Goal: Task Accomplishment & Management: Use online tool/utility

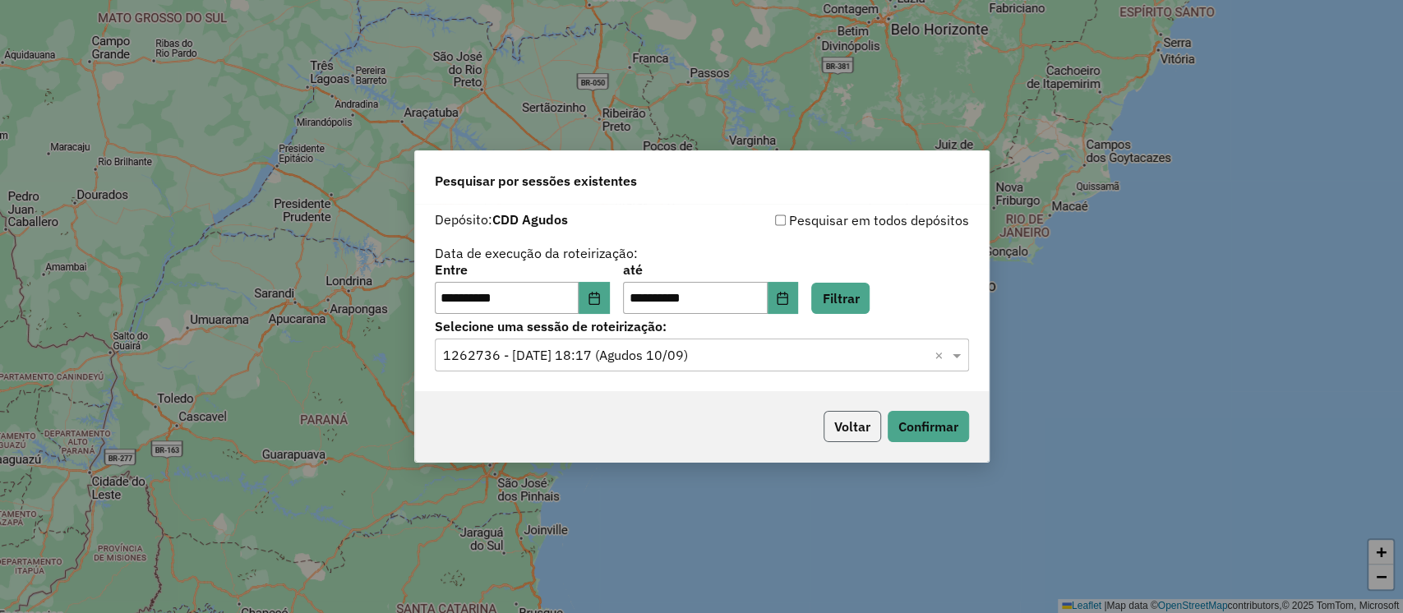
click at [855, 429] on button "Voltar" at bounding box center [852, 426] width 58 height 31
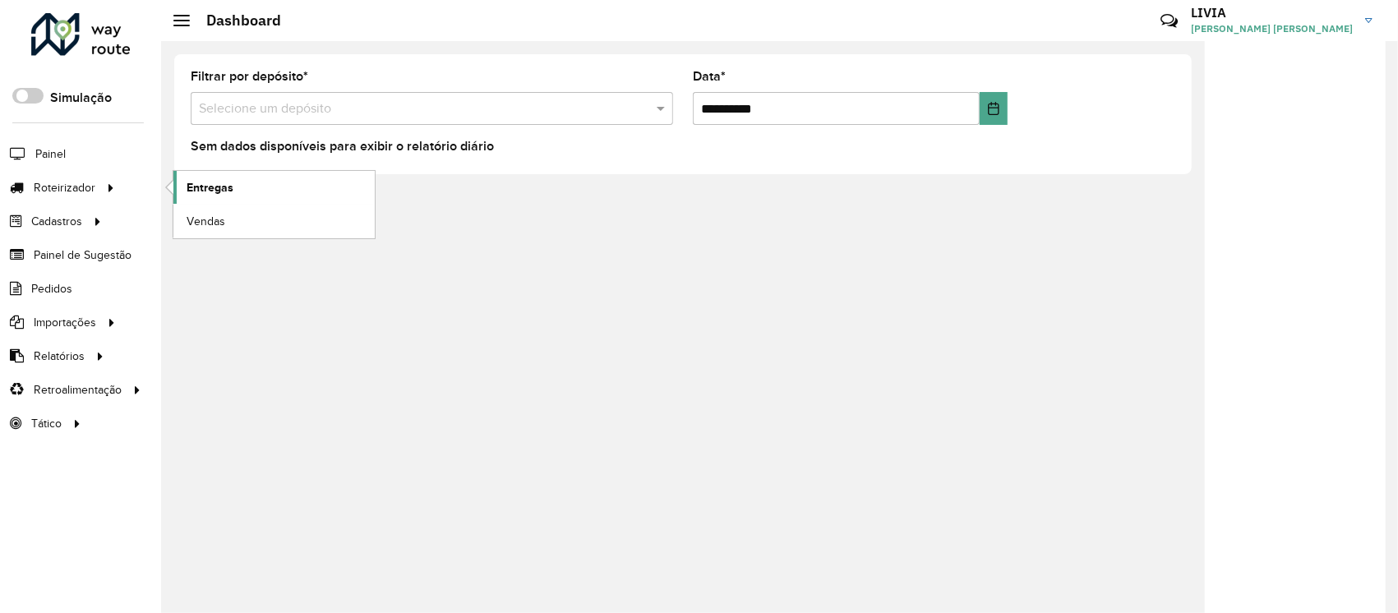
click at [184, 188] on link "Entregas" at bounding box center [273, 187] width 201 height 33
click at [45, 149] on span "Painel" at bounding box center [52, 153] width 34 height 17
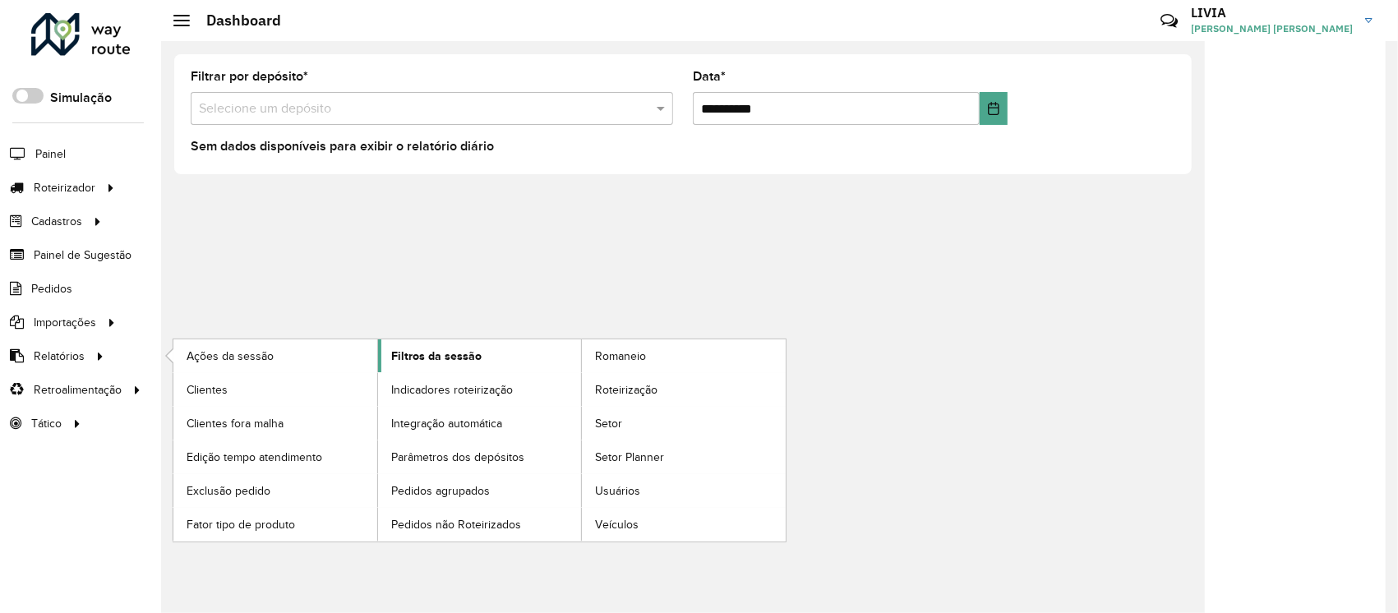
click at [394, 352] on span "Filtros da sessão" at bounding box center [436, 356] width 90 height 17
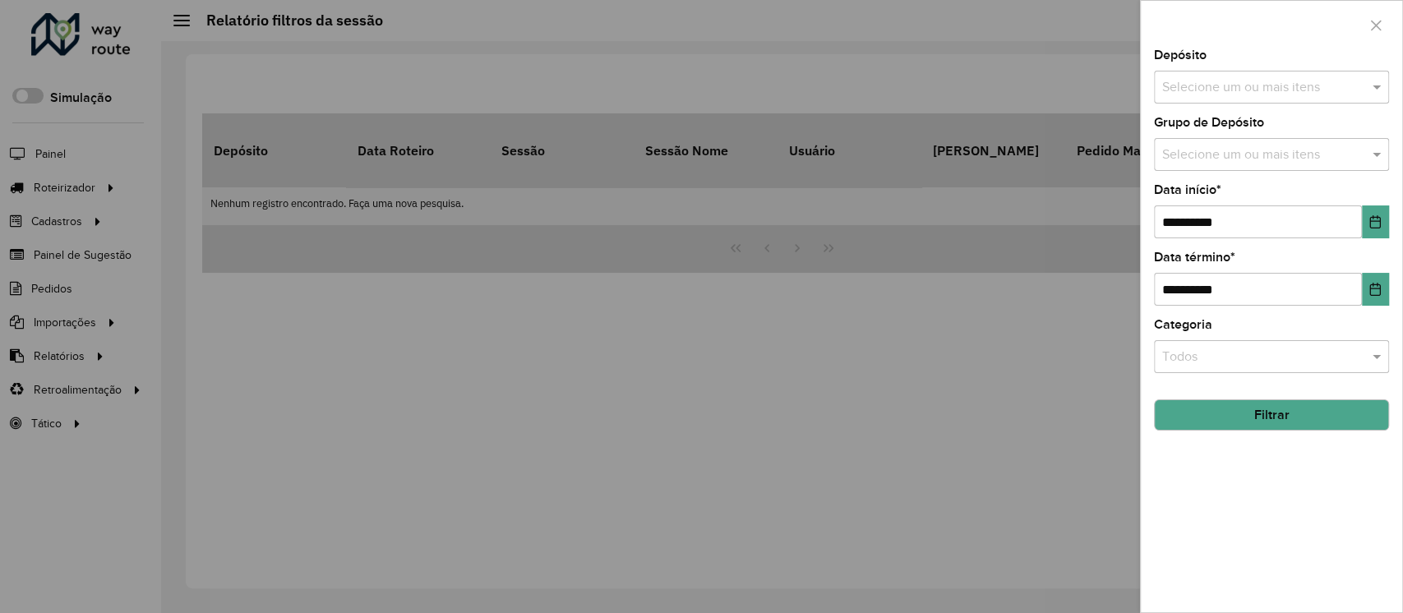
click at [1247, 85] on input "text" at bounding box center [1263, 88] width 210 height 20
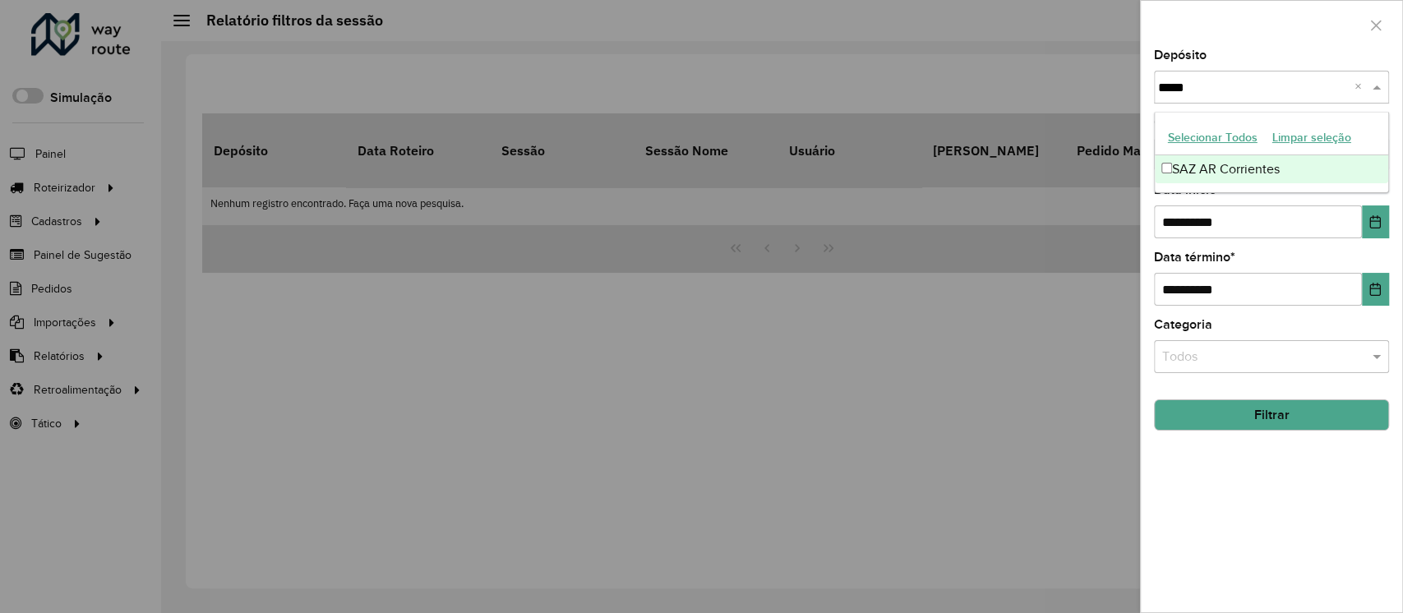
type input "******"
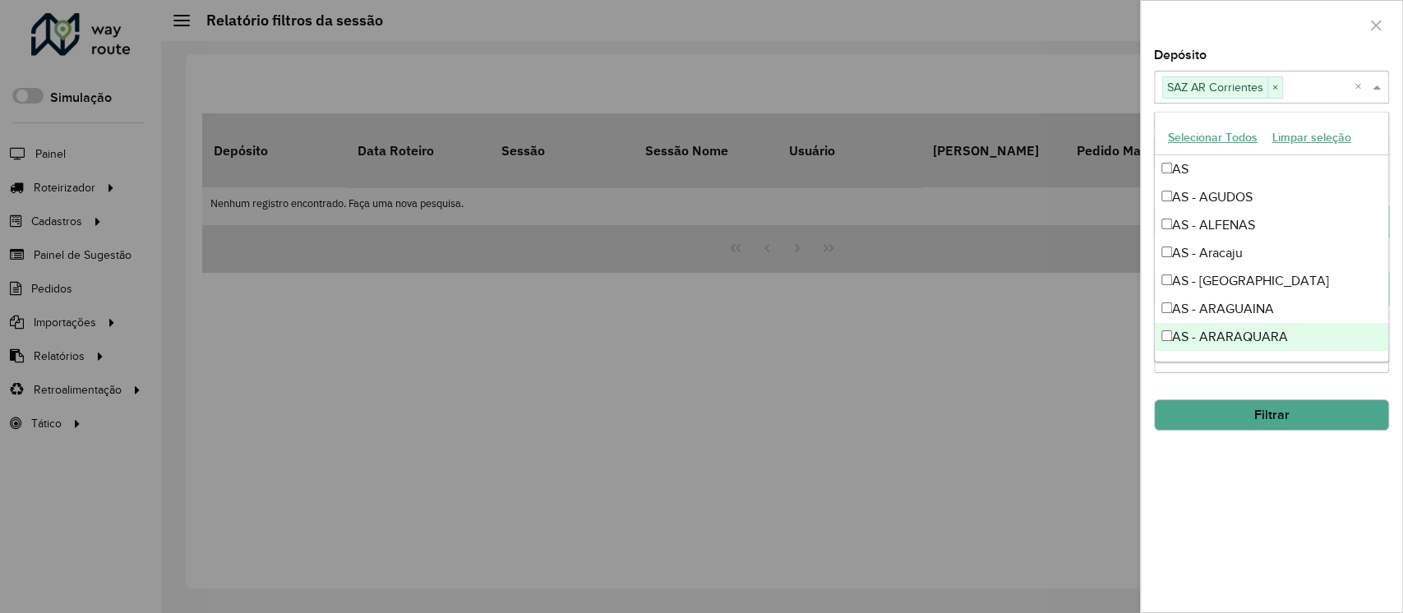
click at [1284, 487] on div "**********" at bounding box center [1271, 330] width 261 height 563
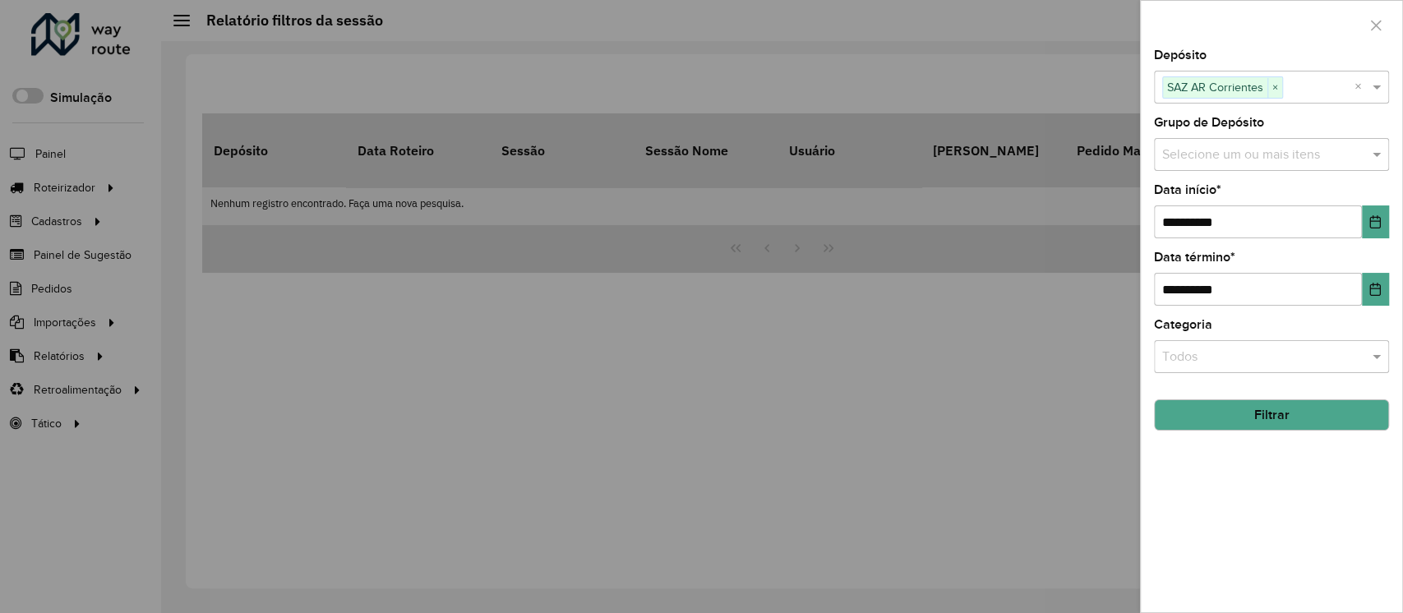
click at [1332, 409] on button "Filtrar" at bounding box center [1271, 414] width 235 height 31
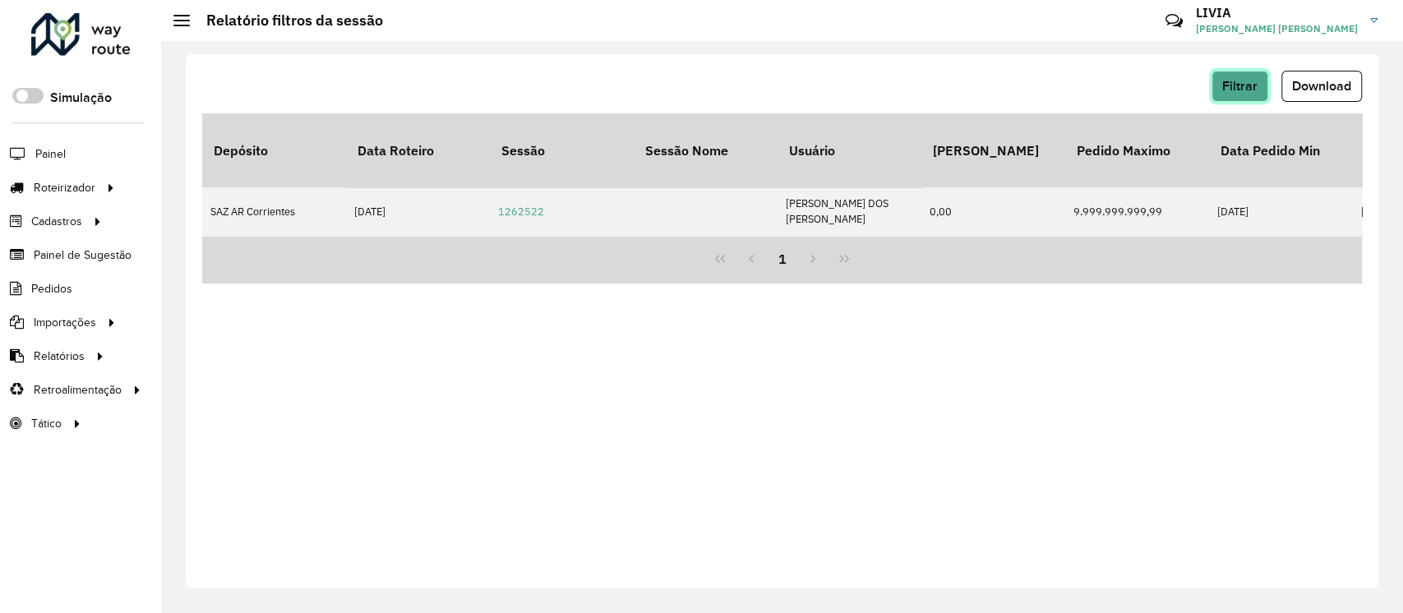
click at [1236, 76] on button "Filtrar" at bounding box center [1239, 86] width 57 height 31
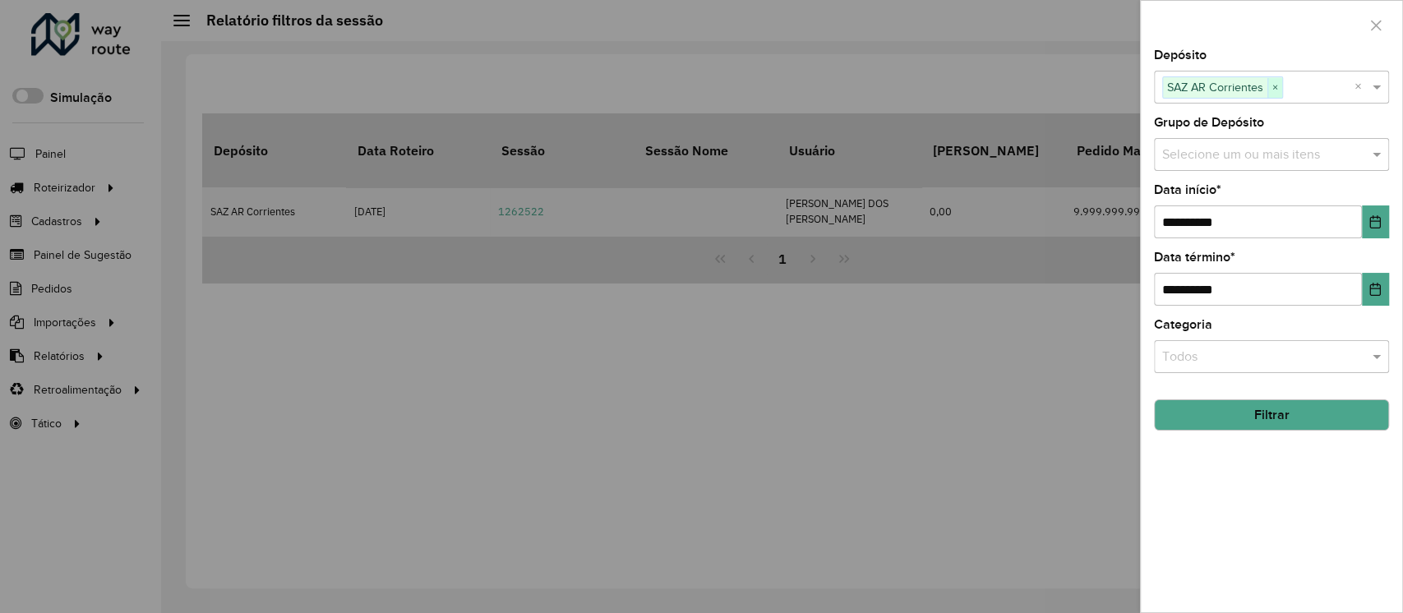
click at [1277, 88] on span "×" at bounding box center [1274, 88] width 15 height 20
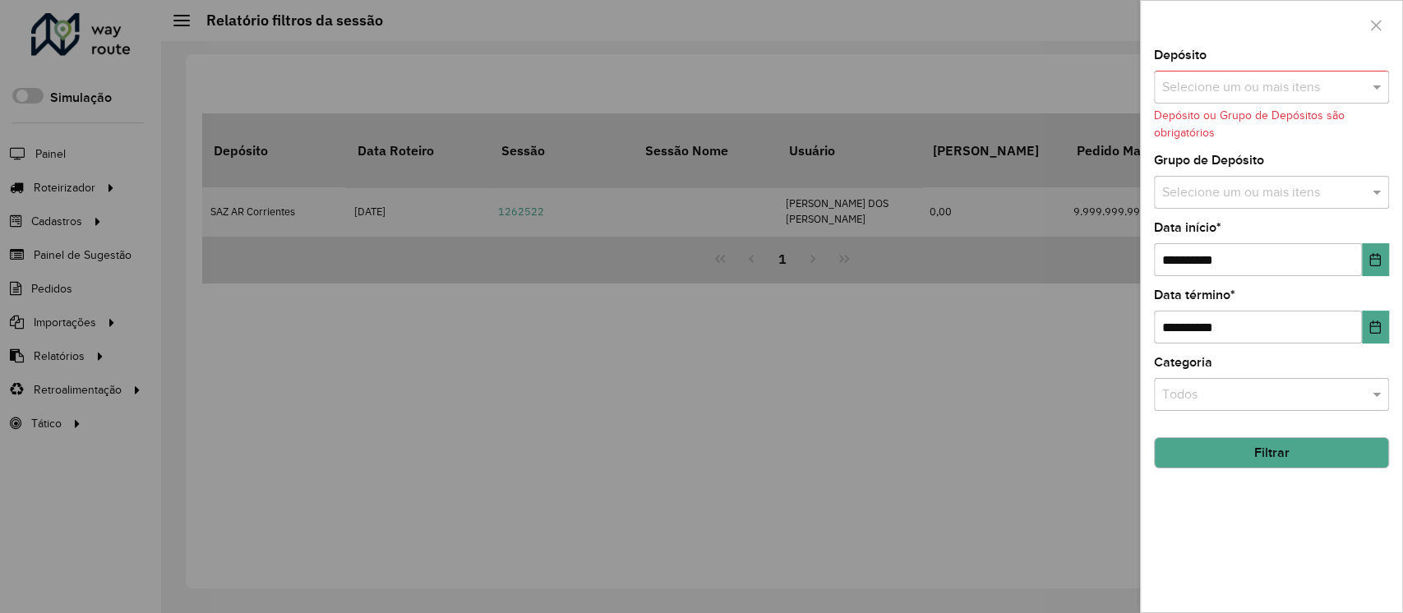
click at [1276, 88] on input "text" at bounding box center [1263, 88] width 210 height 20
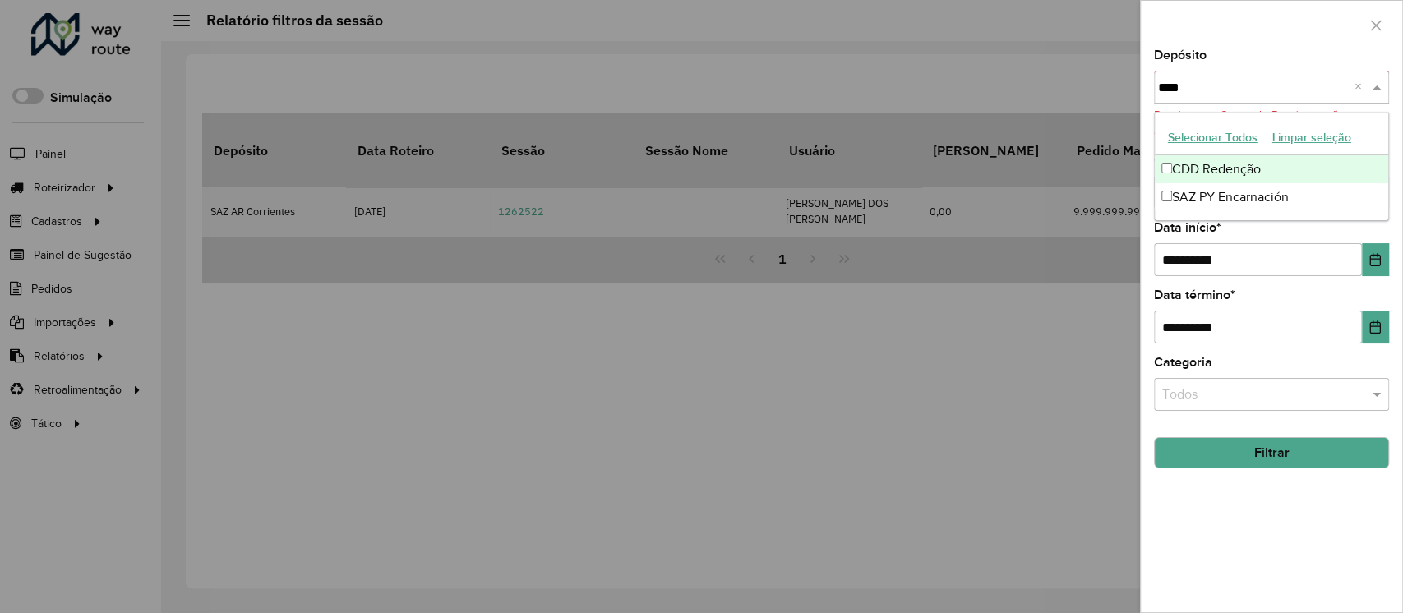
type input "*****"
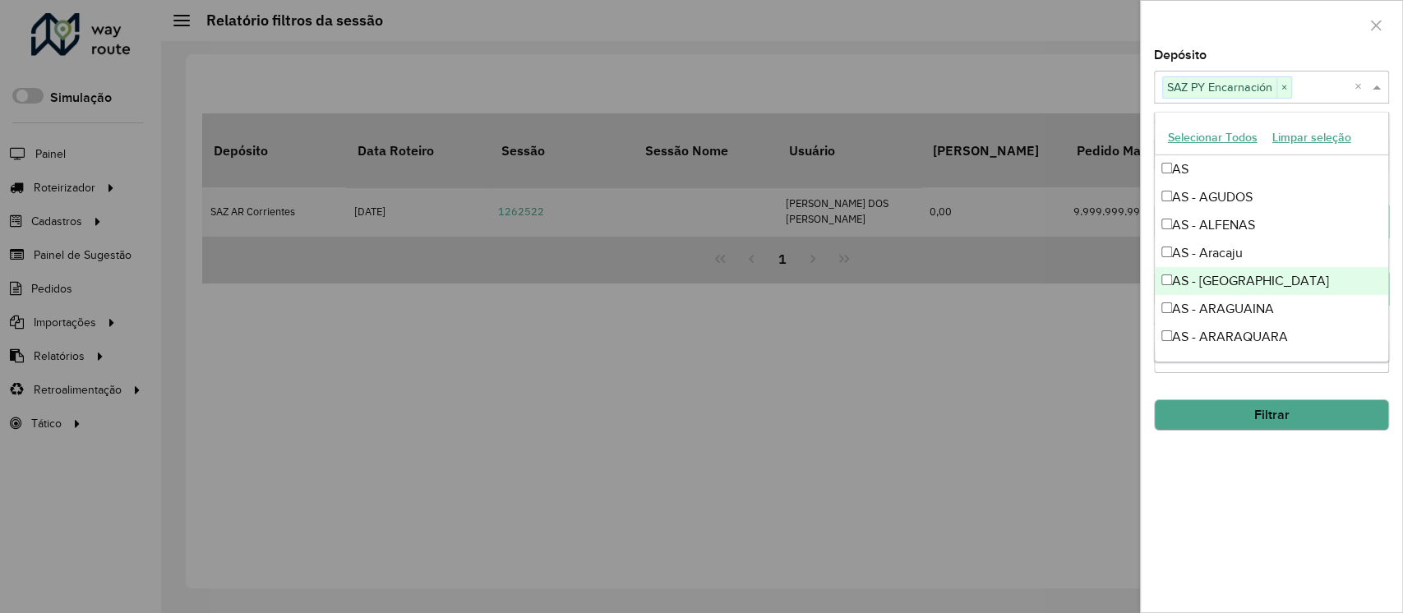
click at [1288, 486] on div "**********" at bounding box center [1271, 330] width 261 height 563
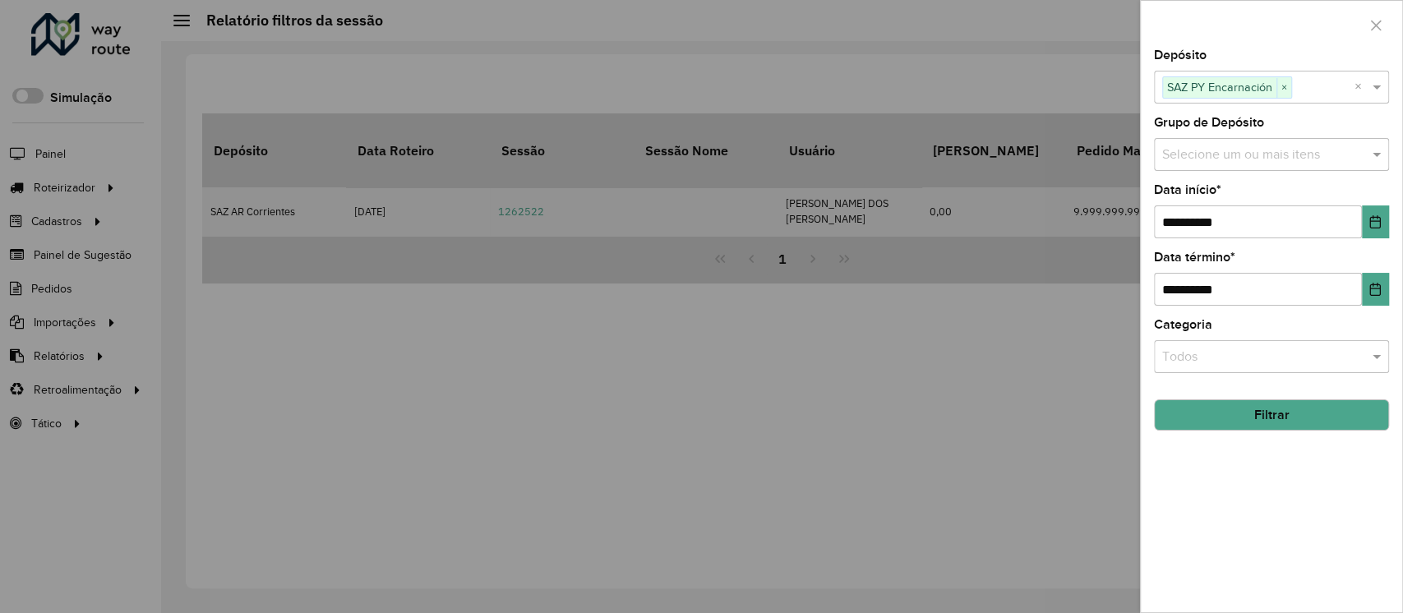
click at [1265, 411] on button "Filtrar" at bounding box center [1271, 414] width 235 height 31
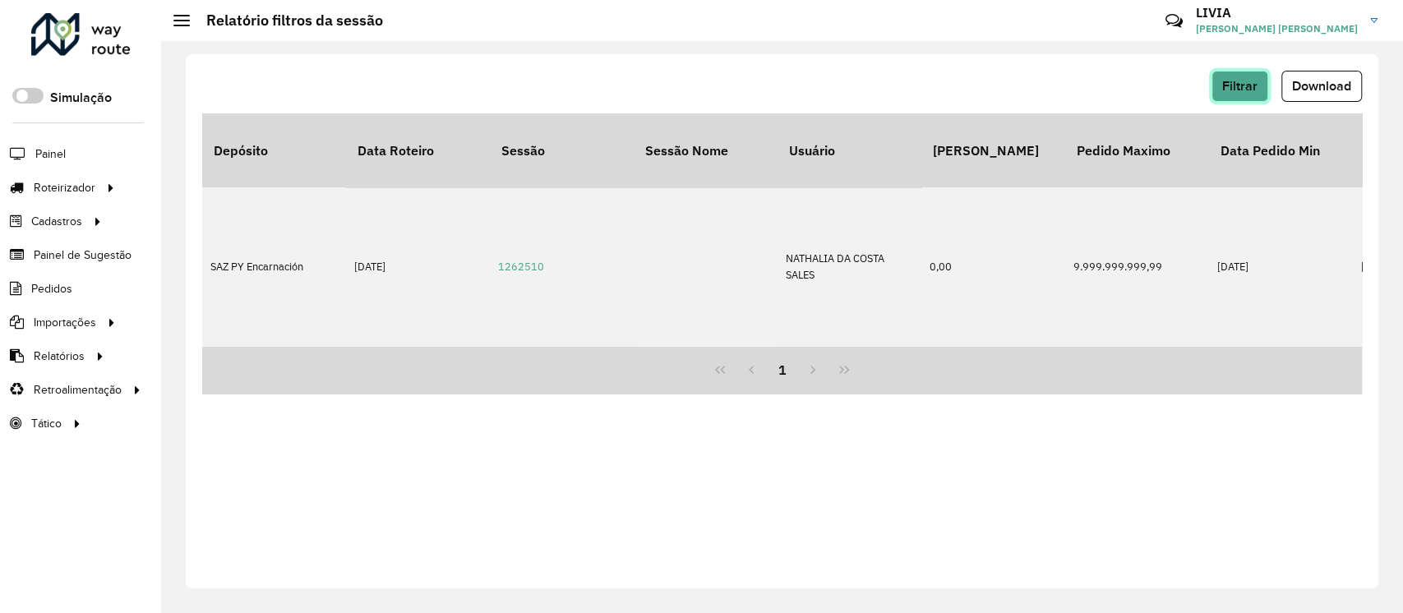
click at [1233, 81] on span "Filtrar" at bounding box center [1239, 86] width 35 height 14
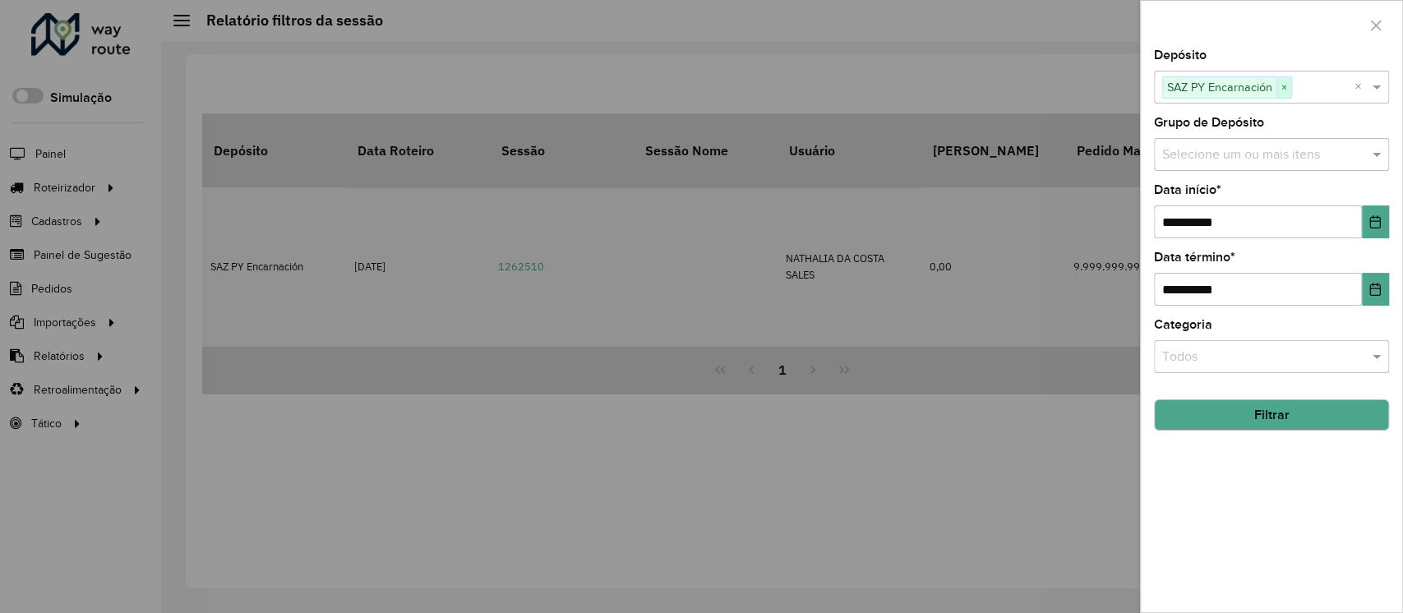
click at [1286, 86] on span "×" at bounding box center [1283, 88] width 15 height 20
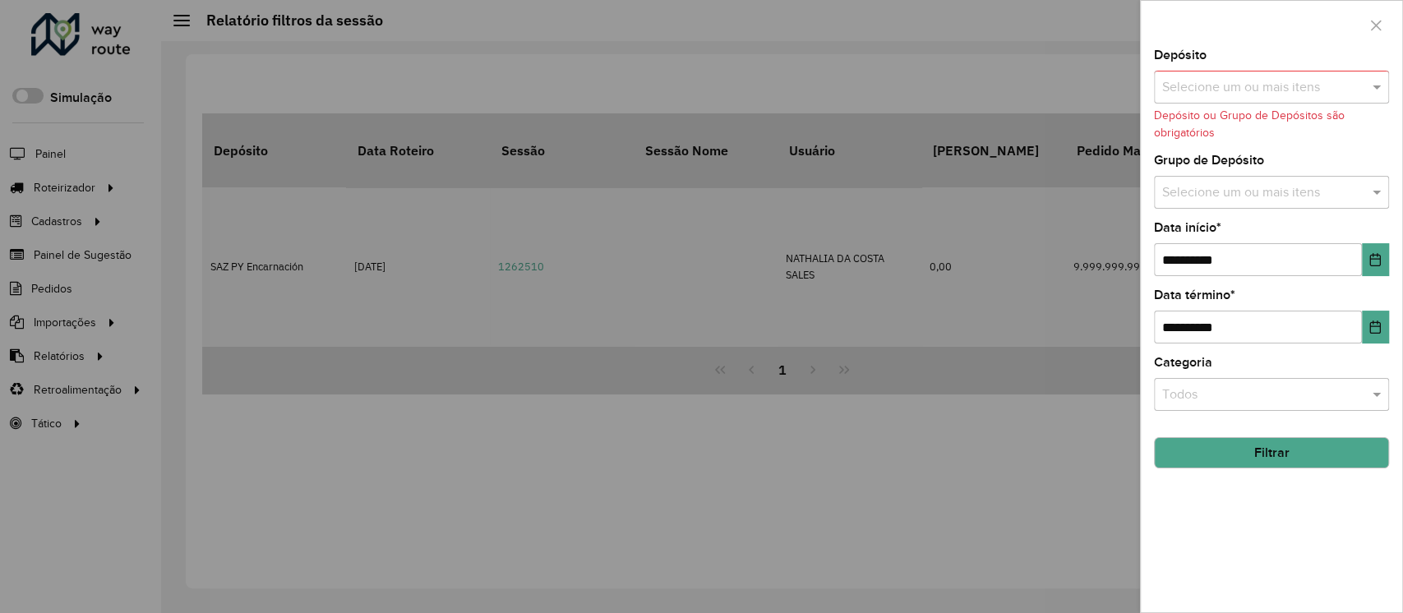
click at [1255, 84] on input "text" at bounding box center [1263, 88] width 210 height 20
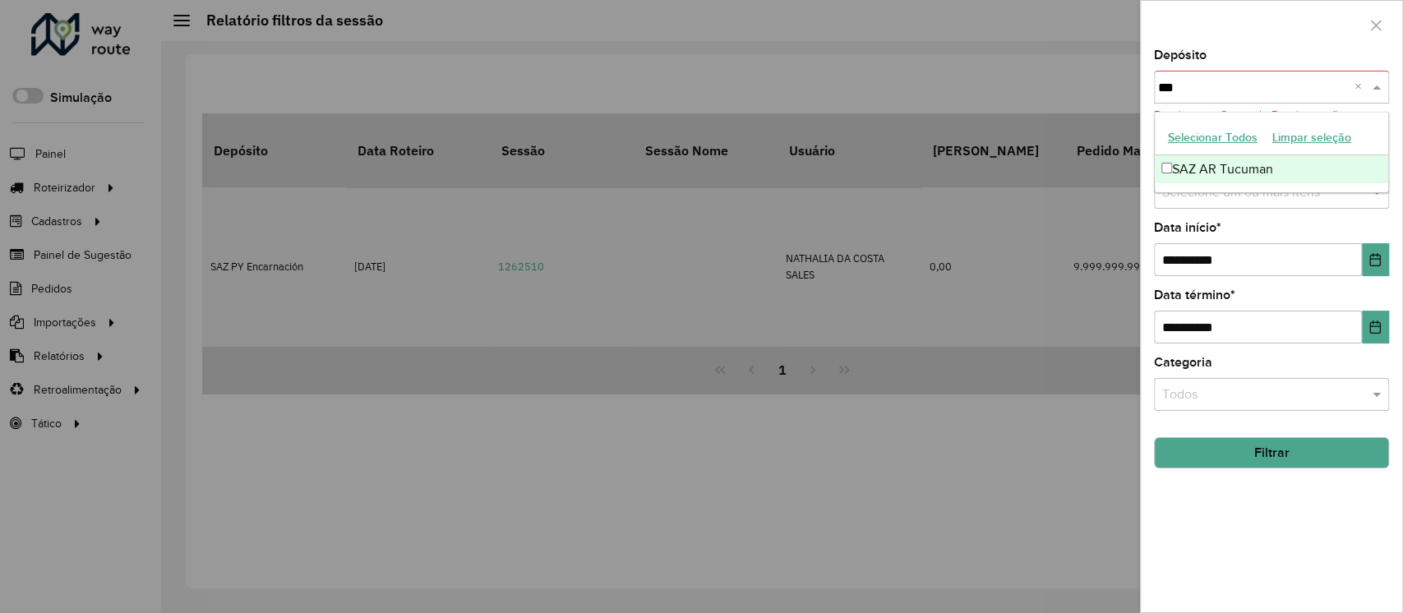
type input "****"
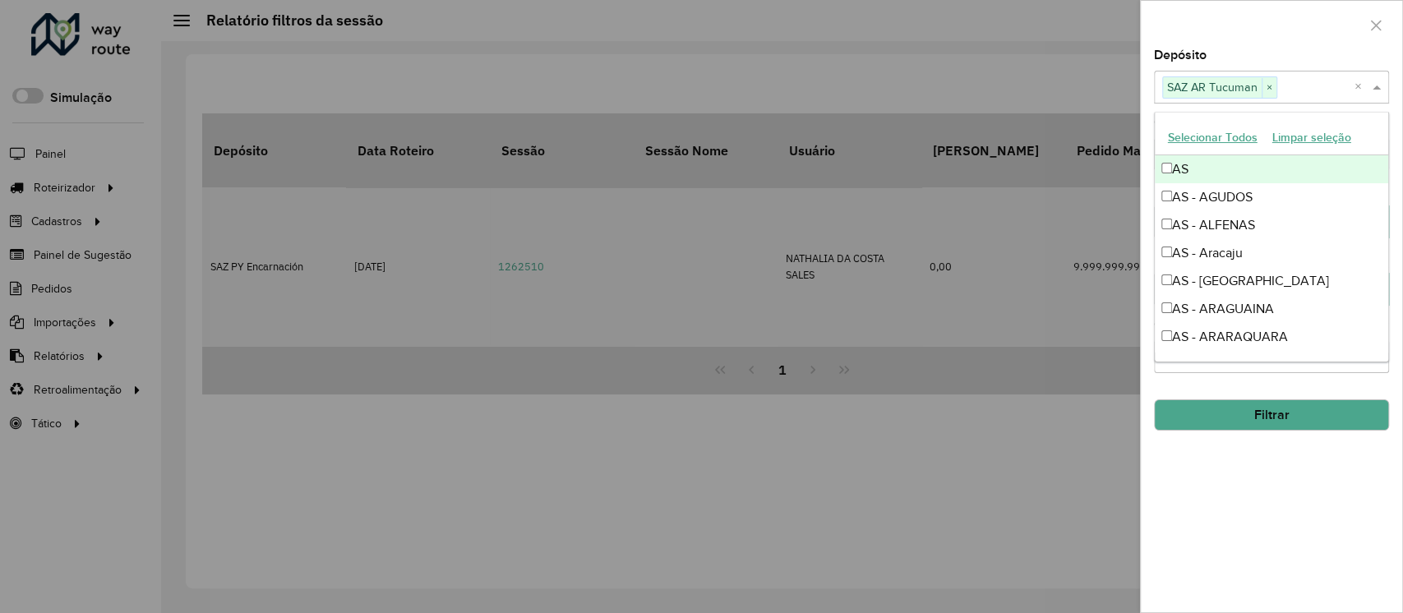
drag, startPoint x: 1245, startPoint y: 512, endPoint x: 1253, endPoint y: 495, distance: 19.1
click at [1245, 506] on div "**********" at bounding box center [1271, 330] width 261 height 563
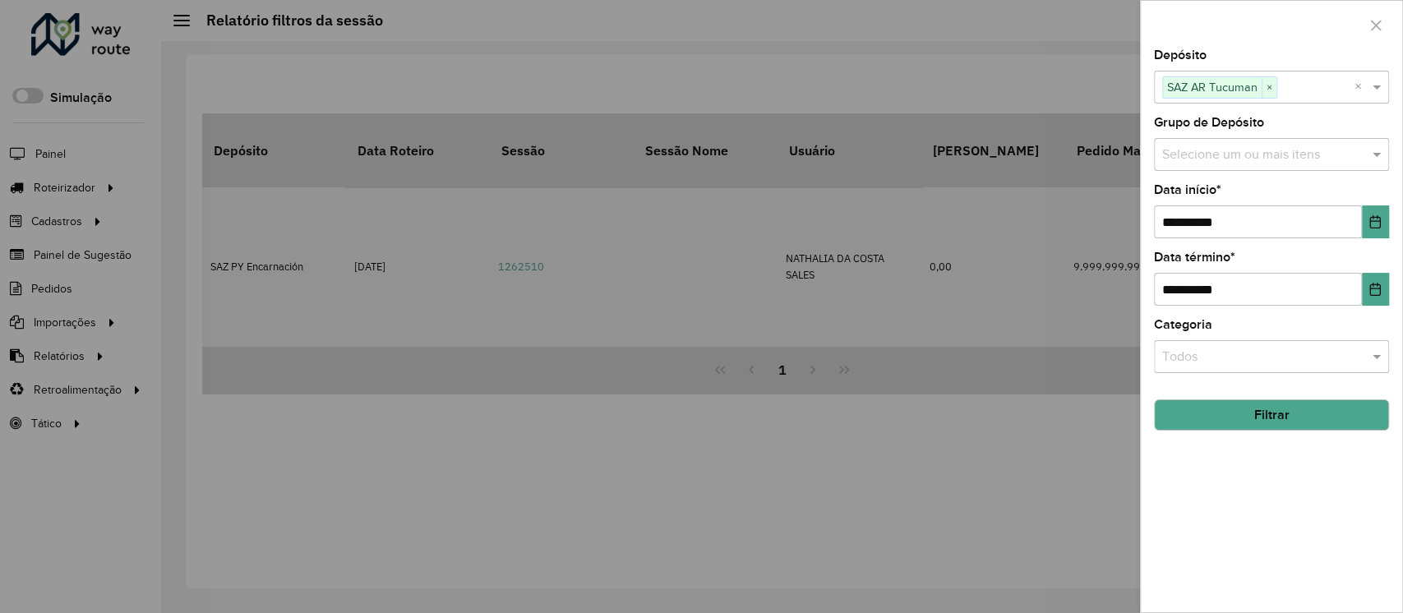
click at [1275, 431] on button "Filtrar" at bounding box center [1271, 414] width 235 height 31
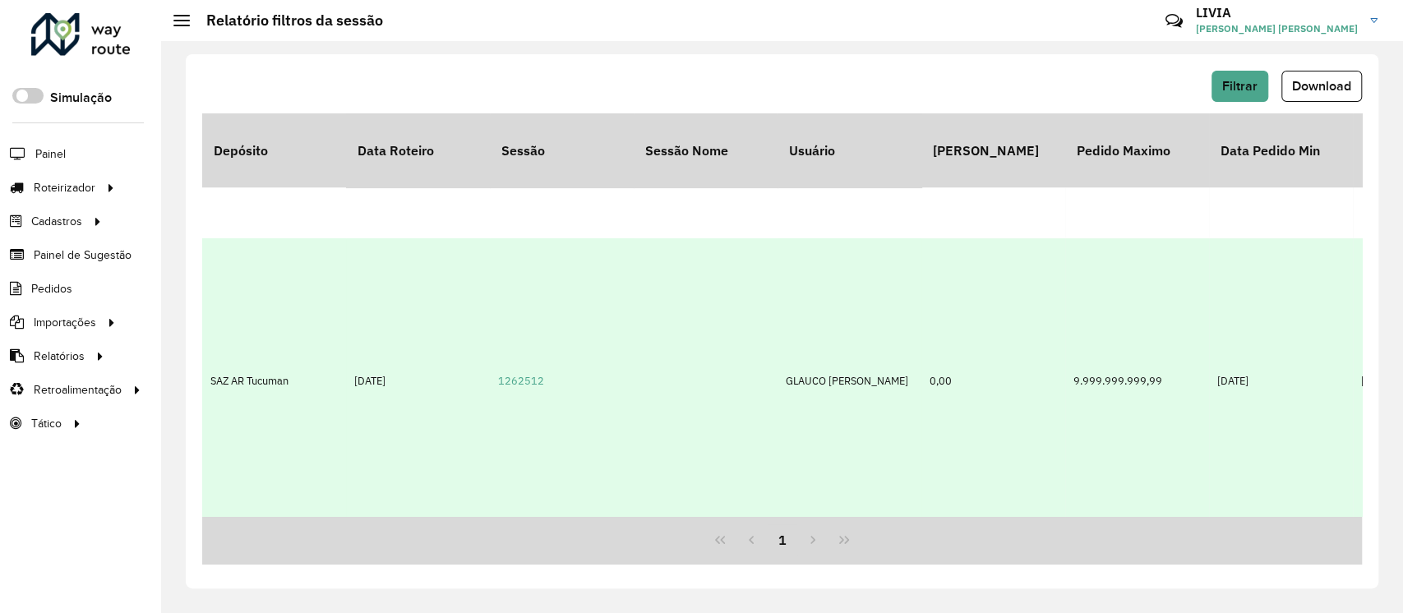
scroll to position [400, 0]
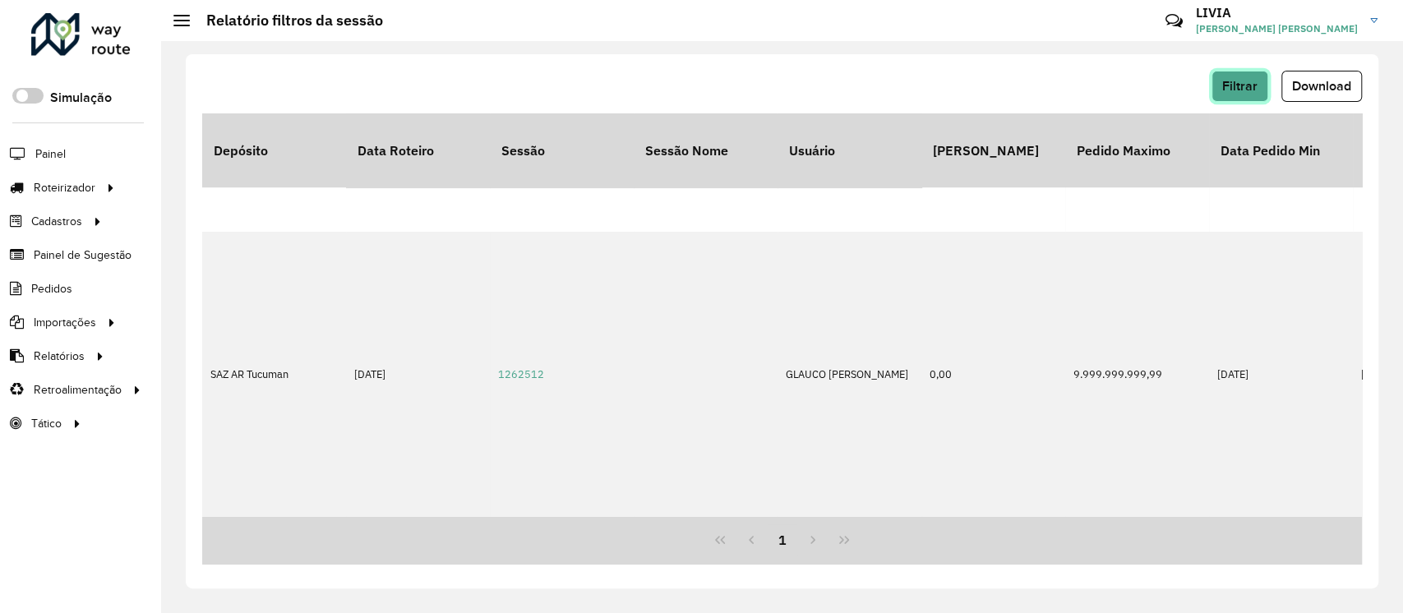
click at [1239, 85] on span "Filtrar" at bounding box center [1239, 86] width 35 height 14
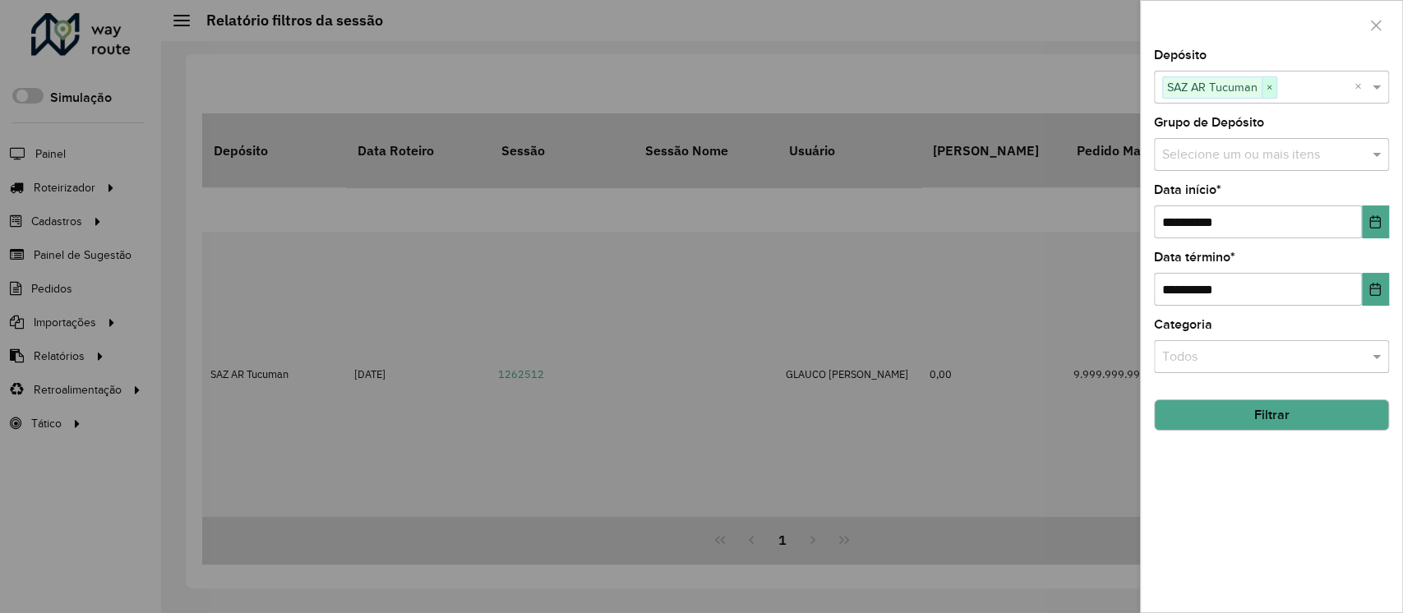
click at [1271, 86] on span "×" at bounding box center [1268, 88] width 15 height 20
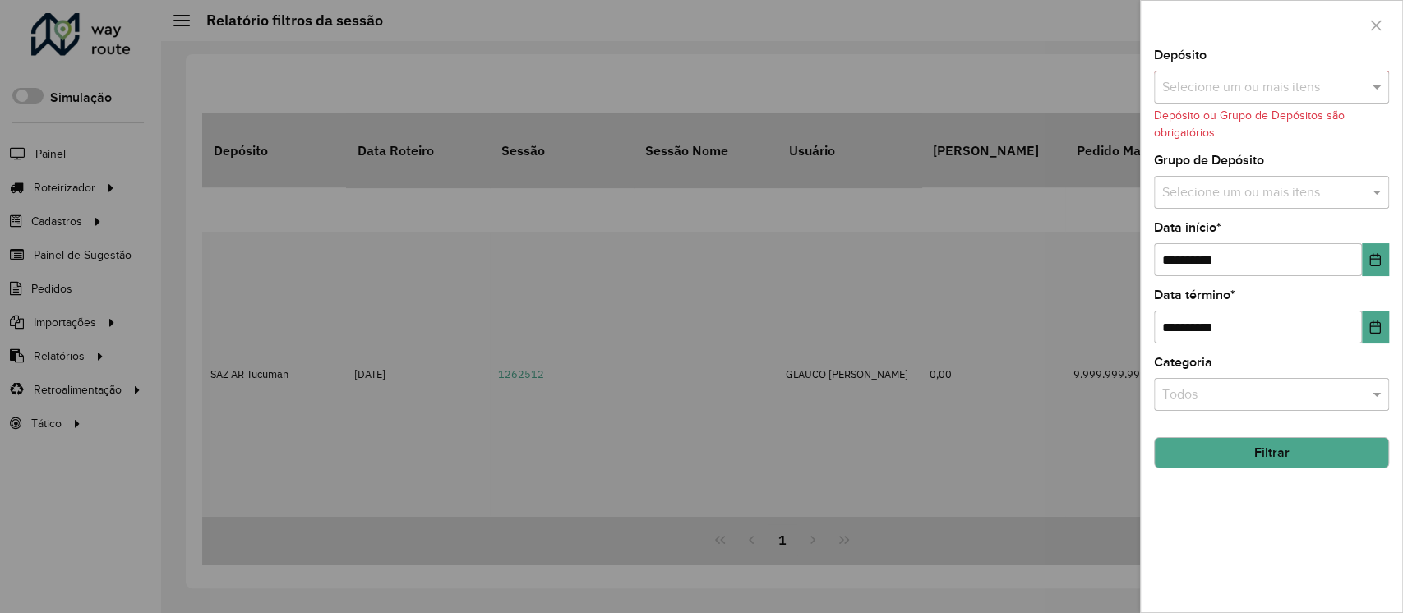
click at [1271, 86] on input "text" at bounding box center [1263, 88] width 210 height 20
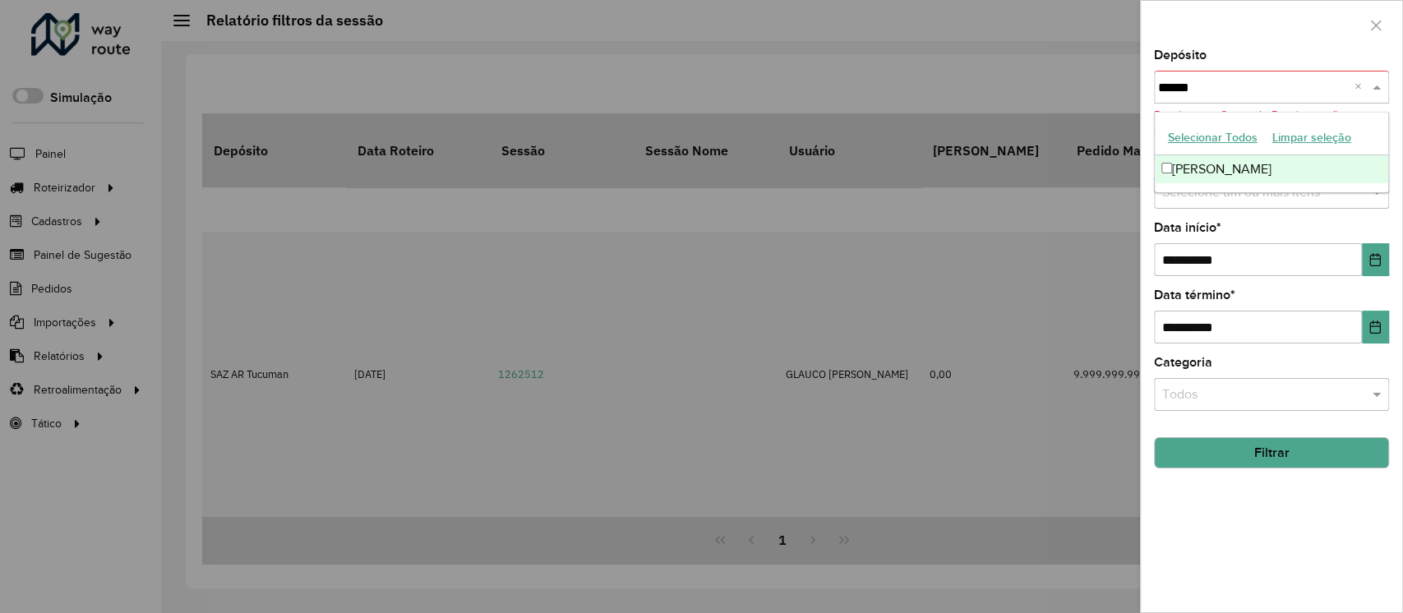
type input "*******"
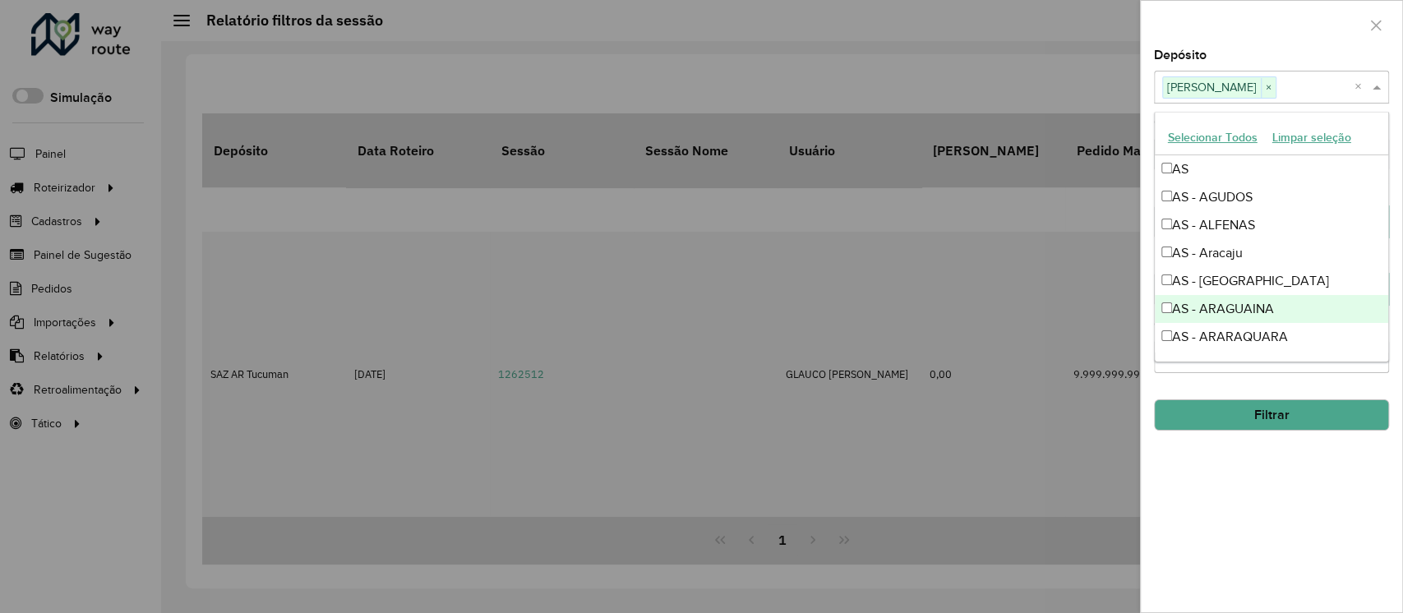
drag, startPoint x: 1264, startPoint y: 520, endPoint x: 1268, endPoint y: 500, distance: 20.1
click at [1266, 503] on div "**********" at bounding box center [1271, 330] width 261 height 563
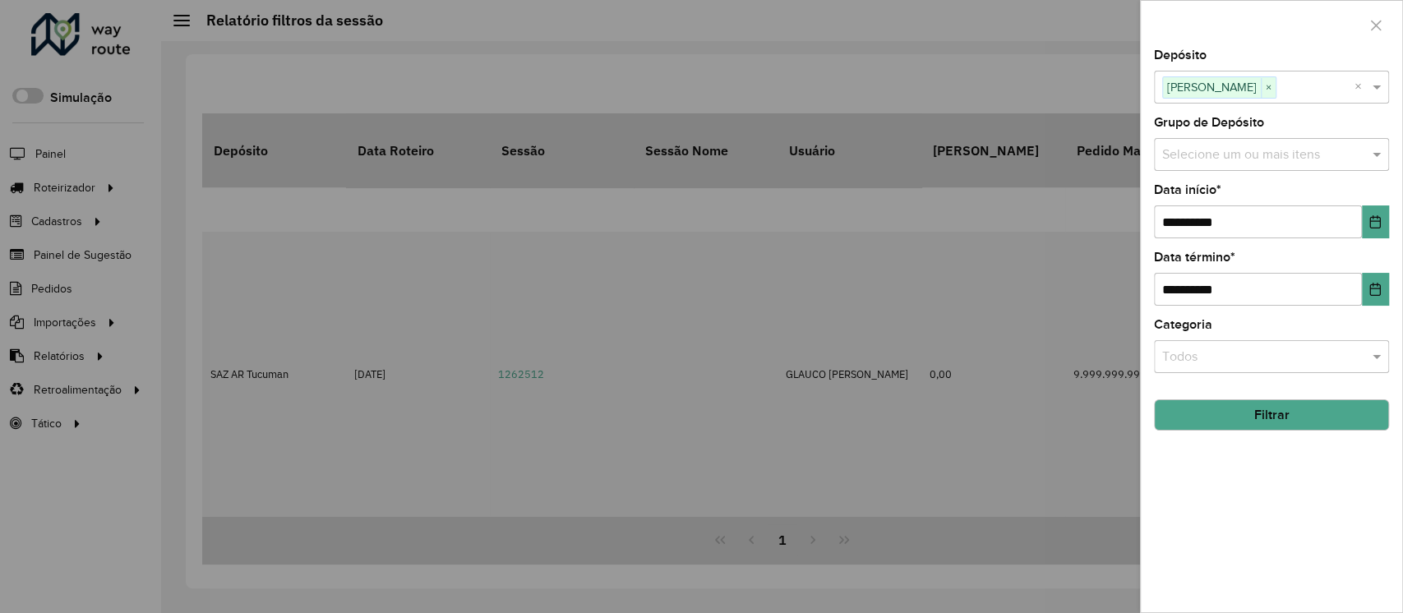
click at [1277, 405] on button "Filtrar" at bounding box center [1271, 414] width 235 height 31
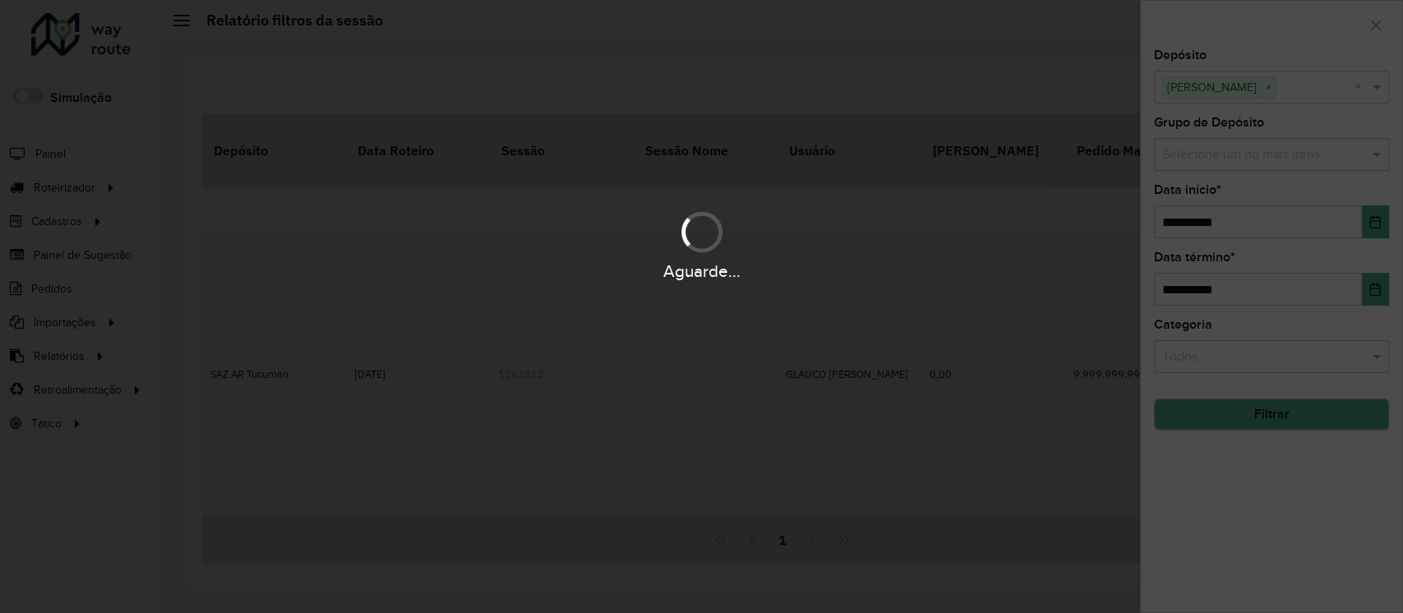
scroll to position [0, 0]
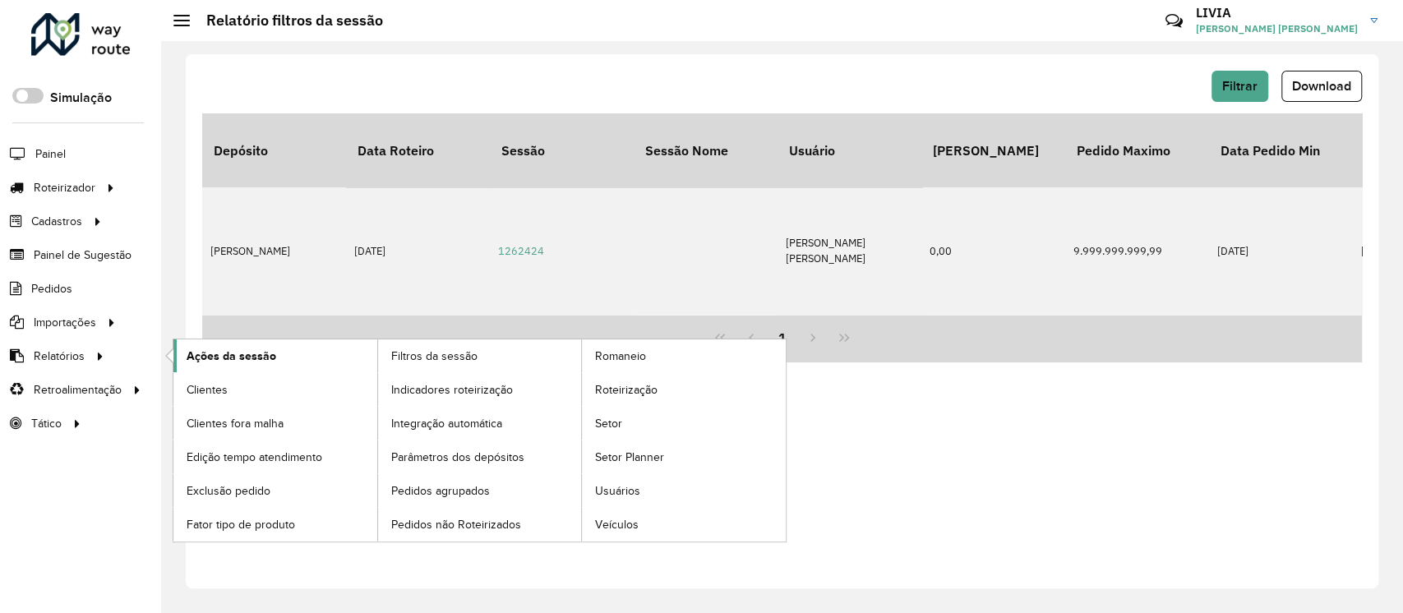
click at [214, 350] on span "Ações da sessão" at bounding box center [232, 356] width 90 height 17
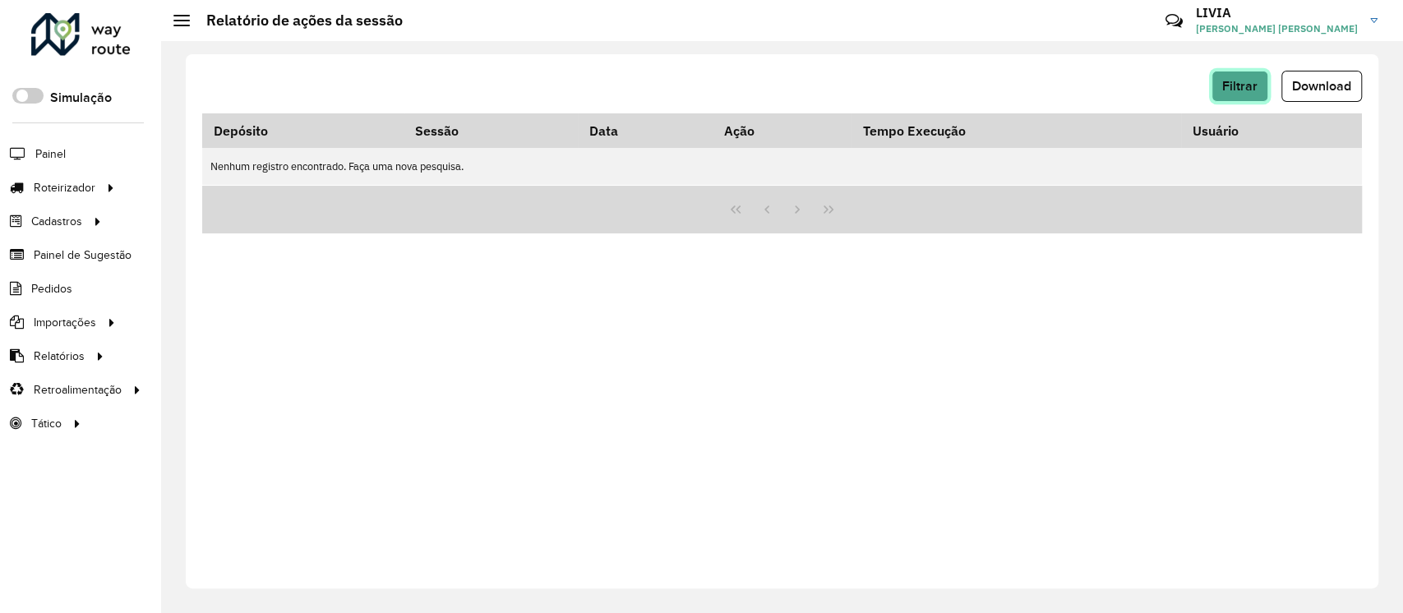
click at [1238, 82] on span "Filtrar" at bounding box center [1239, 86] width 35 height 14
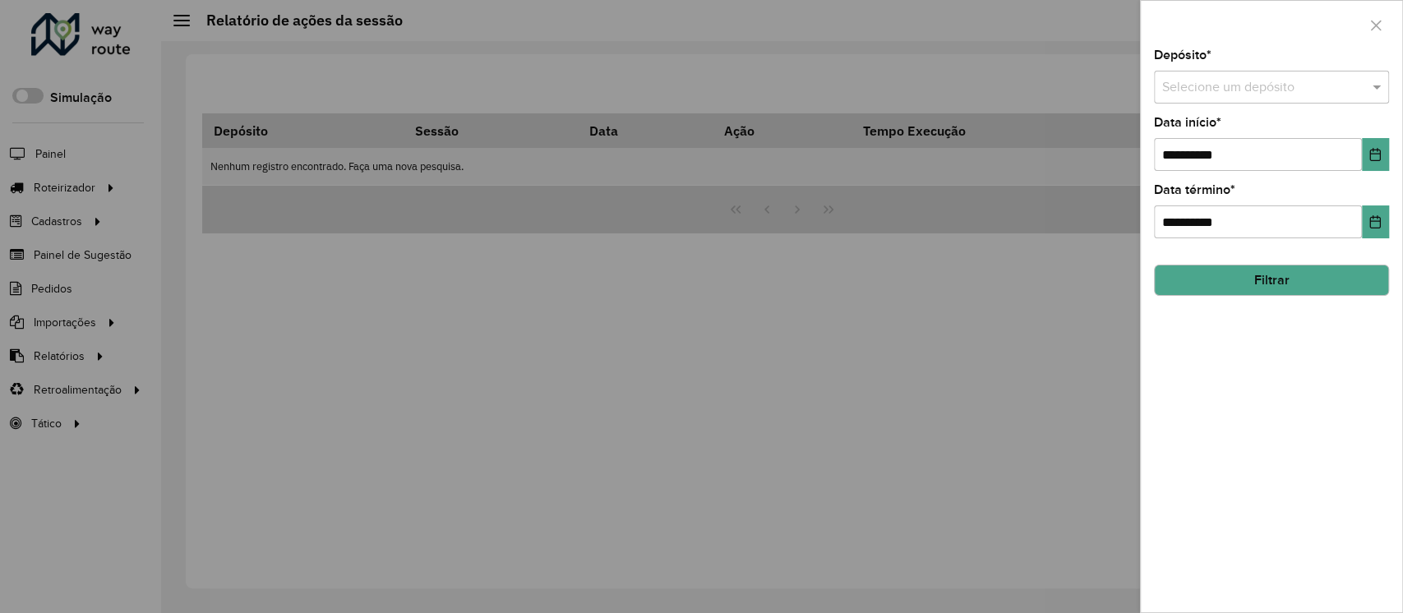
click at [1244, 94] on input "text" at bounding box center [1255, 88] width 186 height 20
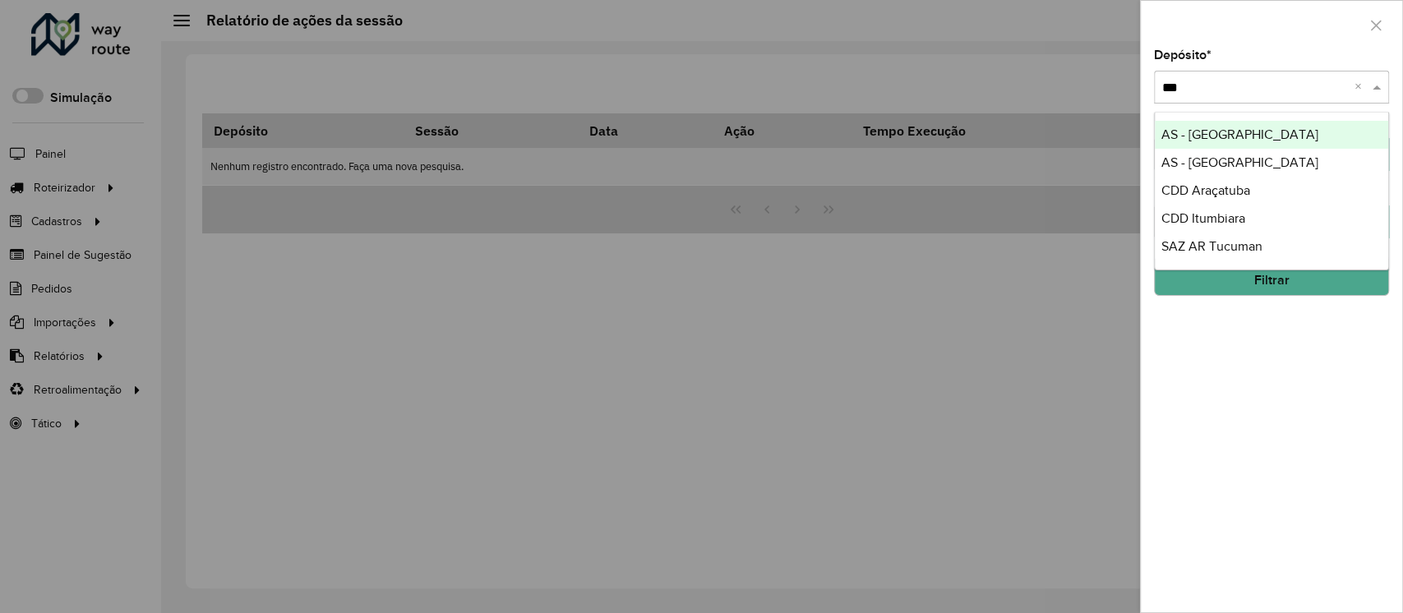
type input "****"
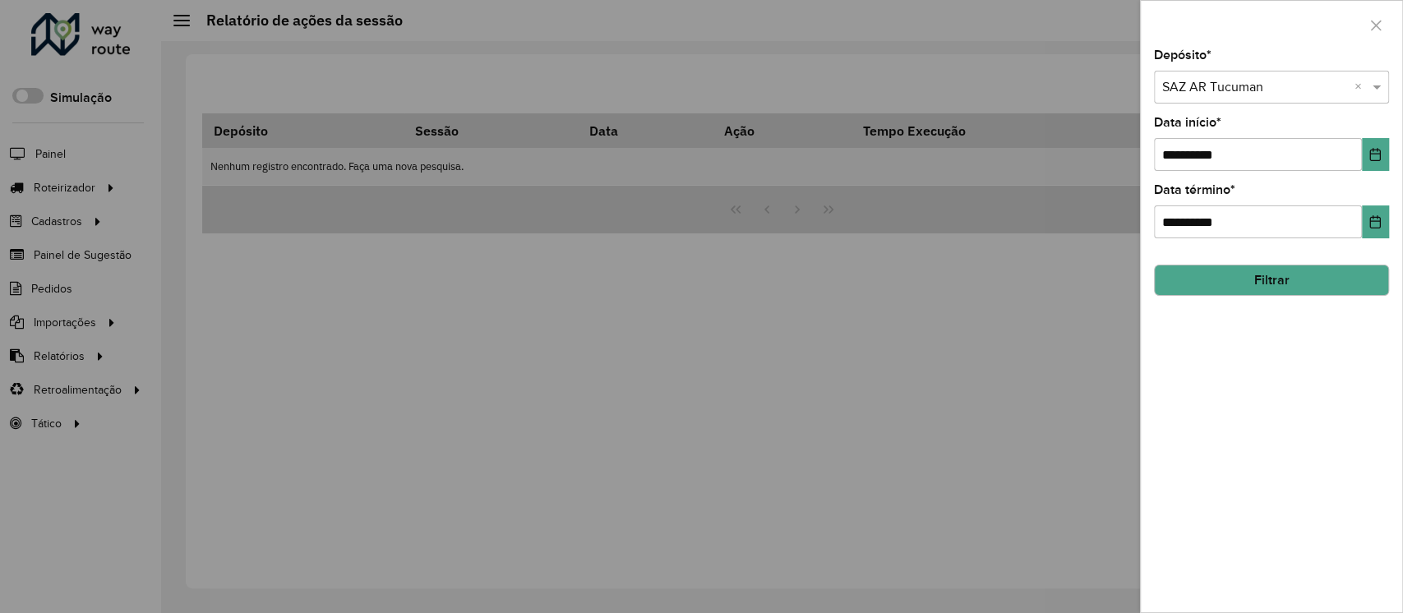
click at [1294, 287] on button "Filtrar" at bounding box center [1271, 280] width 235 height 31
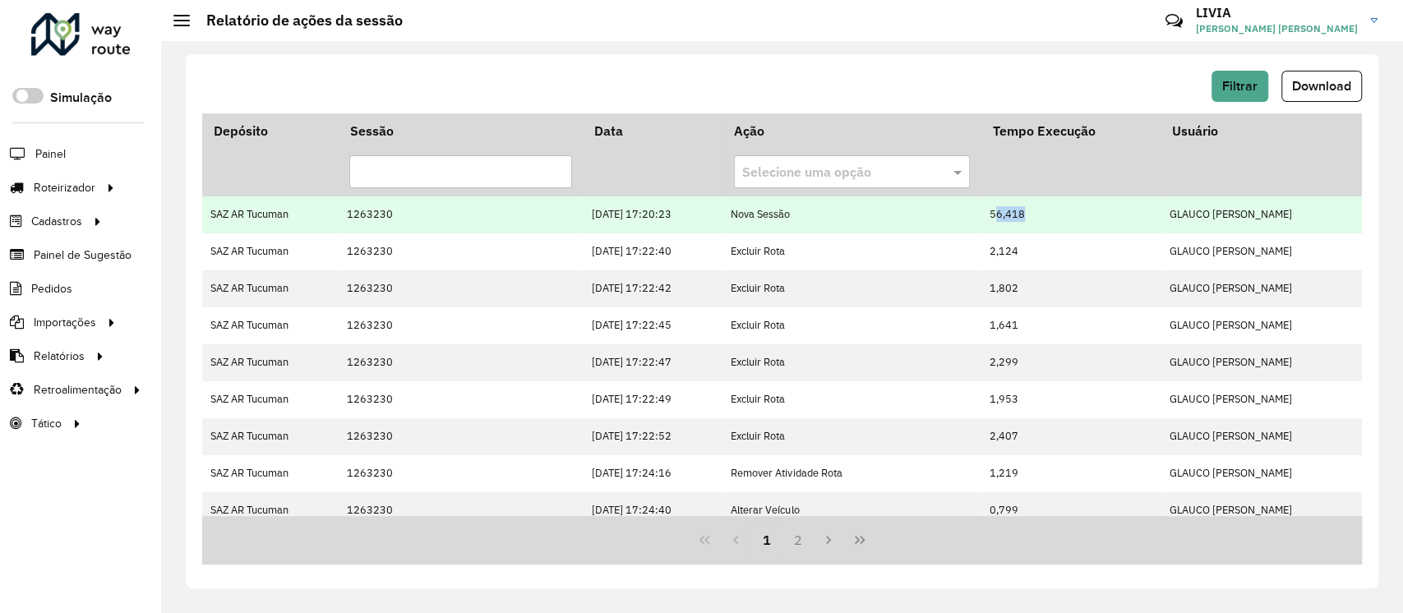
drag, startPoint x: 991, startPoint y: 219, endPoint x: 1026, endPoint y: 213, distance: 35.9
click at [1026, 213] on td "56,418" at bounding box center [1071, 214] width 180 height 37
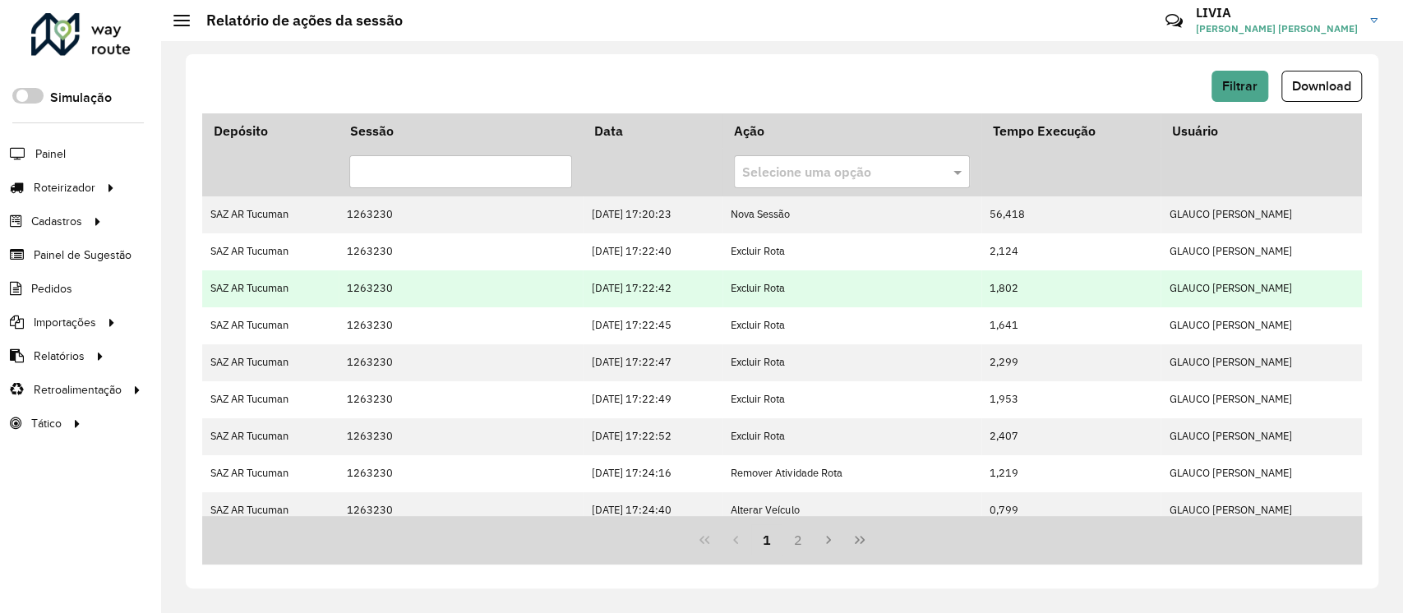
click at [1016, 268] on td "2,124" at bounding box center [1071, 251] width 180 height 37
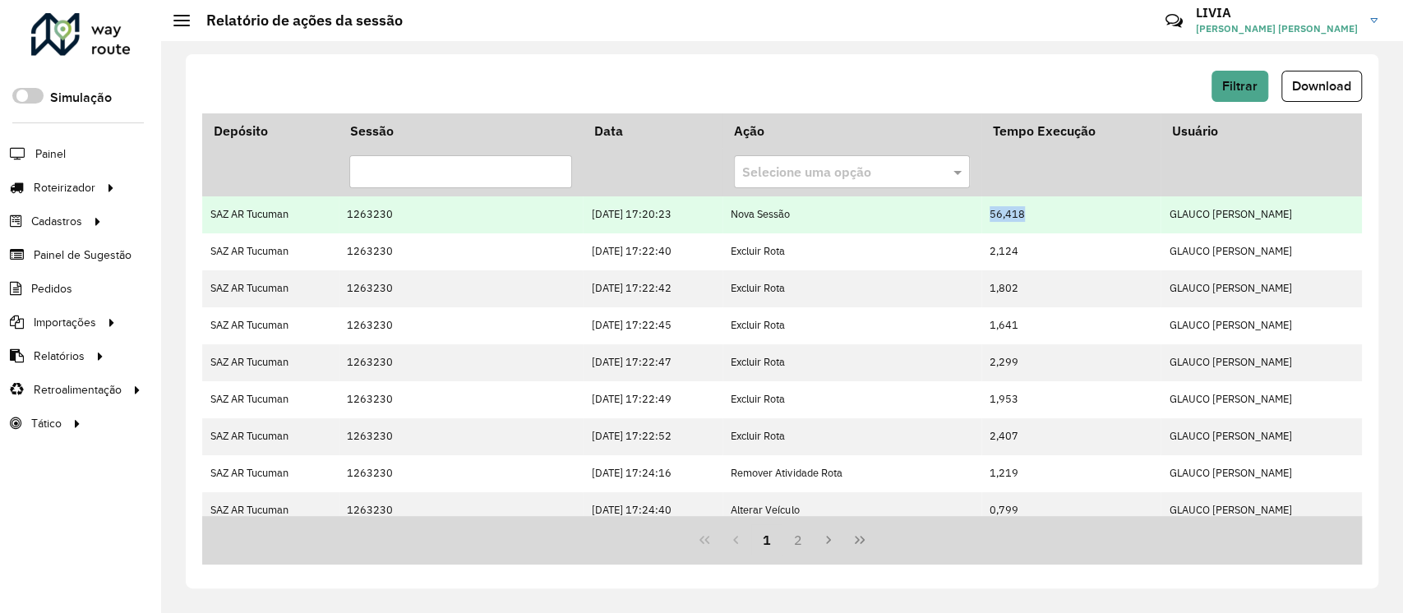
drag, startPoint x: 978, startPoint y: 215, endPoint x: 1026, endPoint y: 210, distance: 48.8
click at [1026, 210] on td "56,418" at bounding box center [1071, 214] width 180 height 37
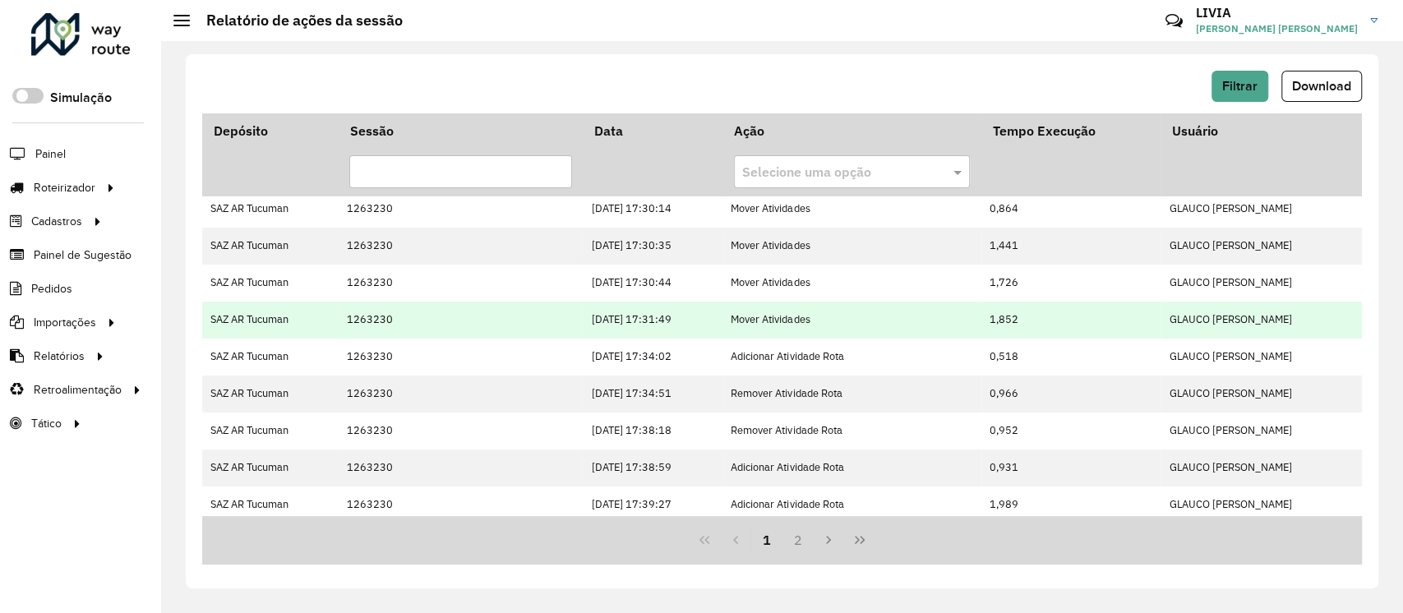
scroll to position [420, 0]
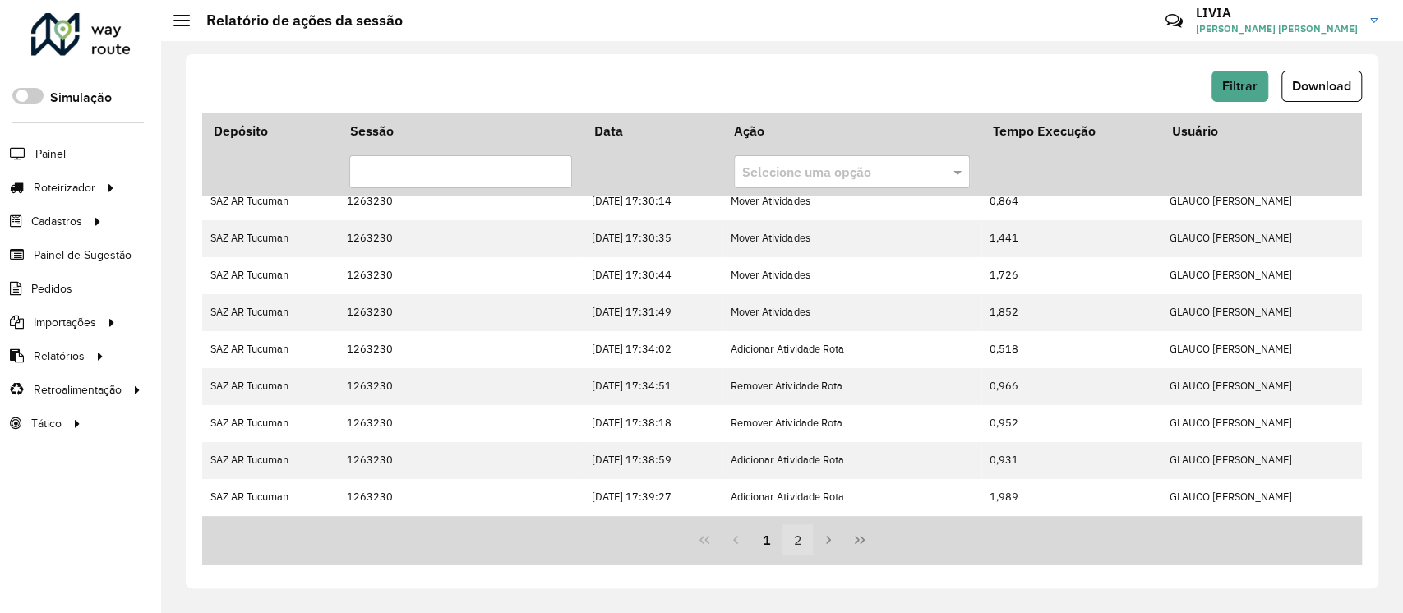
click at [791, 540] on button "2" at bounding box center [797, 539] width 31 height 31
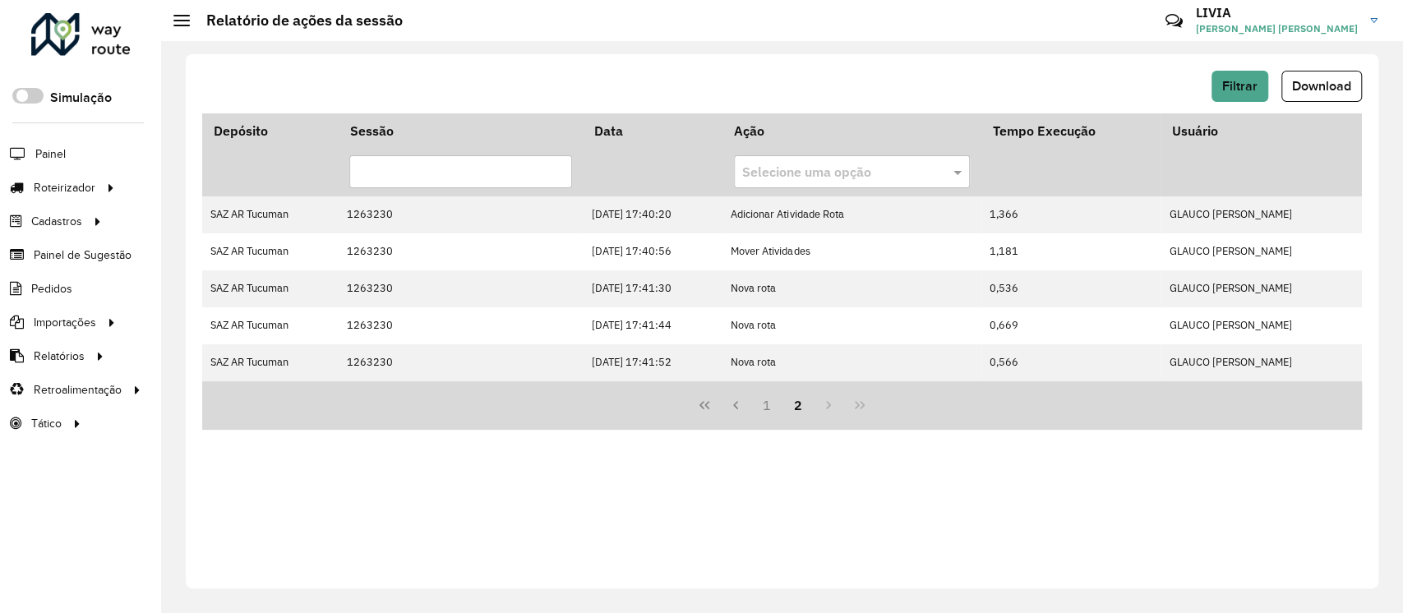
scroll to position [0, 0]
click at [769, 405] on button "1" at bounding box center [766, 404] width 31 height 31
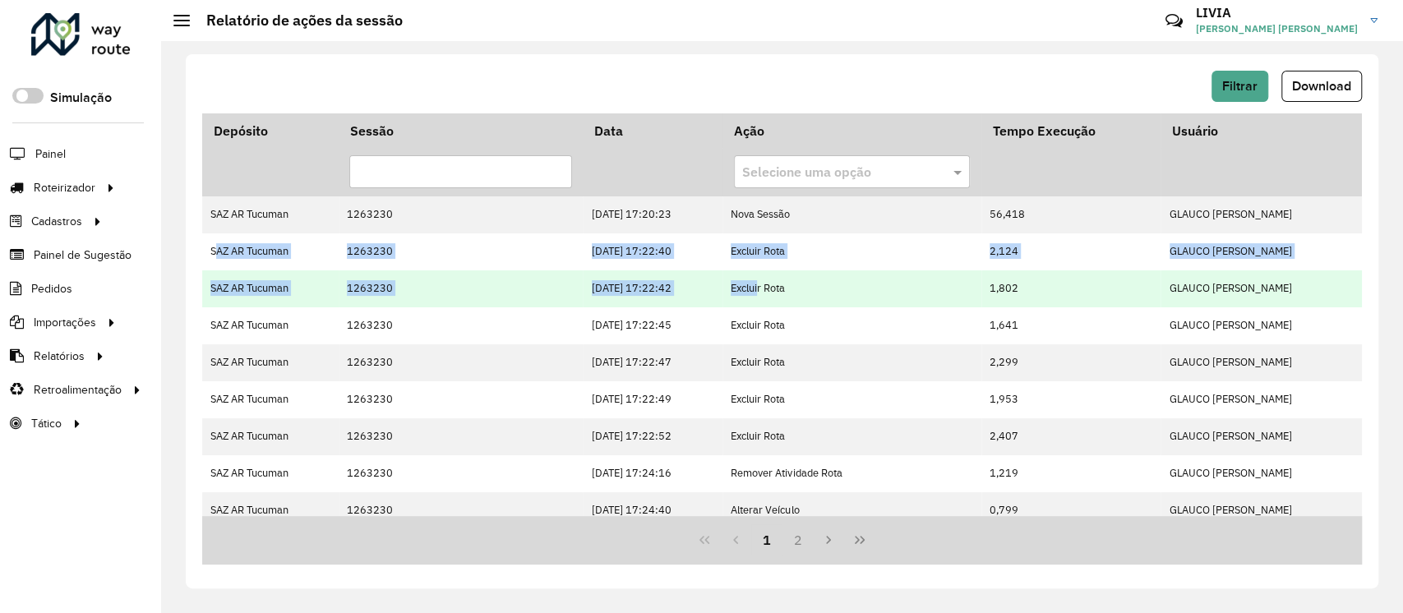
drag, startPoint x: 217, startPoint y: 242, endPoint x: 772, endPoint y: 278, distance: 555.8
click at [772, 278] on tbody "SAZ AR Tucuman 1263230 10/09/2025 17:20:23 Nova Sessão 56,418 GLAUCO RODRIGO VA…" at bounding box center [781, 566] width 1159 height 740
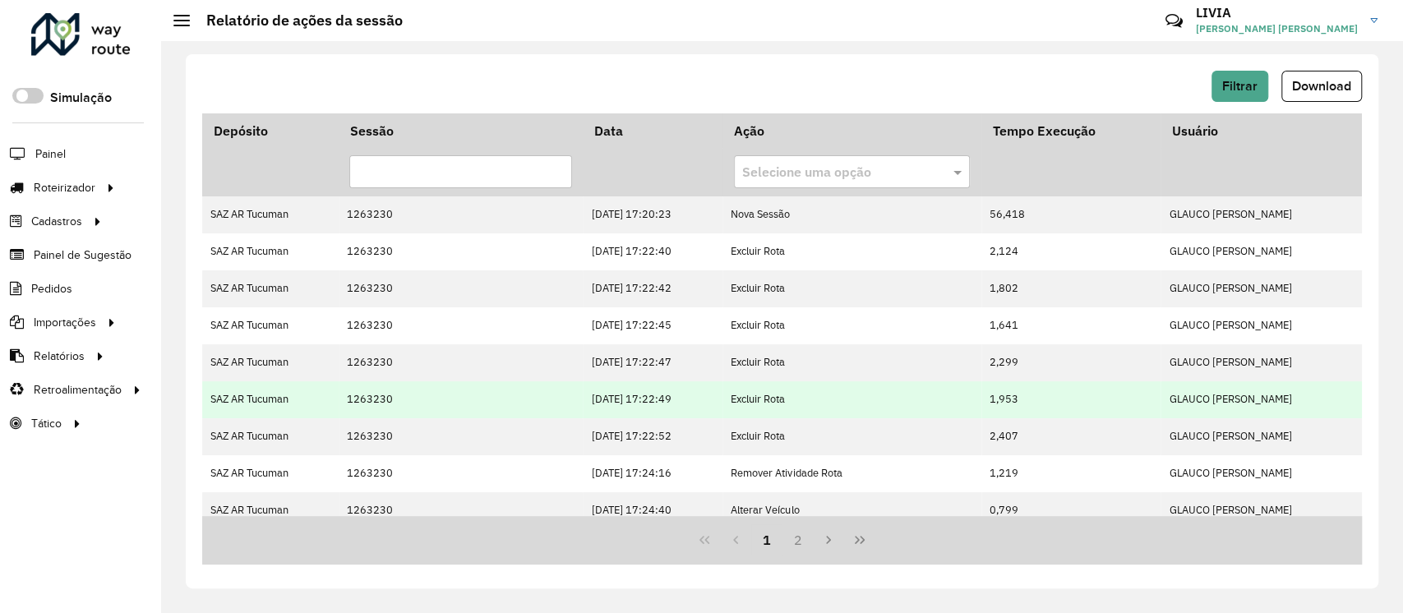
drag, startPoint x: 776, startPoint y: 275, endPoint x: 740, endPoint y: 381, distance: 112.0
click at [776, 275] on td "Excluir Rota" at bounding box center [851, 288] width 259 height 37
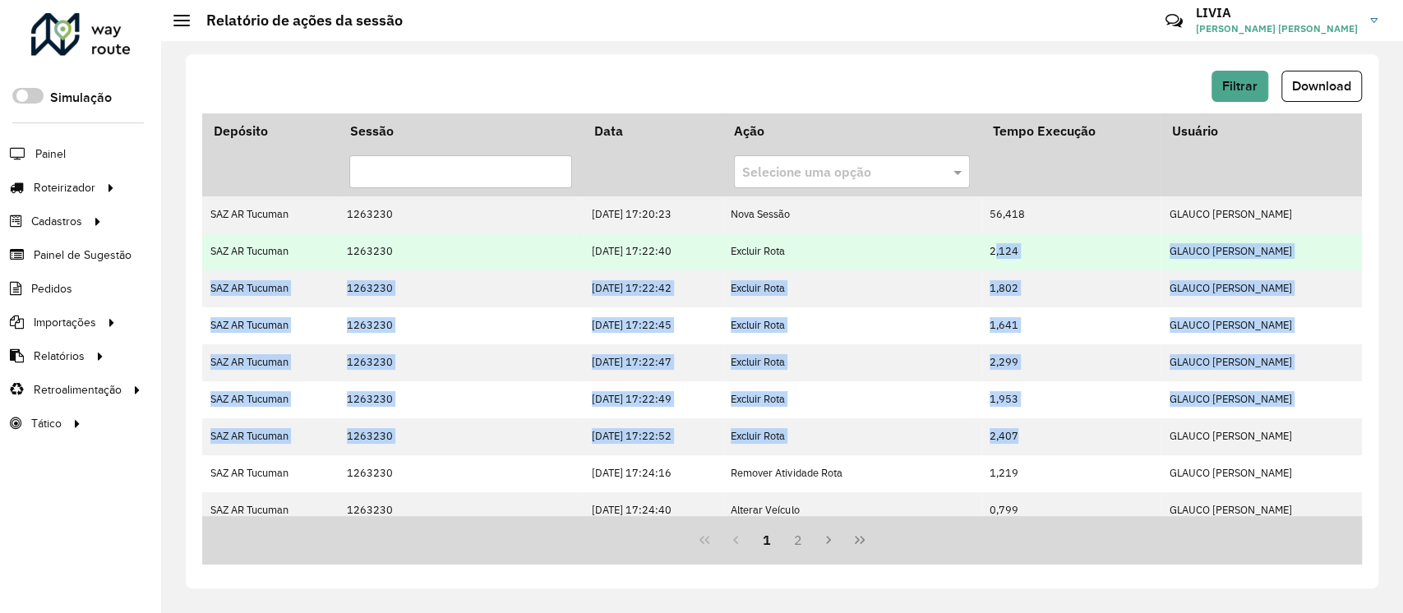
drag, startPoint x: 1044, startPoint y: 443, endPoint x: 989, endPoint y: 242, distance: 208.5
click at [989, 242] on tbody "SAZ AR Tucuman 1263230 10/09/2025 17:20:23 Nova Sessão 56,418 GLAUCO RODRIGO VA…" at bounding box center [781, 566] width 1159 height 740
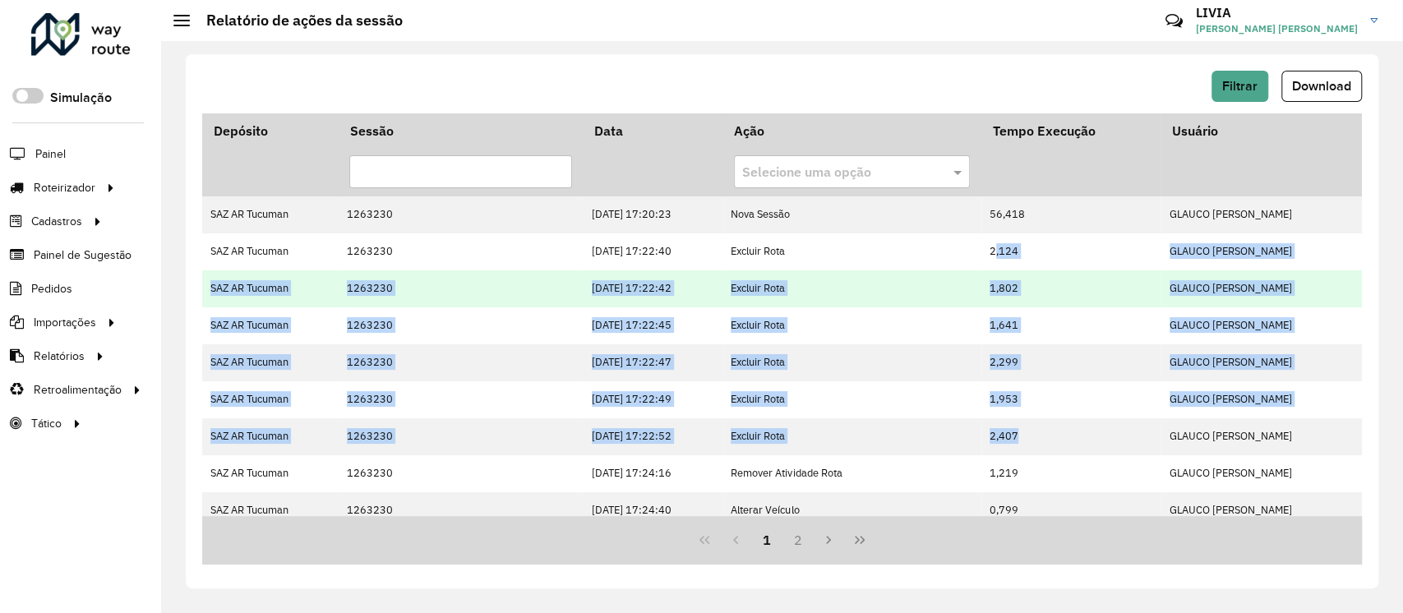
click at [874, 301] on td "Excluir Rota" at bounding box center [851, 288] width 259 height 37
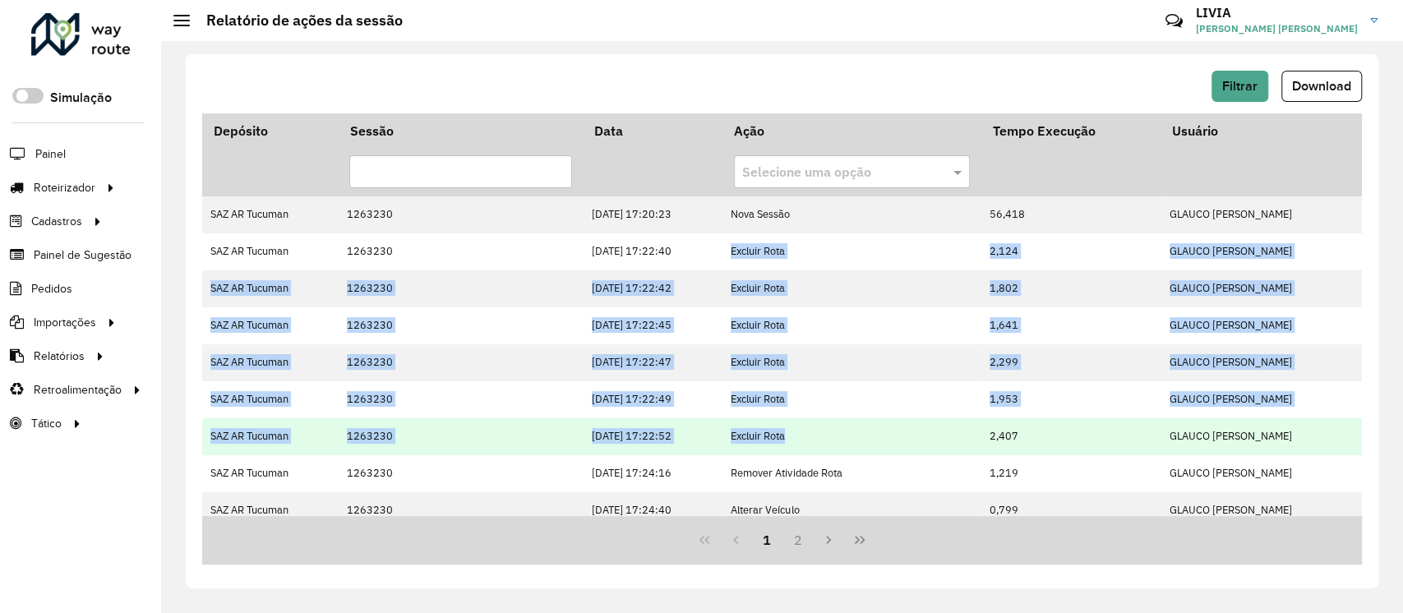
drag, startPoint x: 736, startPoint y: 244, endPoint x: 864, endPoint y: 428, distance: 223.8
click at [864, 428] on tbody "SAZ AR Tucuman 1263230 10/09/2025 17:20:23 Nova Sessão 56,418 GLAUCO RODRIGO VA…" at bounding box center [781, 566] width 1159 height 740
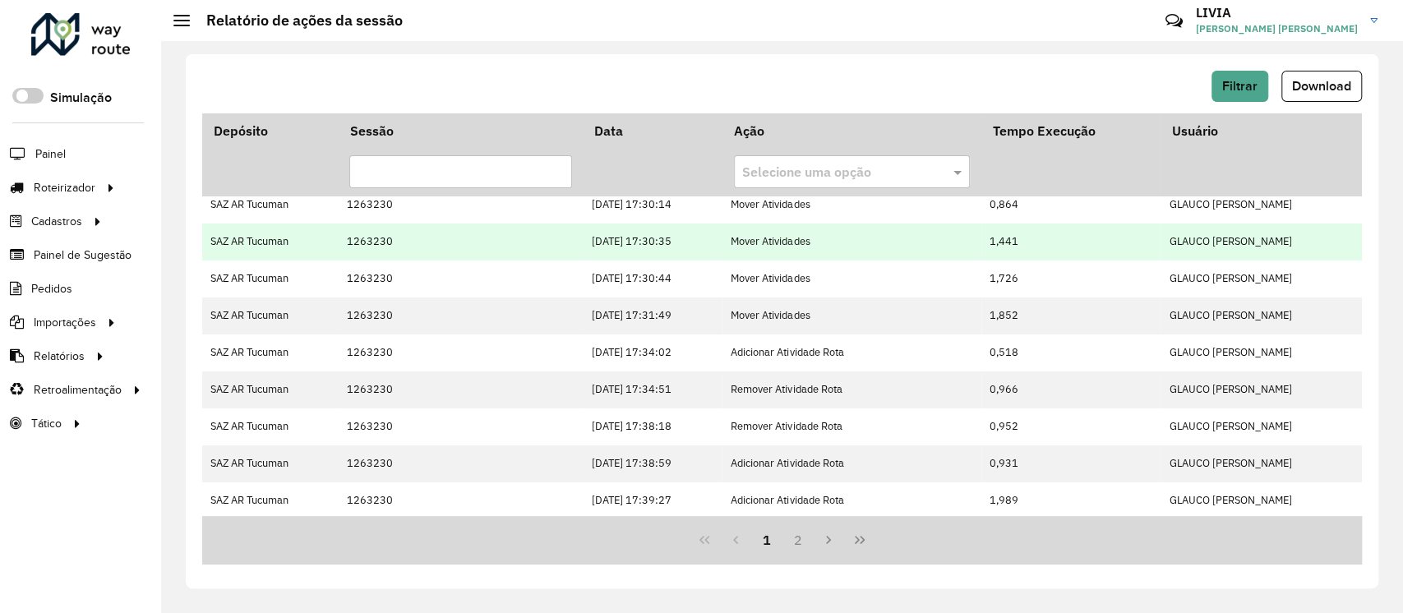
scroll to position [420, 0]
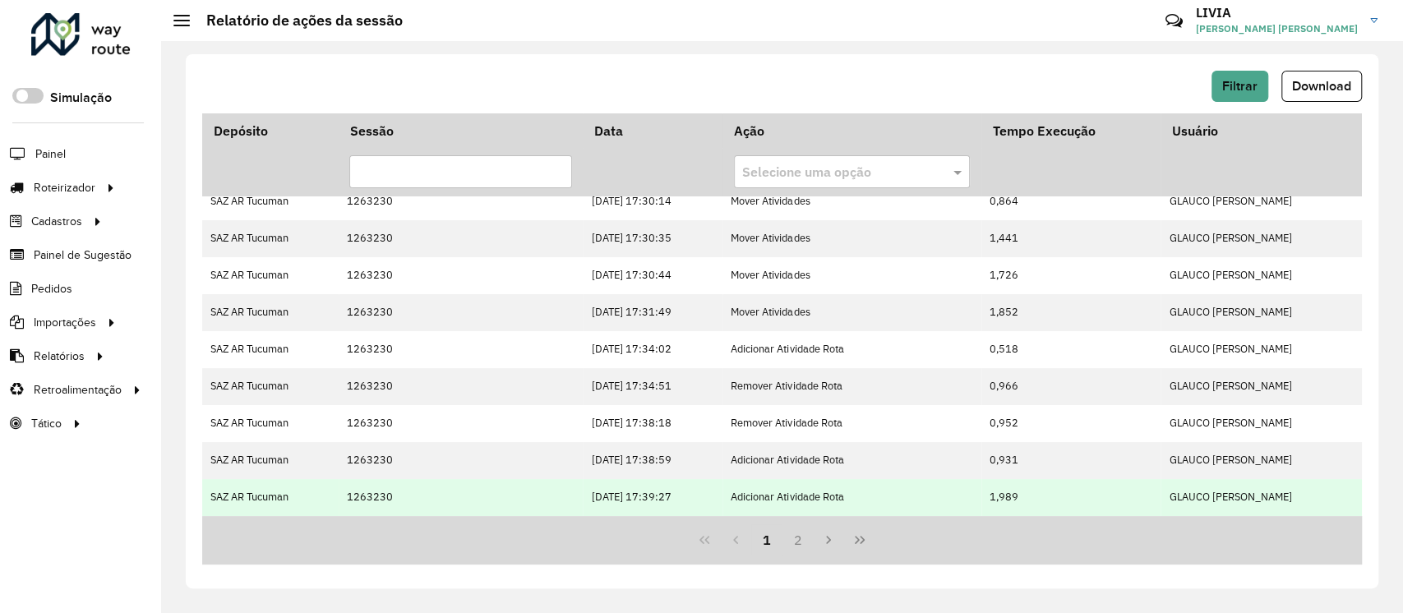
click at [847, 493] on td "Adicionar Atividade Rota" at bounding box center [851, 497] width 259 height 37
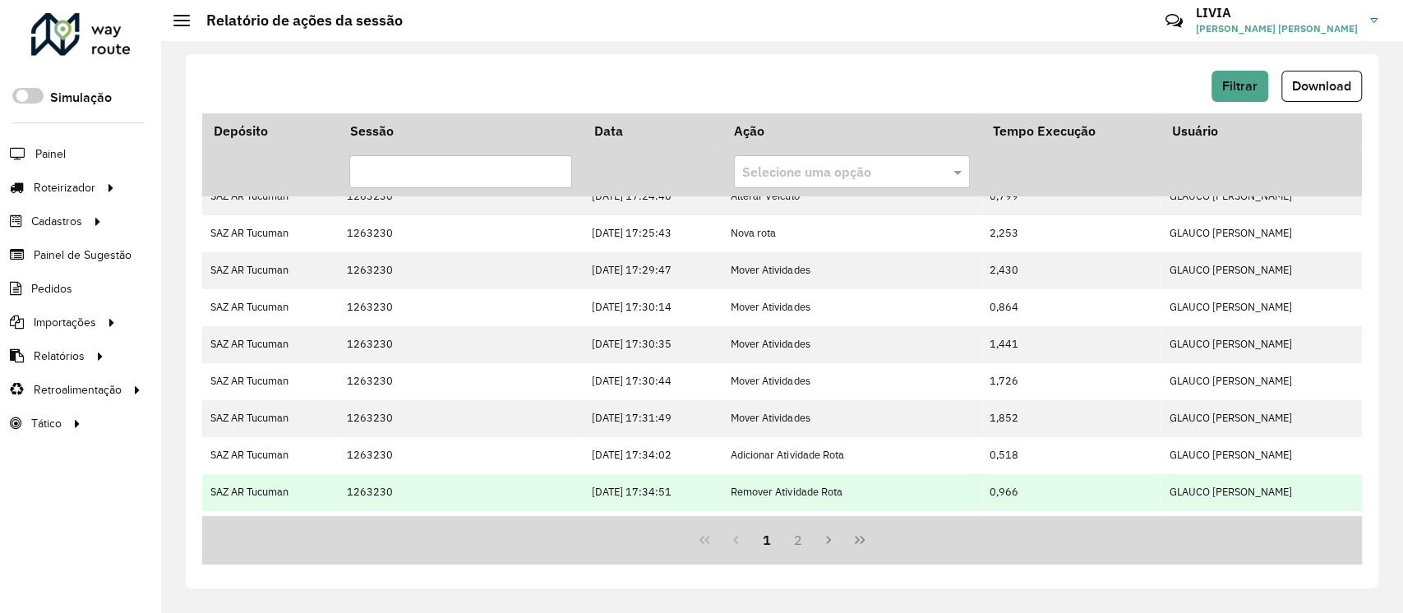
scroll to position [310, 0]
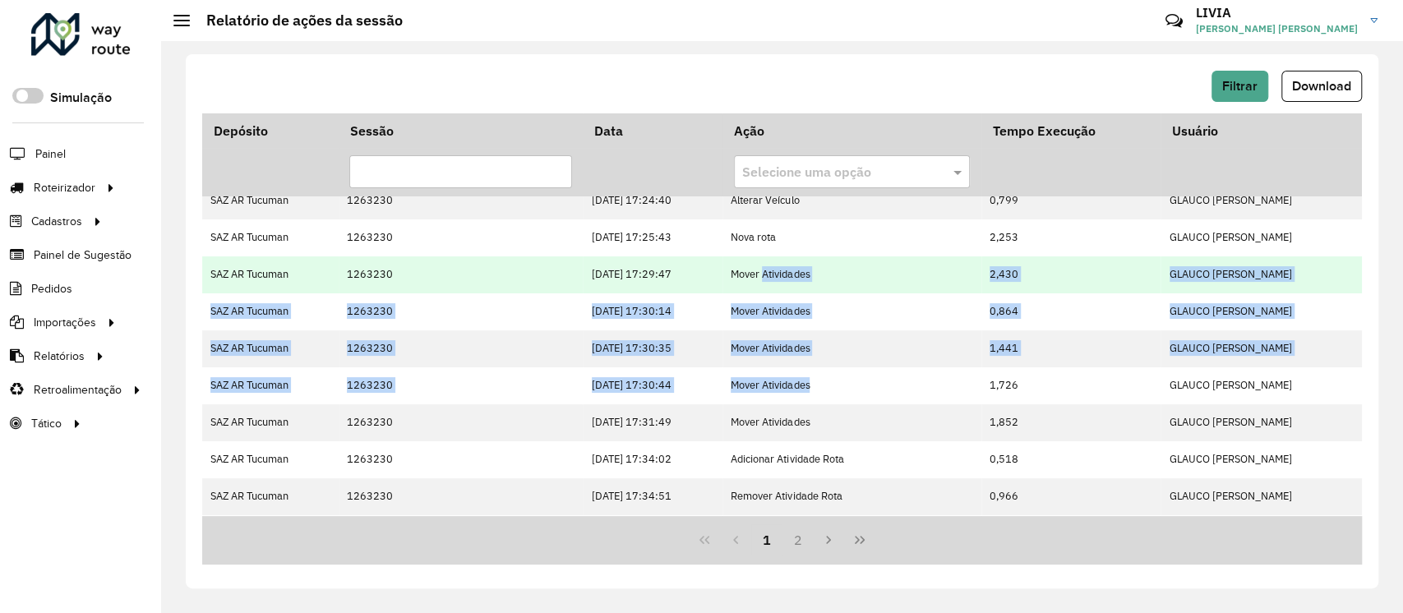
drag, startPoint x: 839, startPoint y: 385, endPoint x: 776, endPoint y: 291, distance: 113.0
click at [776, 291] on tbody "SAZ AR Tucuman 1263230 10/09/2025 17:20:23 Nova Sessão 56,418 GLAUCO RODRIGO VA…" at bounding box center [781, 257] width 1159 height 740
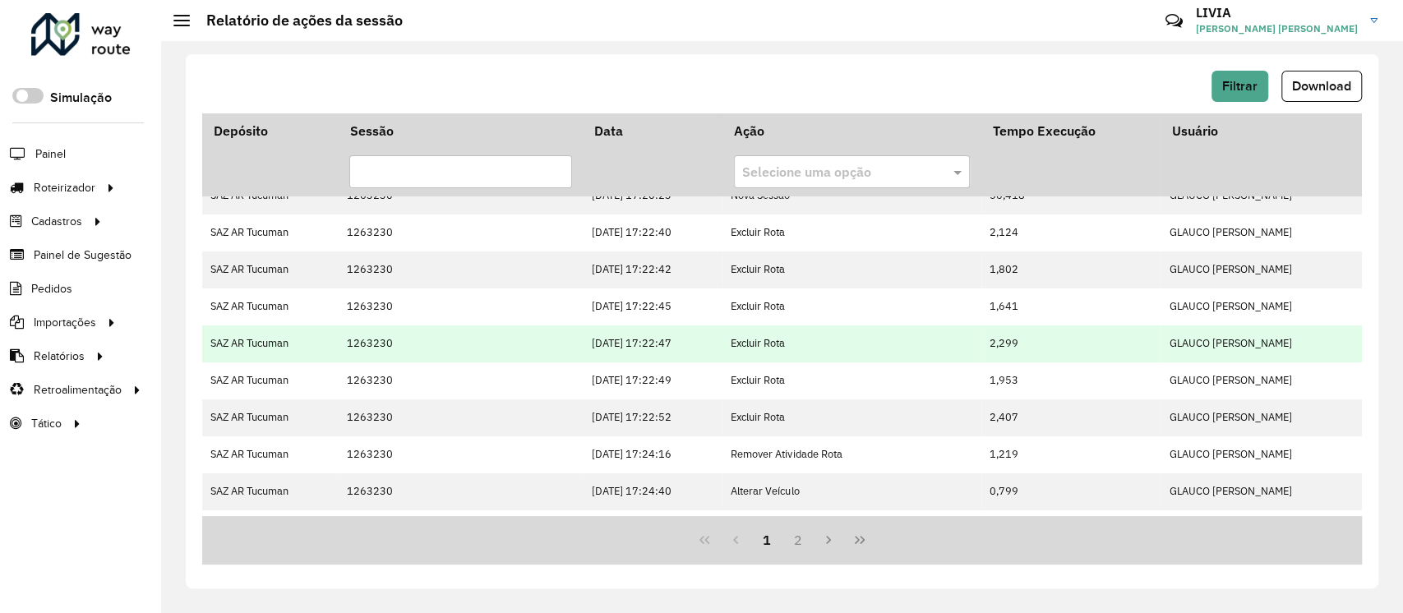
scroll to position [0, 0]
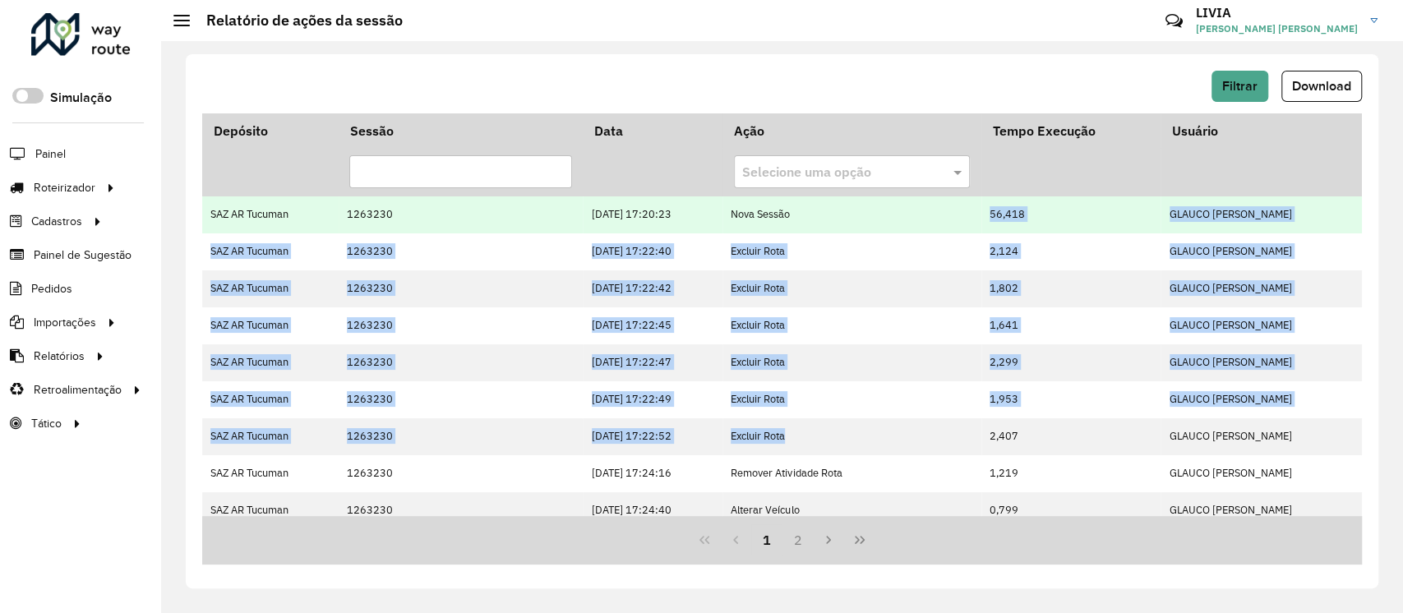
drag, startPoint x: 849, startPoint y: 437, endPoint x: 823, endPoint y: 227, distance: 211.9
click at [823, 227] on tbody "SAZ AR Tucuman 1263230 10/09/2025 17:20:23 Nova Sessão 56,418 GLAUCO RODRIGO VA…" at bounding box center [781, 566] width 1159 height 740
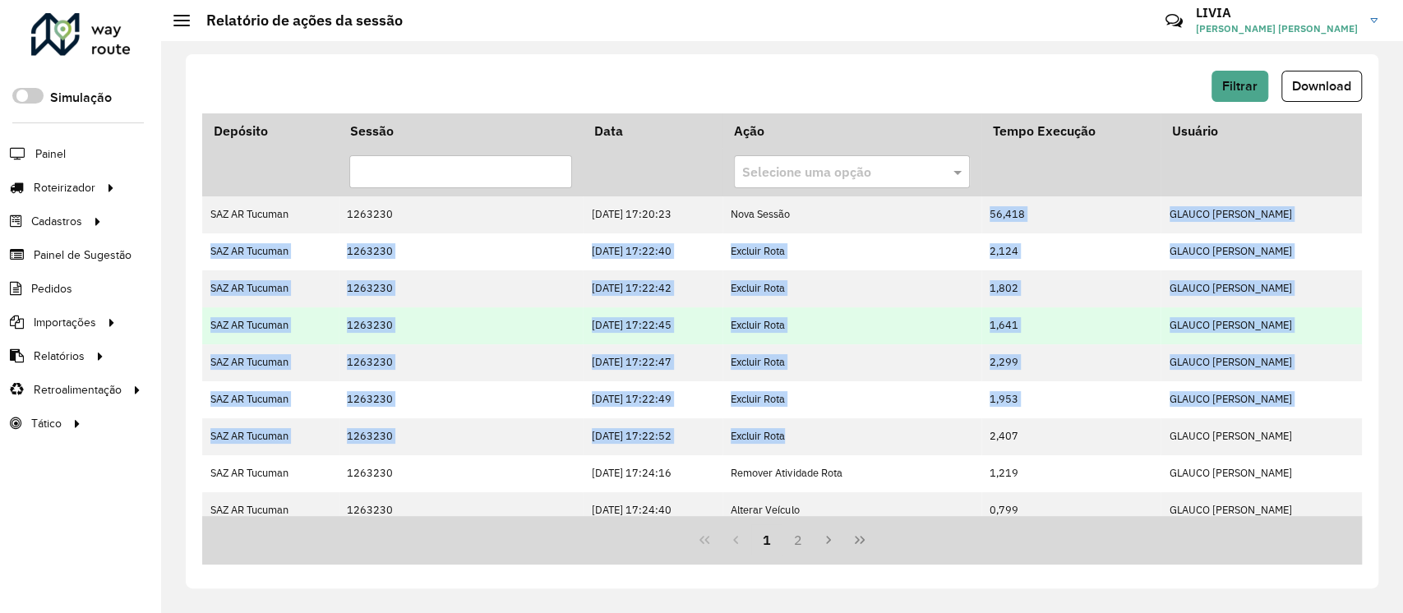
click at [766, 339] on td "Excluir Rota" at bounding box center [851, 325] width 259 height 37
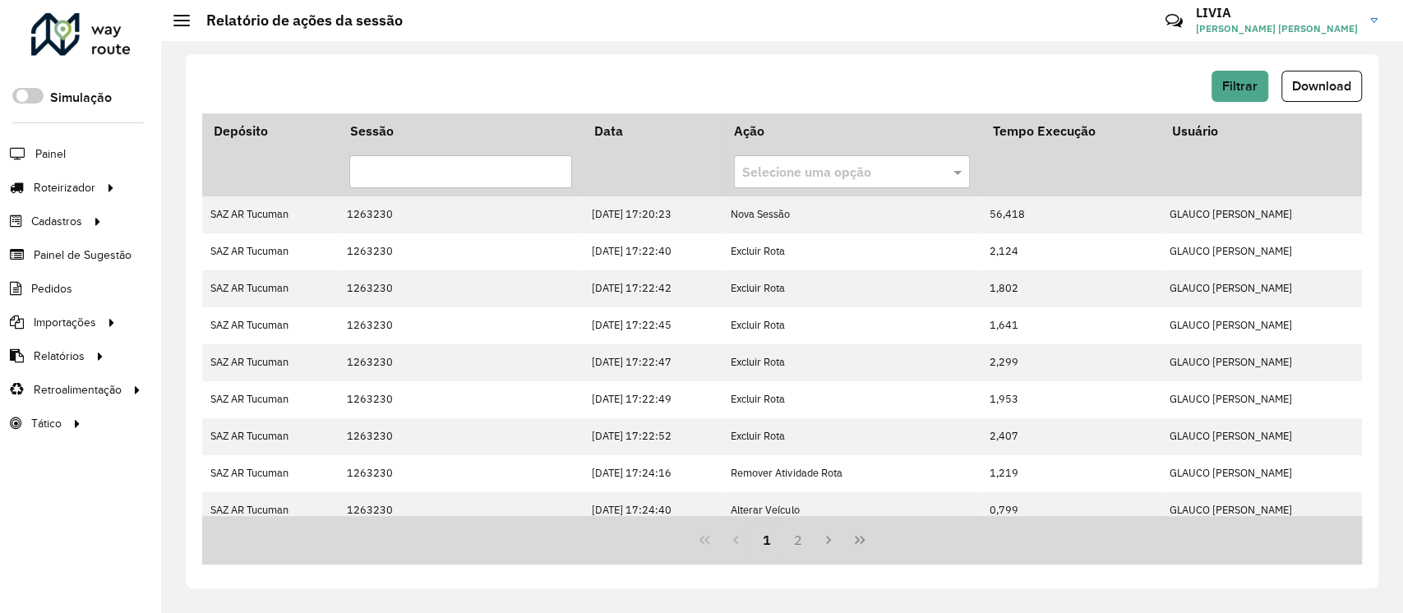
click at [1210, 76] on div "Filtrar Download" at bounding box center [781, 86] width 1159 height 31
click at [1222, 80] on span "Filtrar" at bounding box center [1239, 86] width 35 height 14
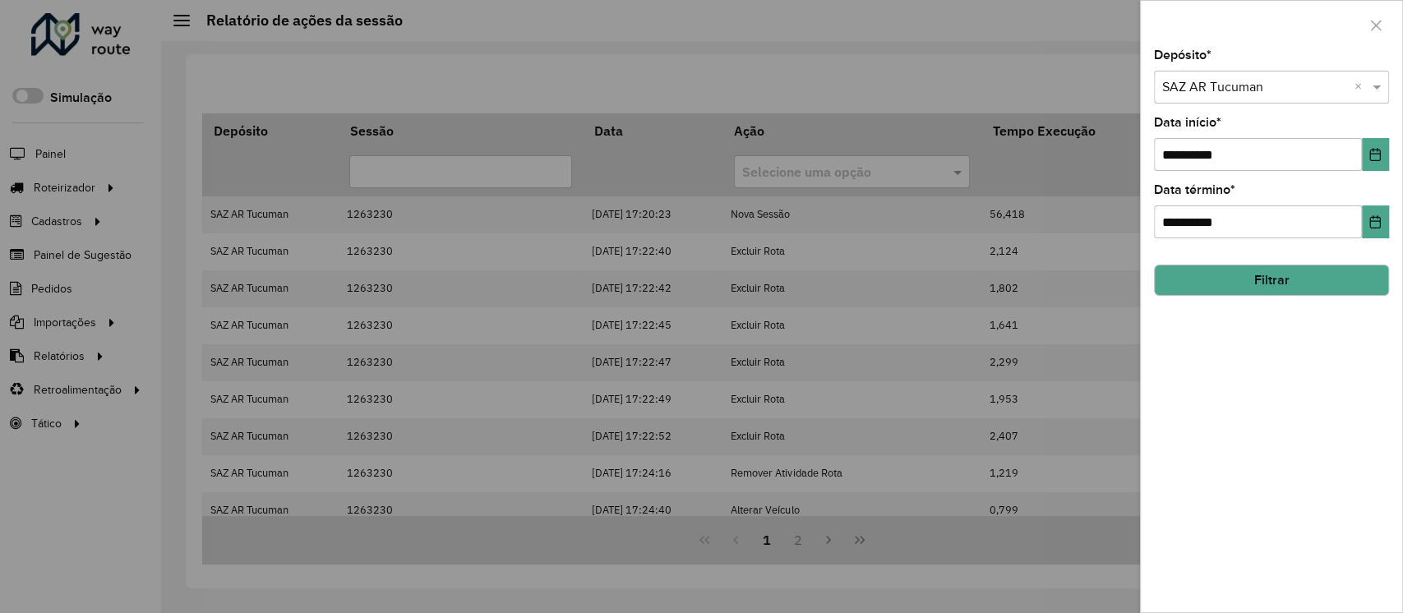
click at [1254, 85] on input "text" at bounding box center [1255, 88] width 186 height 20
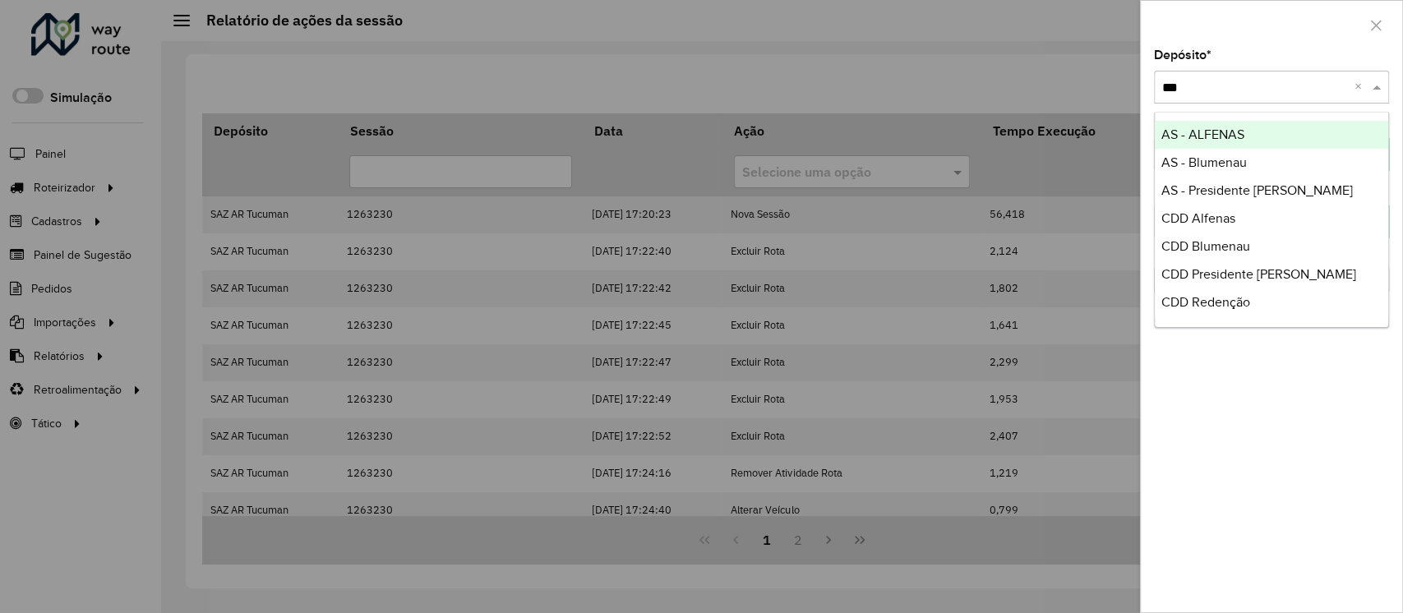
type input "****"
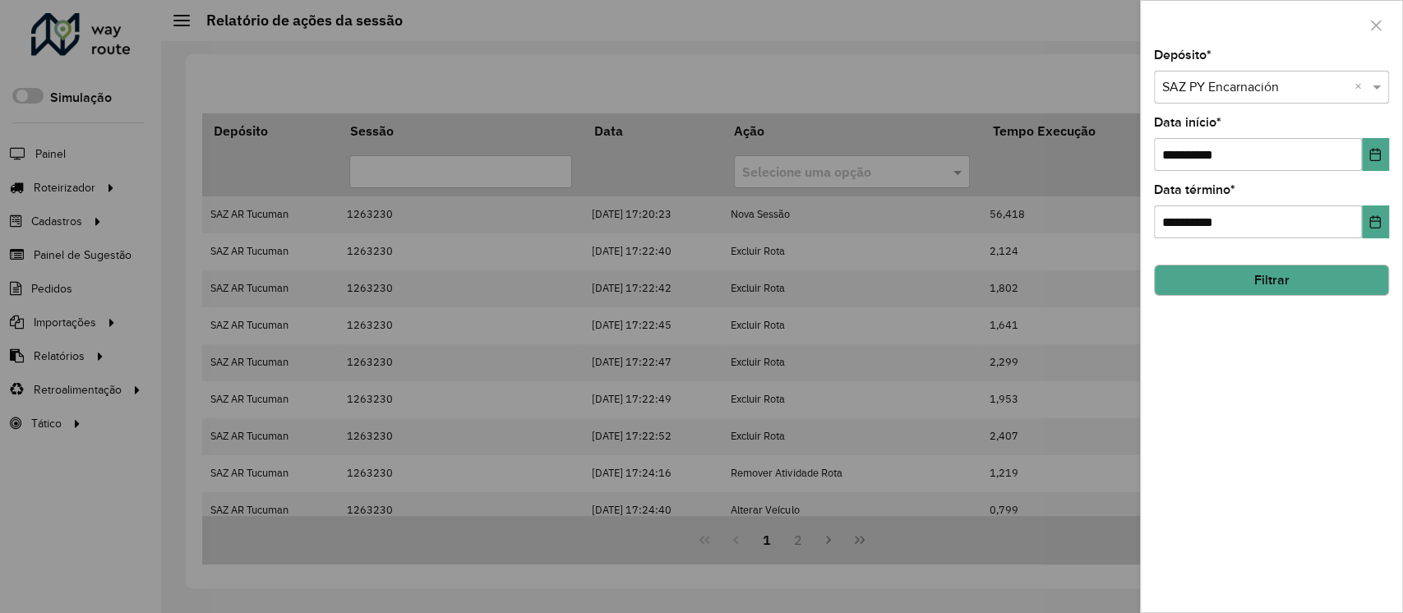
click at [1302, 260] on hb-field-button "Filtrar" at bounding box center [1271, 273] width 235 height 44
drag, startPoint x: 1314, startPoint y: 301, endPoint x: 1321, endPoint y: 281, distance: 21.1
click at [1315, 292] on div "**********" at bounding box center [1271, 330] width 261 height 563
click at [1321, 280] on button "Filtrar" at bounding box center [1271, 280] width 235 height 31
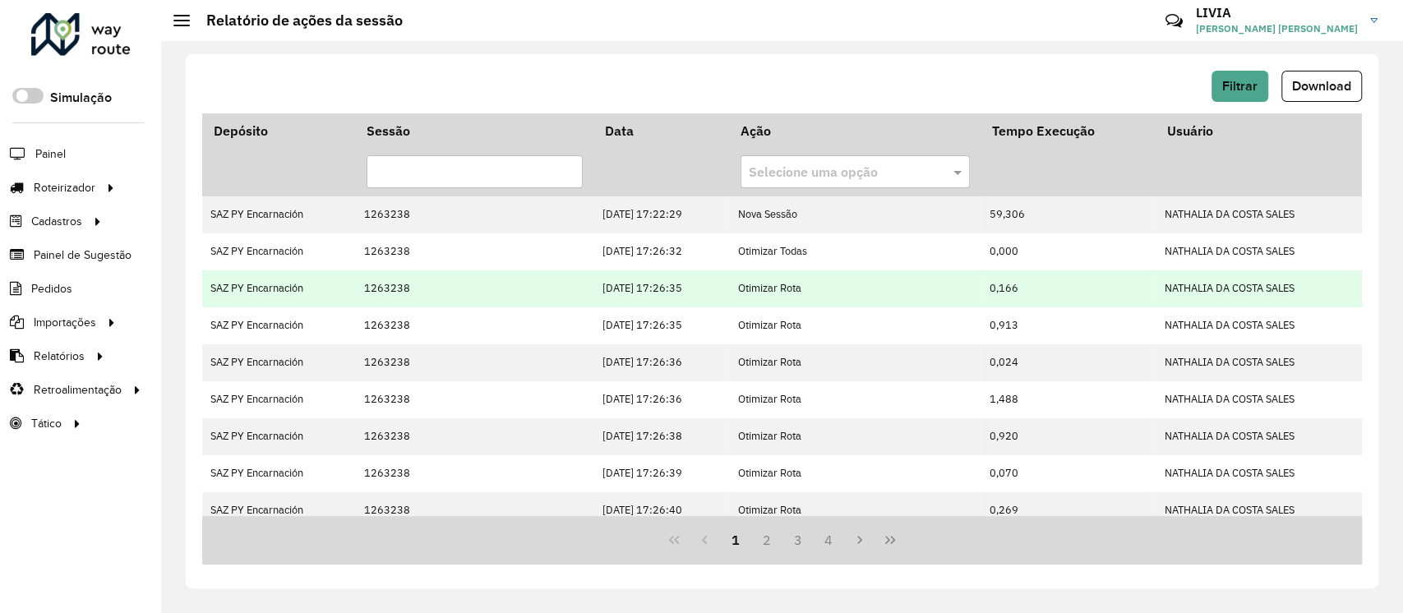
drag, startPoint x: 657, startPoint y: 284, endPoint x: 695, endPoint y: 302, distance: 41.9
click at [695, 302] on td "10/09/2025 17:26:35" at bounding box center [661, 288] width 136 height 37
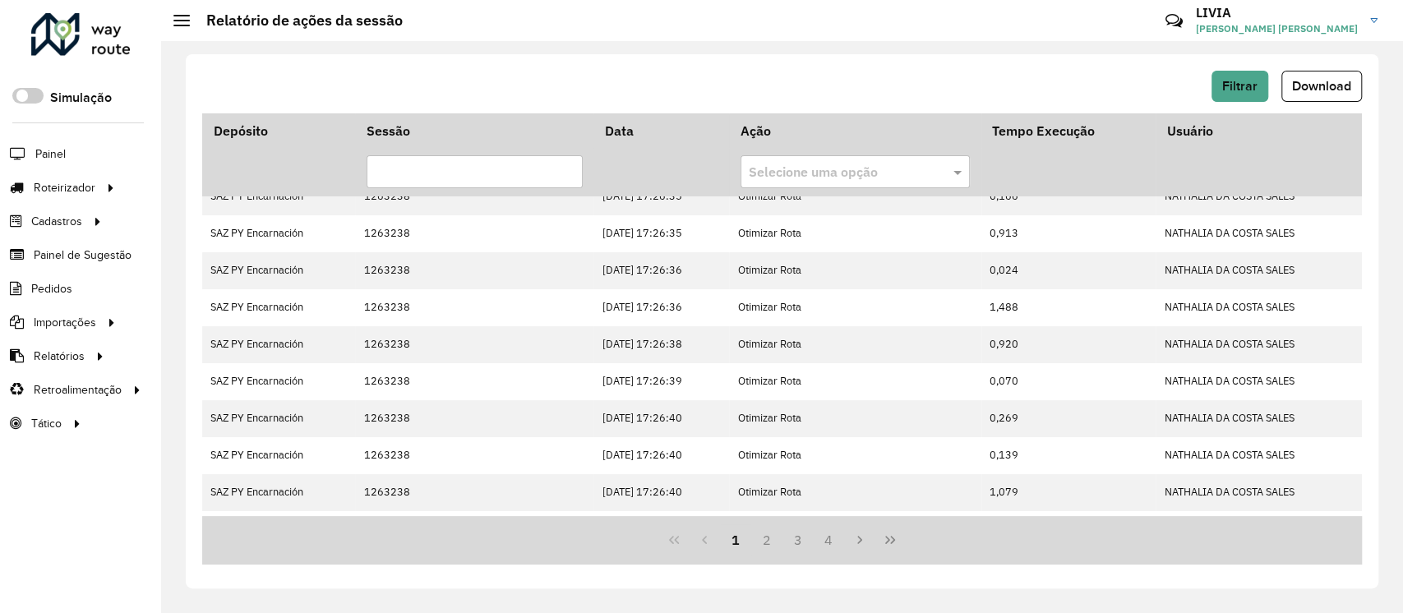
scroll to position [91, 0]
click at [1223, 91] on span "Filtrar" at bounding box center [1239, 86] width 35 height 14
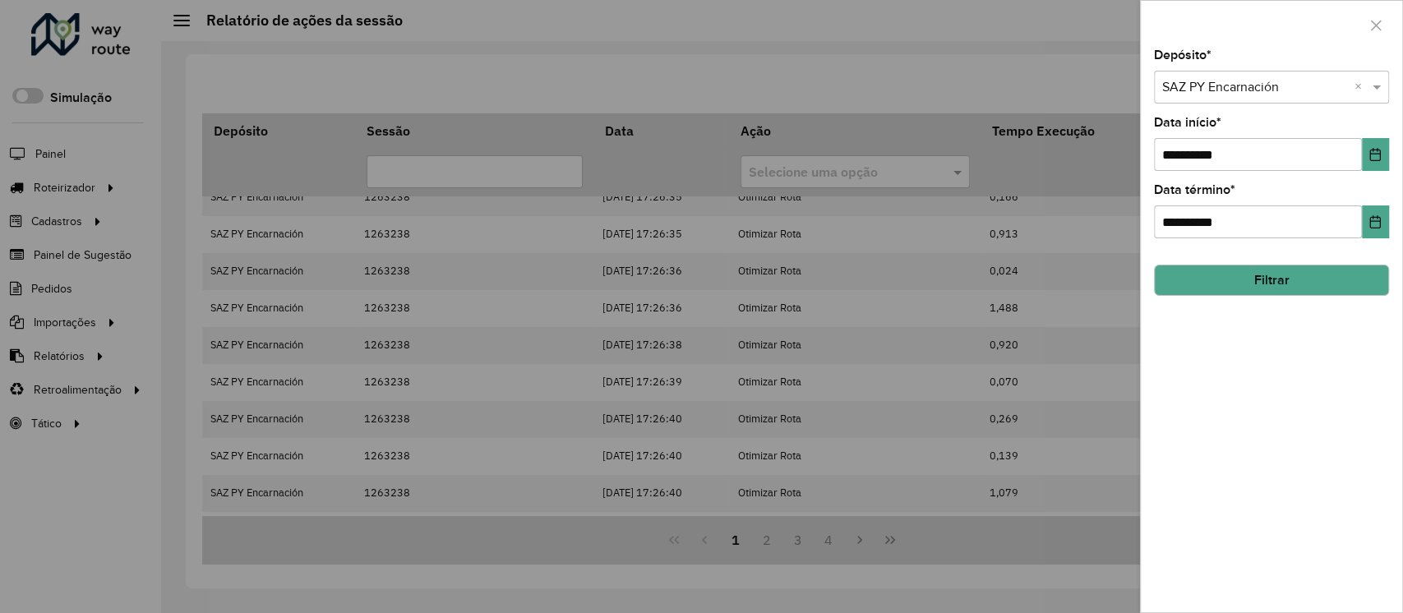
click at [1244, 98] on div "Selecione um depósito × SAZ PY Encarnación ×" at bounding box center [1271, 87] width 235 height 33
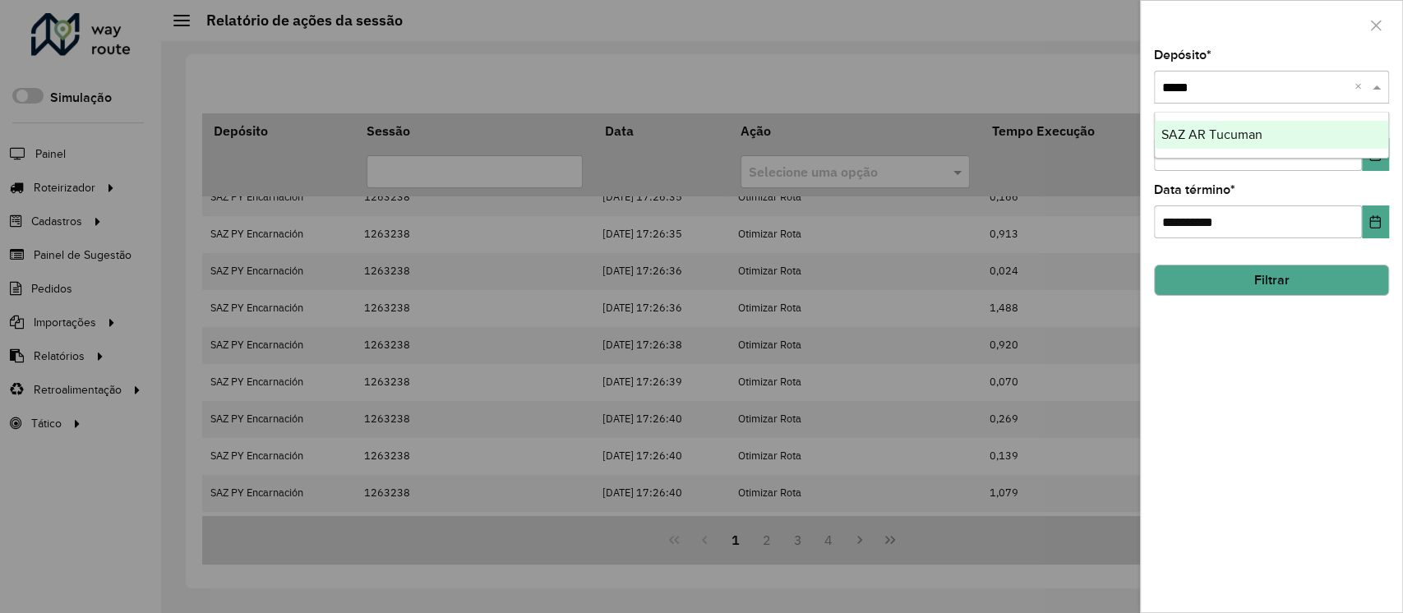
type input "******"
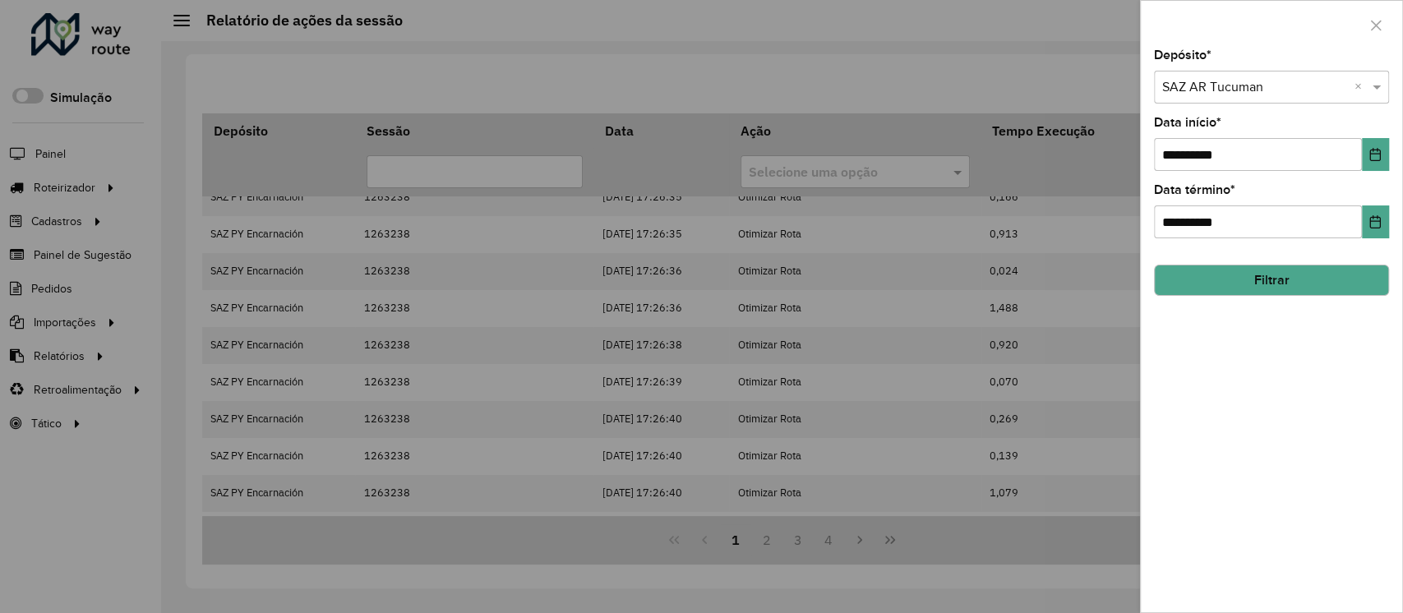
click at [1266, 277] on button "Filtrar" at bounding box center [1271, 280] width 235 height 31
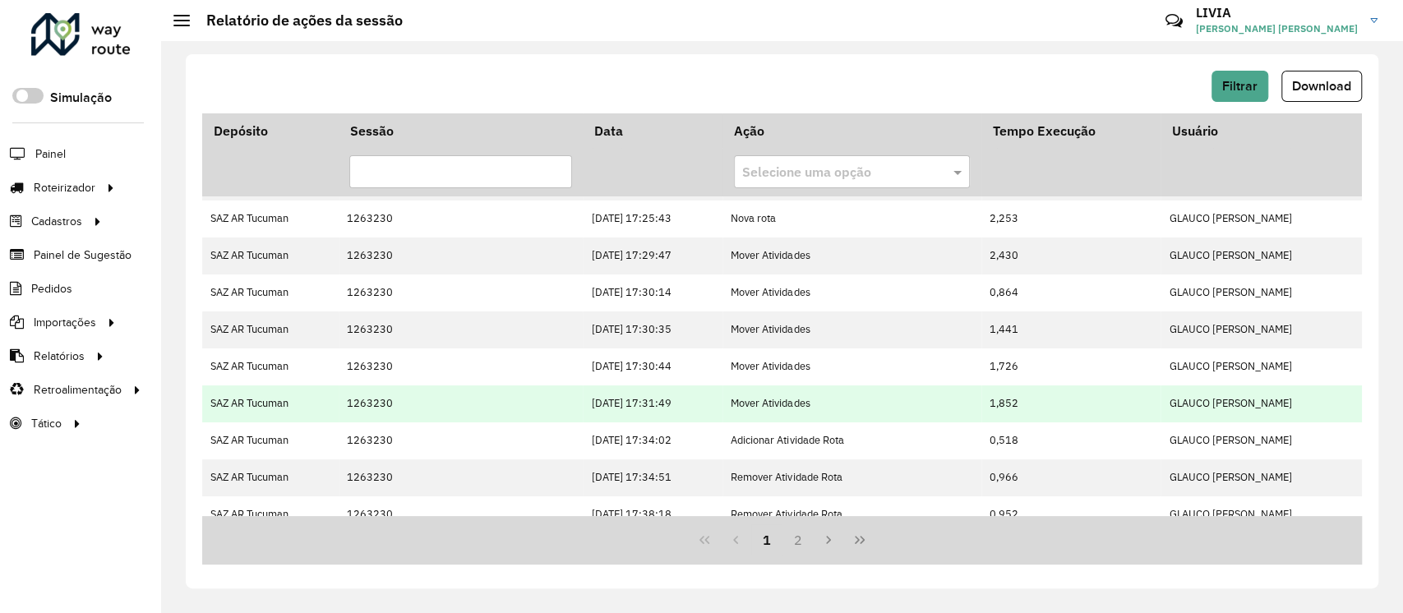
scroll to position [420, 0]
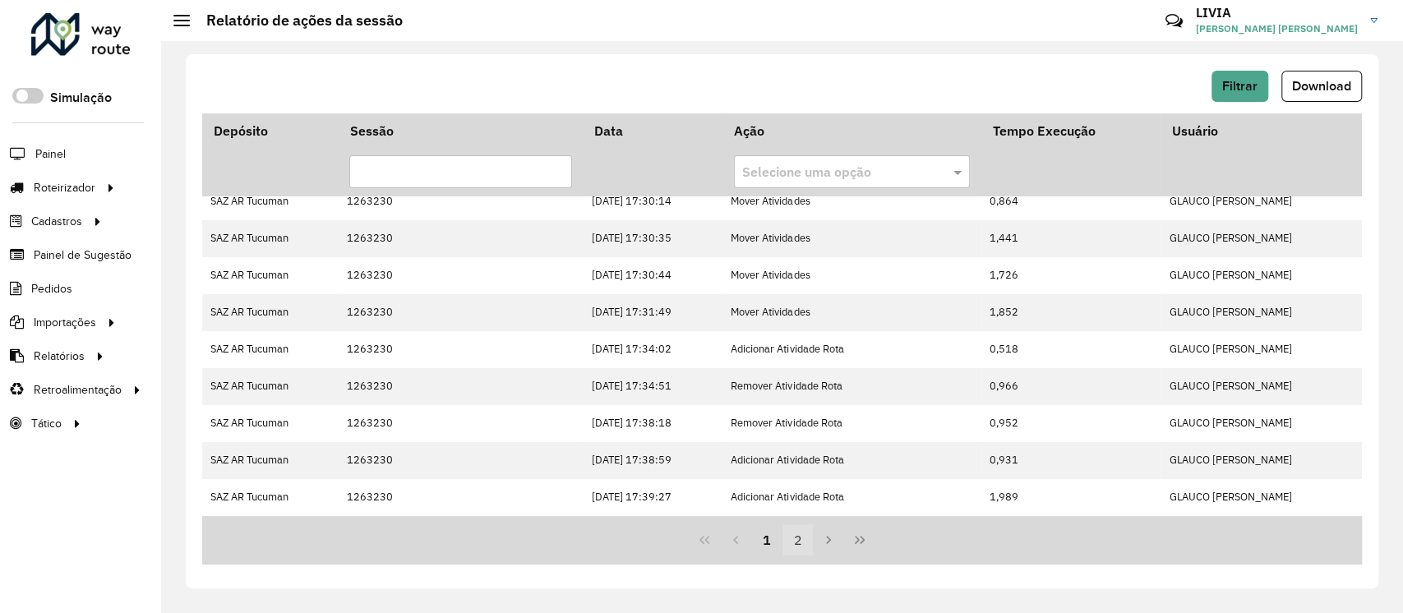
click at [793, 546] on button "2" at bounding box center [797, 539] width 31 height 31
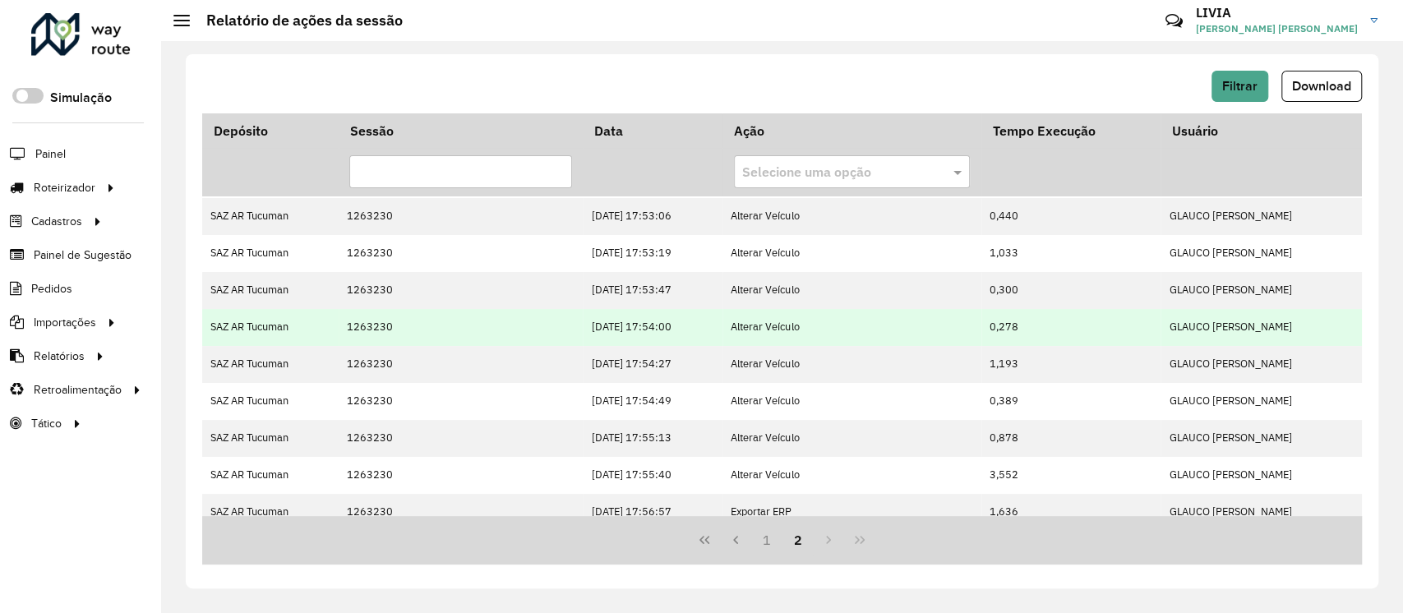
scroll to position [329, 0]
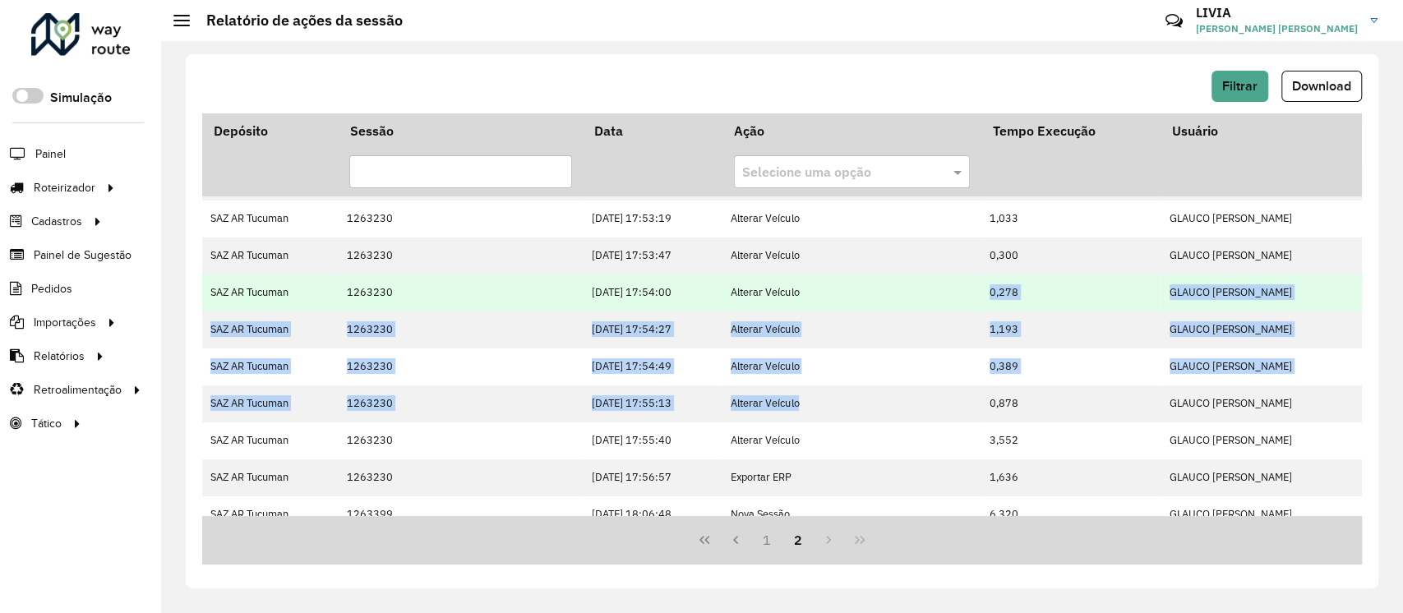
drag, startPoint x: 866, startPoint y: 409, endPoint x: 834, endPoint y: 274, distance: 138.5
click at [834, 274] on tbody "SAZ AR Tucuman 1263230 10/09/2025 17:40:20 Adicionar Atividade Rota 1,366 GLAUC…" at bounding box center [781, 238] width 1159 height 740
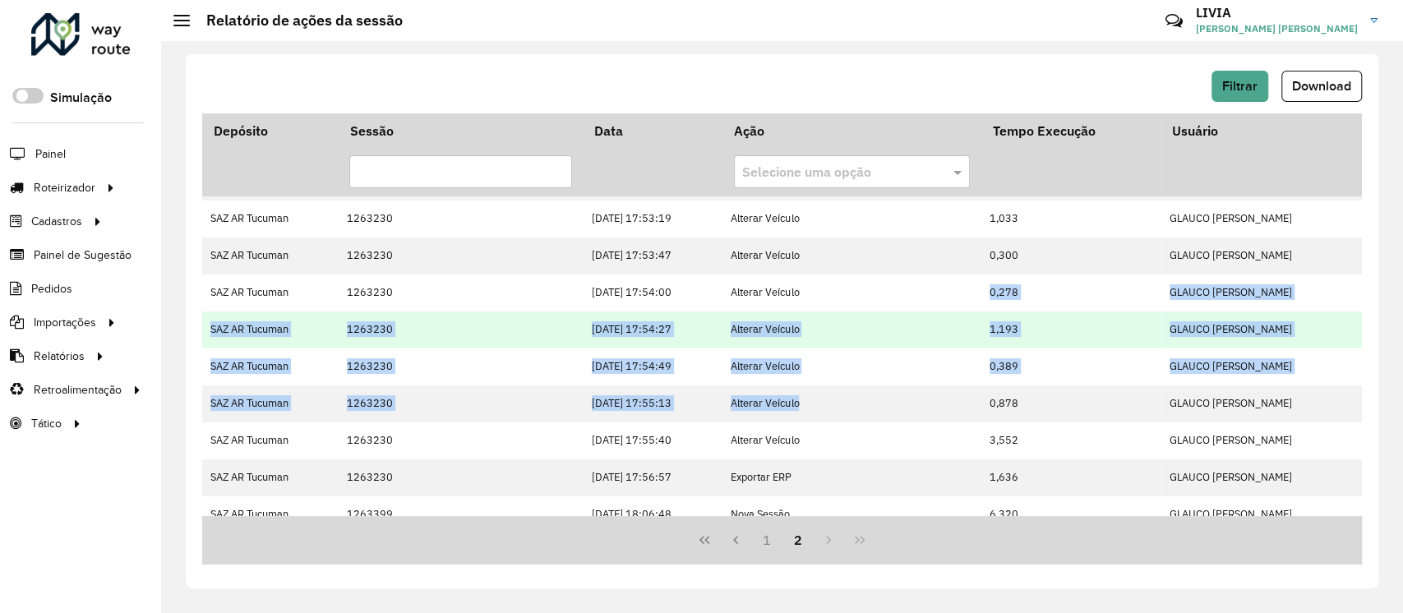
scroll to position [109, 0]
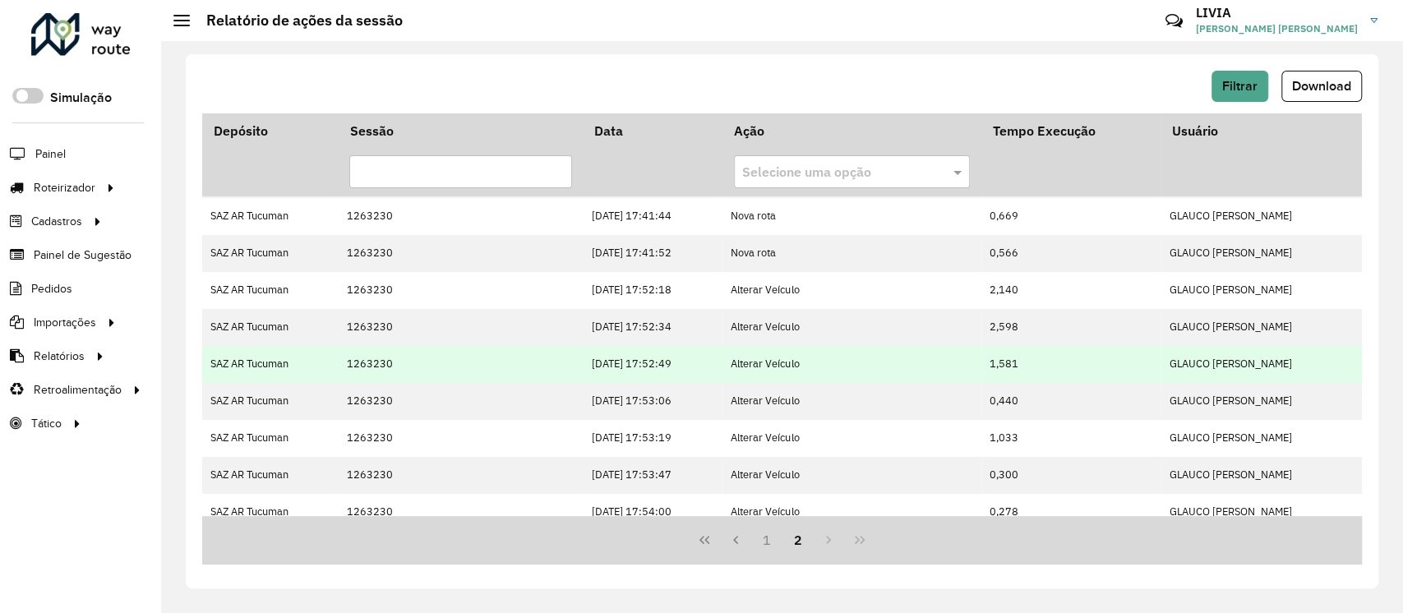
click at [825, 351] on td "Alterar Veículo" at bounding box center [851, 364] width 259 height 37
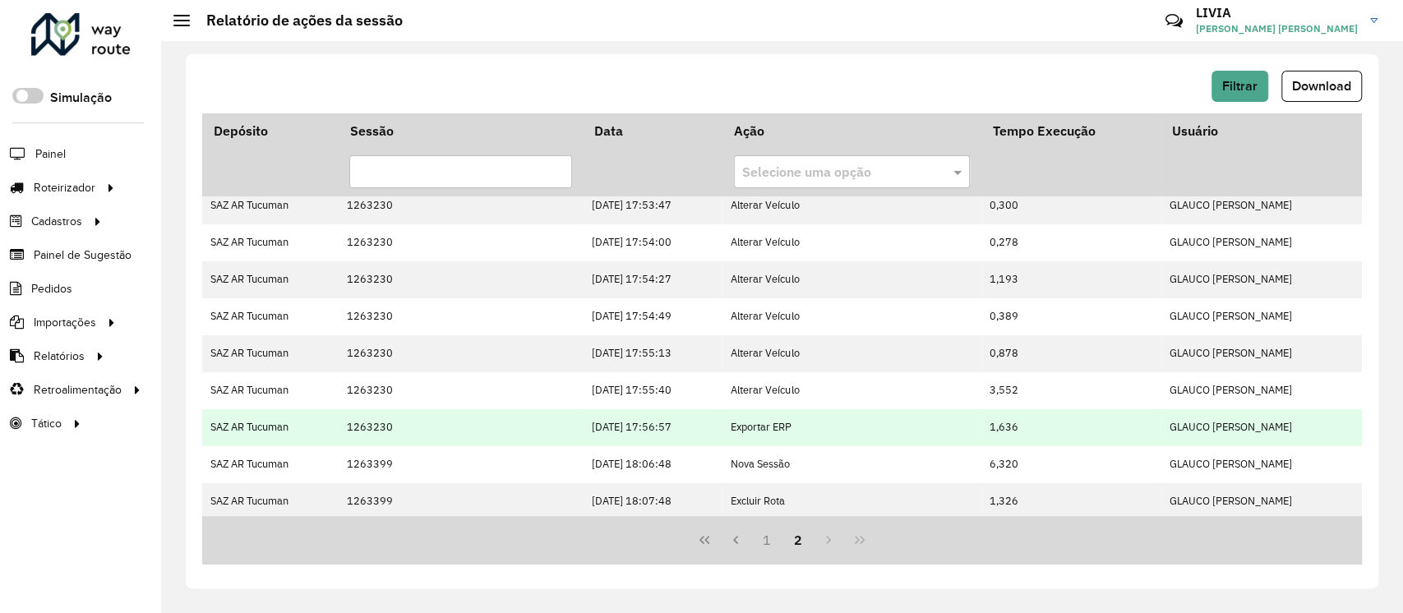
scroll to position [420, 0]
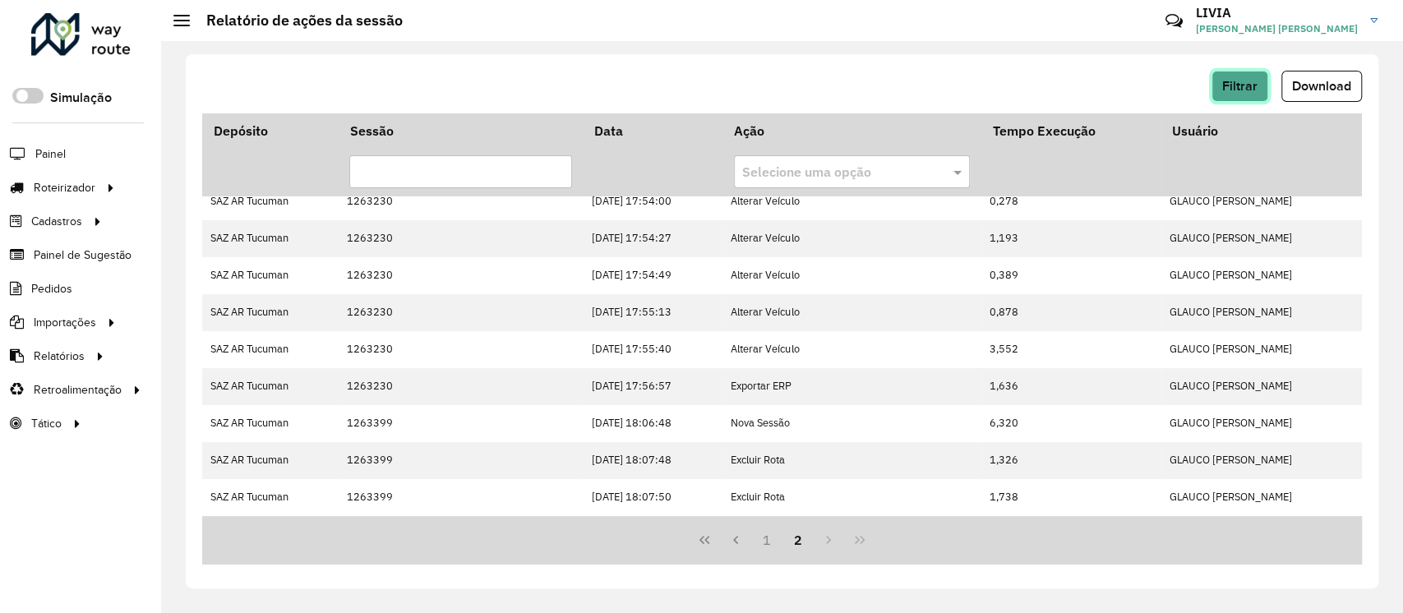
click at [1250, 89] on span "Filtrar" at bounding box center [1239, 86] width 35 height 14
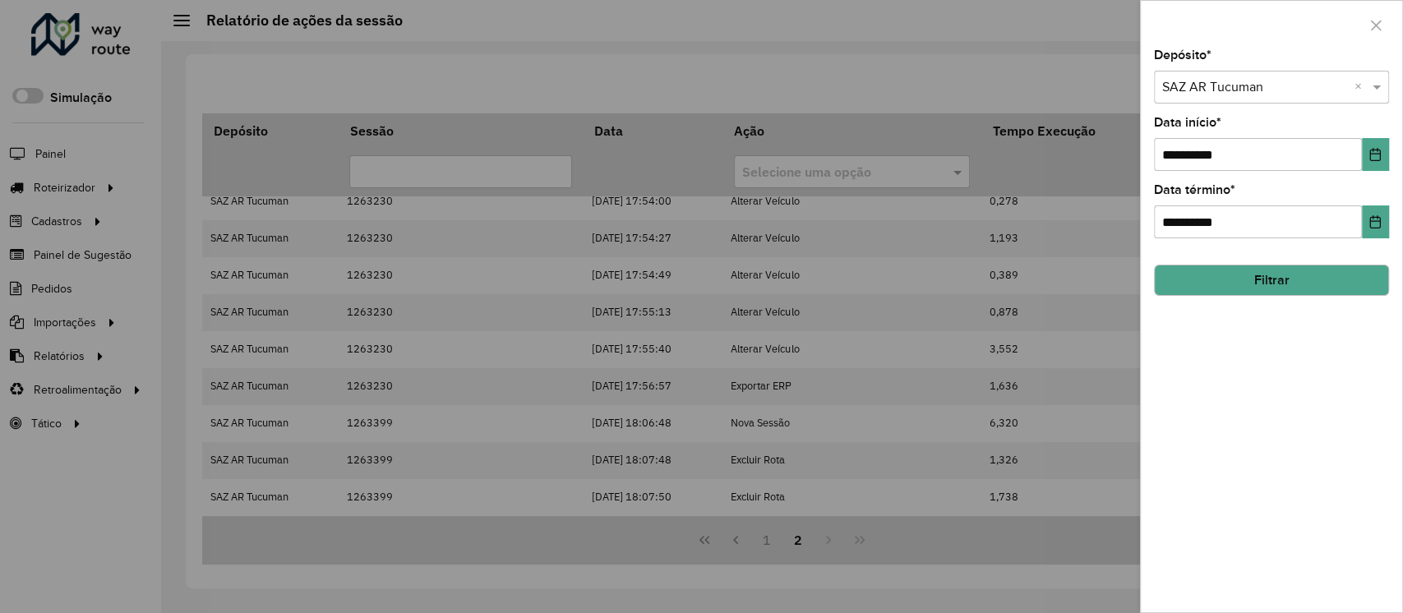
click at [1281, 83] on input "text" at bounding box center [1255, 88] width 186 height 20
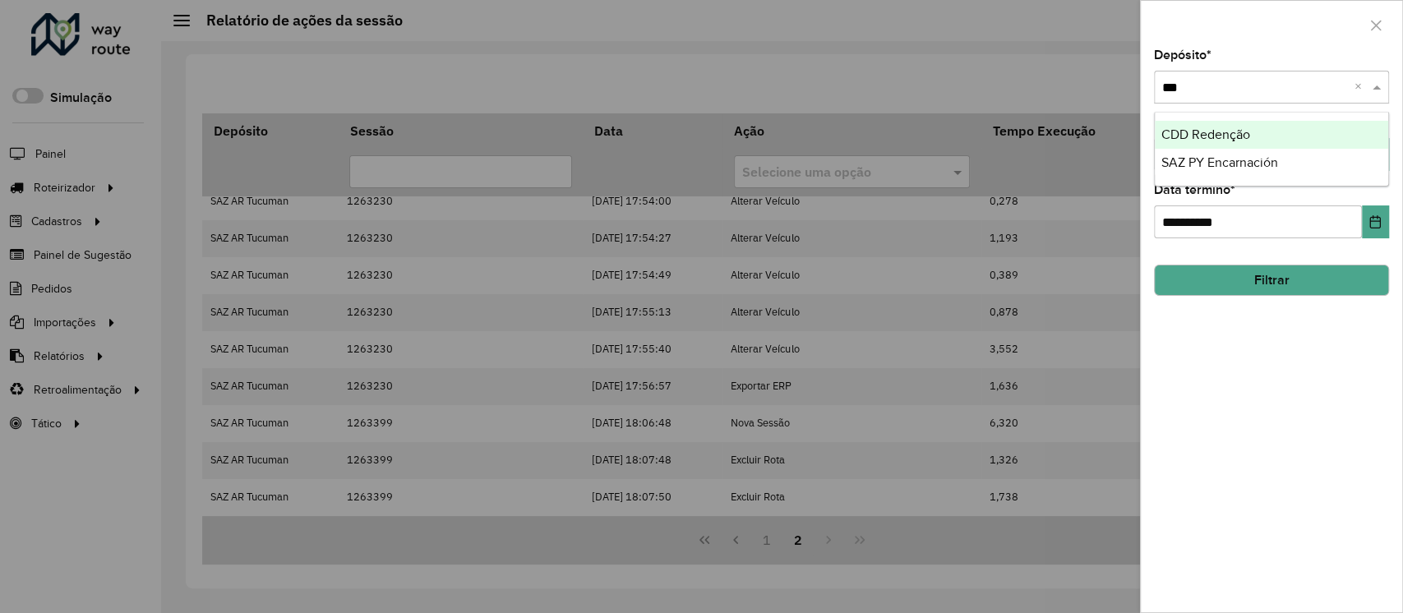
type input "****"
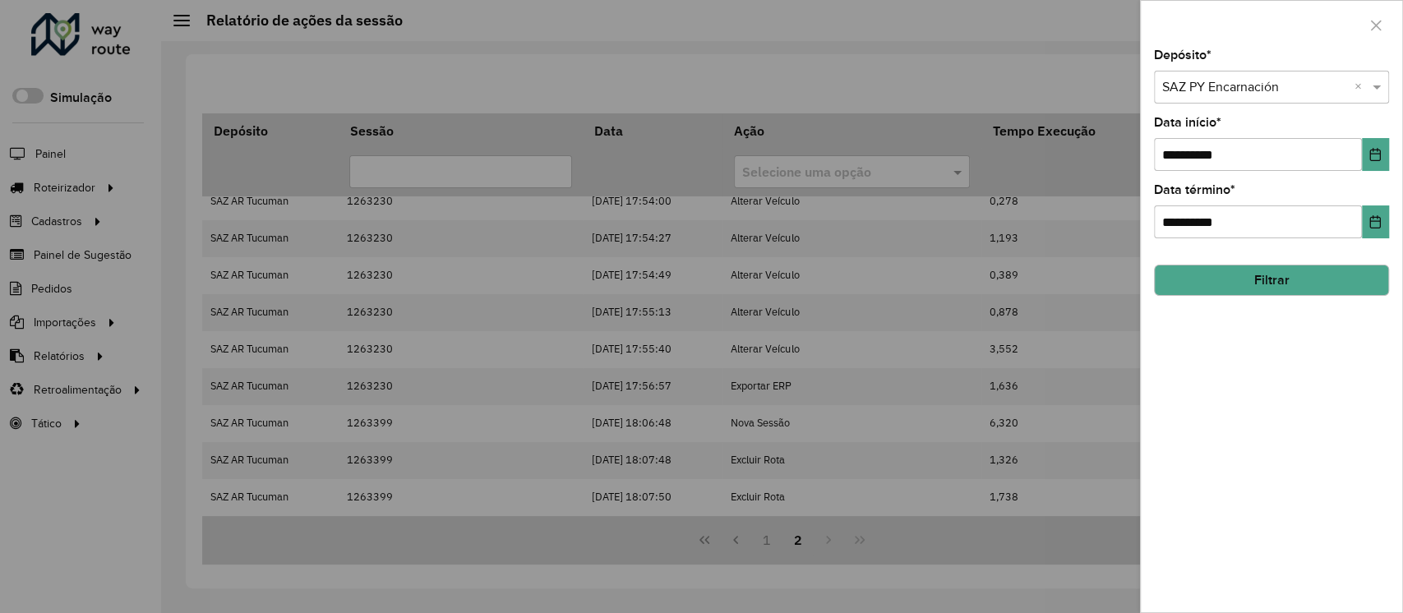
click at [1276, 268] on button "Filtrar" at bounding box center [1271, 280] width 235 height 31
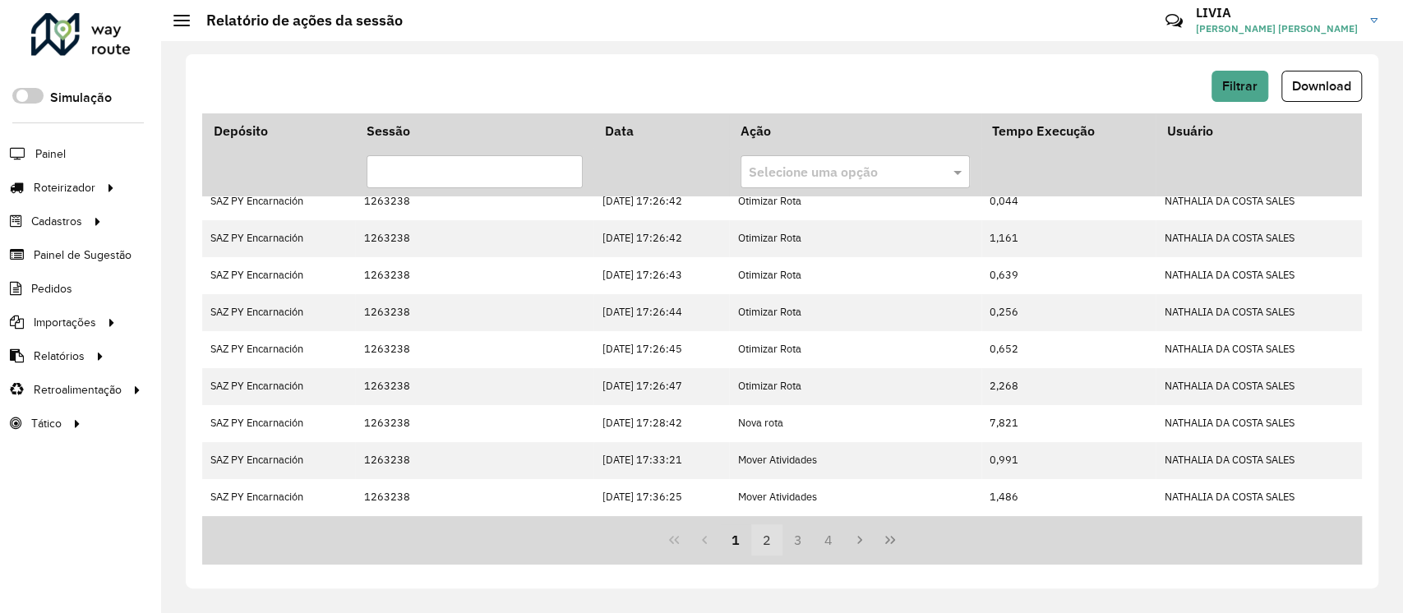
click at [757, 544] on button "2" at bounding box center [766, 539] width 31 height 31
click at [788, 541] on button "3" at bounding box center [797, 539] width 31 height 31
click at [827, 537] on button "4" at bounding box center [828, 539] width 31 height 31
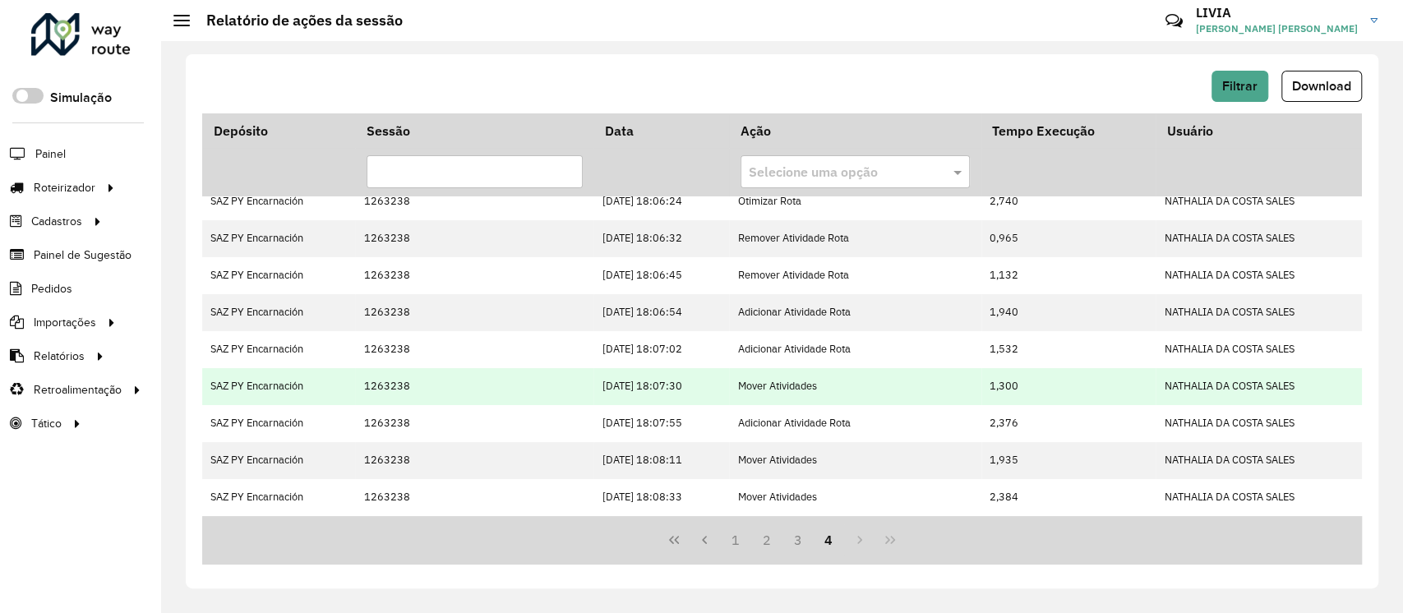
scroll to position [0, 0]
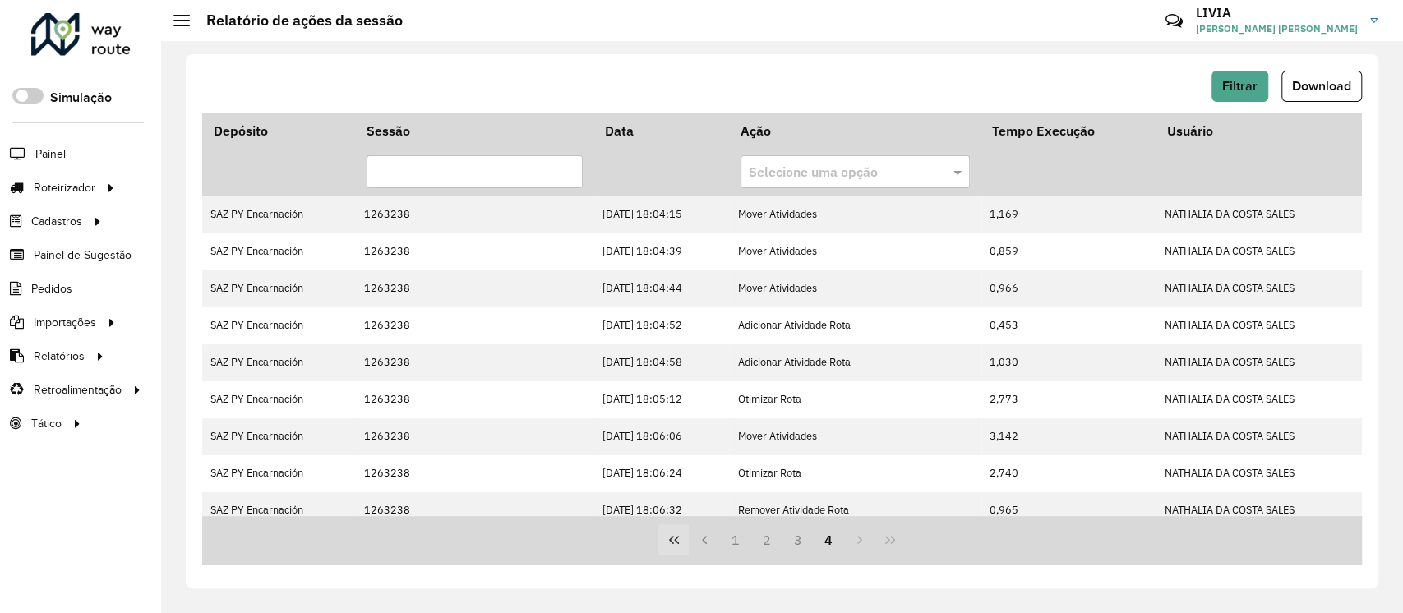
click at [671, 533] on icon "First Page" at bounding box center [673, 539] width 13 height 13
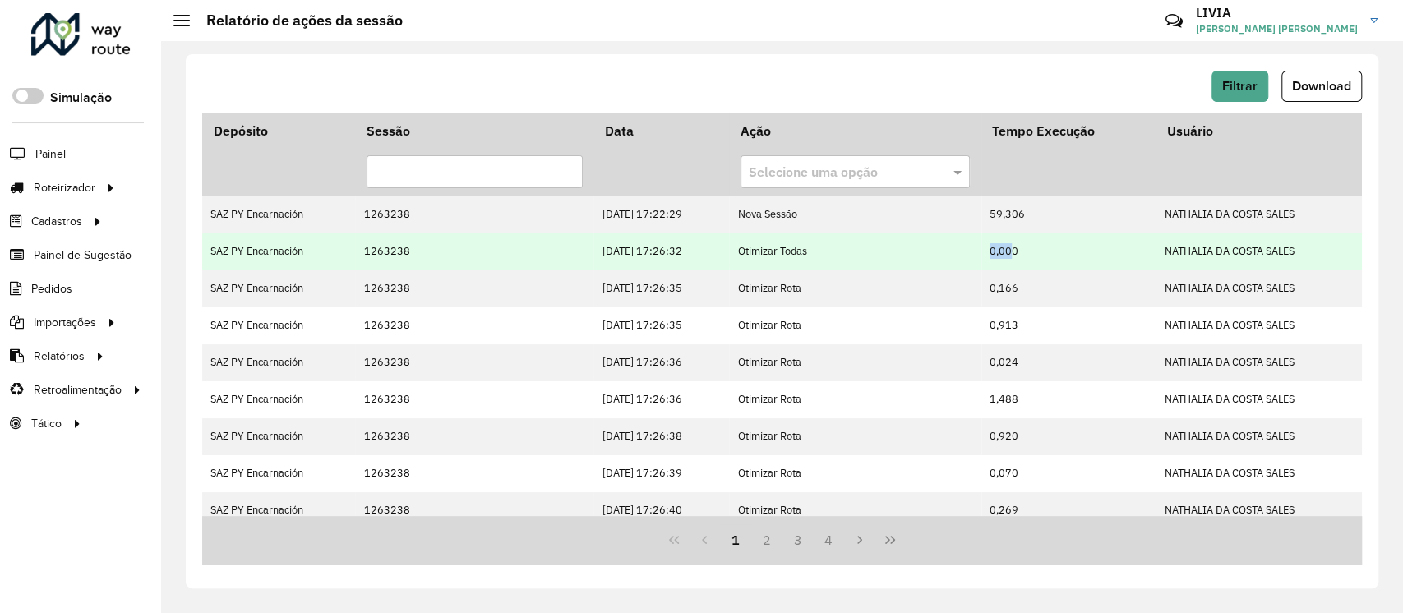
drag, startPoint x: 993, startPoint y: 252, endPoint x: 878, endPoint y: 311, distance: 129.7
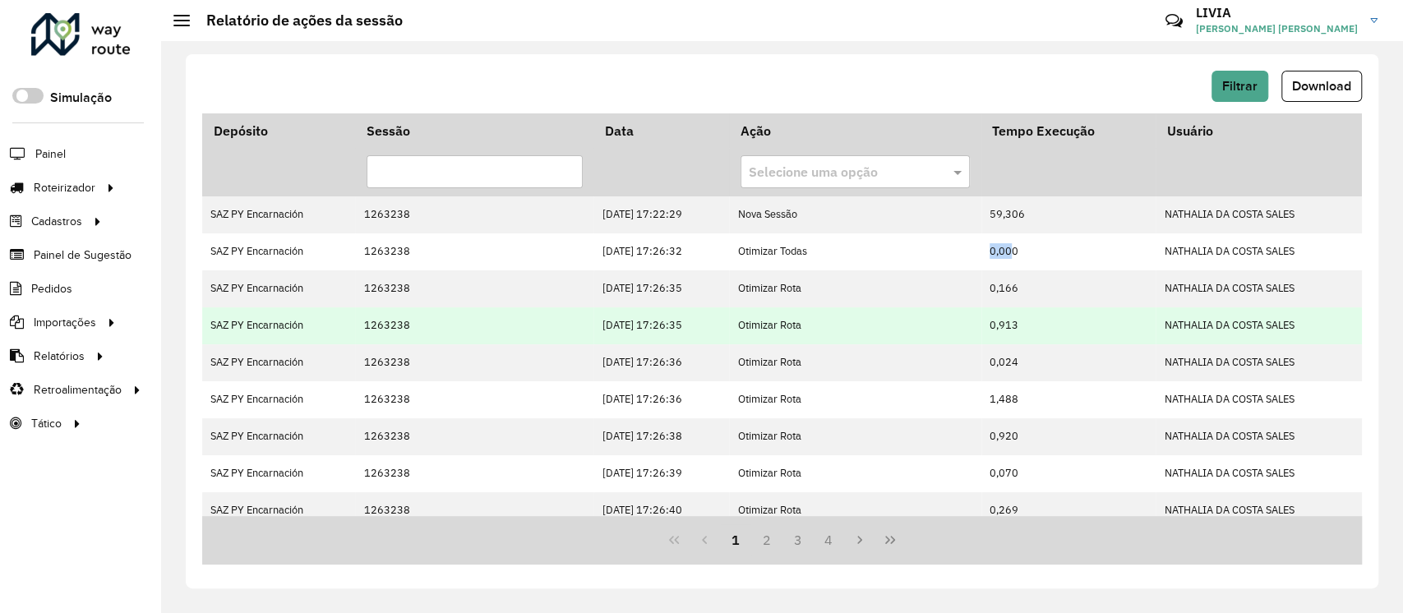
click at [1023, 252] on td "0,000" at bounding box center [1068, 251] width 175 height 37
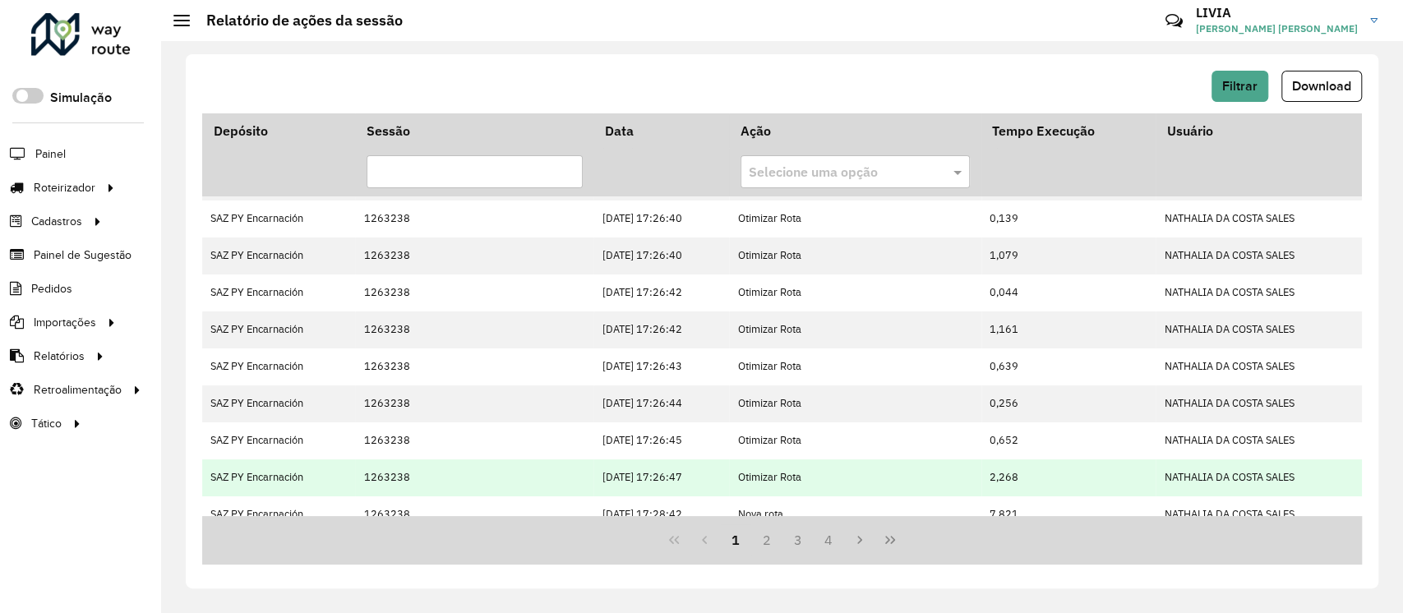
scroll to position [420, 0]
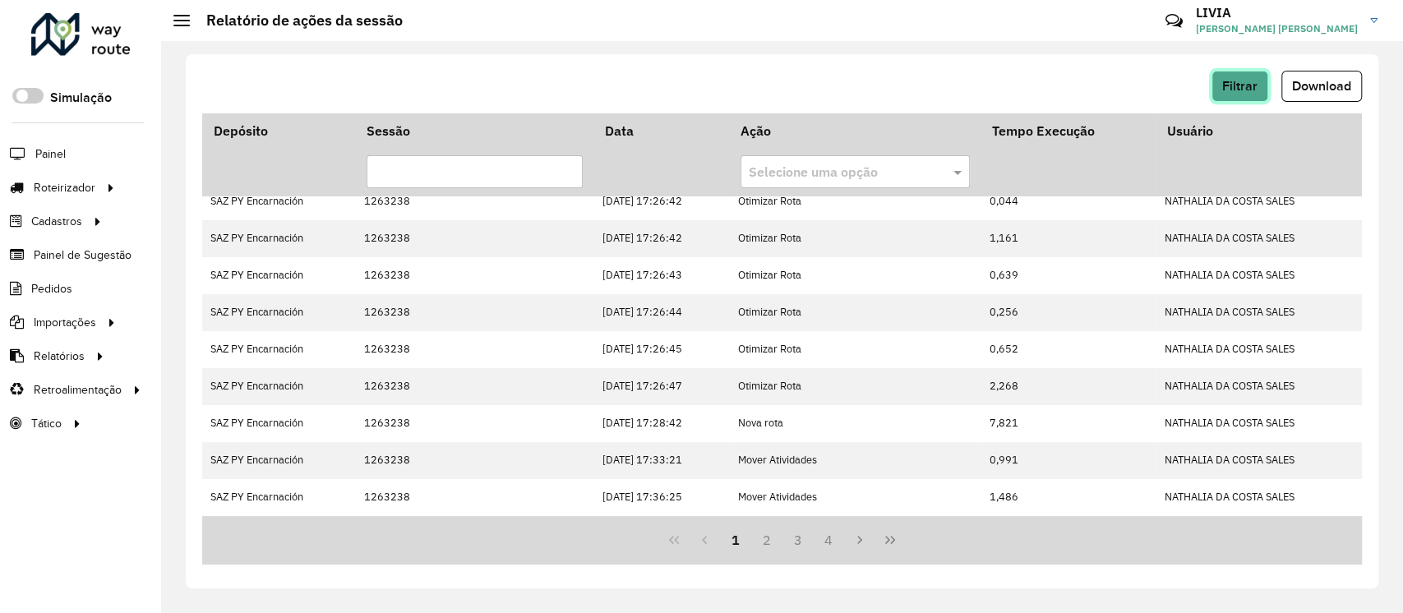
click at [1219, 89] on button "Filtrar" at bounding box center [1239, 86] width 57 height 31
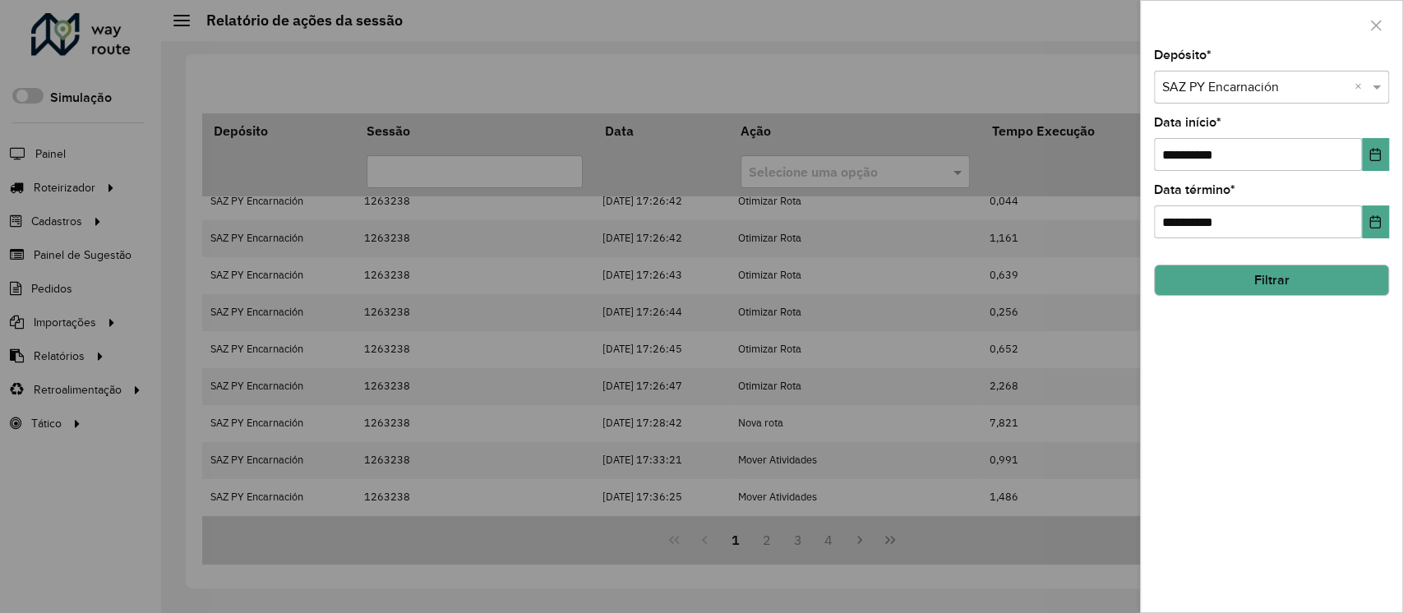
click at [1238, 95] on input "text" at bounding box center [1255, 88] width 186 height 20
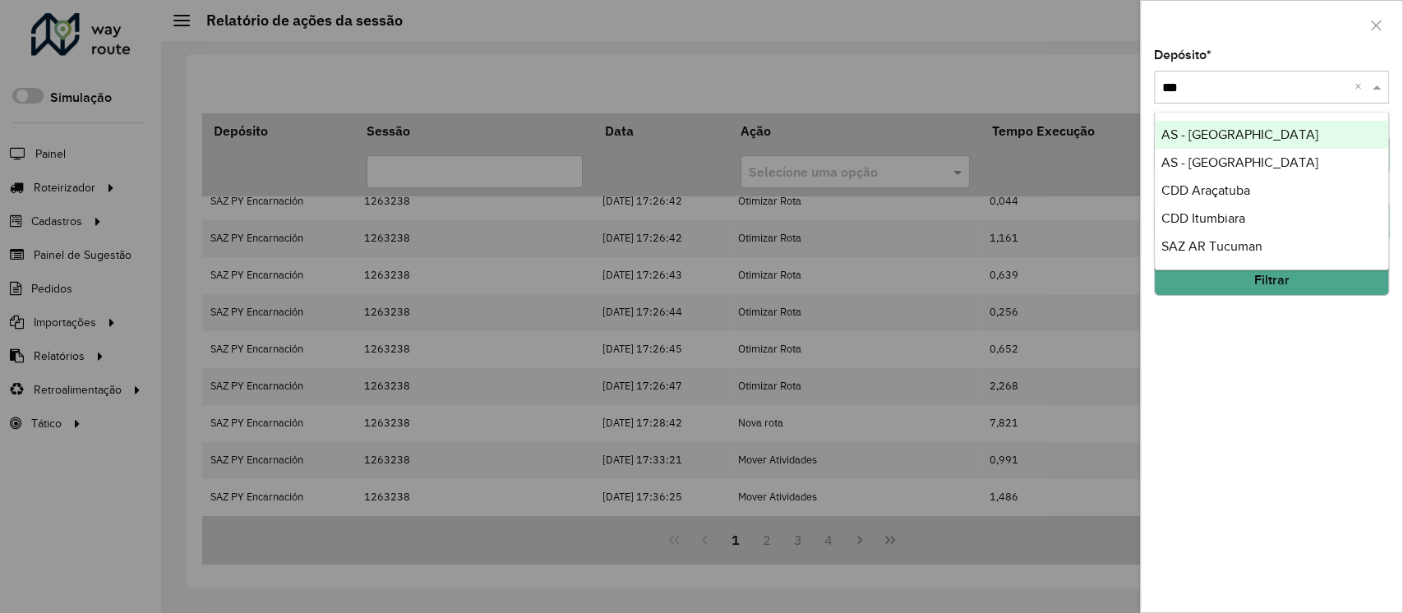
type input "****"
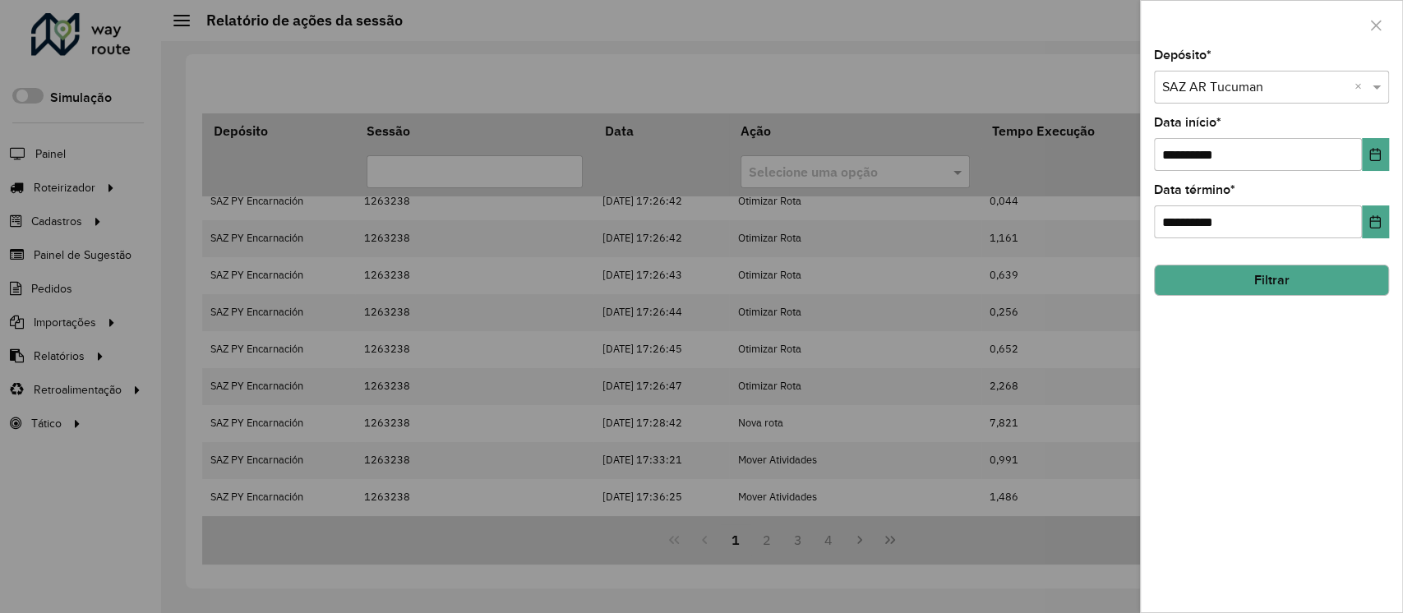
click at [1283, 275] on button "Filtrar" at bounding box center [1271, 280] width 235 height 31
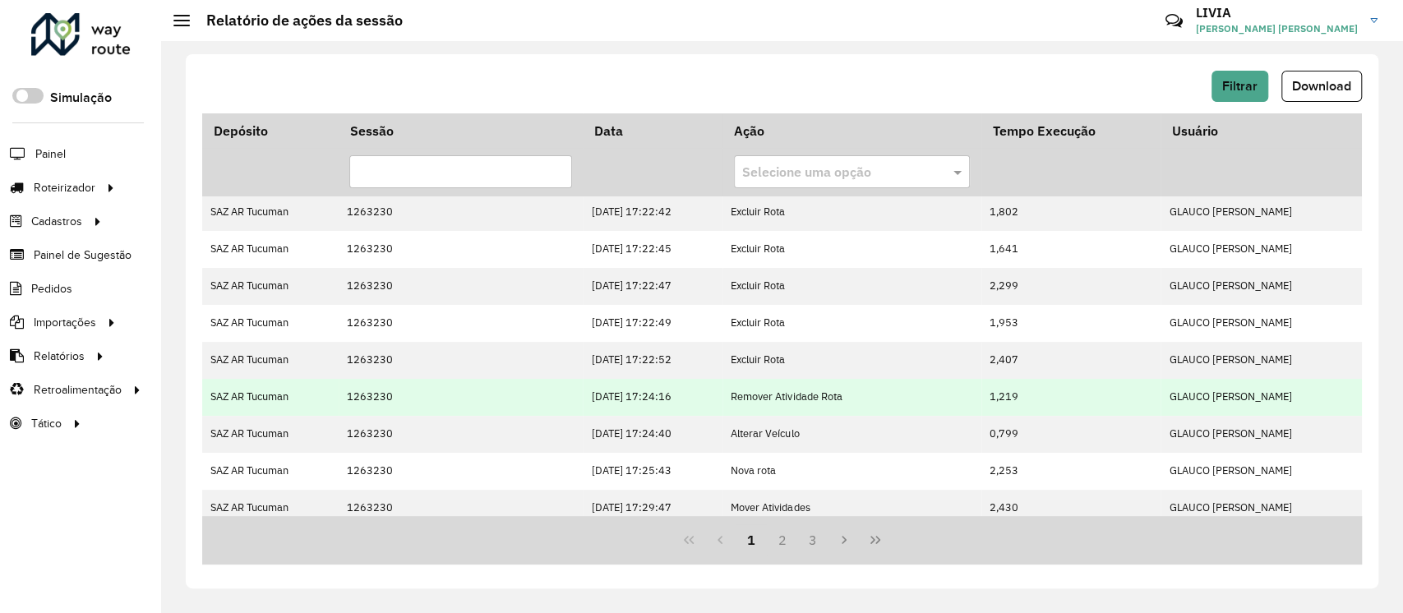
scroll to position [0, 0]
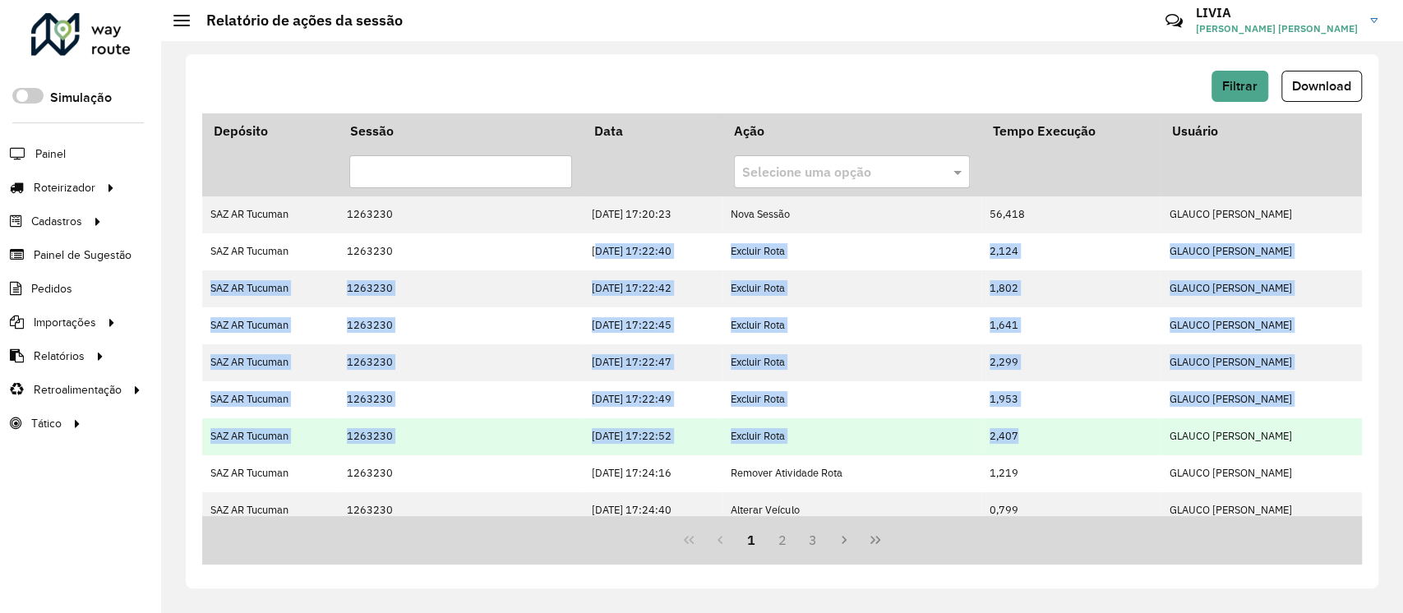
drag, startPoint x: 690, startPoint y: 260, endPoint x: 1044, endPoint y: 440, distance: 397.2
click at [1044, 440] on tbody "SAZ AR Tucuman 1263230 10/09/2025 17:20:23 Nova Sessão 56,418 GLAUCO RODRIGO VA…" at bounding box center [781, 566] width 1159 height 740
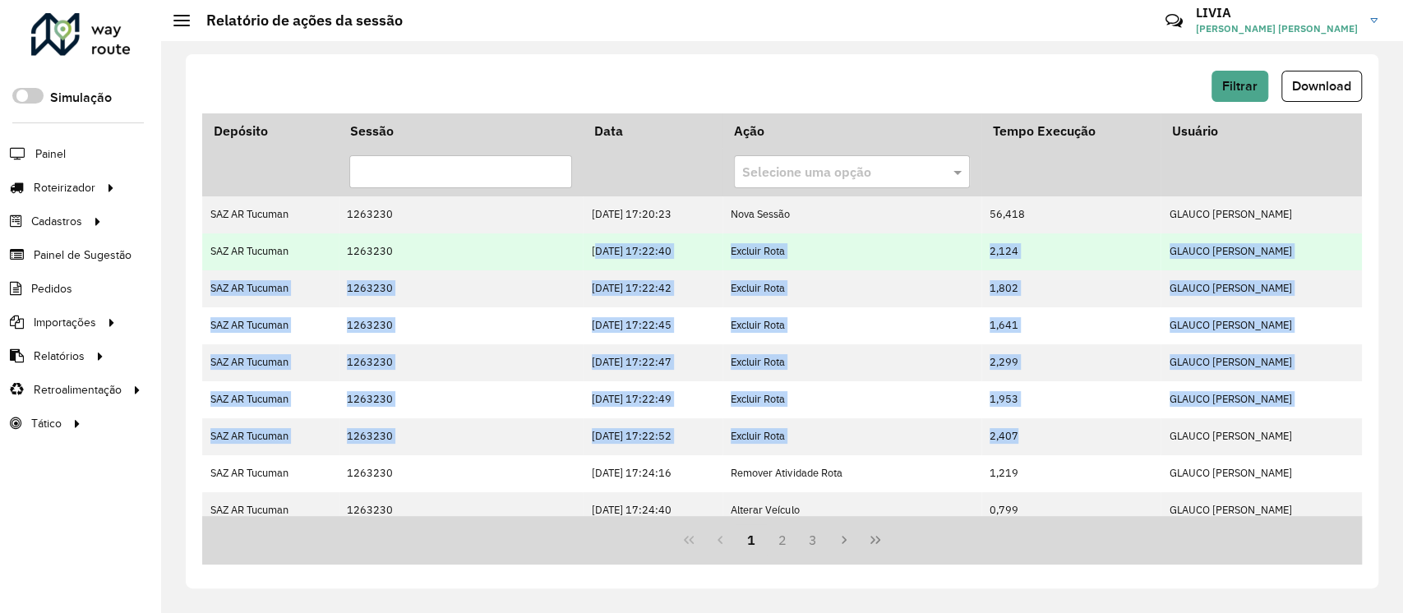
click at [686, 256] on td "10/09/2025 17:22:40" at bounding box center [652, 251] width 139 height 37
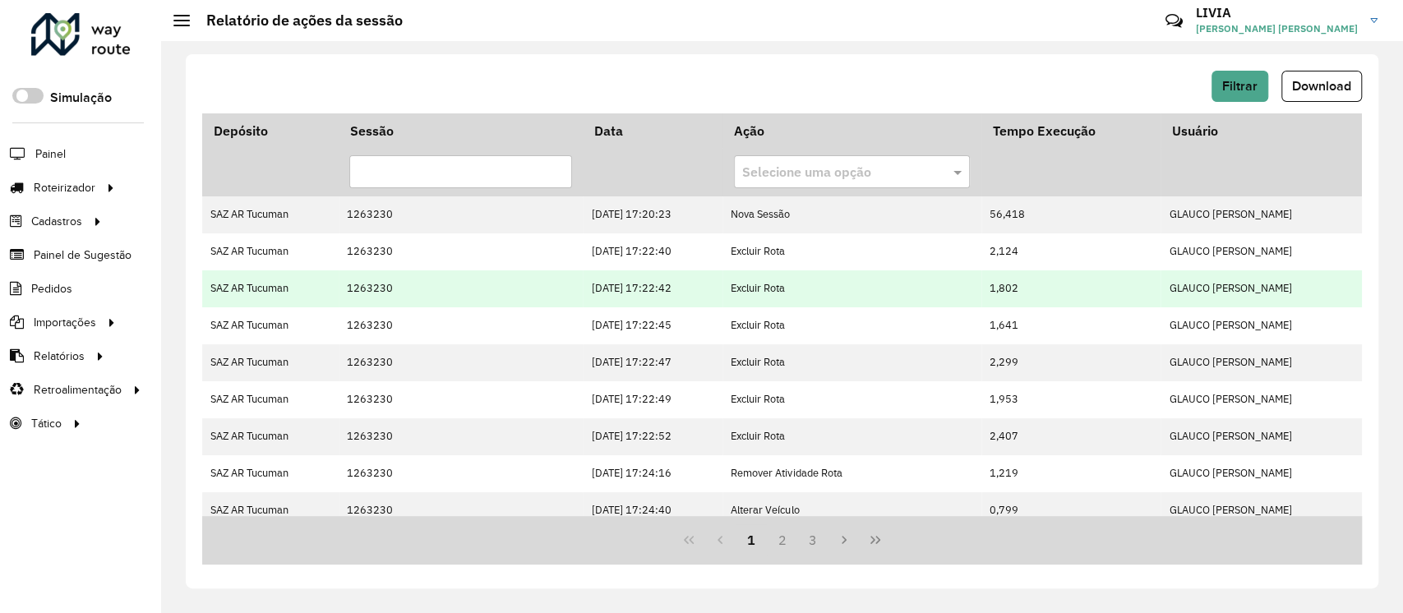
click at [684, 299] on td "10/09/2025 17:22:42" at bounding box center [652, 288] width 139 height 37
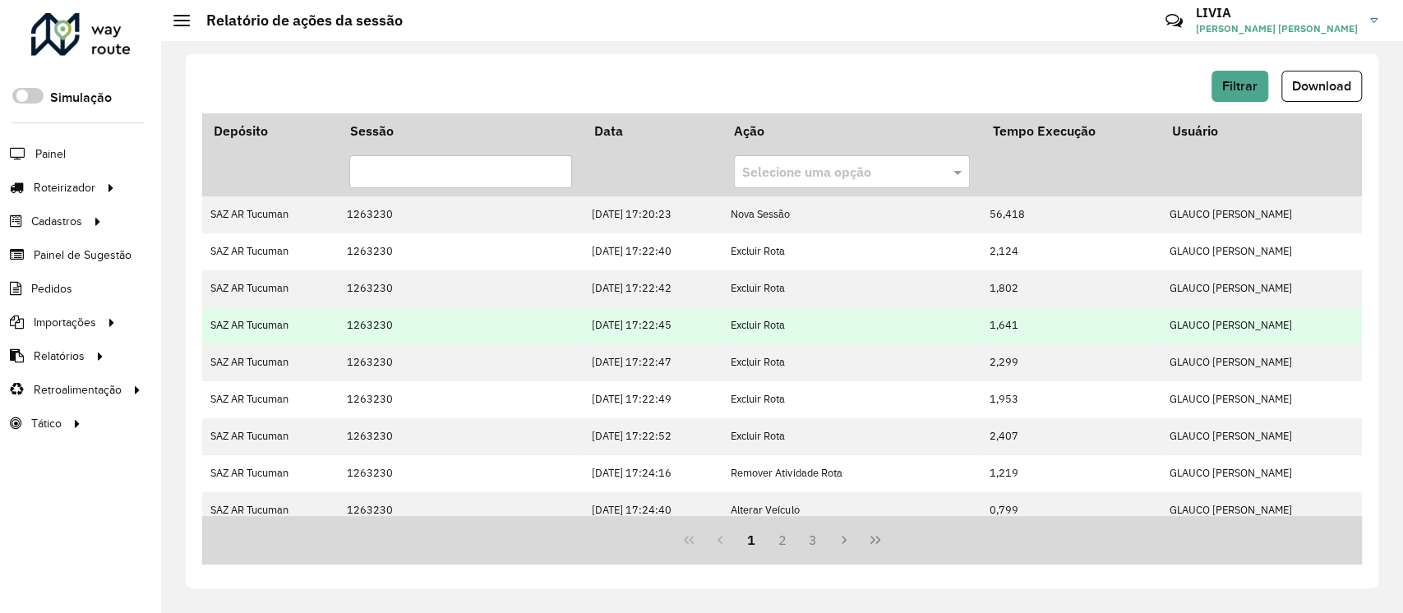
click at [694, 325] on td "10/09/2025 17:22:45" at bounding box center [652, 325] width 139 height 37
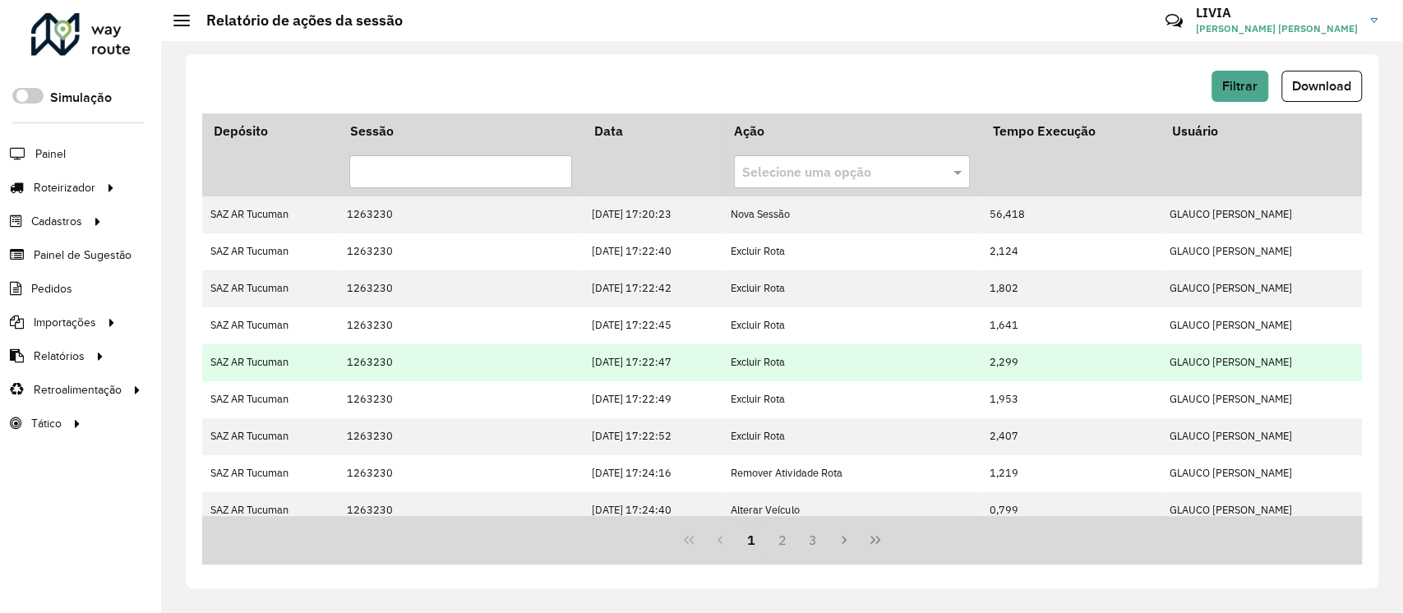
drag, startPoint x: 680, startPoint y: 352, endPoint x: 690, endPoint y: 369, distance: 20.3
click at [682, 356] on td "10/09/2025 17:22:47" at bounding box center [652, 362] width 139 height 37
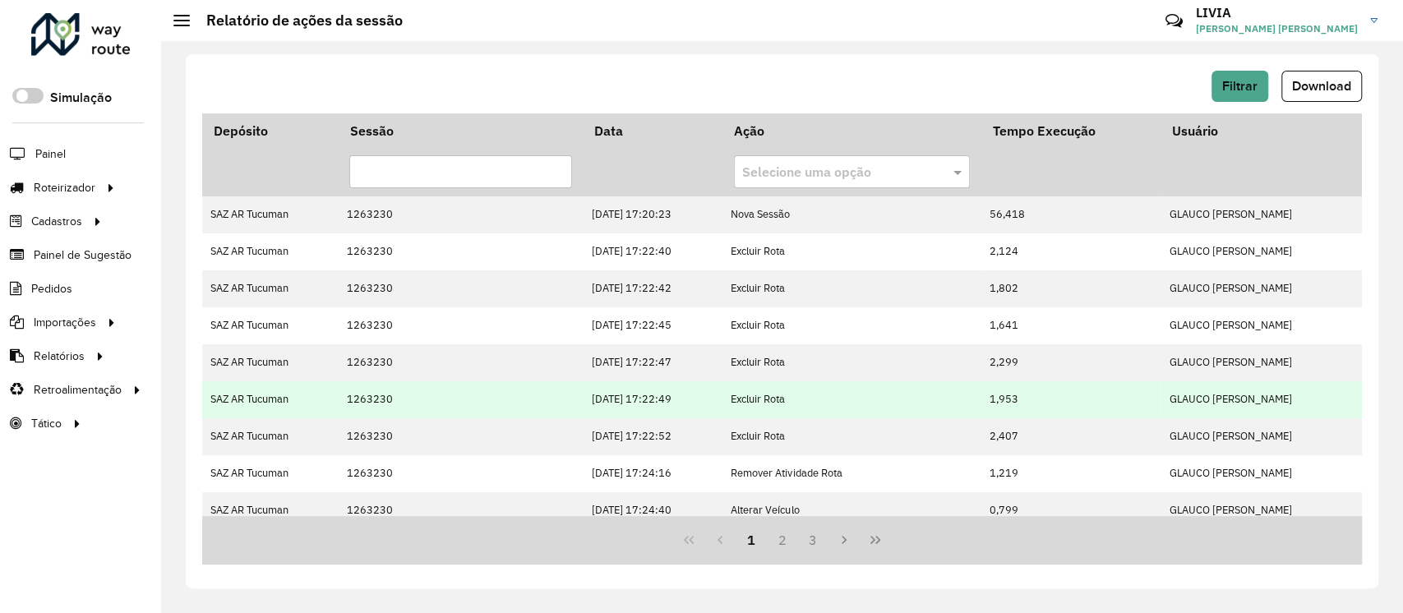
click at [698, 405] on td "10/09/2025 17:22:49" at bounding box center [652, 399] width 139 height 37
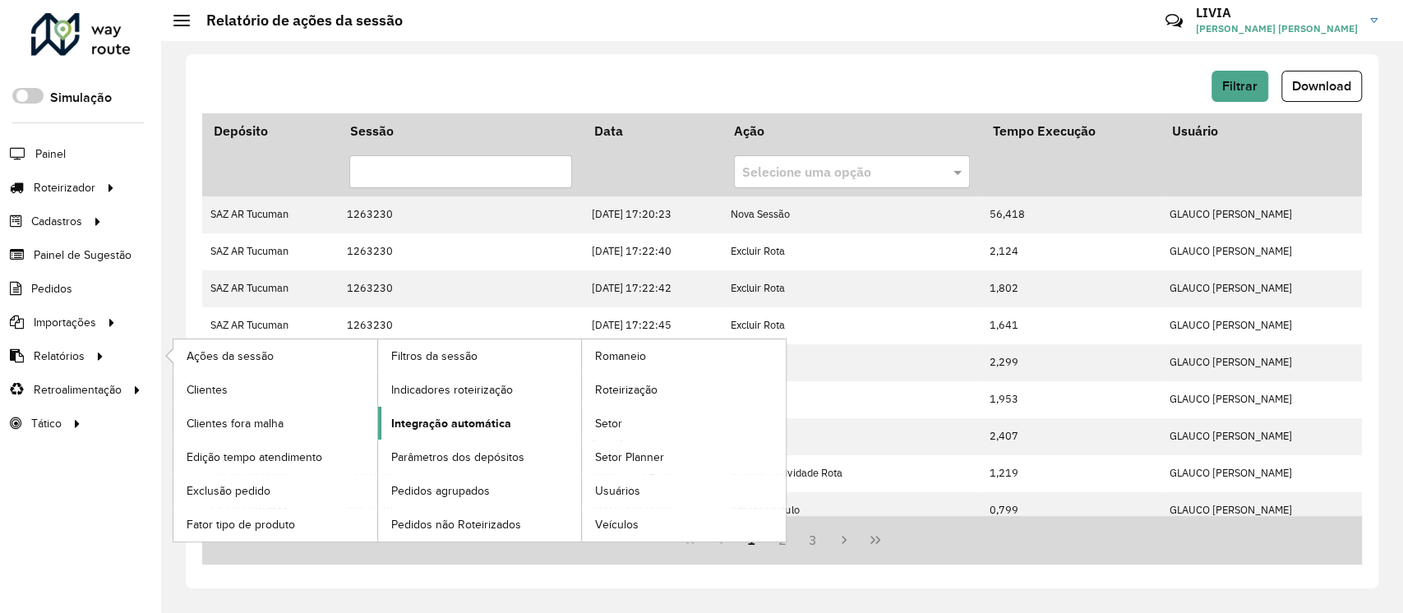
click at [431, 415] on span "Integração automática" at bounding box center [451, 423] width 120 height 17
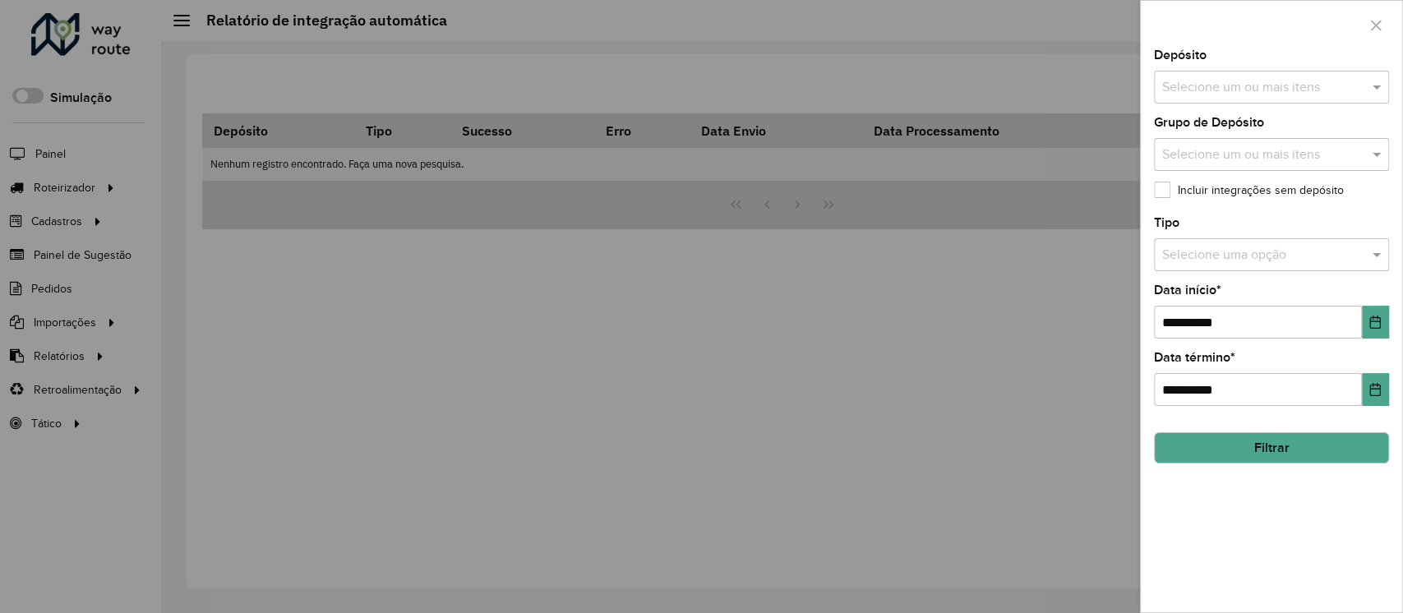
click at [1262, 86] on input "text" at bounding box center [1263, 88] width 210 height 20
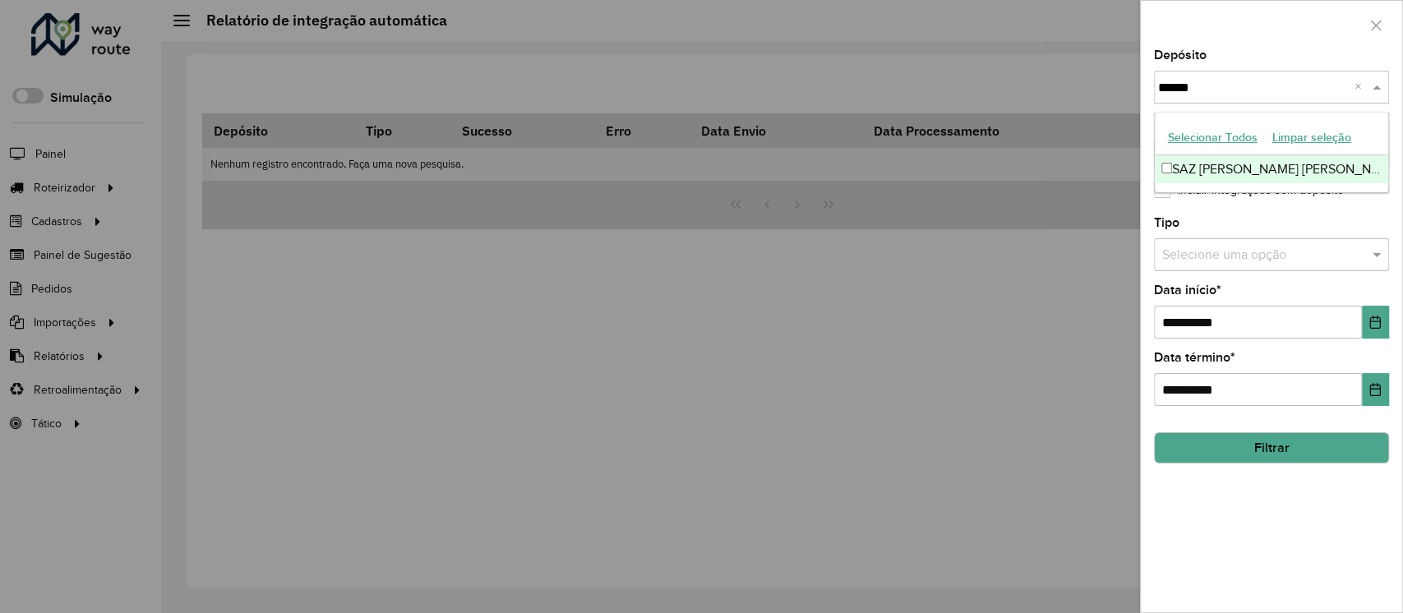
type input "*******"
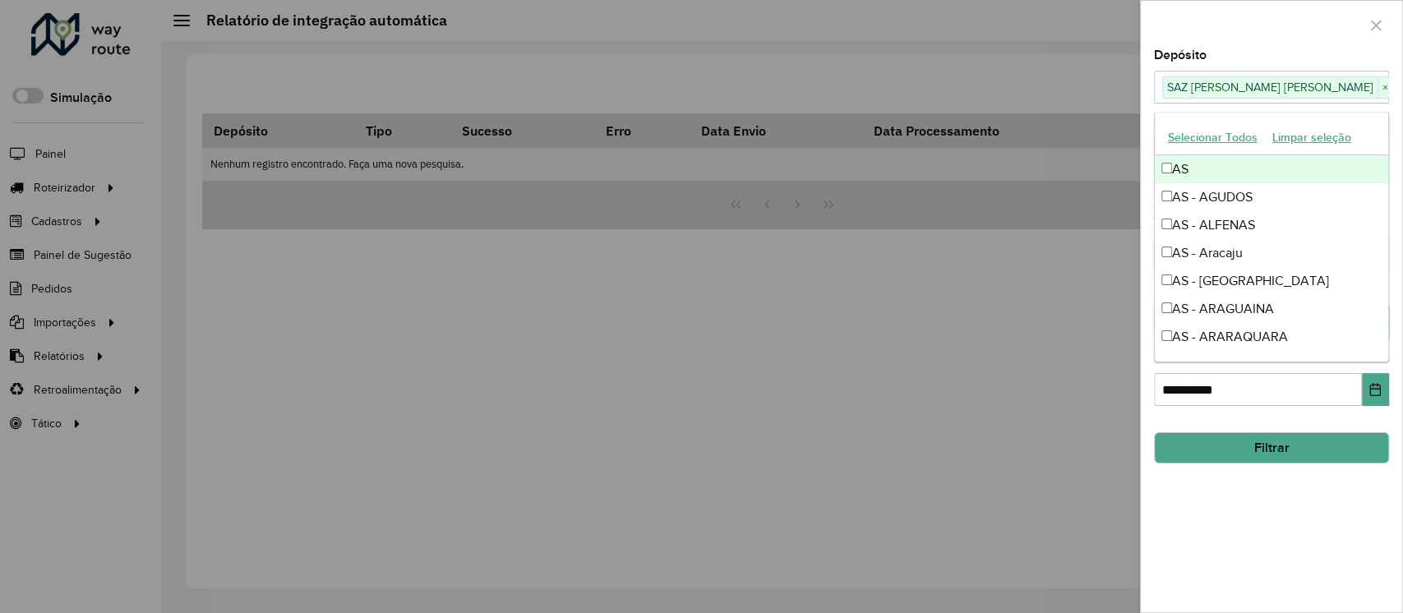
click at [1318, 504] on div "**********" at bounding box center [1271, 330] width 261 height 563
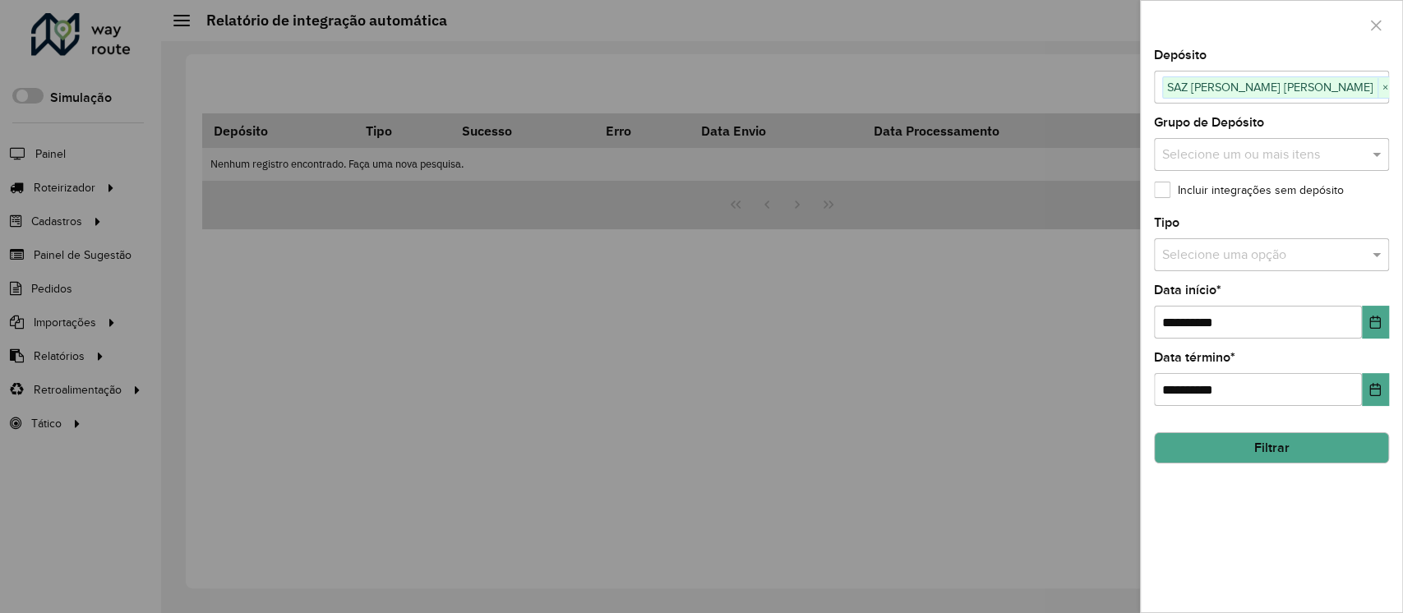
click at [1313, 260] on input "text" at bounding box center [1255, 256] width 186 height 20
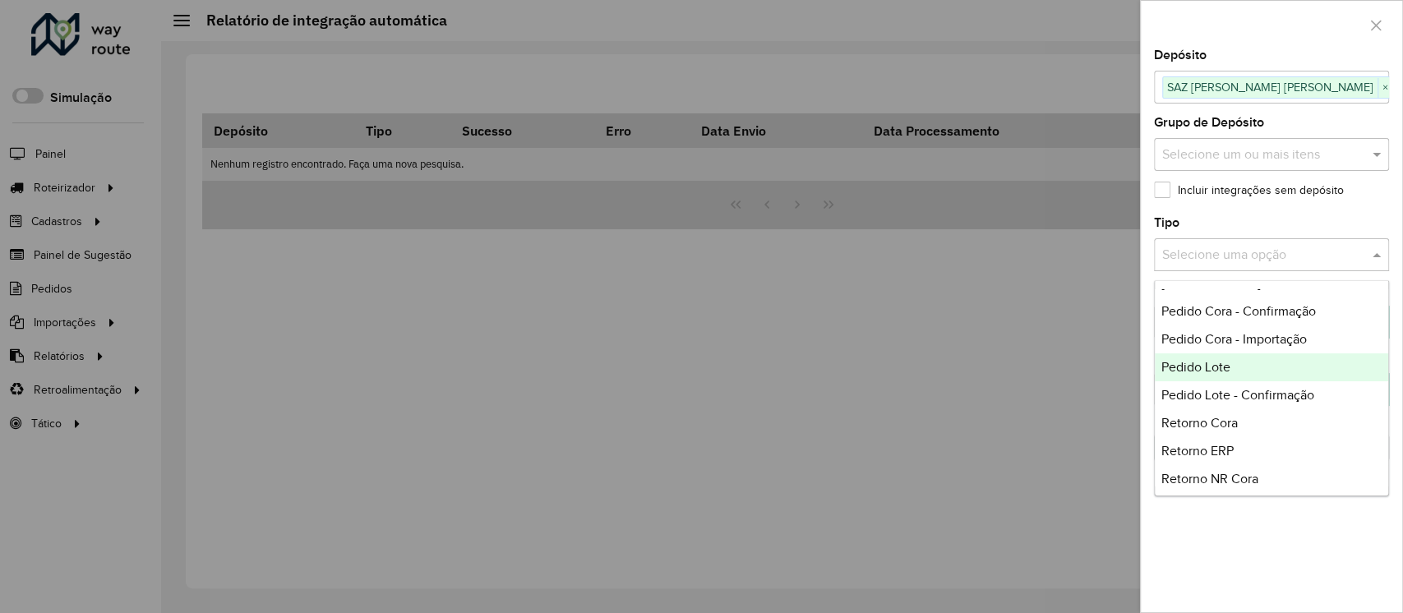
scroll to position [389, 0]
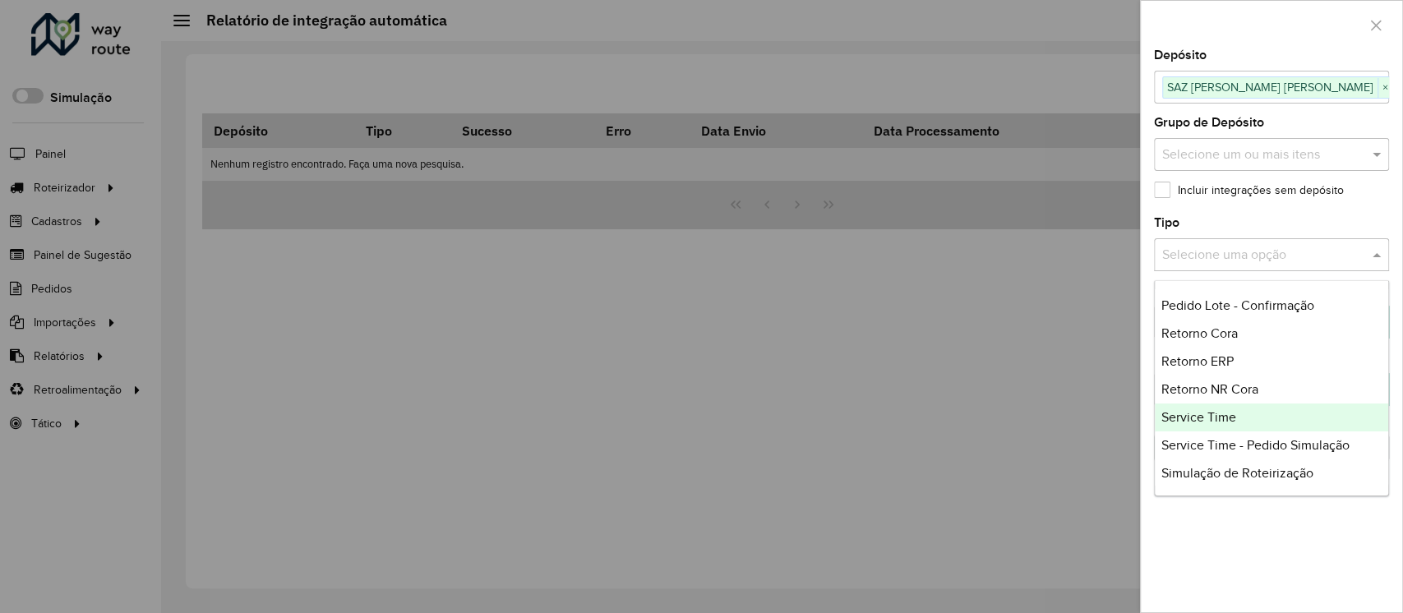
click at [1308, 403] on div "Service Time" at bounding box center [1270, 417] width 233 height 28
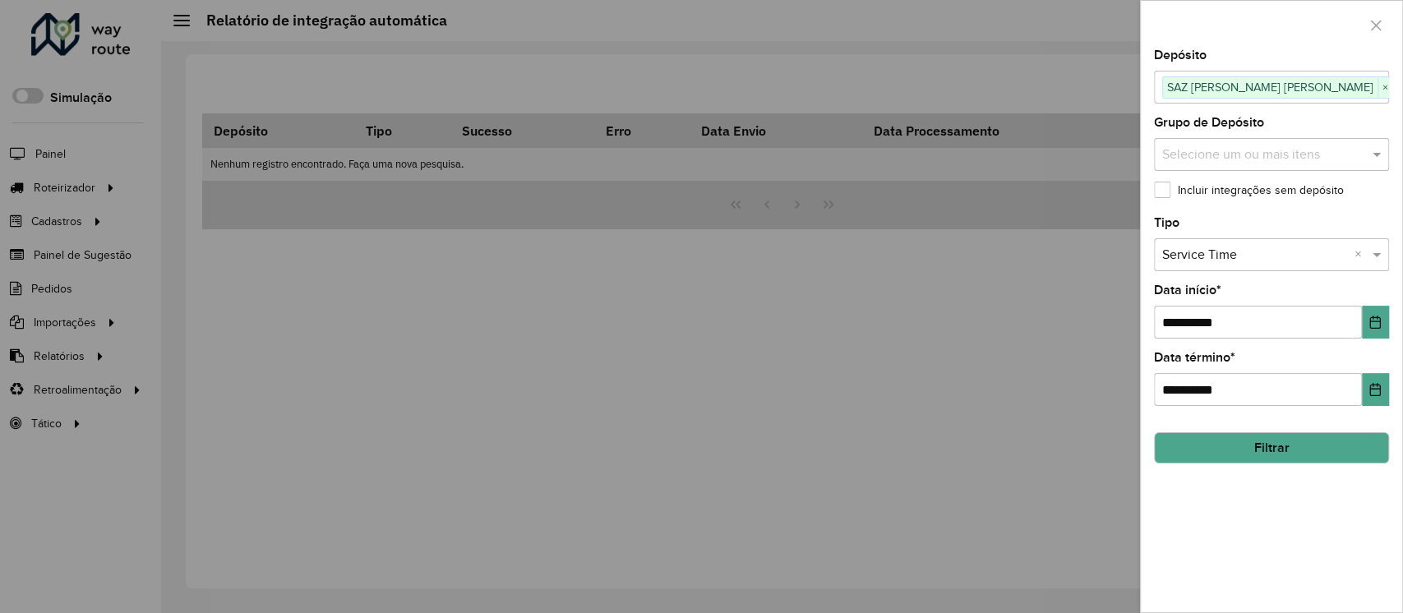
click at [1306, 507] on div "**********" at bounding box center [1271, 330] width 261 height 563
click at [1316, 450] on button "Filtrar" at bounding box center [1271, 447] width 235 height 31
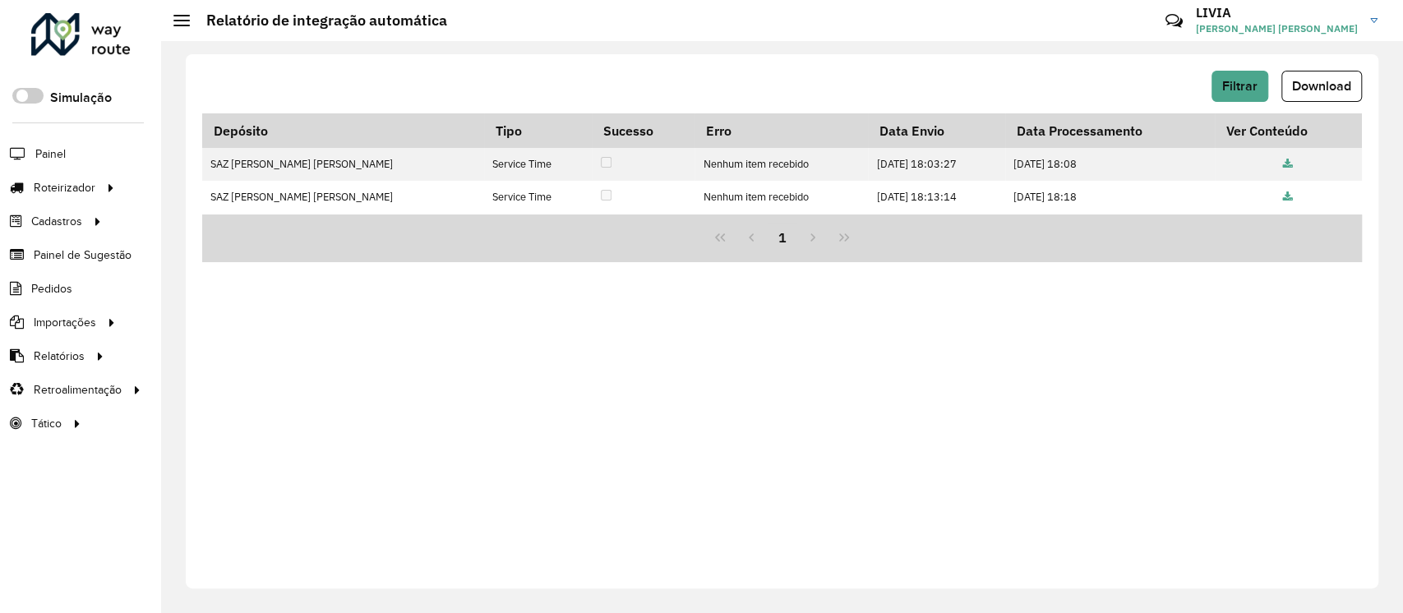
drag, startPoint x: 989, startPoint y: 191, endPoint x: 918, endPoint y: 224, distance: 77.9
click at [1090, 210] on td "10/09/2025 18:18" at bounding box center [1110, 197] width 210 height 33
click at [915, 200] on td "10/09/2025 18:13:14" at bounding box center [936, 197] width 137 height 33
click at [855, 393] on div "Filtrar Download Depósito Tipo Sucesso Erro Data Envio Data Processamento Ver C…" at bounding box center [782, 321] width 1192 height 534
click at [1247, 95] on button "Filtrar" at bounding box center [1239, 86] width 57 height 31
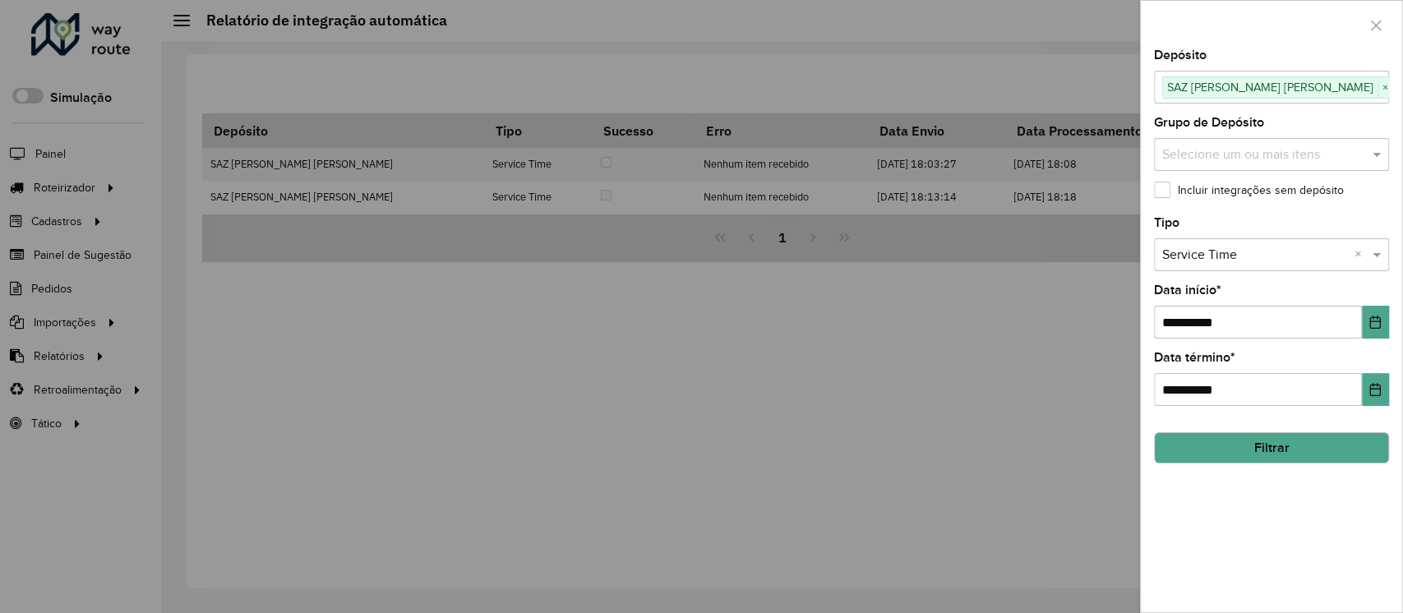
click at [1294, 449] on button "Filtrar" at bounding box center [1271, 447] width 235 height 31
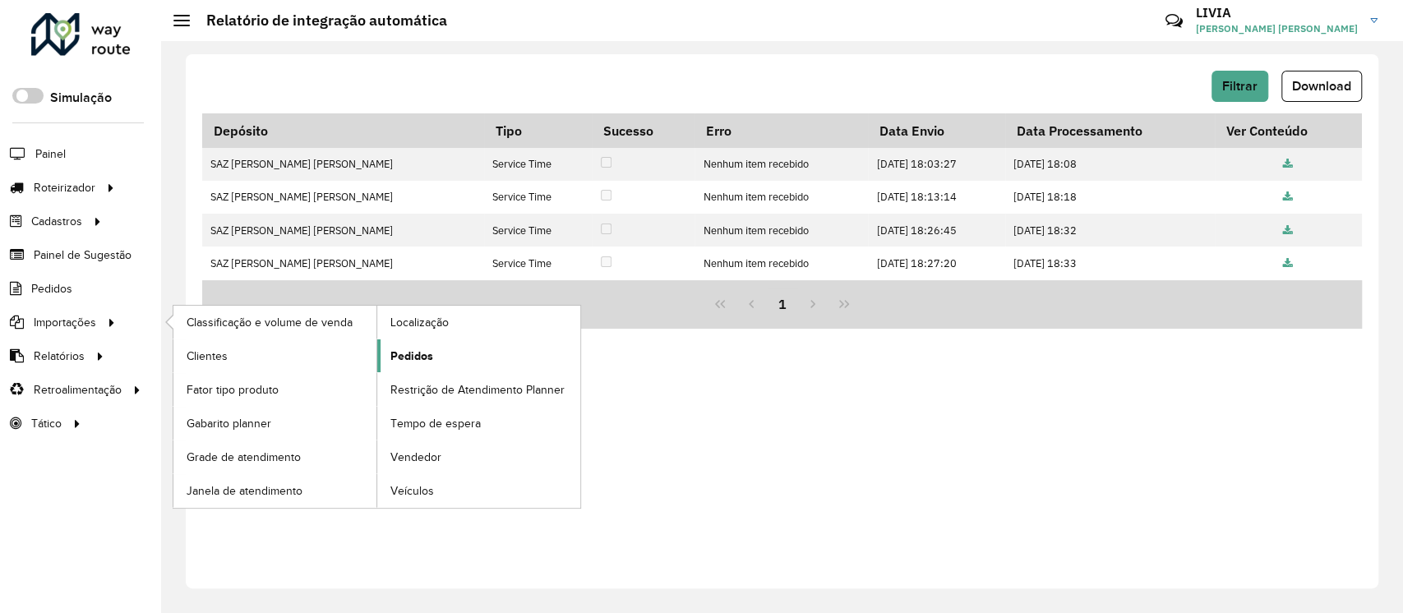
click at [485, 363] on link "Pedidos" at bounding box center [478, 355] width 203 height 33
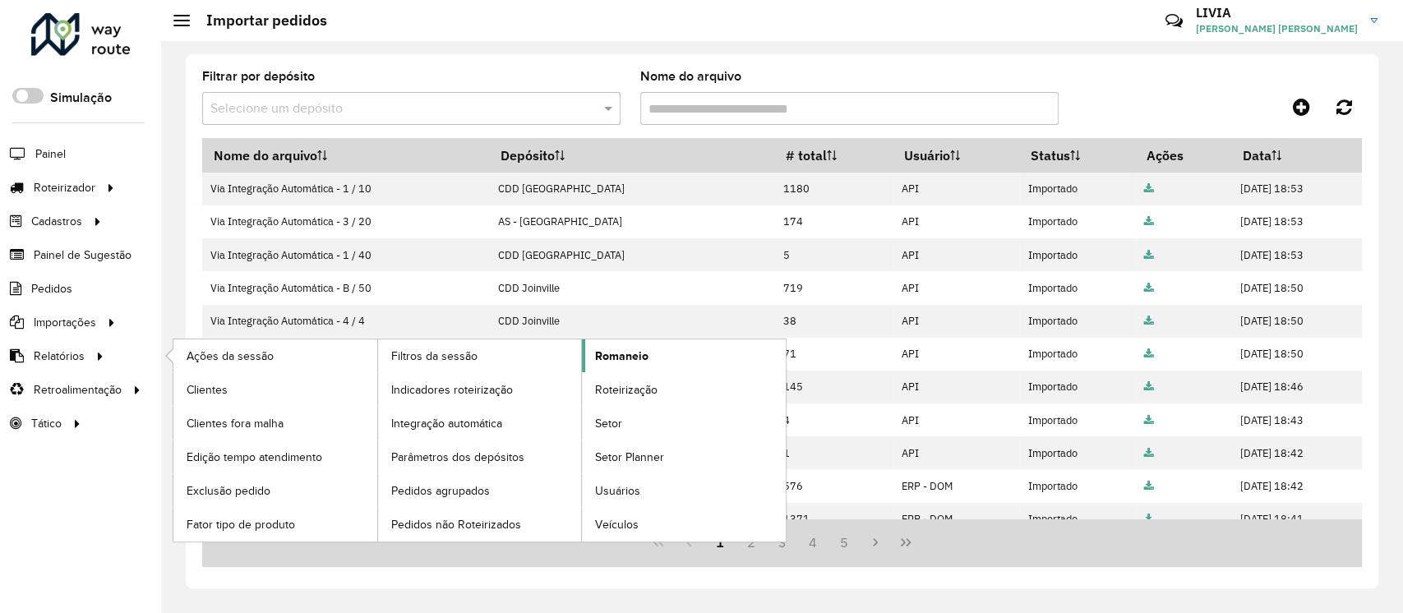
click at [631, 351] on span "Romaneio" at bounding box center [621, 356] width 53 height 17
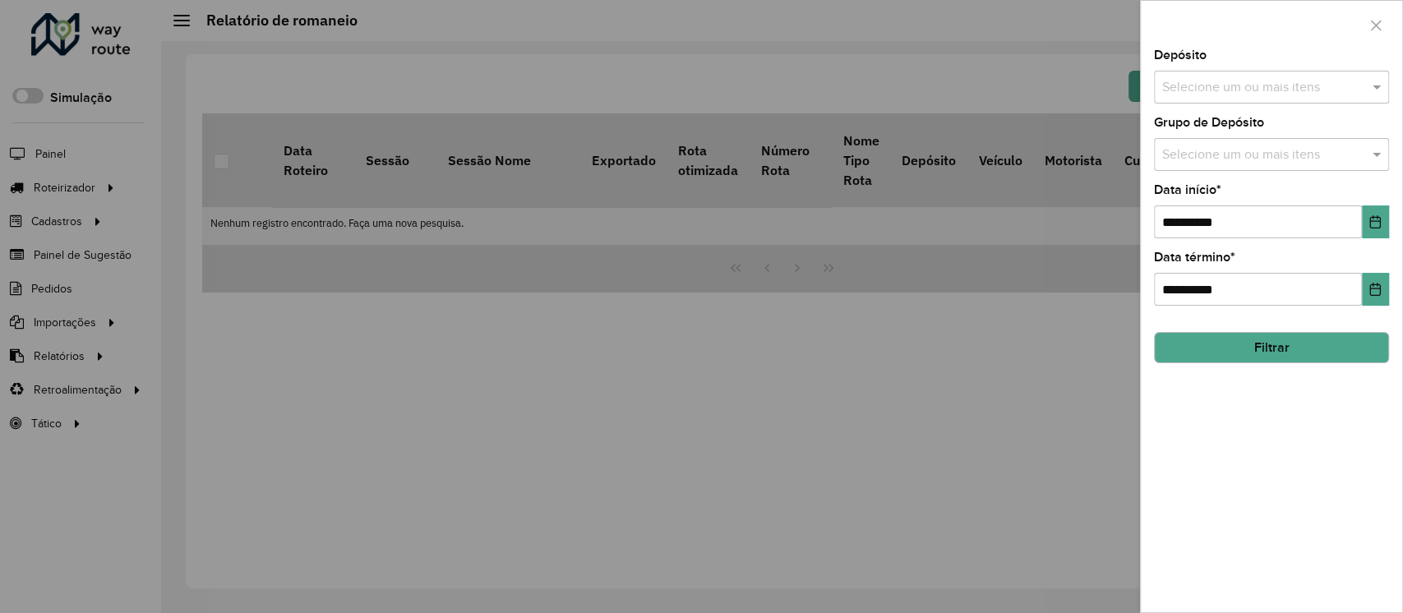
click at [1288, 81] on input "text" at bounding box center [1263, 88] width 210 height 20
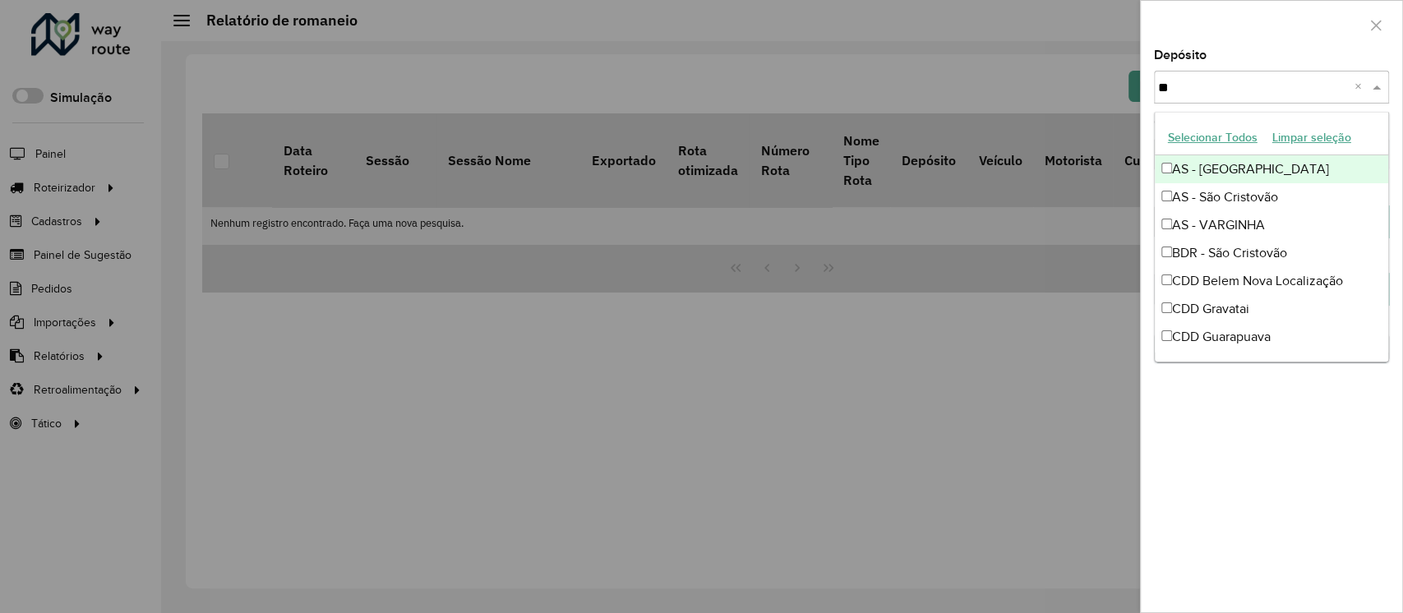
type input "***"
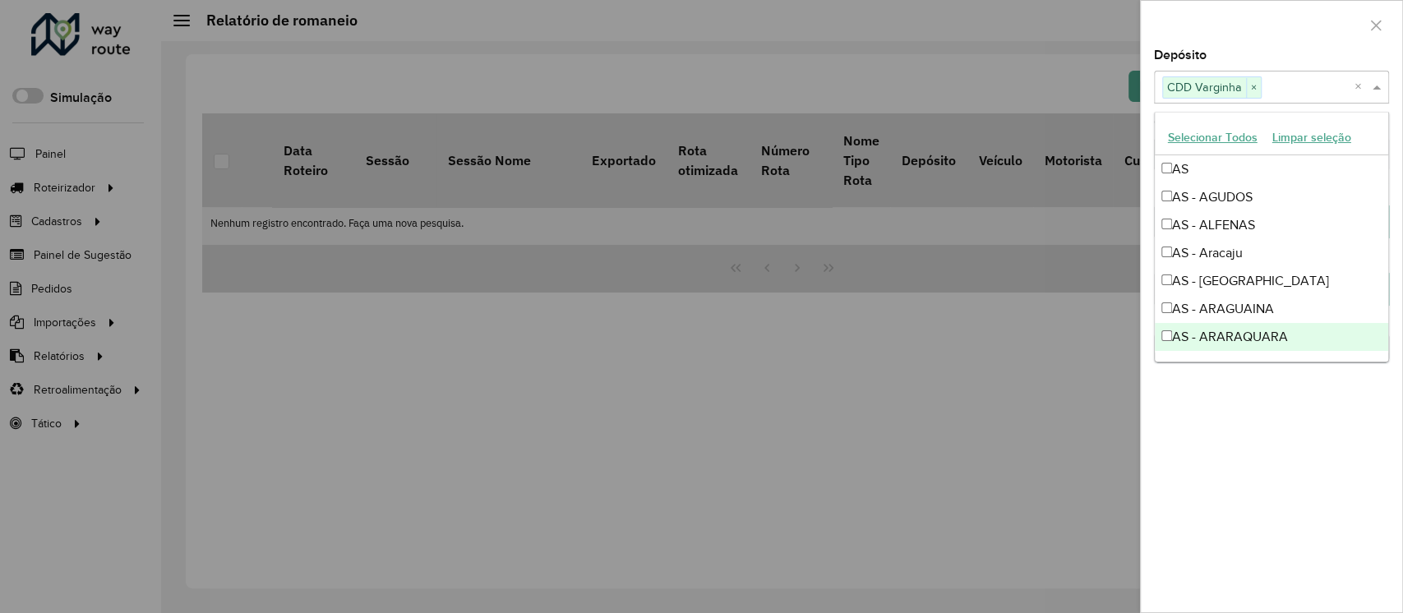
click at [1274, 454] on div "**********" at bounding box center [1271, 330] width 261 height 563
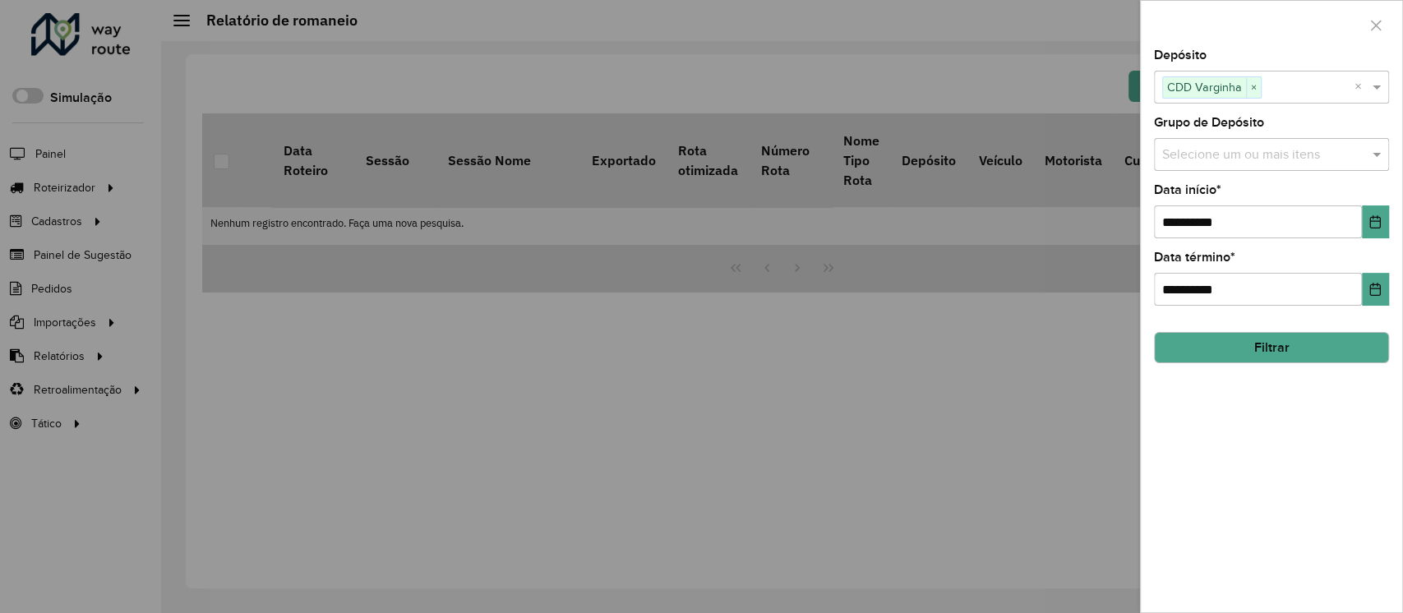
click at [1282, 337] on button "Filtrar" at bounding box center [1271, 347] width 235 height 31
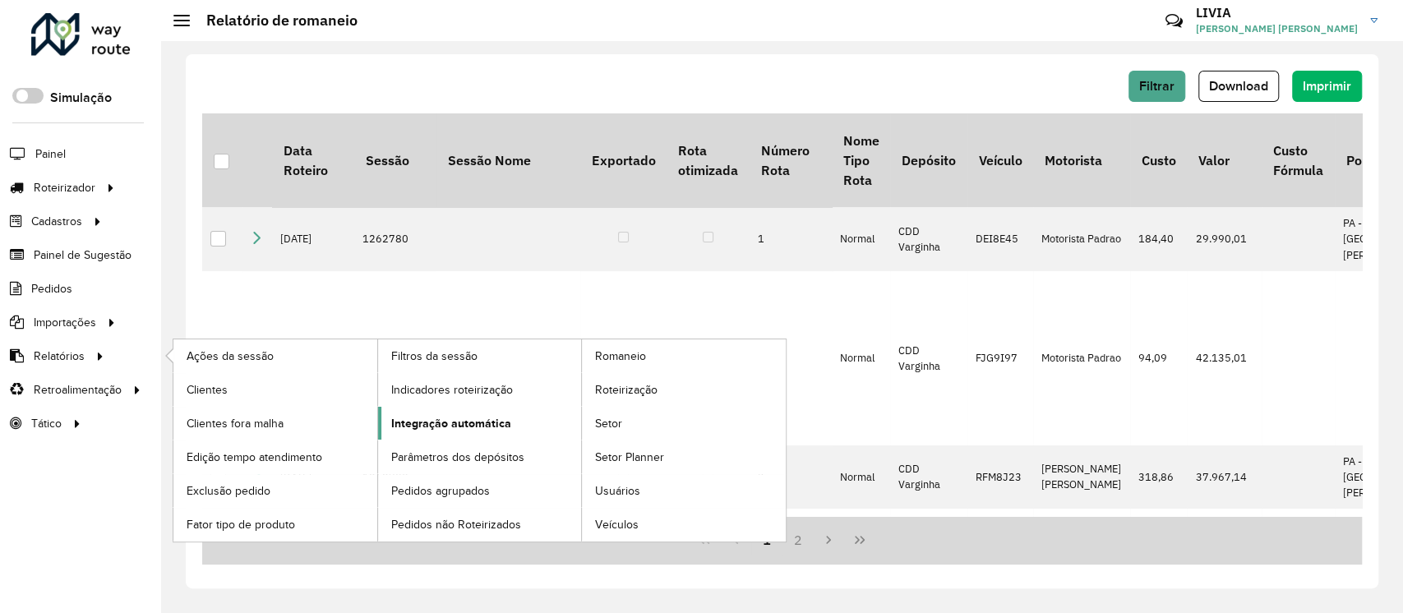
click at [455, 418] on span "Integração automática" at bounding box center [451, 423] width 120 height 17
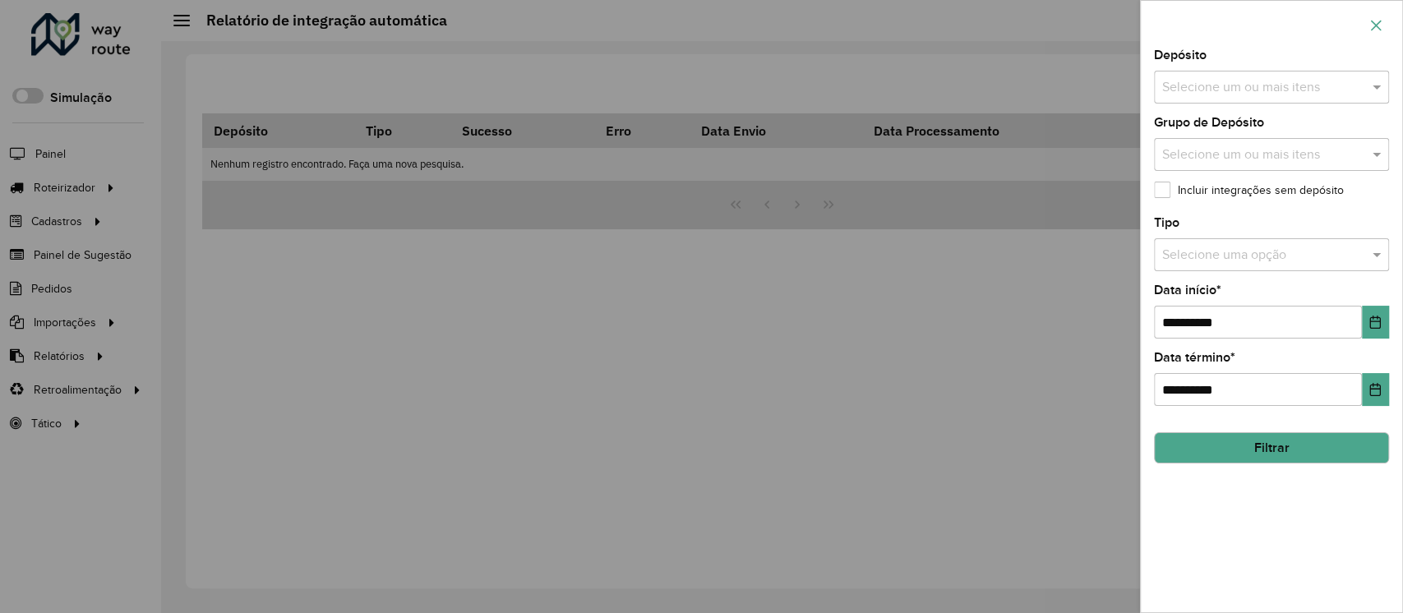
click at [1377, 19] on icon "button" at bounding box center [1375, 25] width 13 height 13
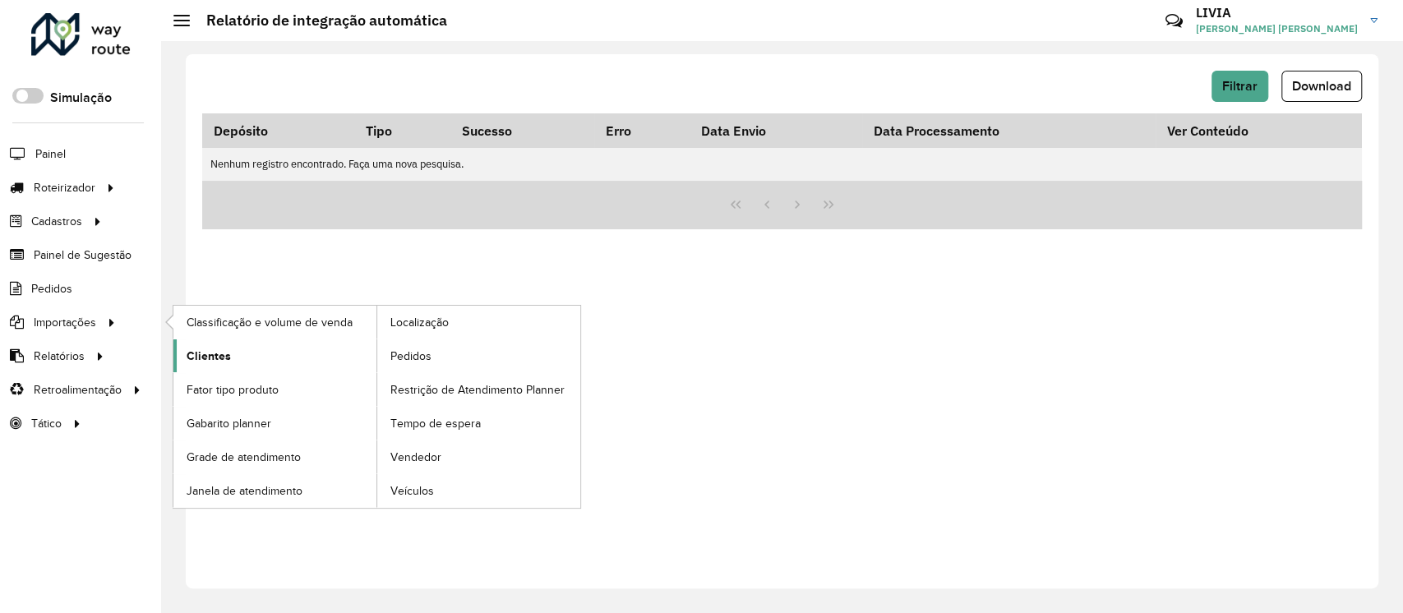
click at [371, 353] on link "Clientes" at bounding box center [274, 355] width 203 height 33
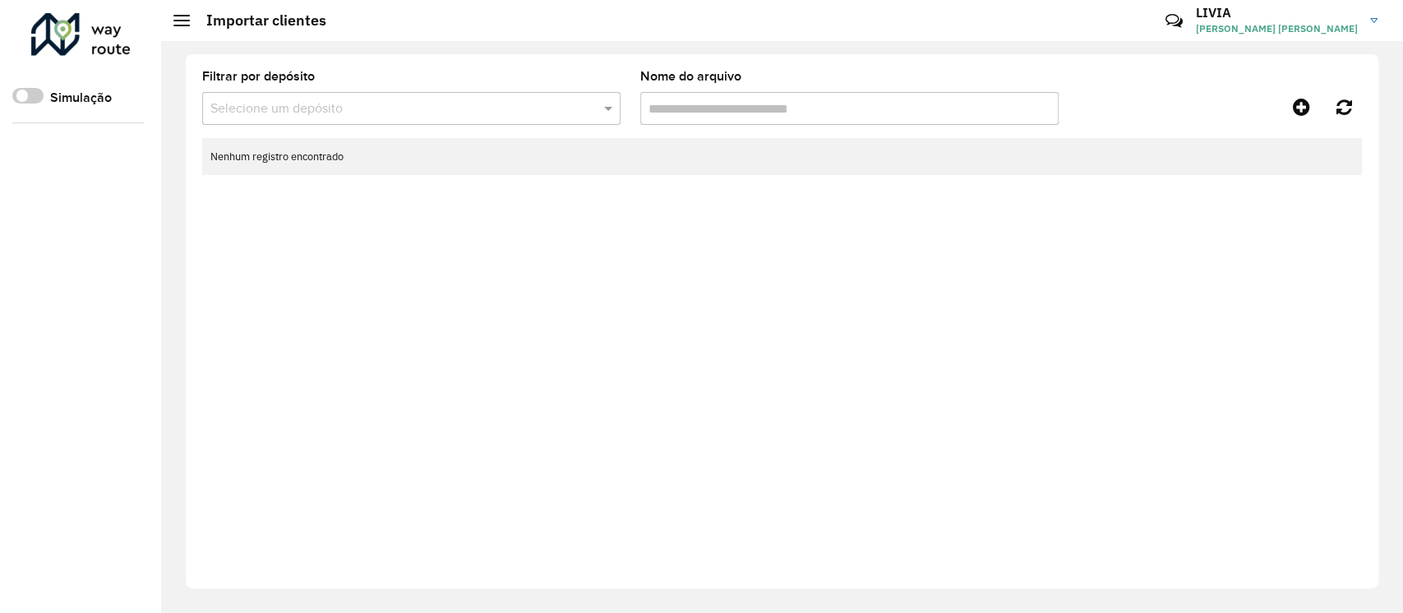
click at [403, 359] on hb-app "Aguarde... Pop-up bloqueado! Seu navegador bloqueou automáticamente a abertura …" at bounding box center [701, 306] width 1403 height 613
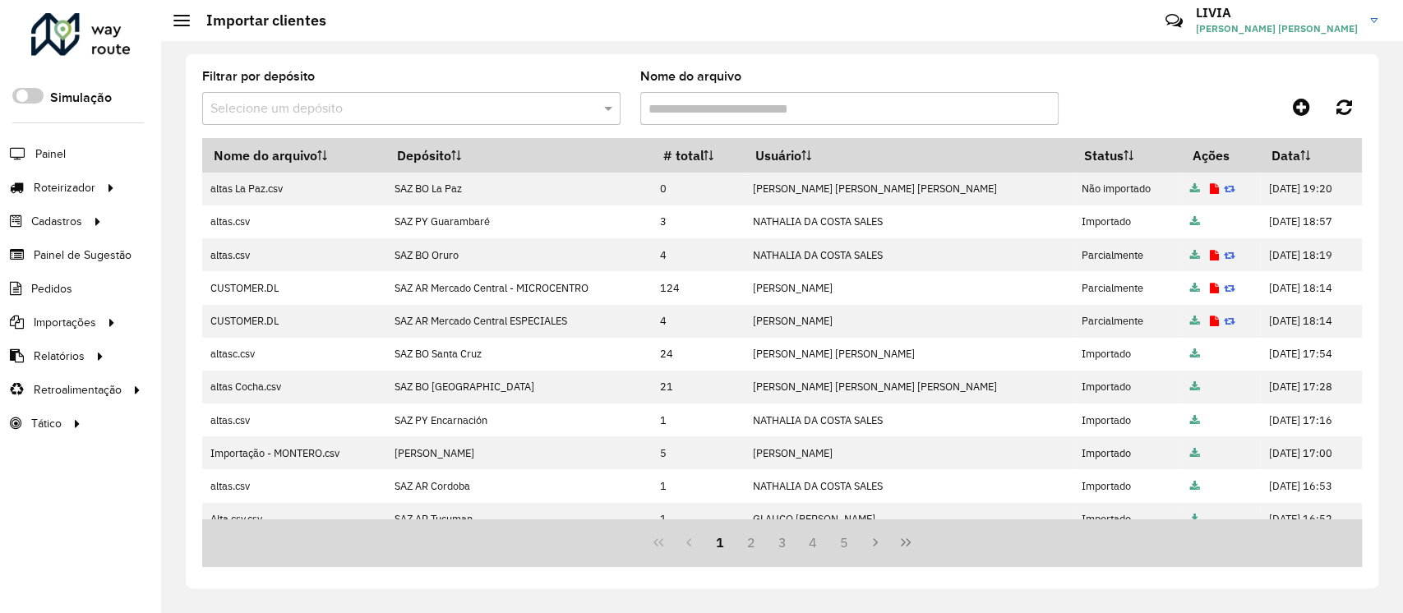
click at [316, 122] on div "Selecione um depósito" at bounding box center [411, 108] width 418 height 33
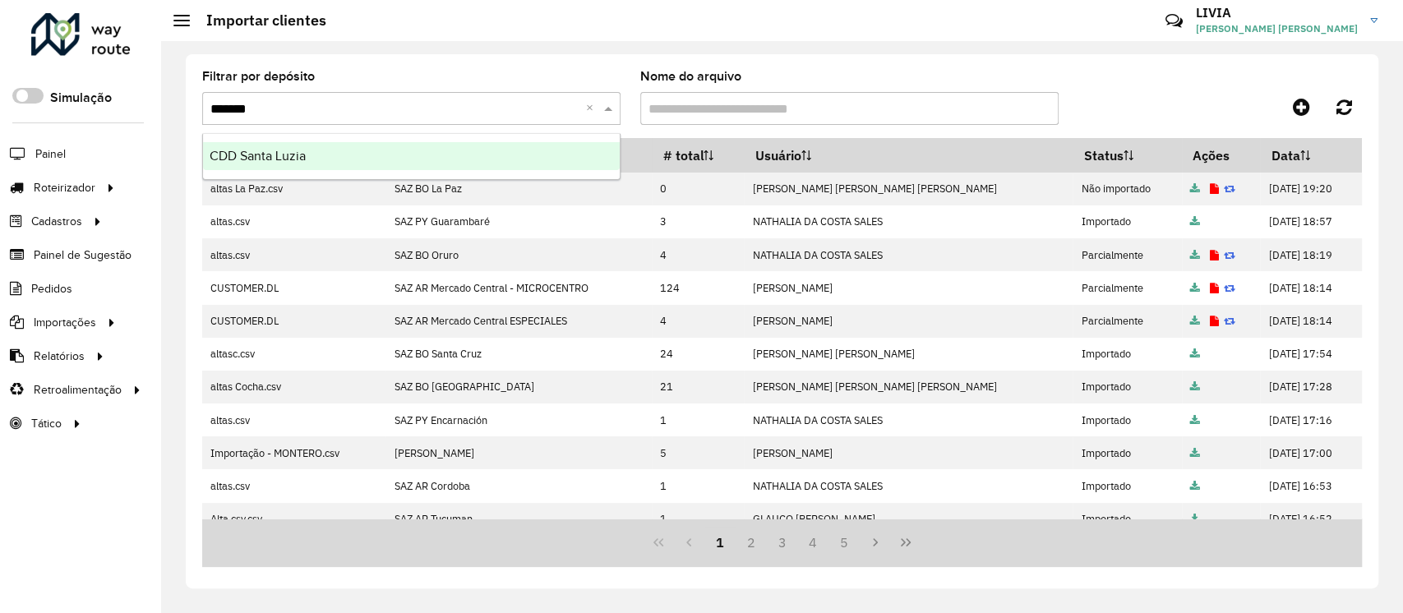
type input "********"
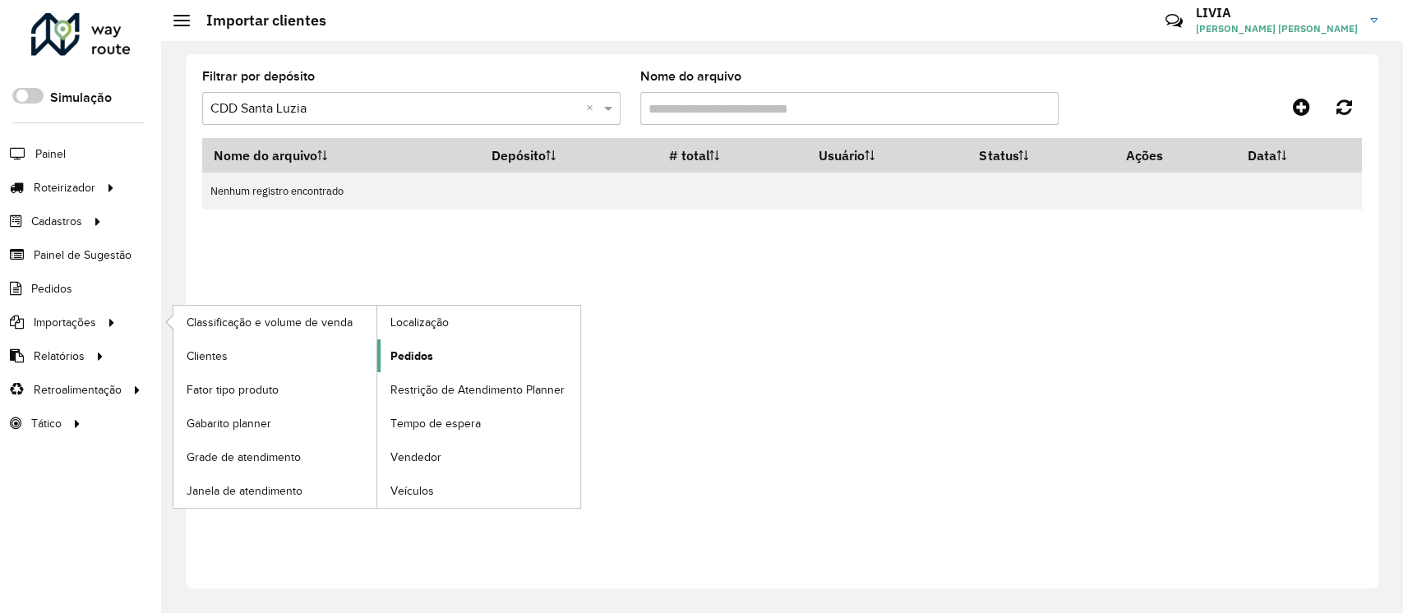
drag, startPoint x: 407, startPoint y: 351, endPoint x: 415, endPoint y: 345, distance: 10.0
click at [408, 351] on span "Pedidos" at bounding box center [411, 356] width 43 height 17
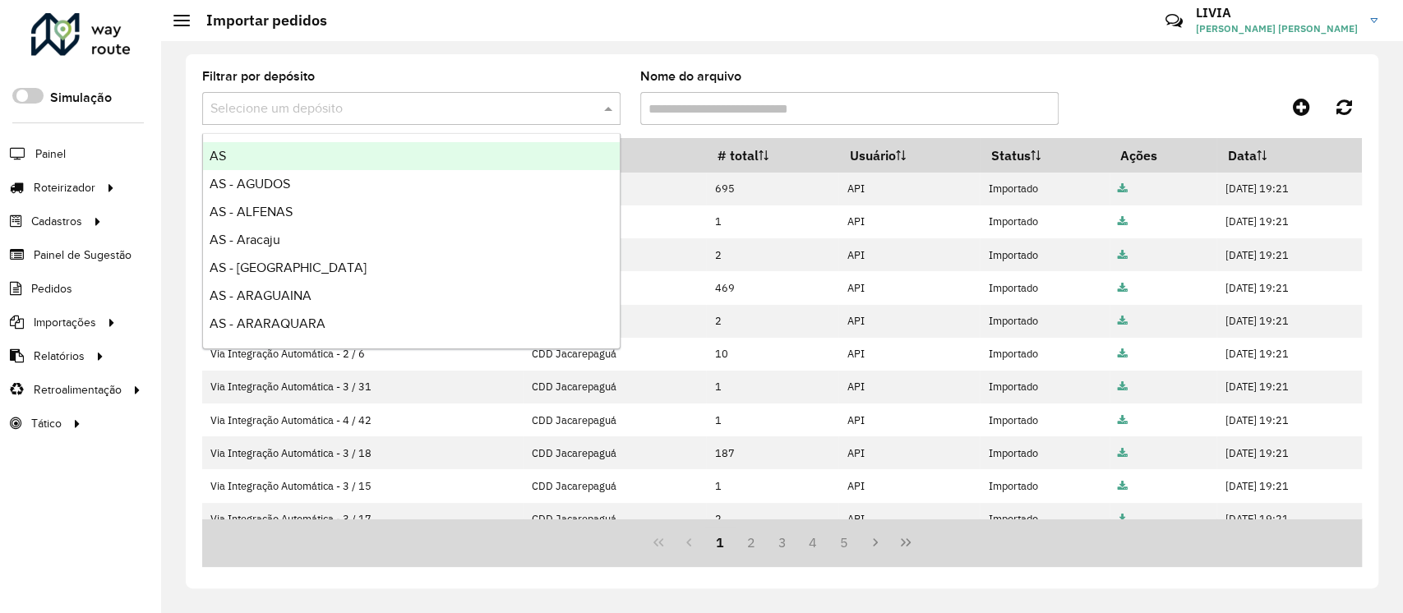
click at [369, 108] on input "text" at bounding box center [394, 109] width 369 height 20
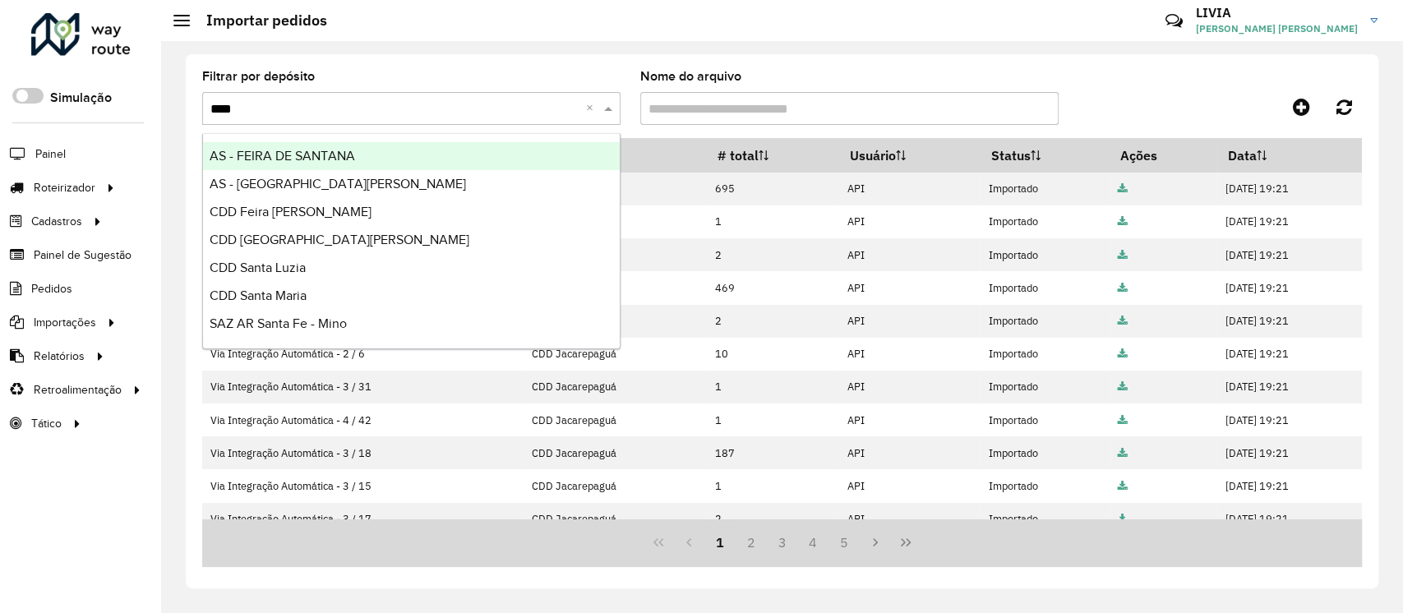
type input "*****"
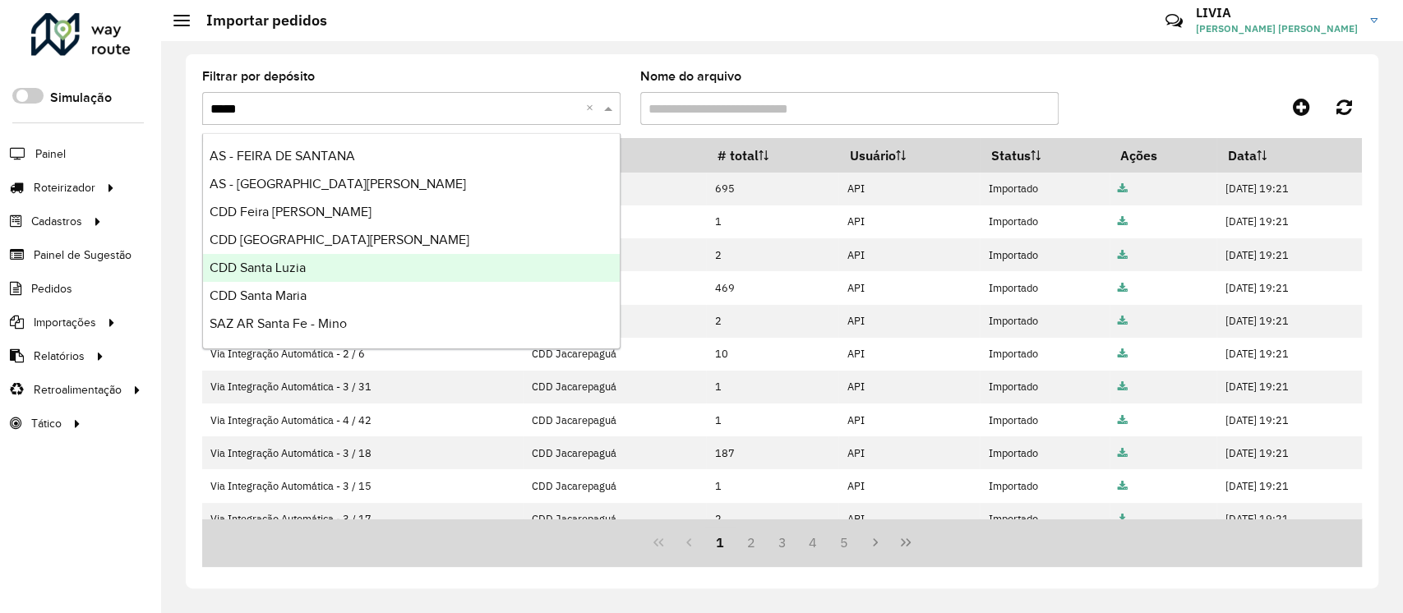
click at [325, 270] on div "CDD Santa Luzia" at bounding box center [411, 268] width 417 height 28
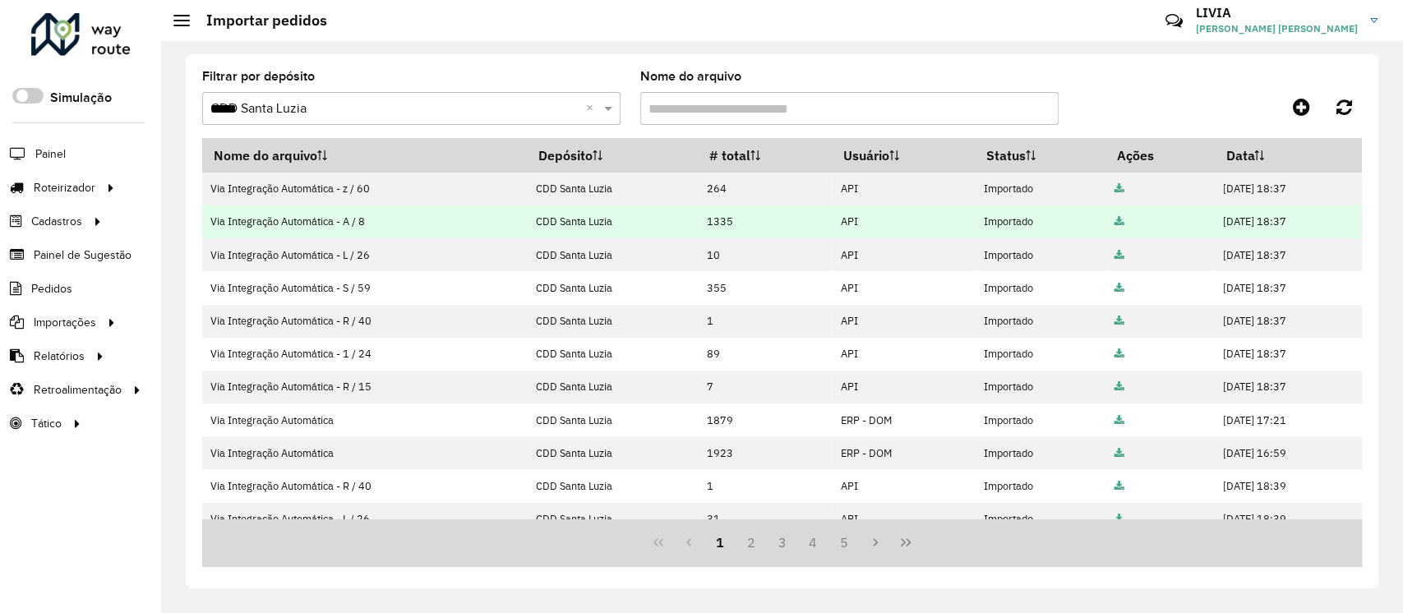
drag, startPoint x: 1238, startPoint y: 196, endPoint x: 1273, endPoint y: 205, distance: 35.7
click at [1273, 205] on tbody "Via Integração Automática - z / 60 CDD Santa Luzia 264 API Importado 10/09/2025…" at bounding box center [781, 503] width 1159 height 660
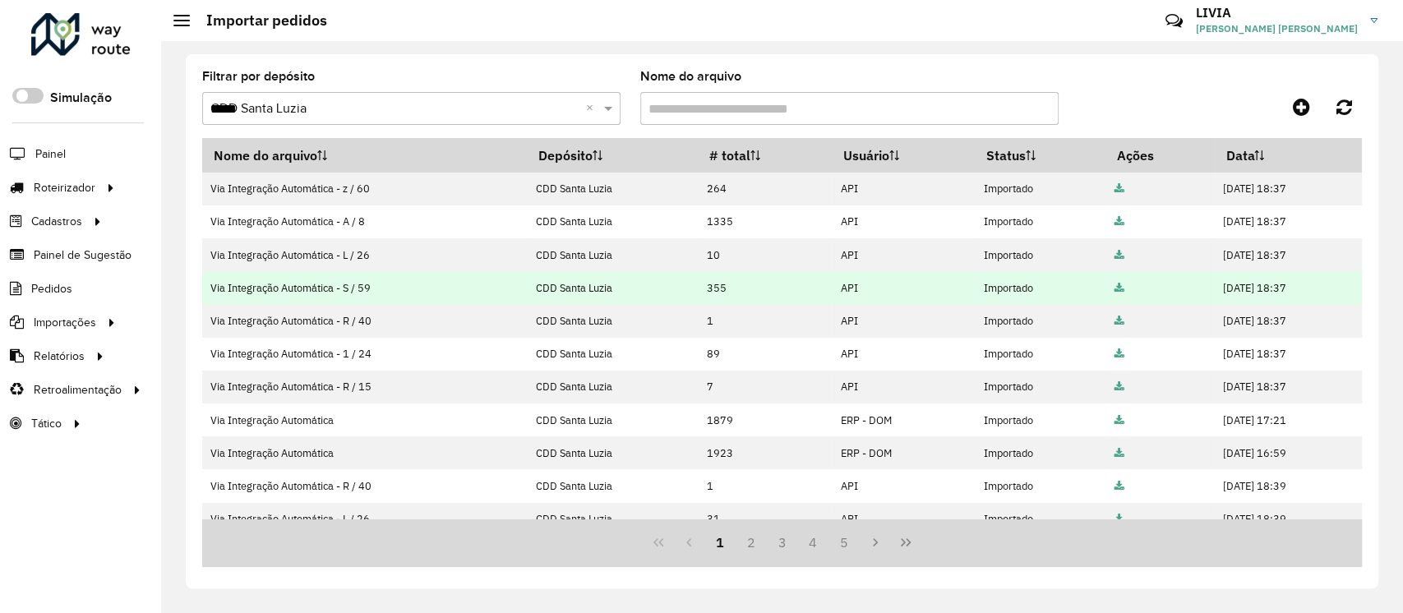
click at [727, 279] on td "355" at bounding box center [765, 287] width 134 height 33
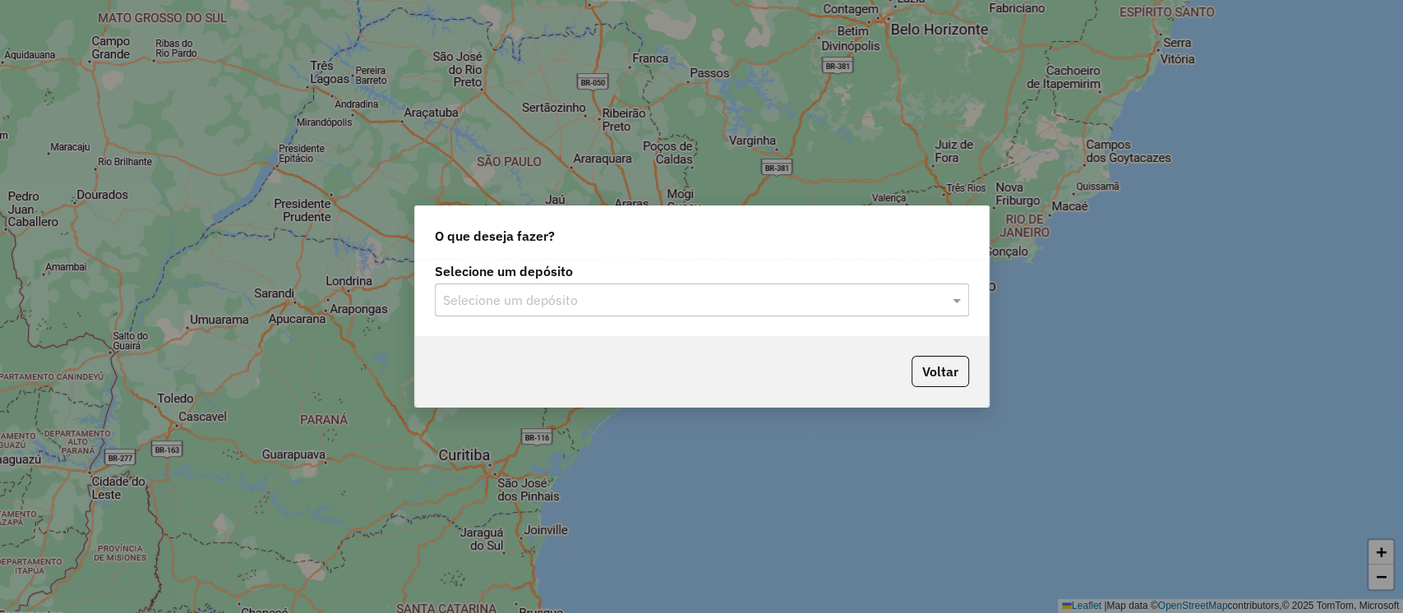
click at [607, 312] on div "Selecione um depósito" at bounding box center [702, 299] width 534 height 33
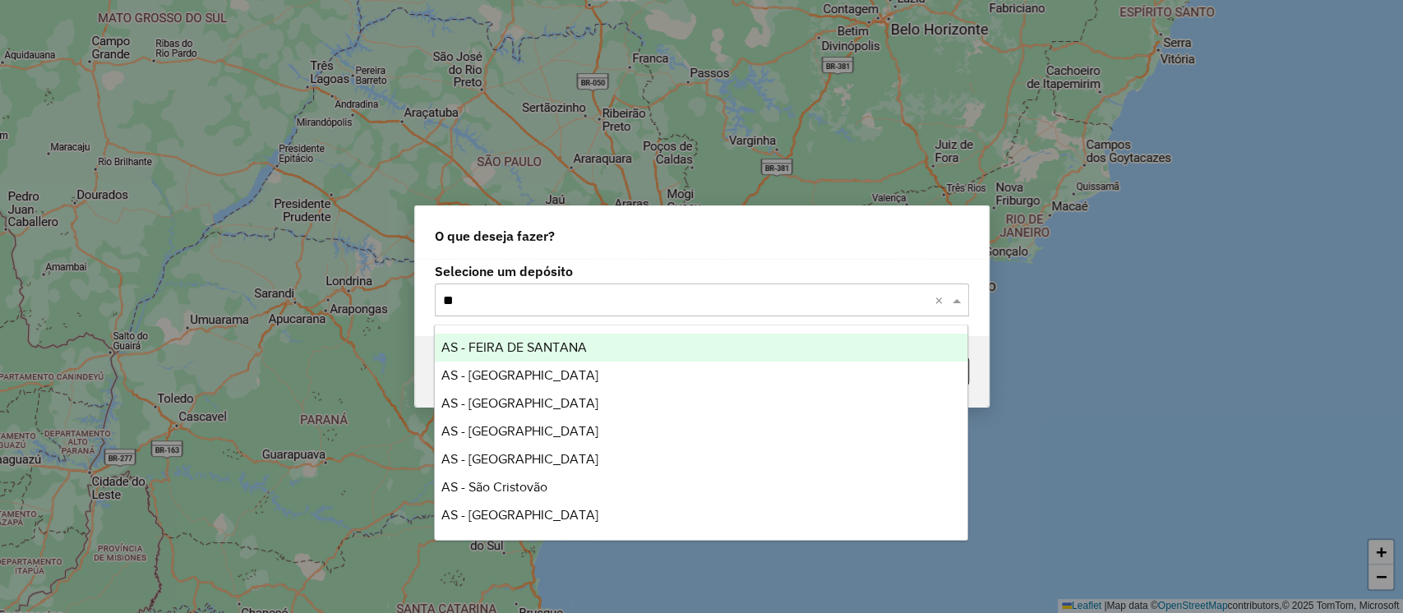
type input "***"
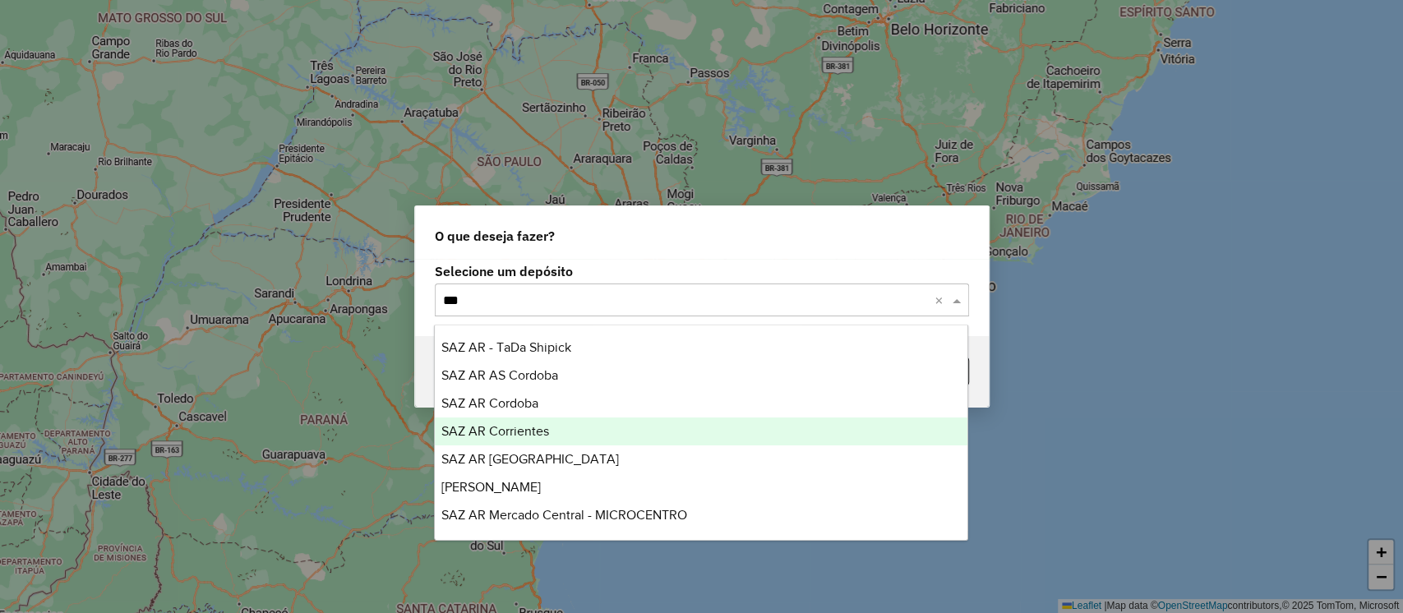
drag, startPoint x: 601, startPoint y: 432, endPoint x: 657, endPoint y: 420, distance: 57.2
click at [601, 431] on div "SAZ AR Corrientes" at bounding box center [701, 431] width 532 height 28
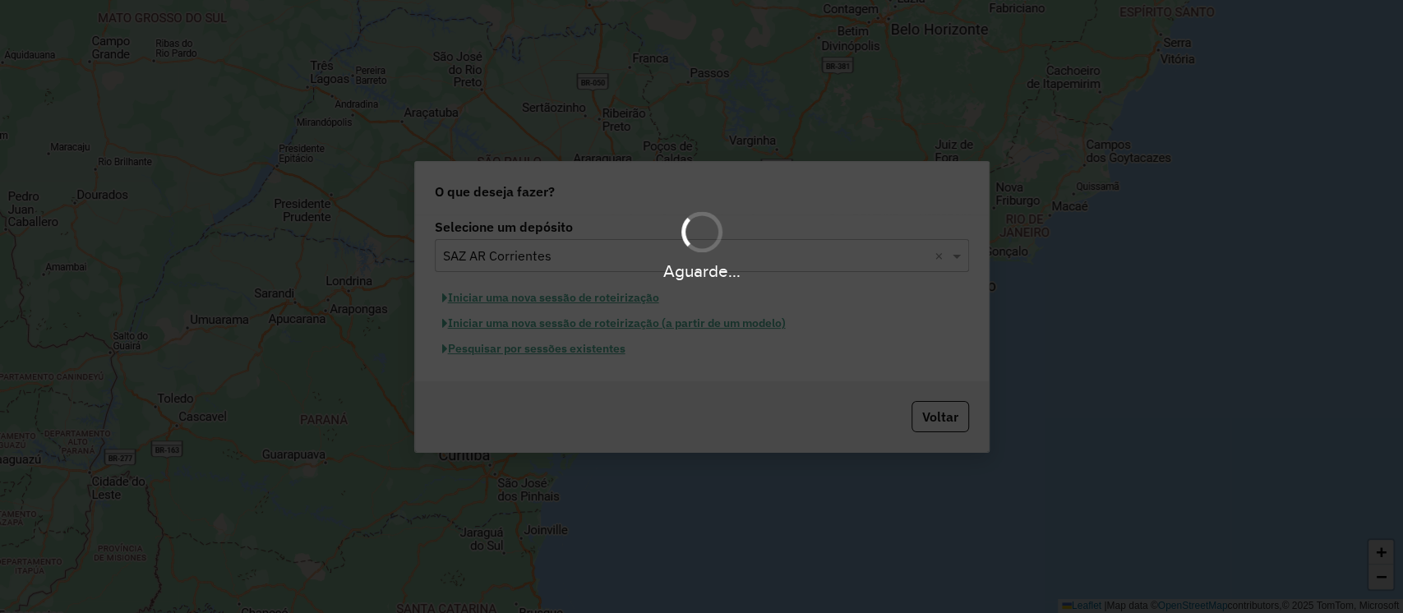
click at [592, 353] on div "Aguarde..." at bounding box center [701, 306] width 1403 height 613
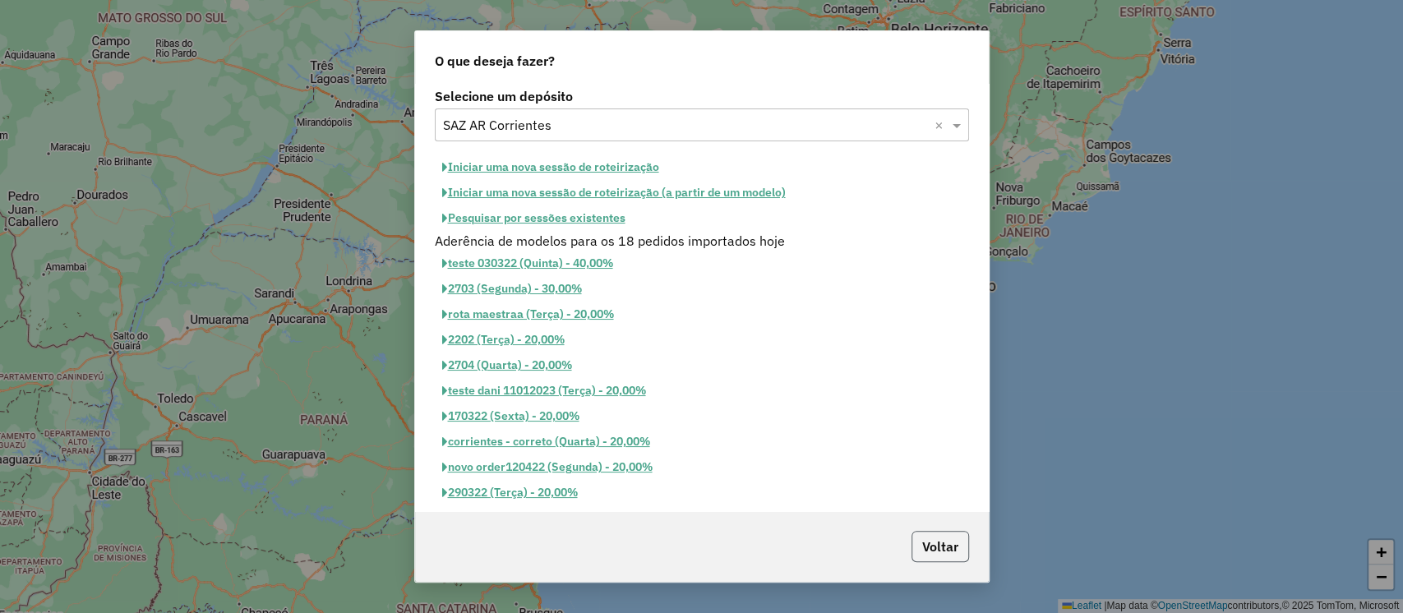
click at [938, 555] on button "Voltar" at bounding box center [940, 546] width 58 height 31
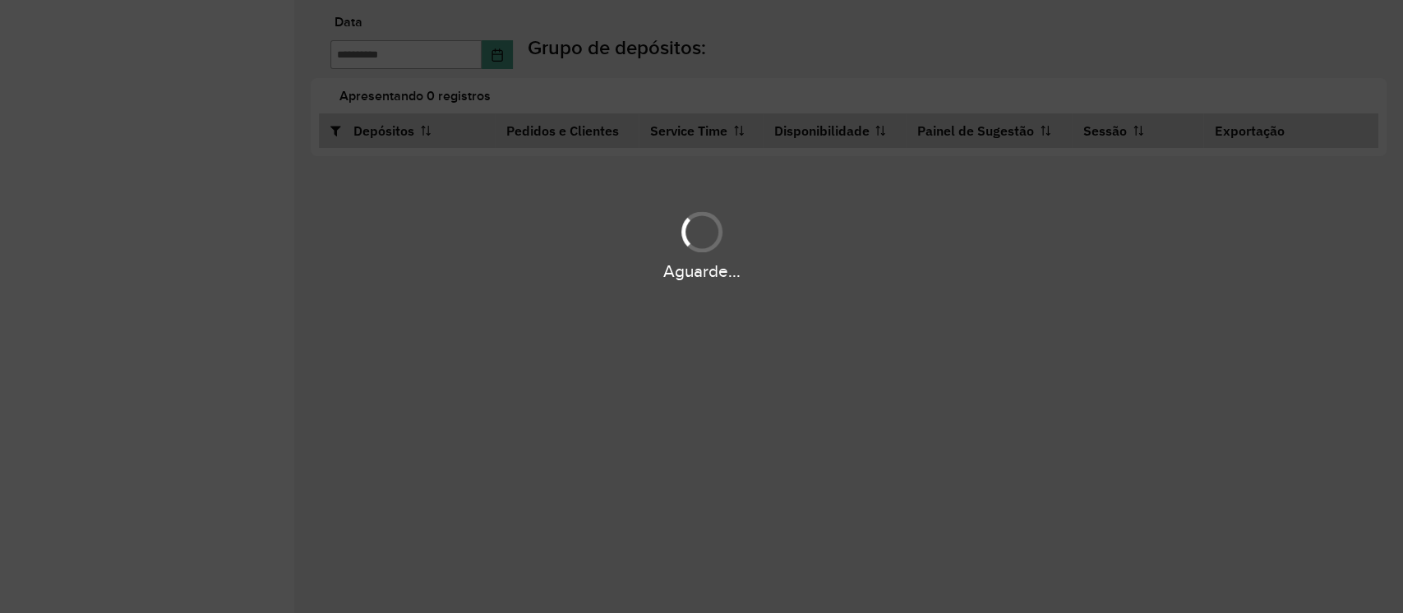
type input "**********"
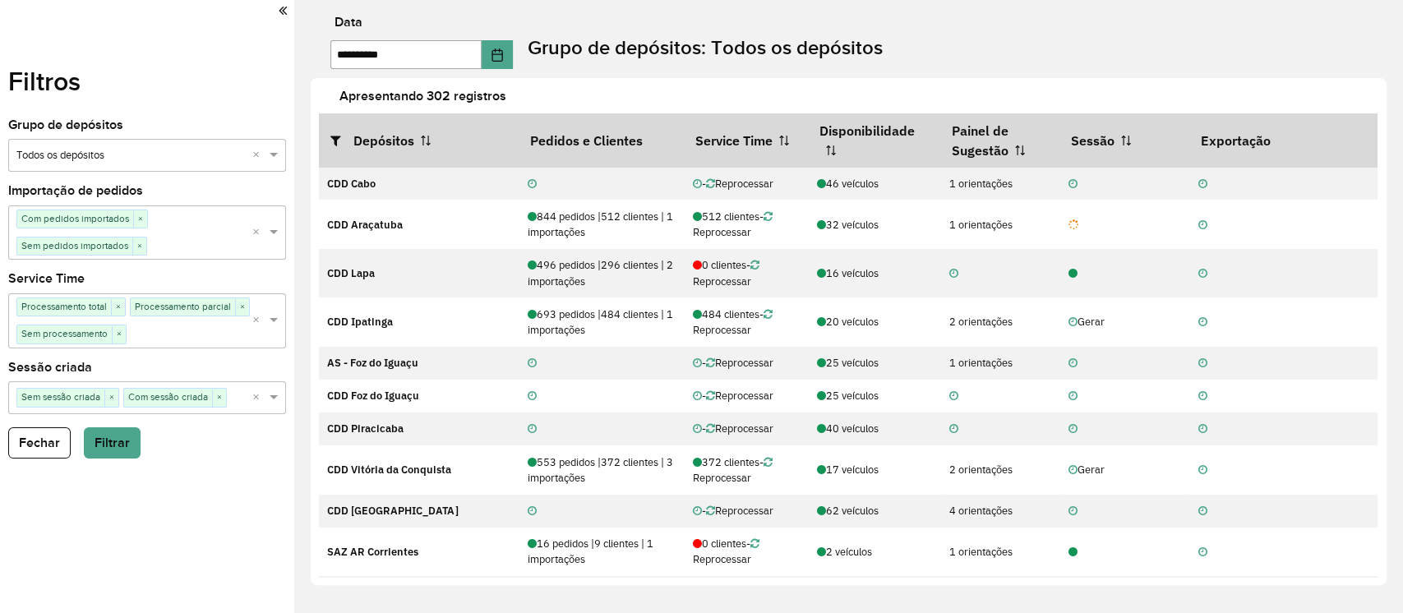
click at [113, 154] on input "text" at bounding box center [130, 156] width 228 height 16
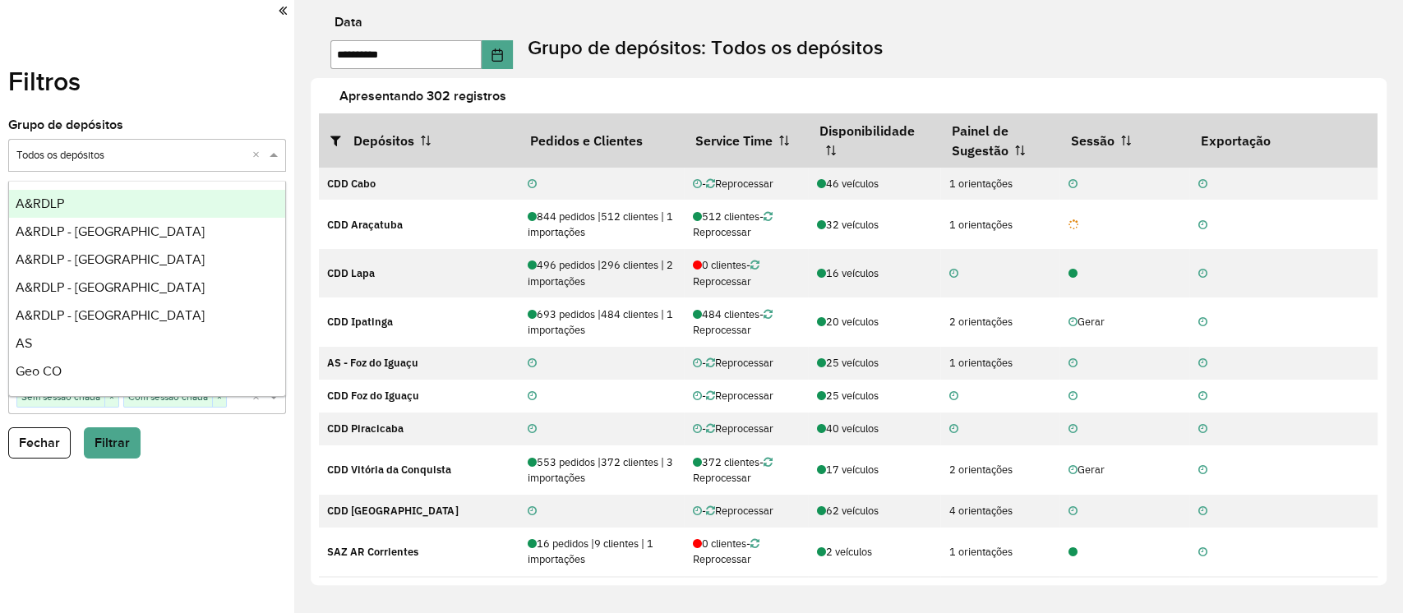
click at [72, 196] on div "A&RDLP" at bounding box center [147, 204] width 276 height 28
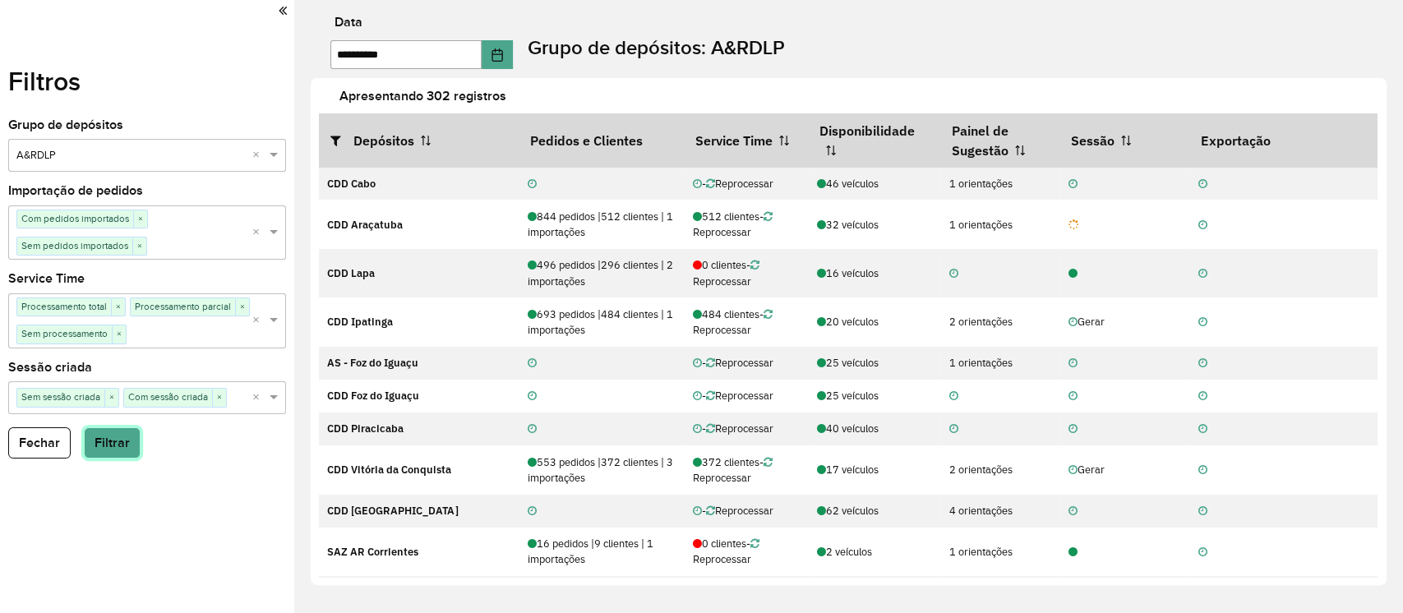
click at [123, 448] on button "Filtrar" at bounding box center [112, 442] width 57 height 31
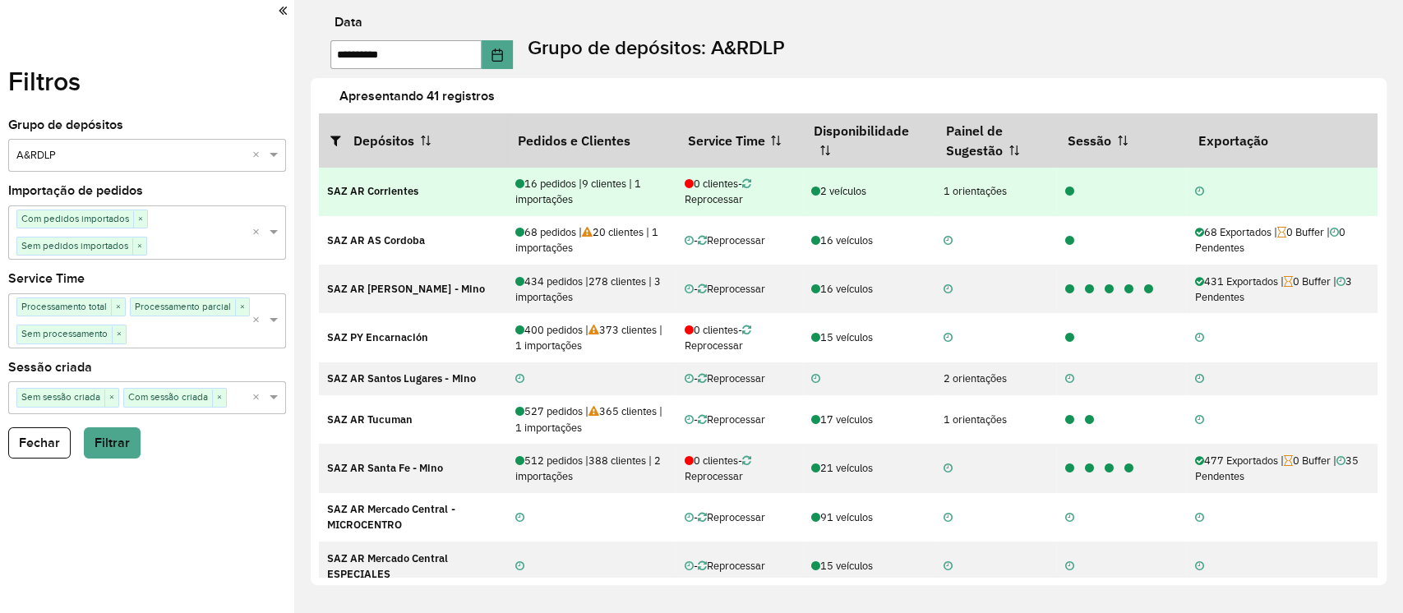
click at [1064, 191] on icon at bounding box center [1068, 192] width 9 height 11
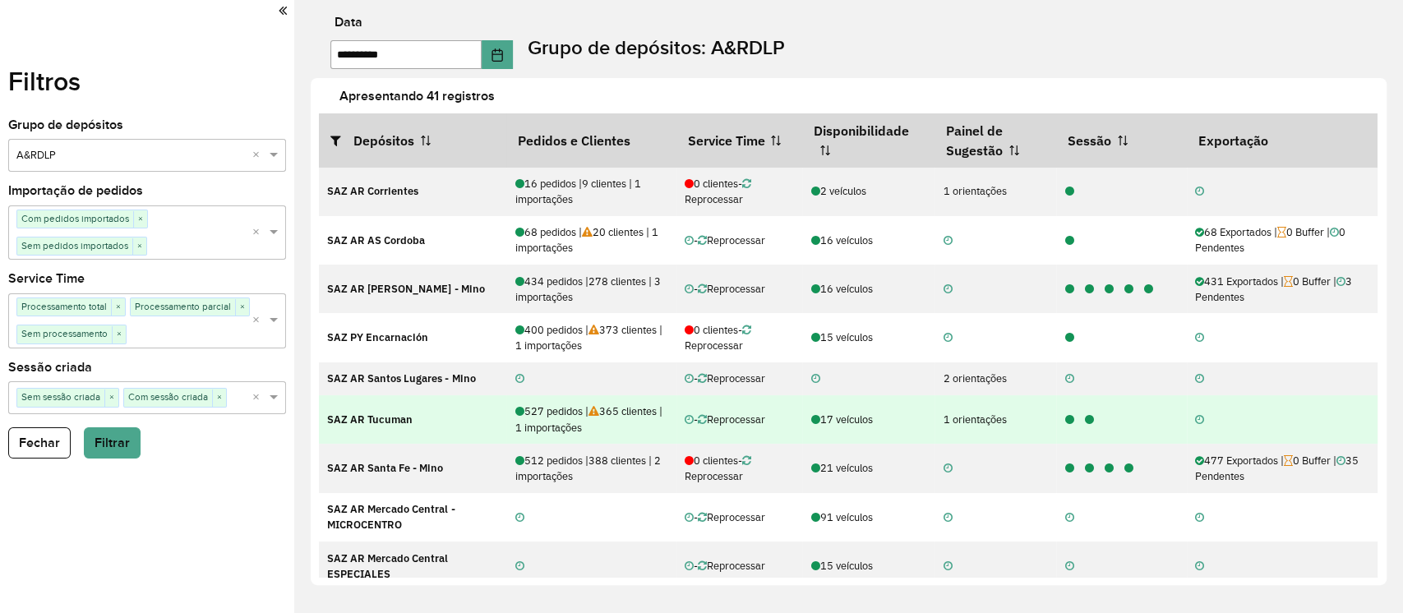
click at [1085, 422] on icon at bounding box center [1088, 420] width 9 height 11
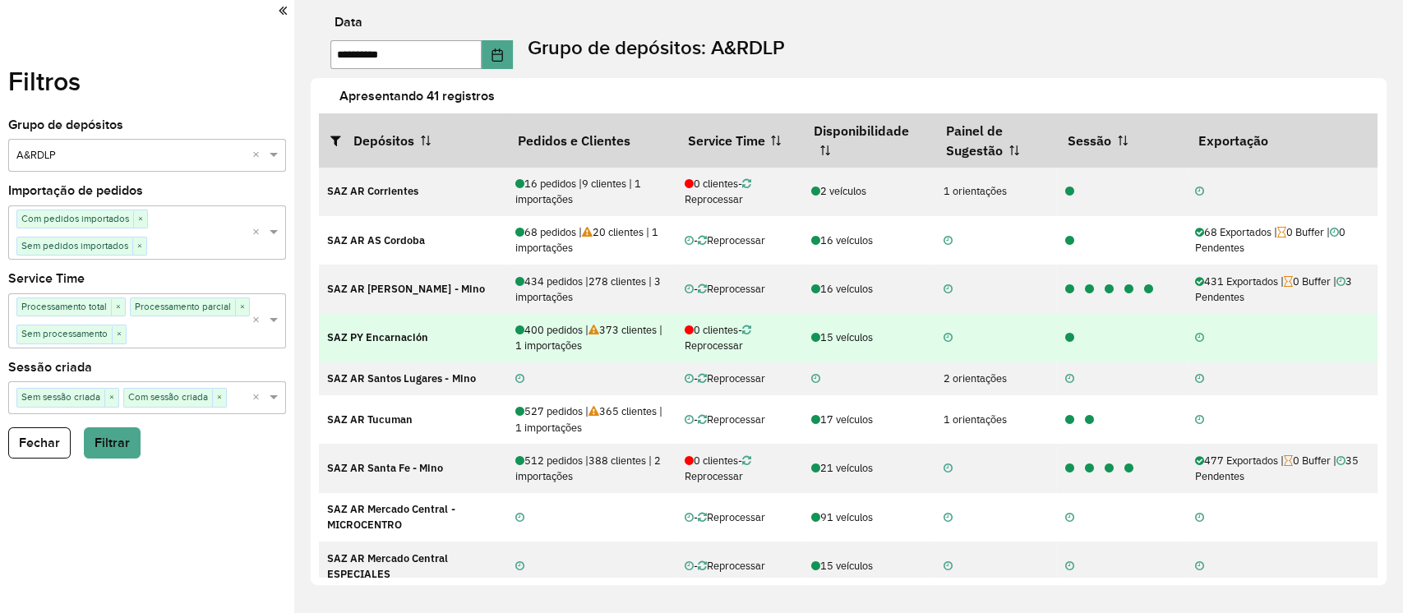
click at [1064, 340] on icon at bounding box center [1068, 338] width 9 height 11
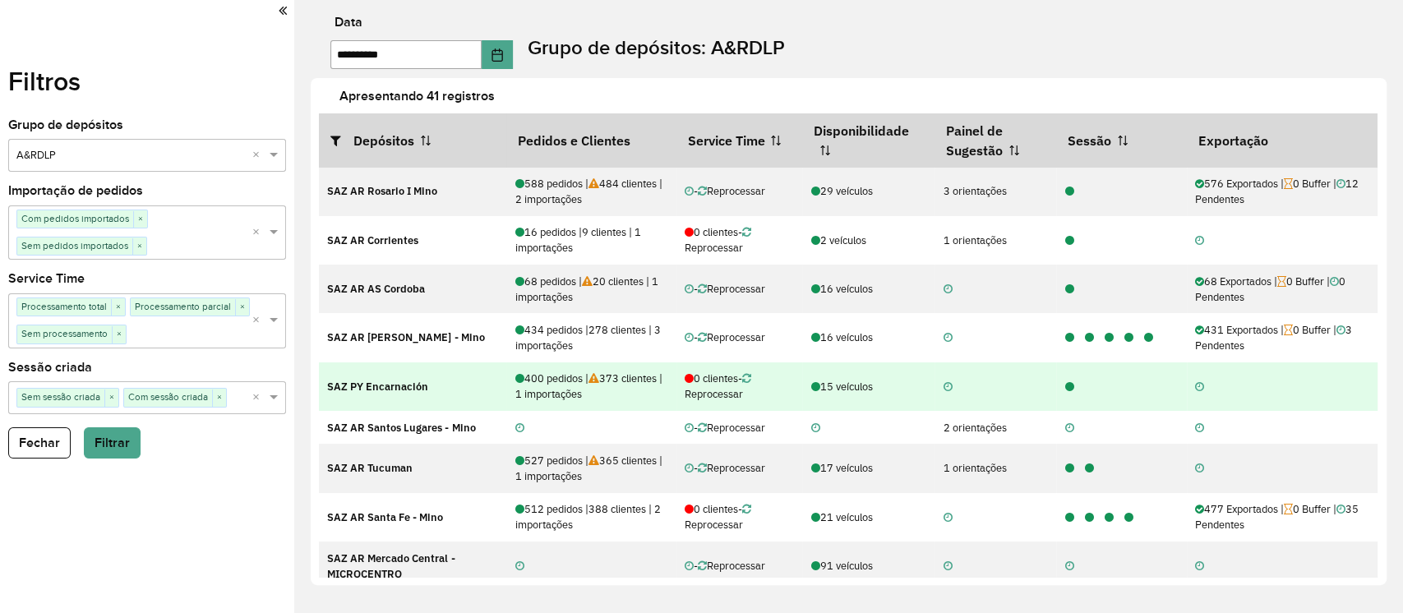
scroll to position [109, 0]
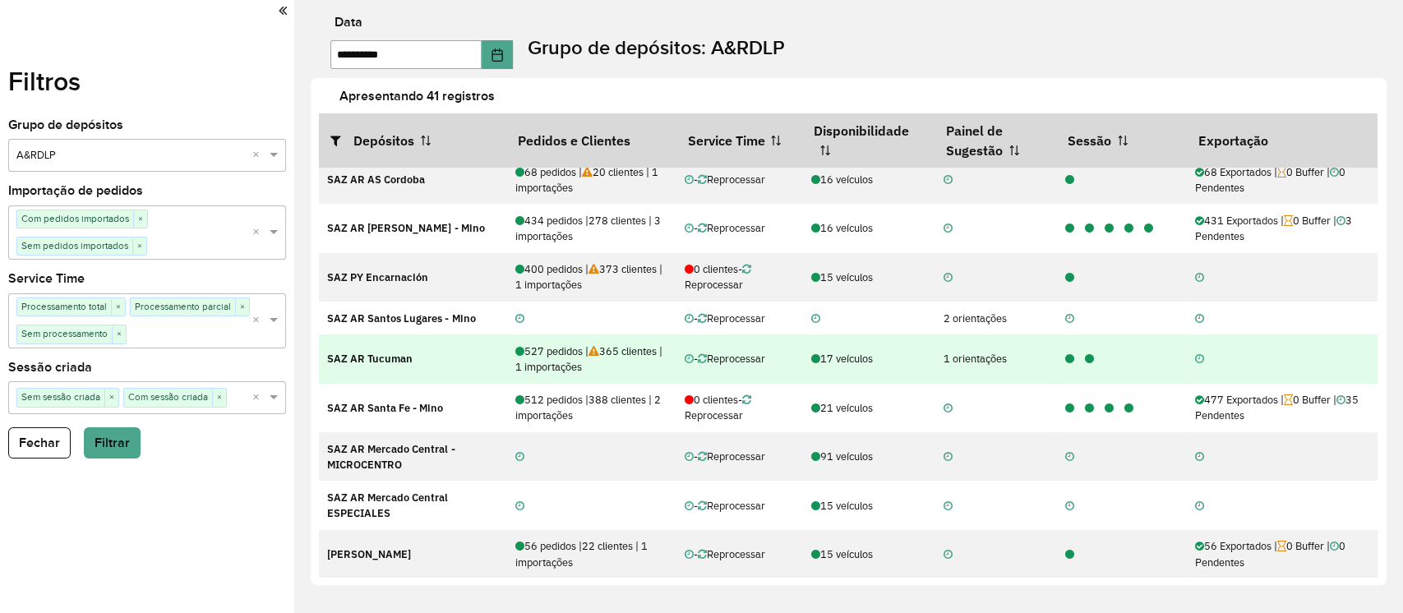
click at [1084, 359] on icon at bounding box center [1088, 359] width 9 height 11
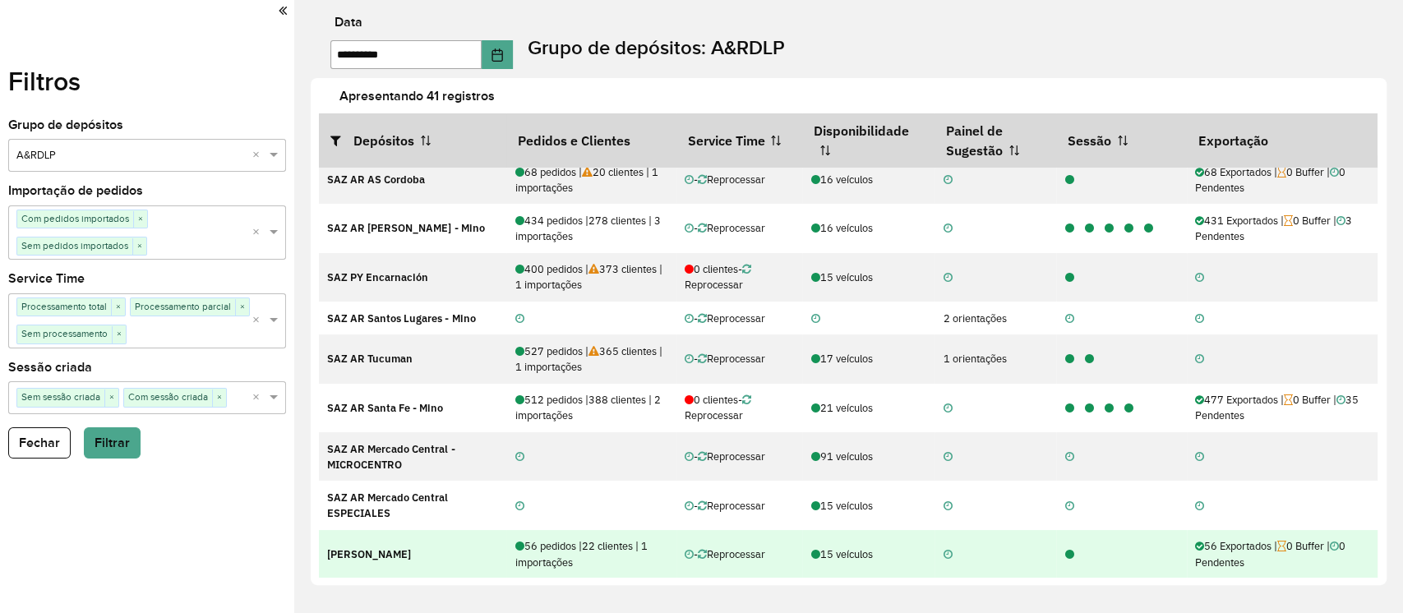
click at [1064, 559] on icon at bounding box center [1068, 555] width 9 height 11
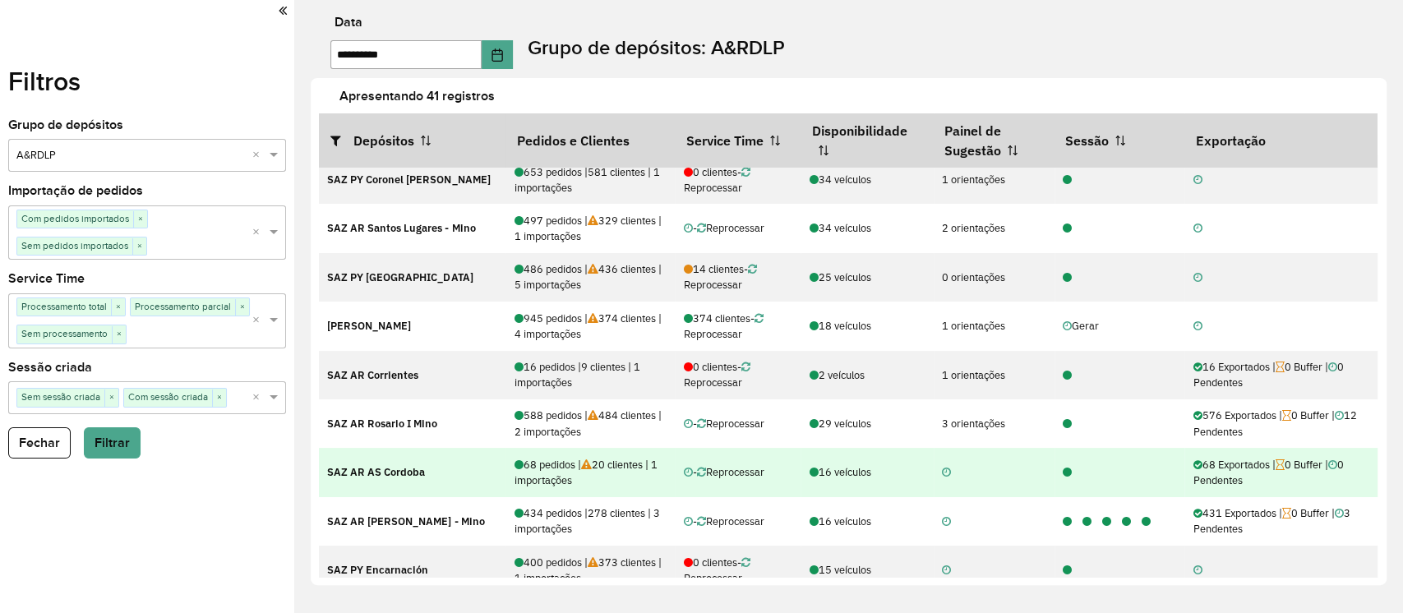
scroll to position [0, 0]
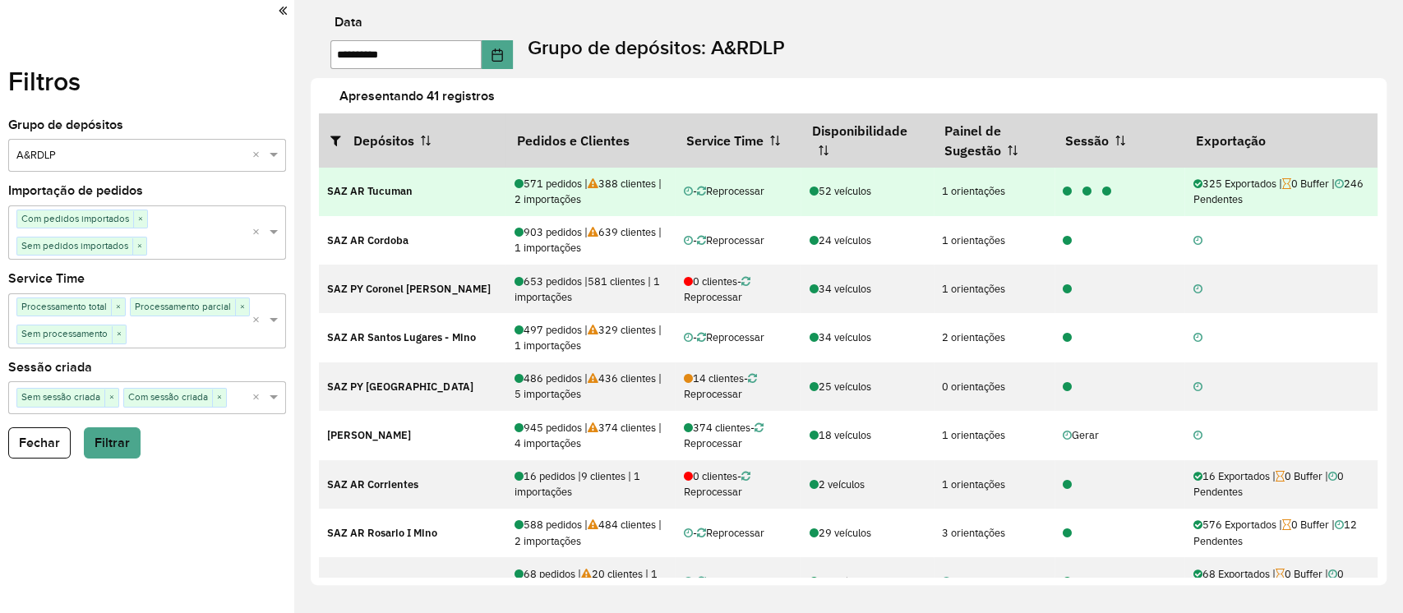
click at [1102, 195] on icon at bounding box center [1106, 192] width 9 height 11
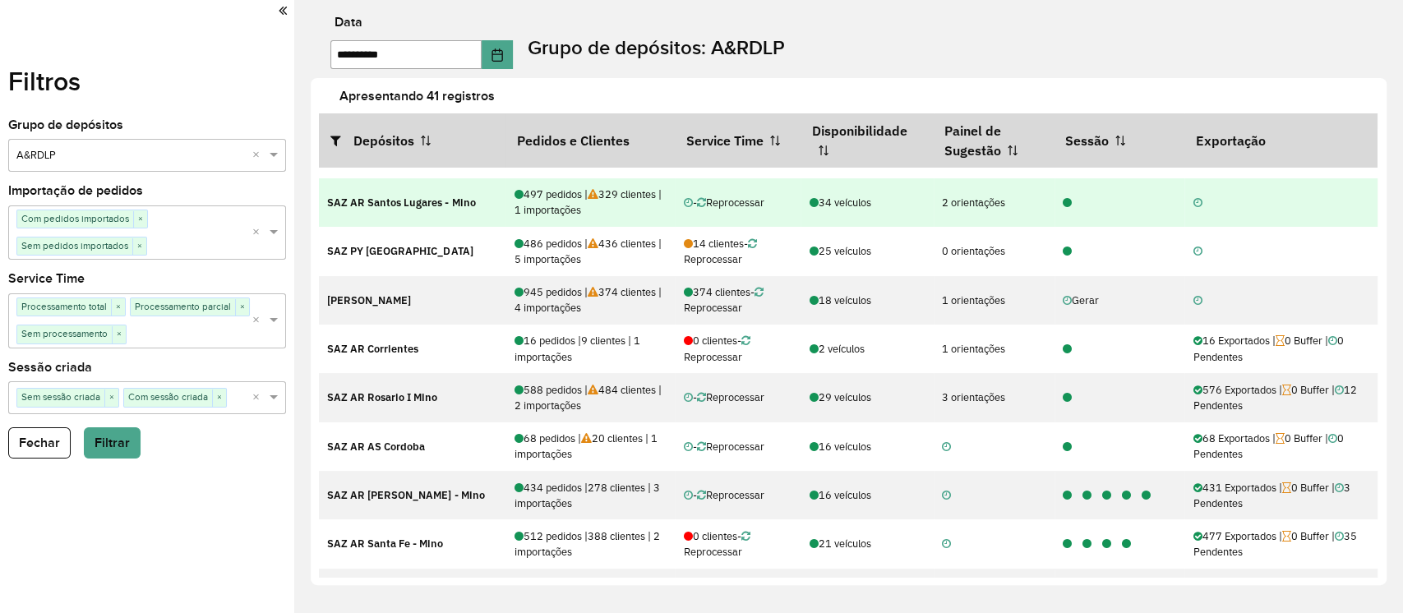
scroll to position [219, 0]
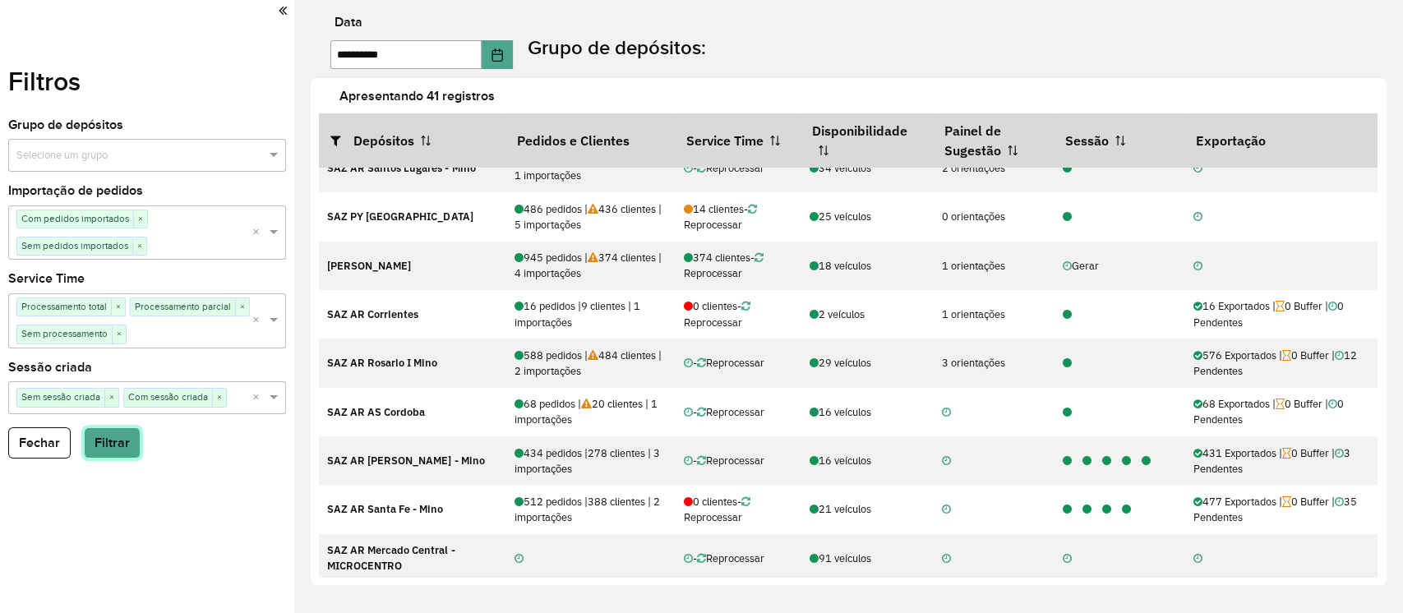
click at [114, 454] on button "Filtrar" at bounding box center [112, 442] width 57 height 31
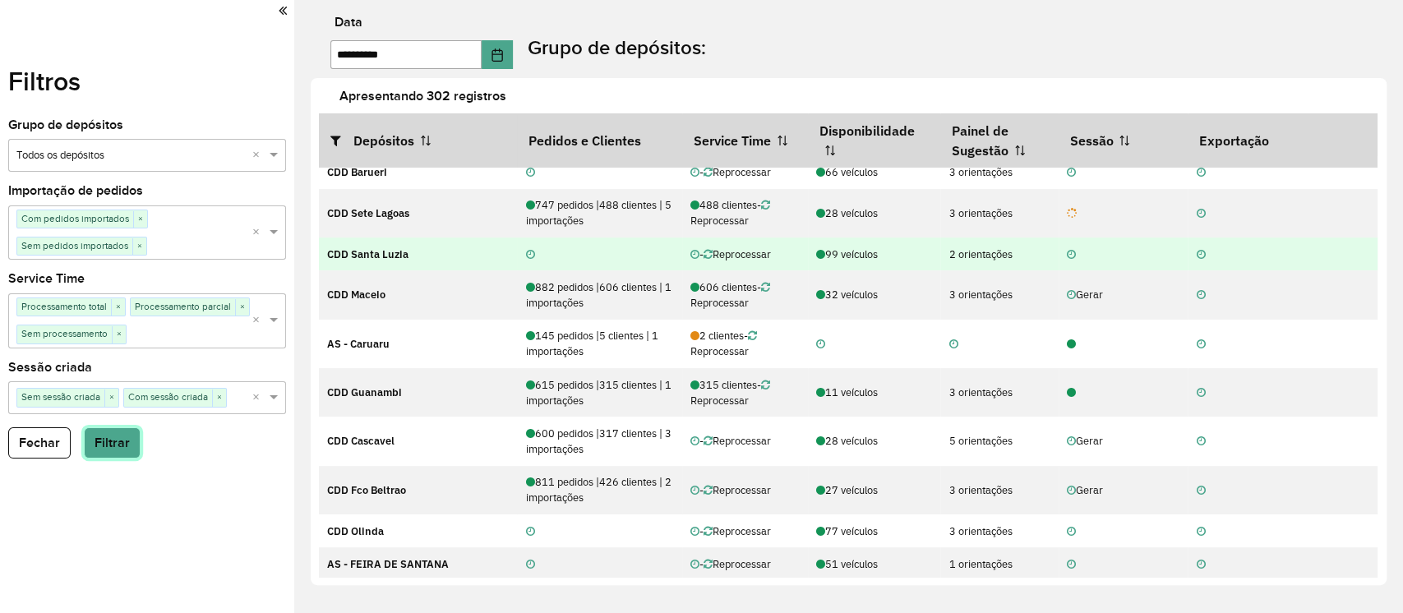
scroll to position [329, 0]
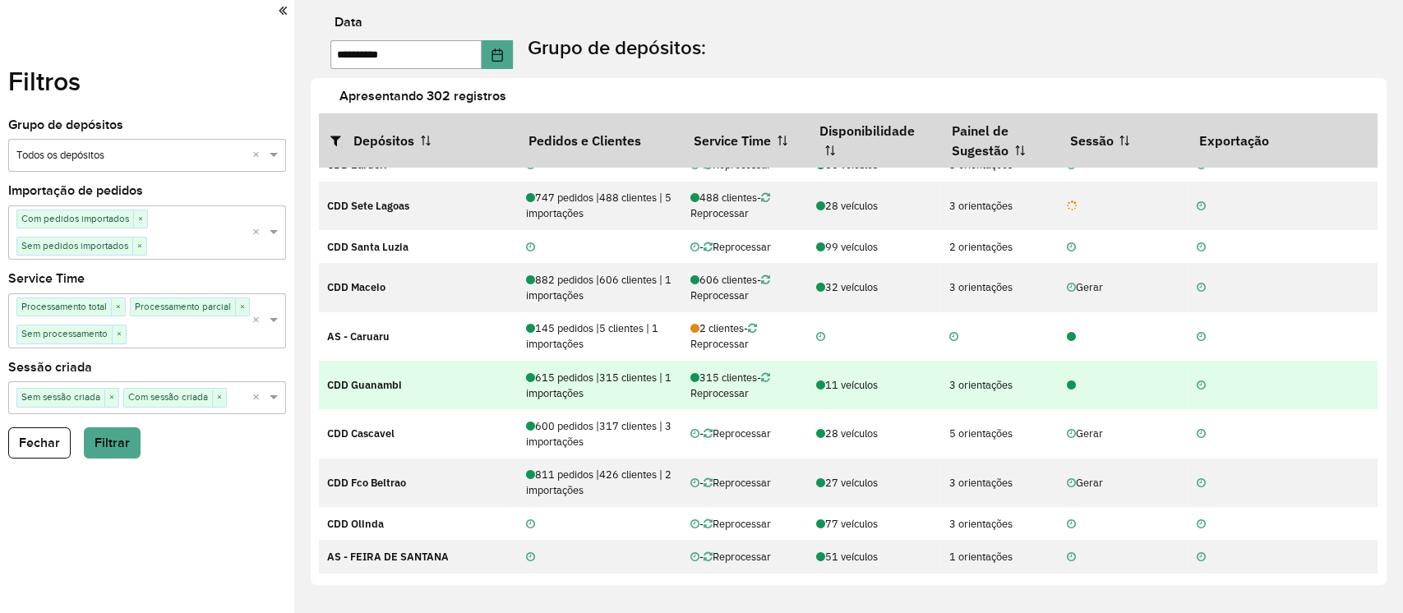
click at [1067, 385] on icon at bounding box center [1071, 385] width 9 height 11
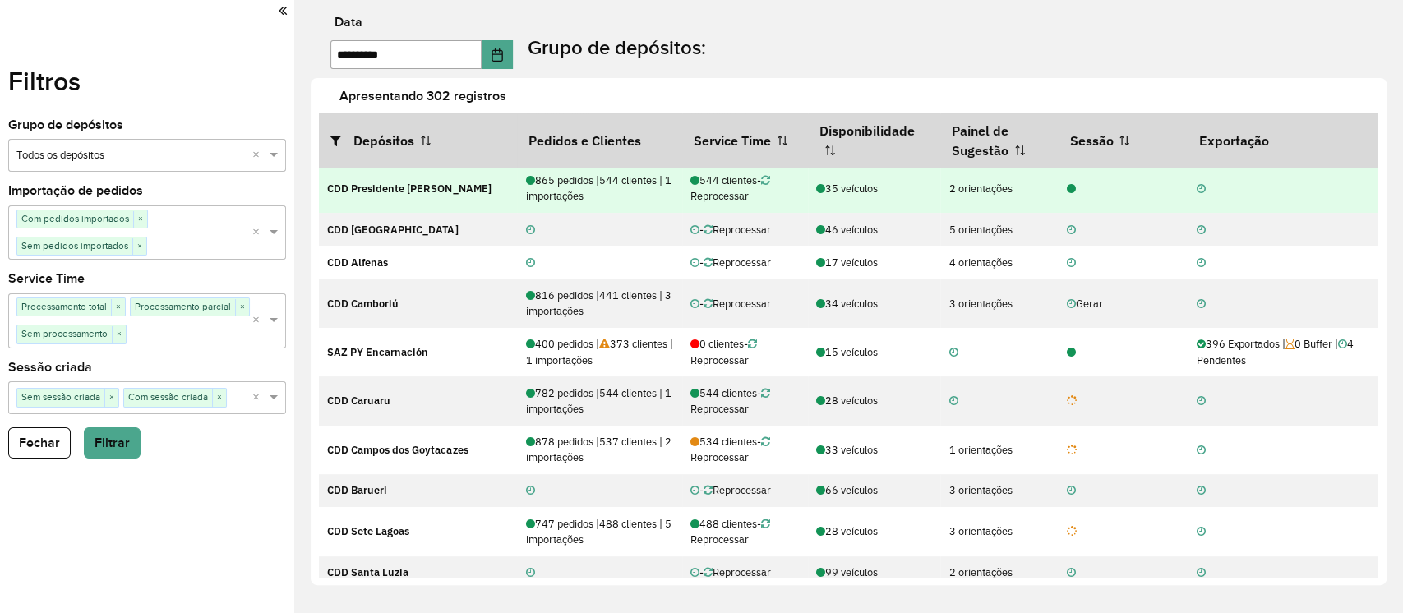
click at [1067, 191] on icon at bounding box center [1071, 189] width 9 height 11
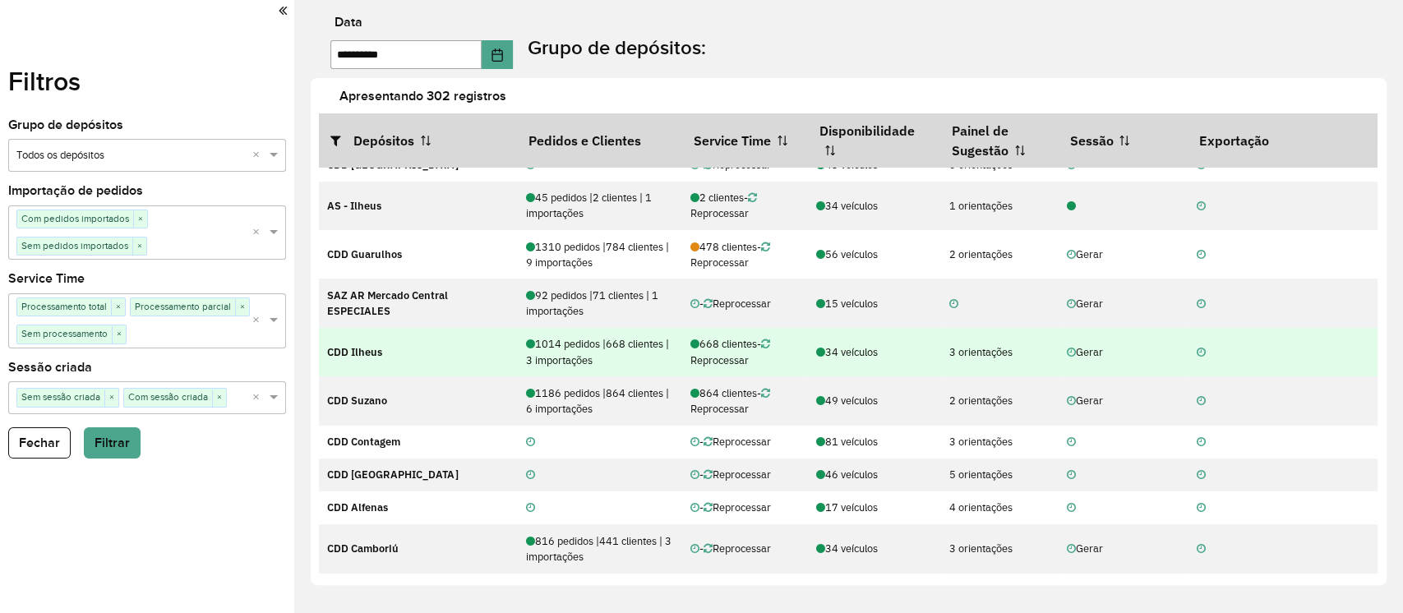
scroll to position [0, 0]
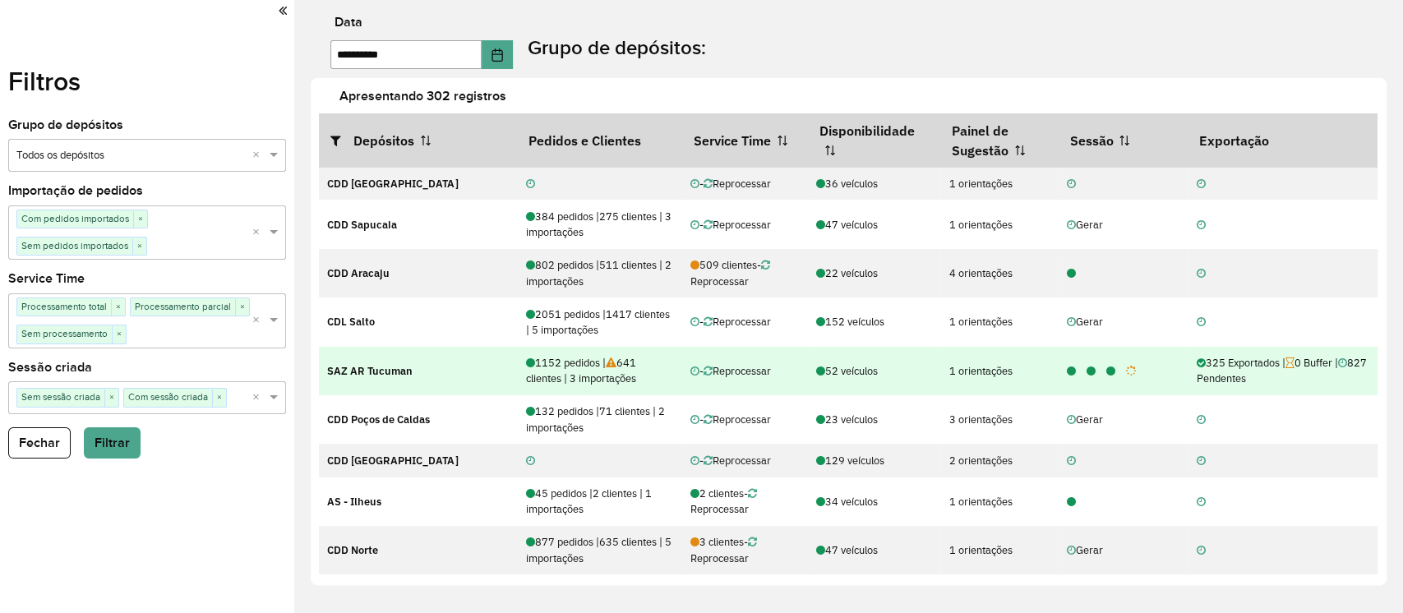
click at [1126, 371] on icon at bounding box center [1131, 371] width 11 height 11
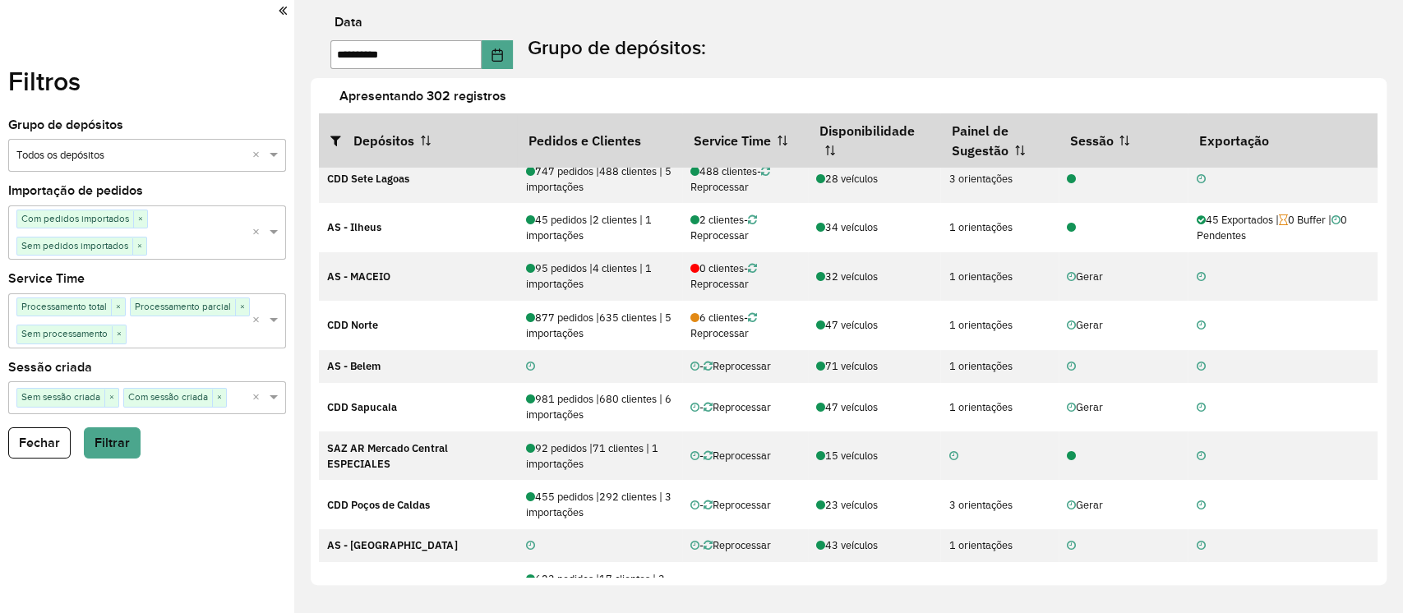
scroll to position [109, 0]
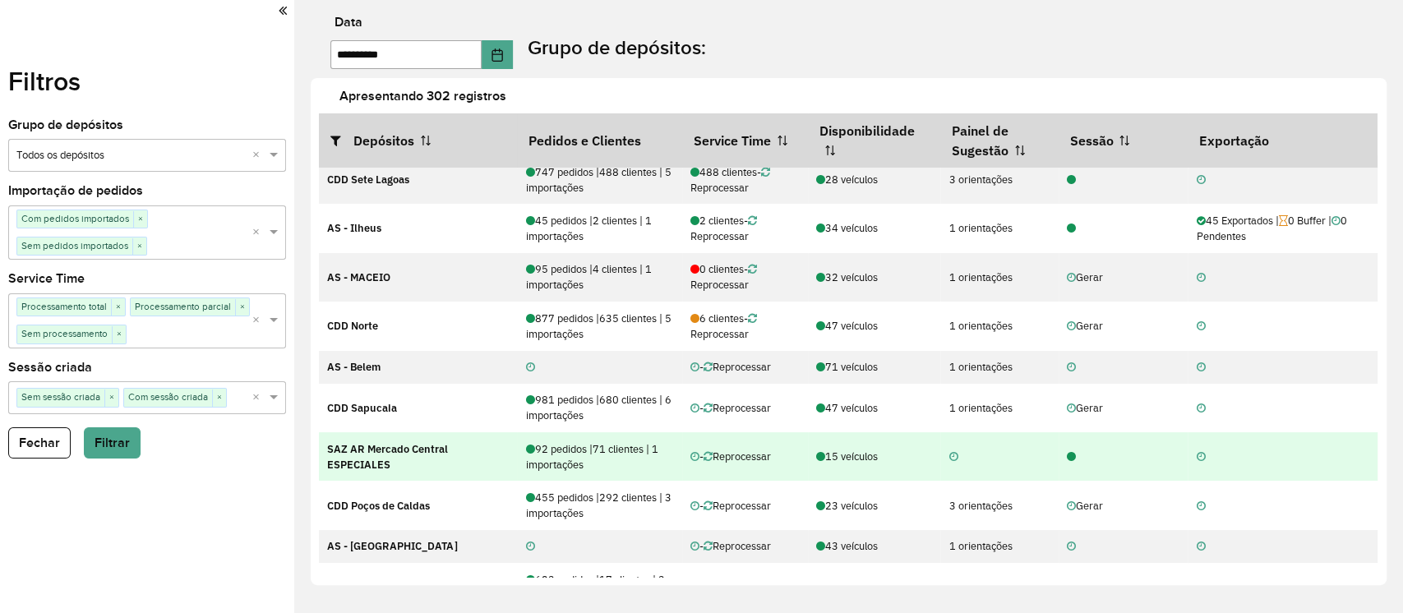
click at [1067, 460] on icon at bounding box center [1071, 457] width 9 height 11
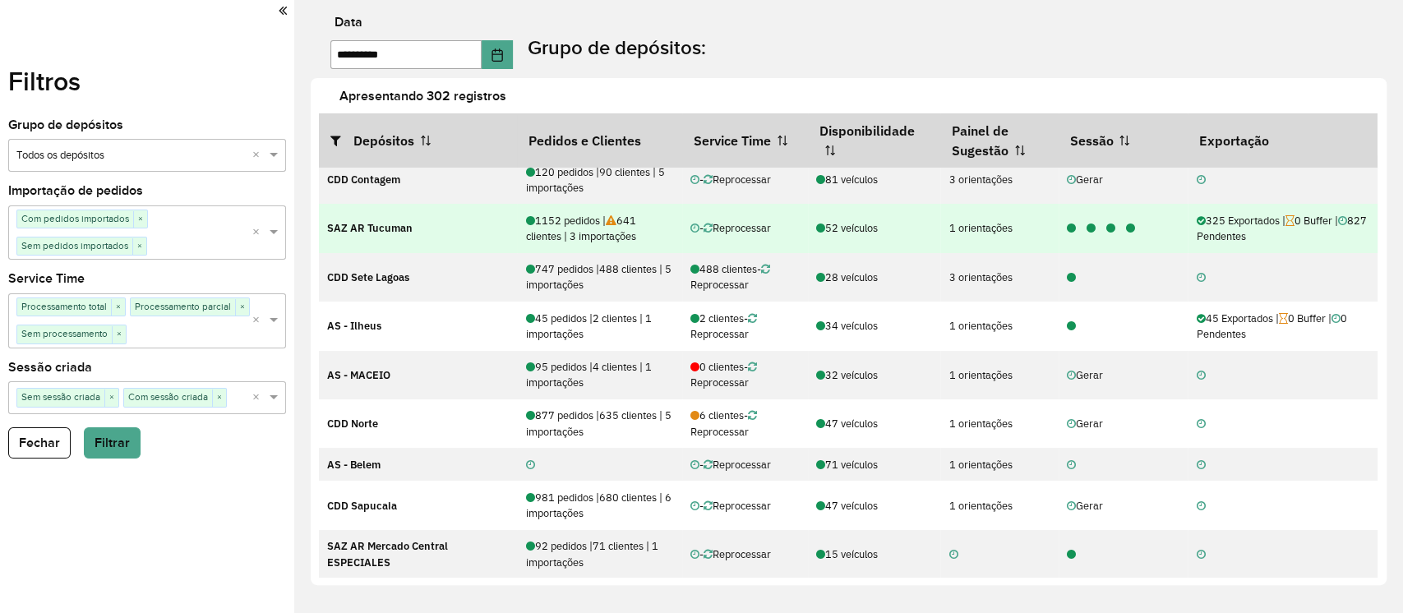
click at [1126, 229] on icon at bounding box center [1130, 229] width 9 height 11
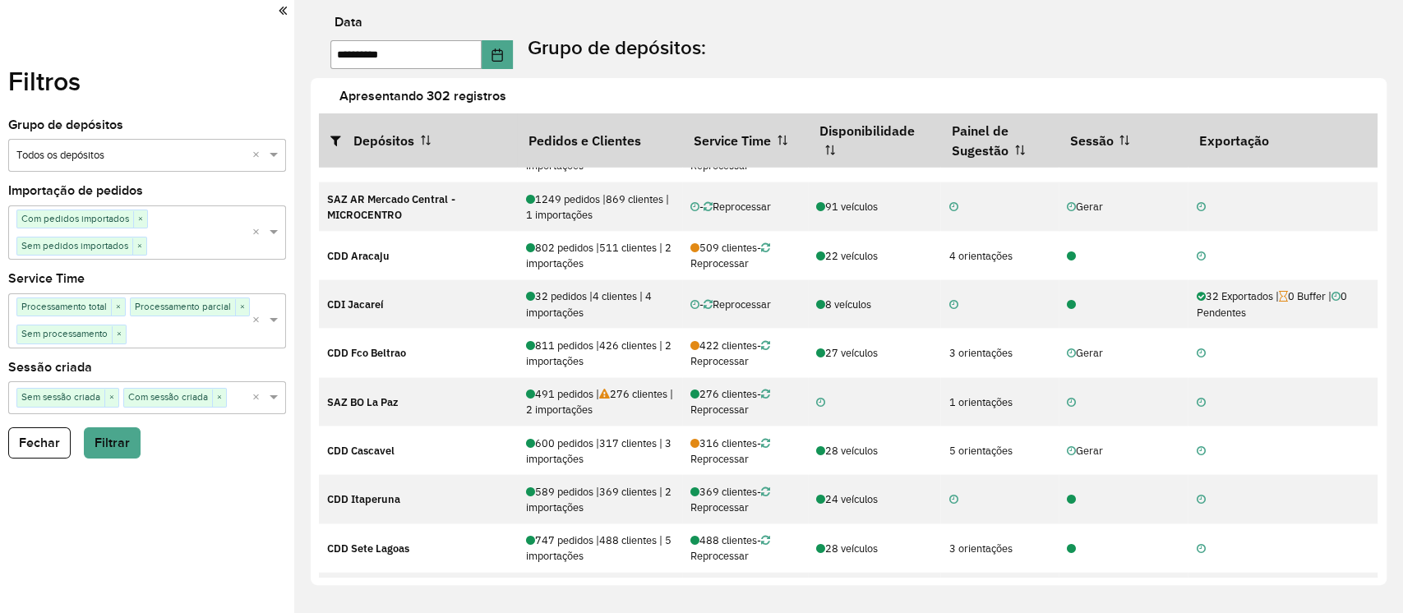
scroll to position [1376, 0]
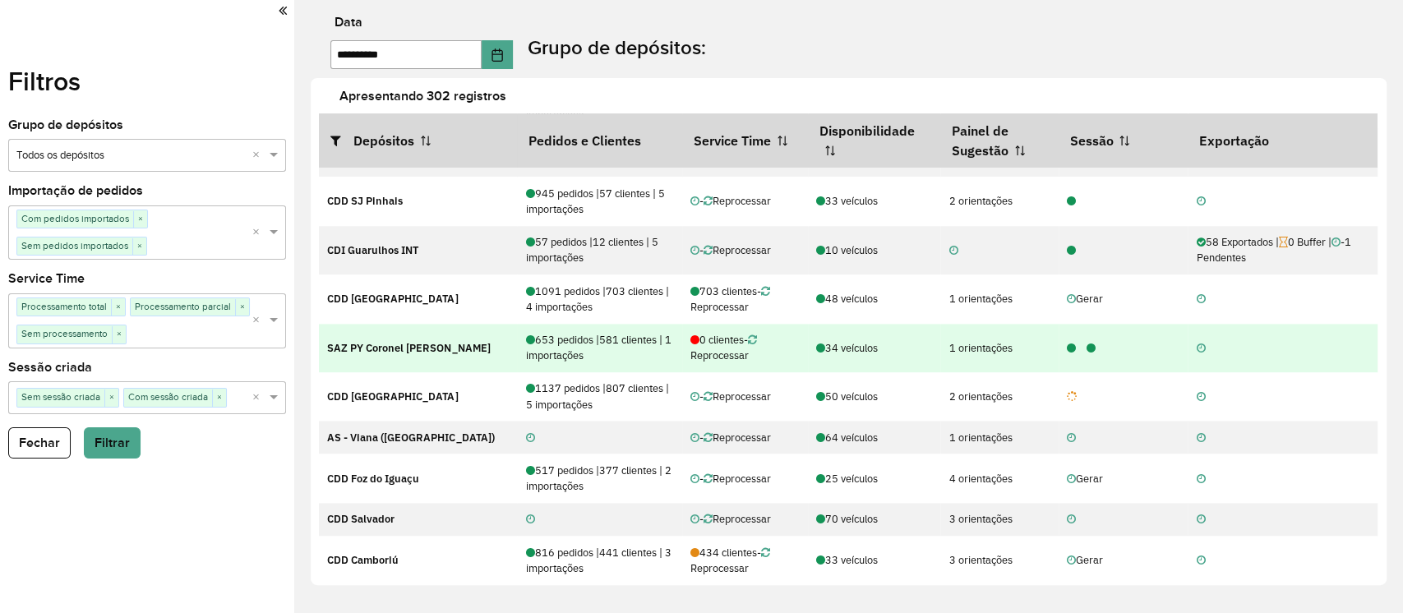
click at [724, 353] on span "- Reprocessar" at bounding box center [723, 348] width 67 height 30
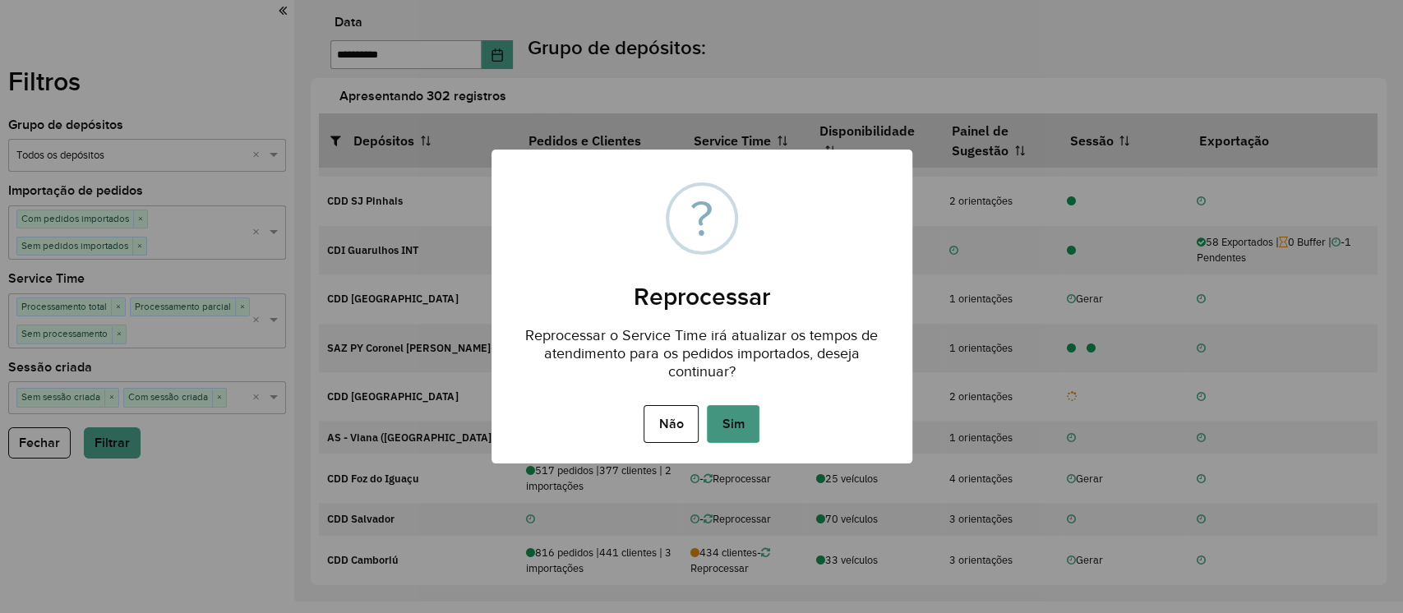
click at [744, 423] on button "Sim" at bounding box center [733, 424] width 53 height 38
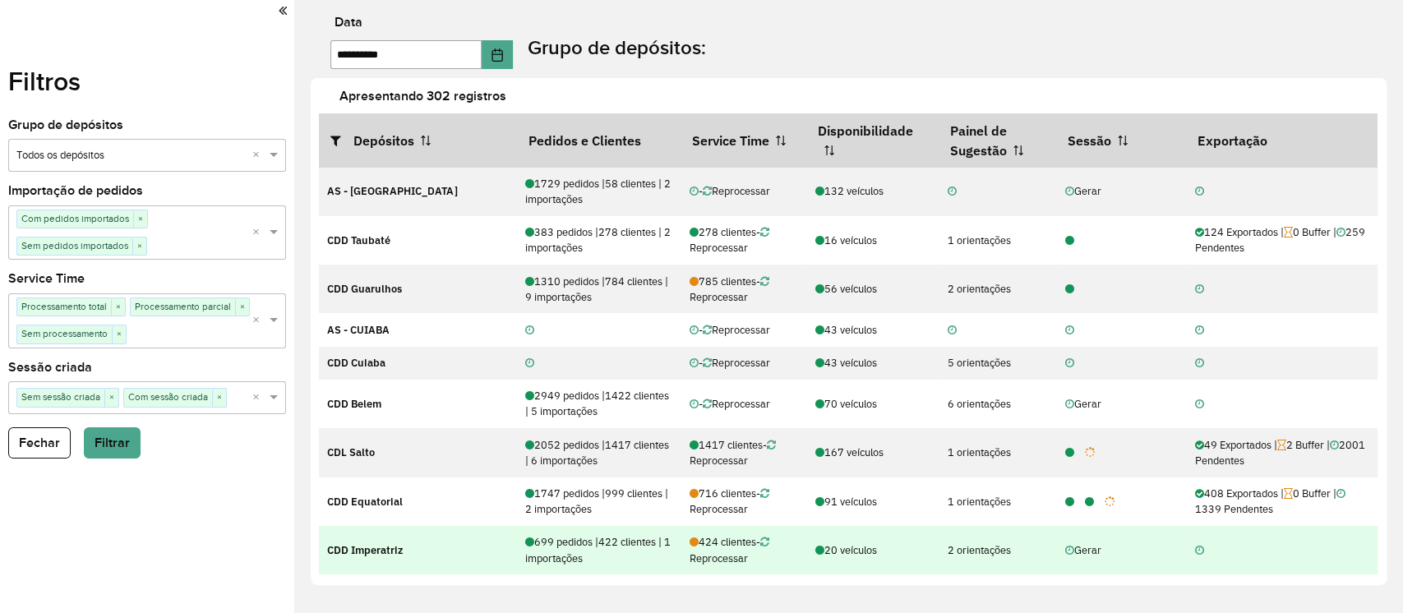
scroll to position [3296, 0]
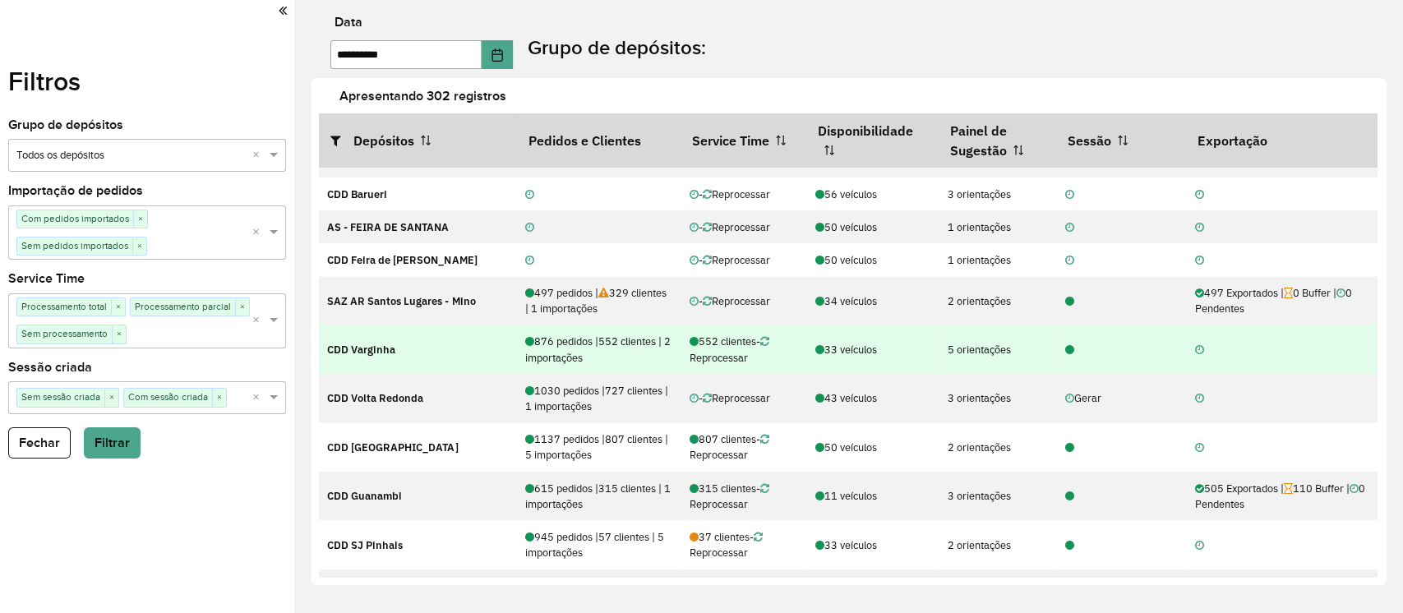
click at [1065, 349] on icon at bounding box center [1069, 350] width 9 height 11
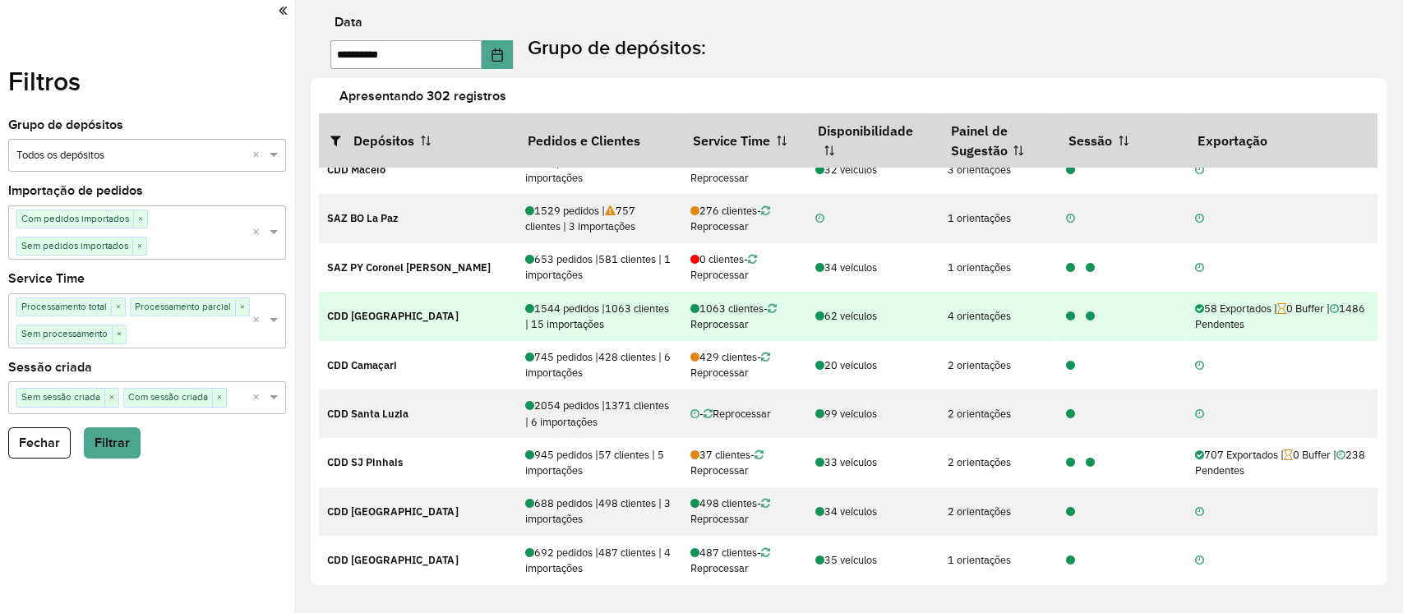
scroll to position [547, 0]
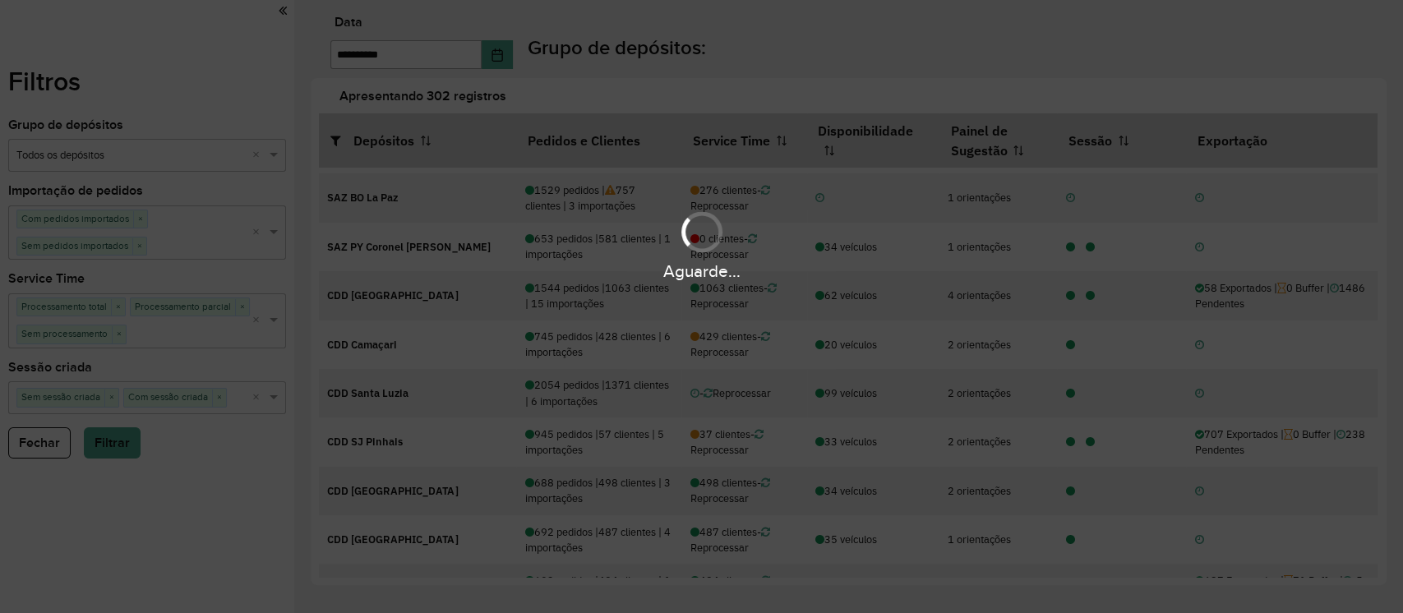
click at [296, 523] on div "Aguarde..." at bounding box center [701, 306] width 1403 height 613
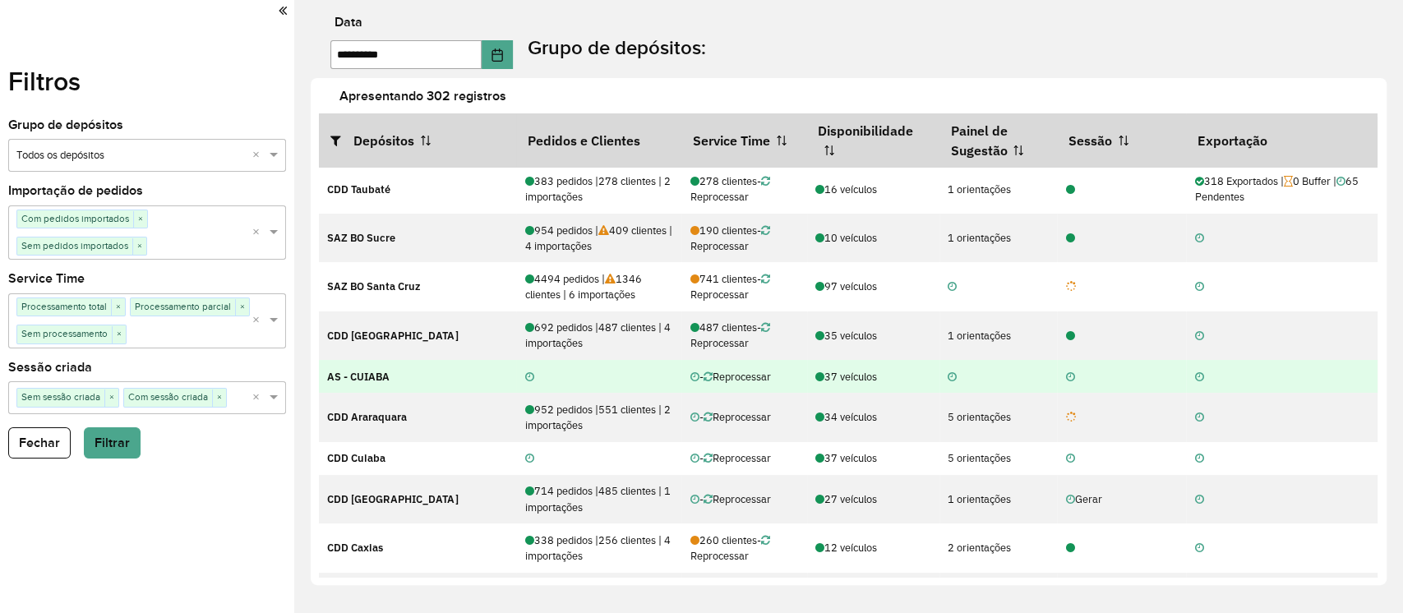
scroll to position [0, 0]
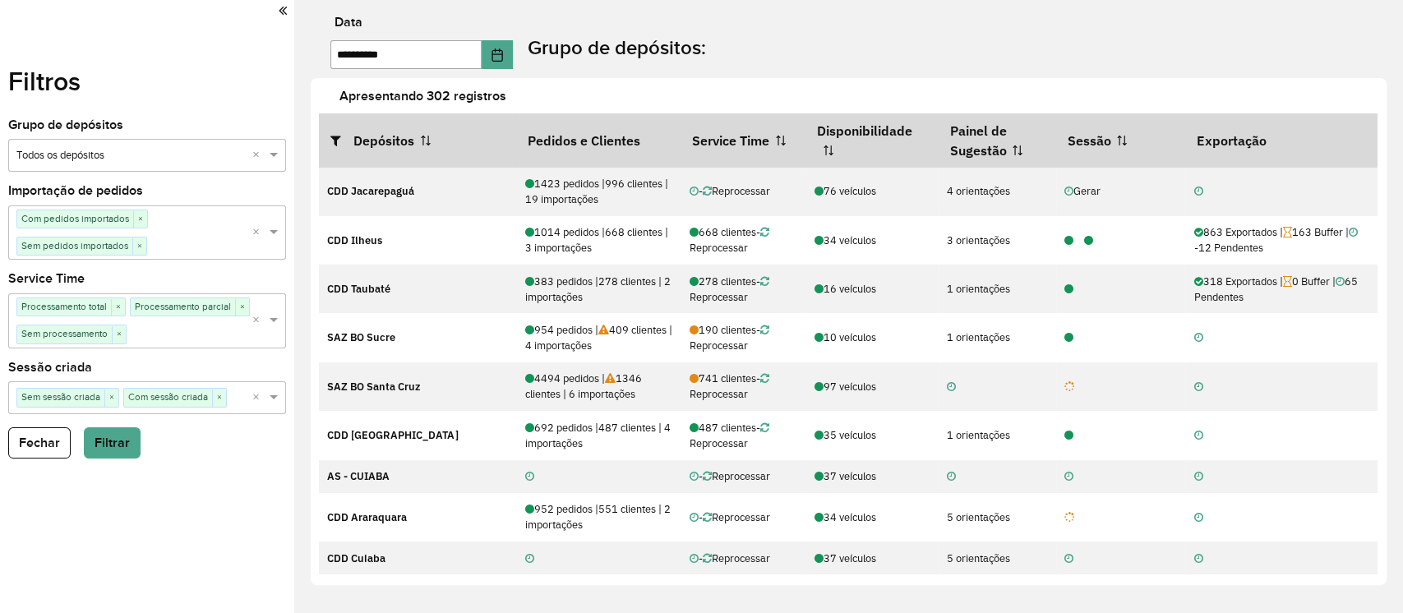
click at [185, 157] on input "text" at bounding box center [130, 156] width 228 height 16
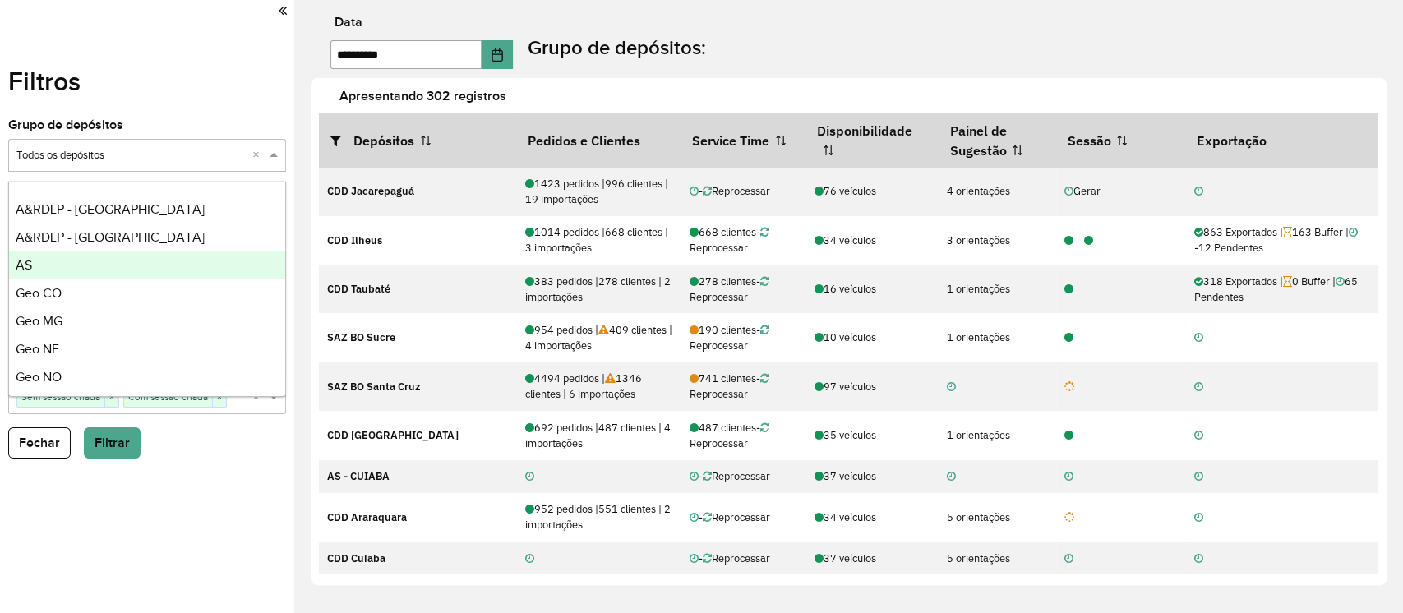
scroll to position [112, 0]
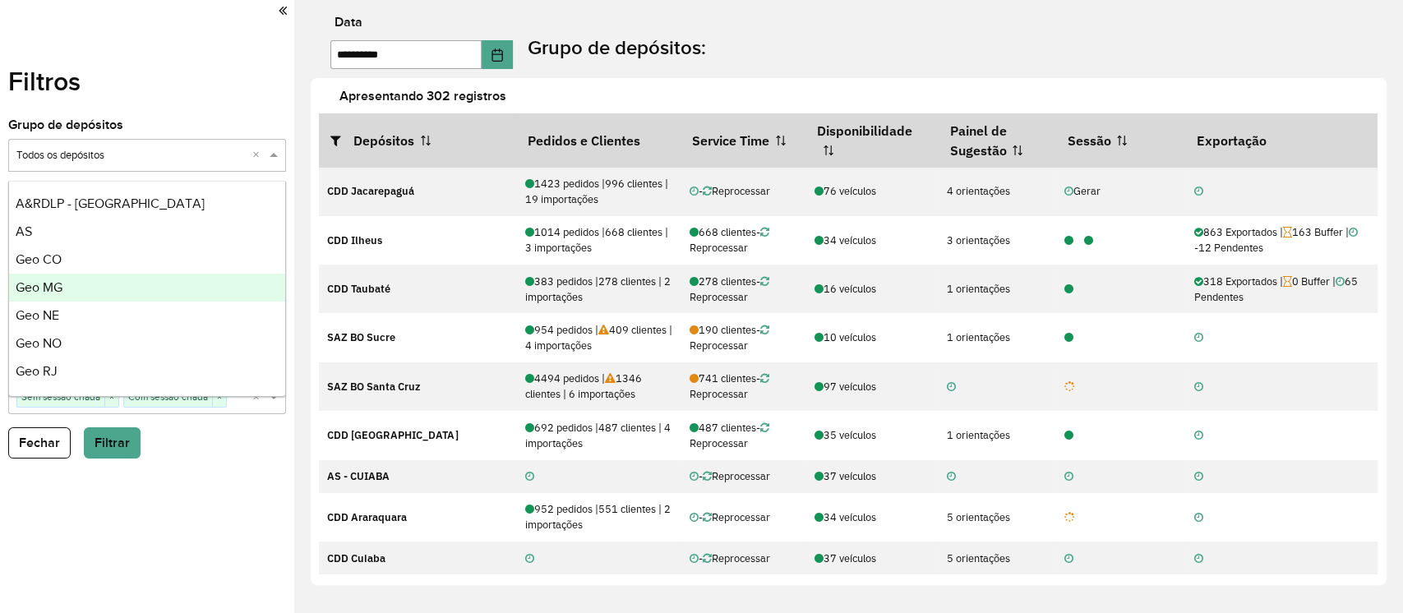
click at [62, 286] on span "Geo MG" at bounding box center [39, 287] width 47 height 14
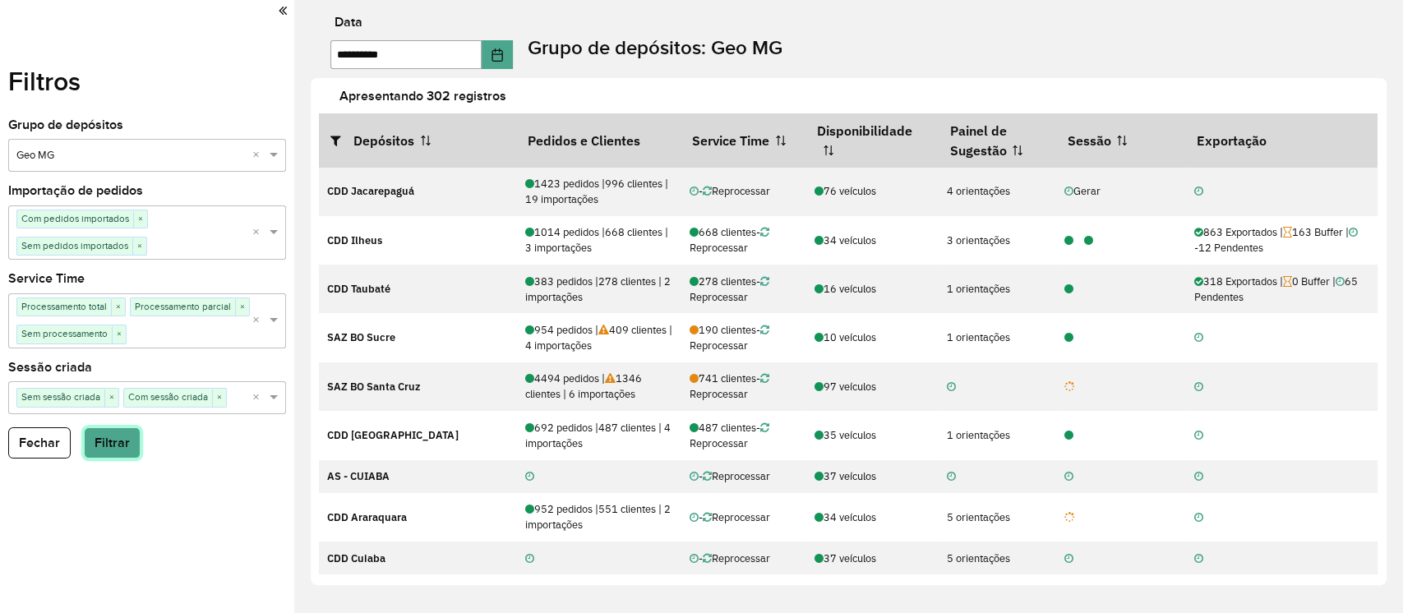
click at [129, 458] on button "Filtrar" at bounding box center [112, 442] width 57 height 31
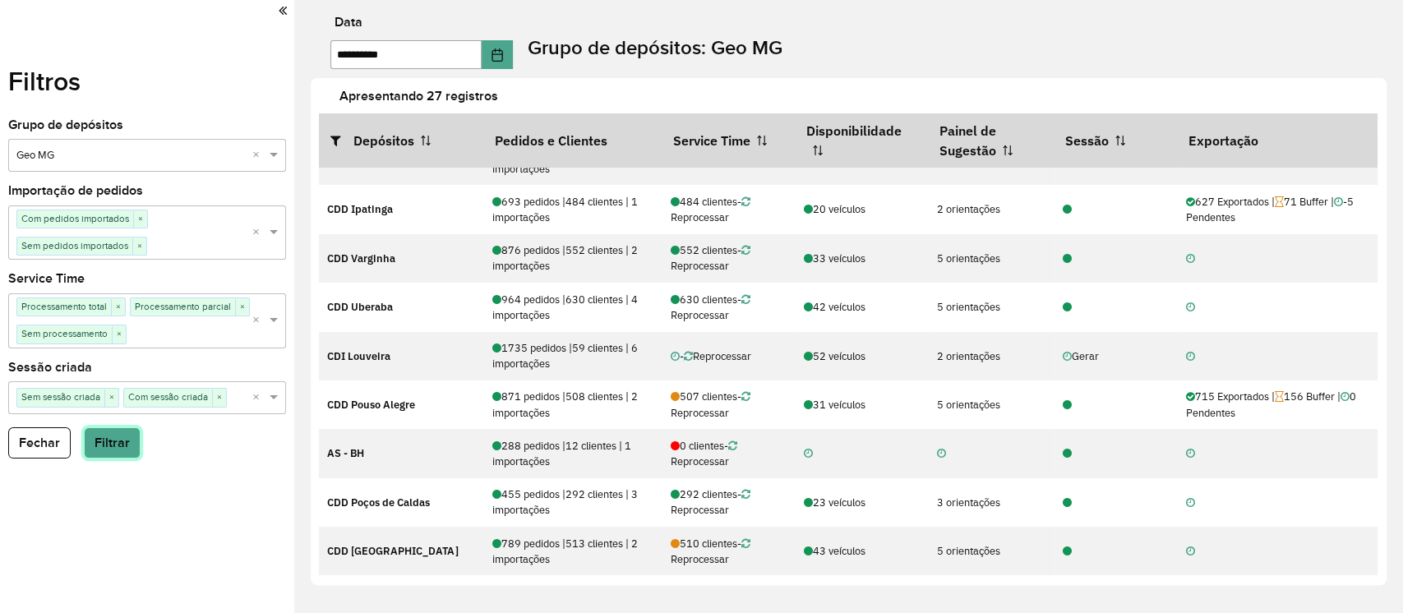
scroll to position [0, 0]
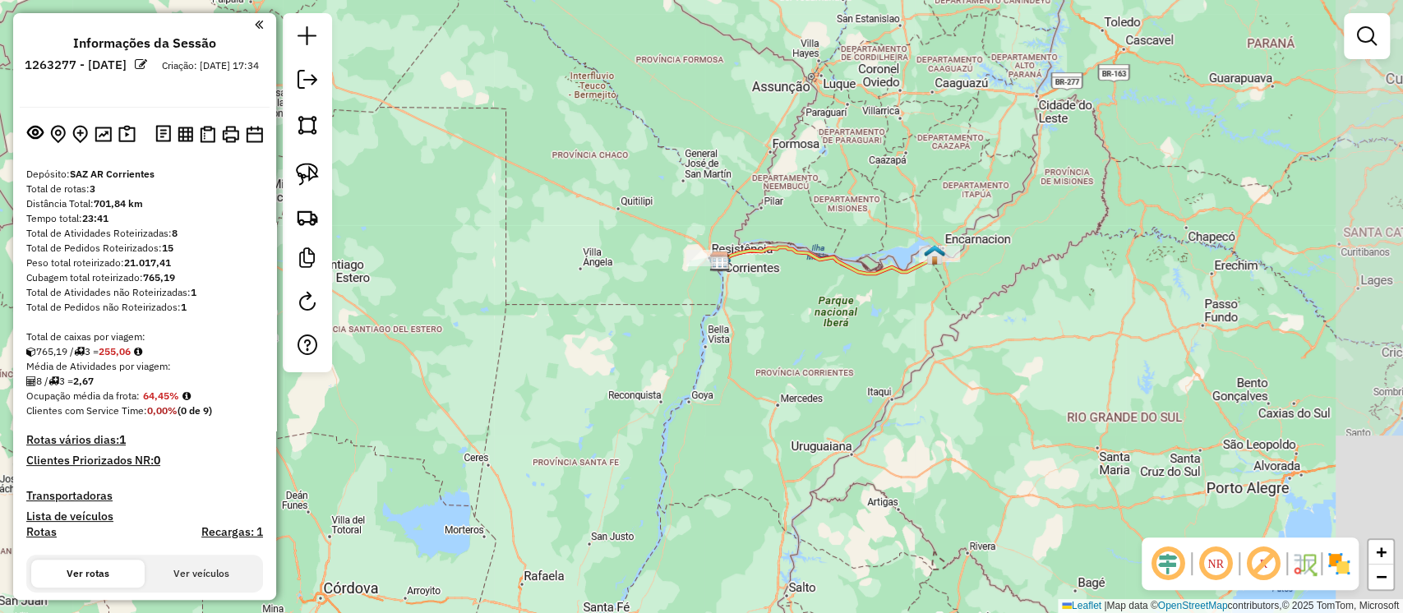
drag, startPoint x: 1157, startPoint y: 305, endPoint x: 896, endPoint y: 307, distance: 261.3
click at [896, 307] on div "Janela de atendimento Grade de atendimento Capacidade Transportadoras Veículos …" at bounding box center [701, 306] width 1403 height 613
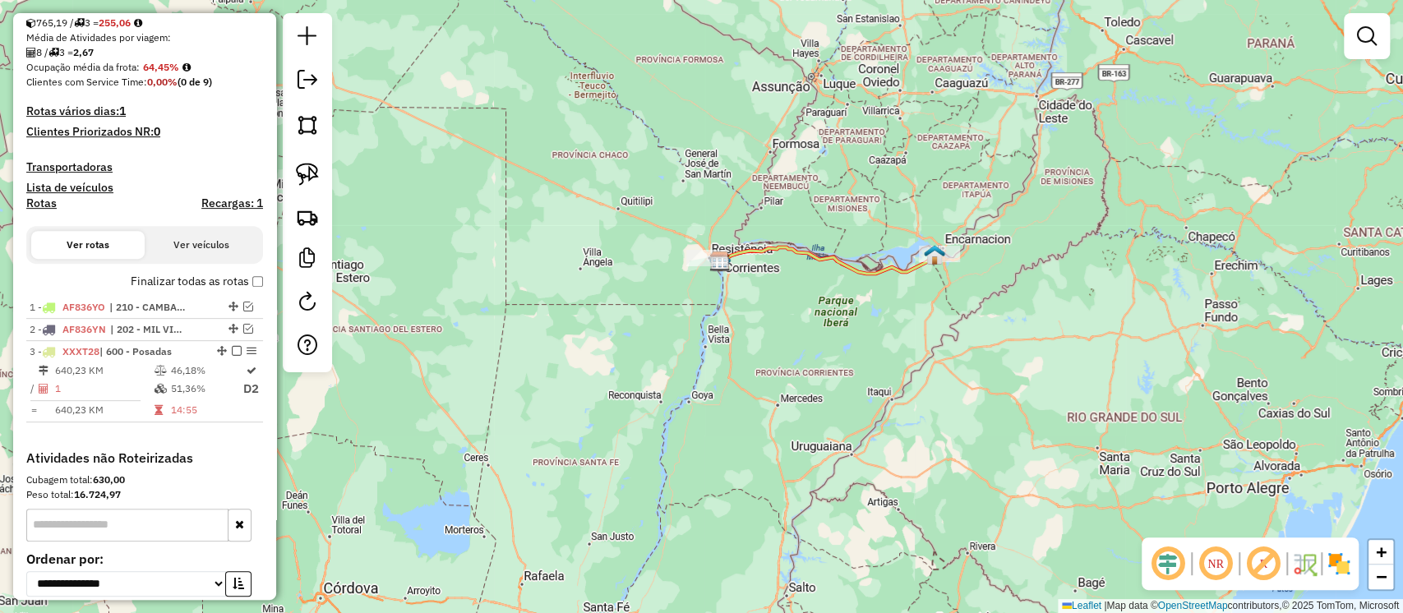
scroll to position [438, 0]
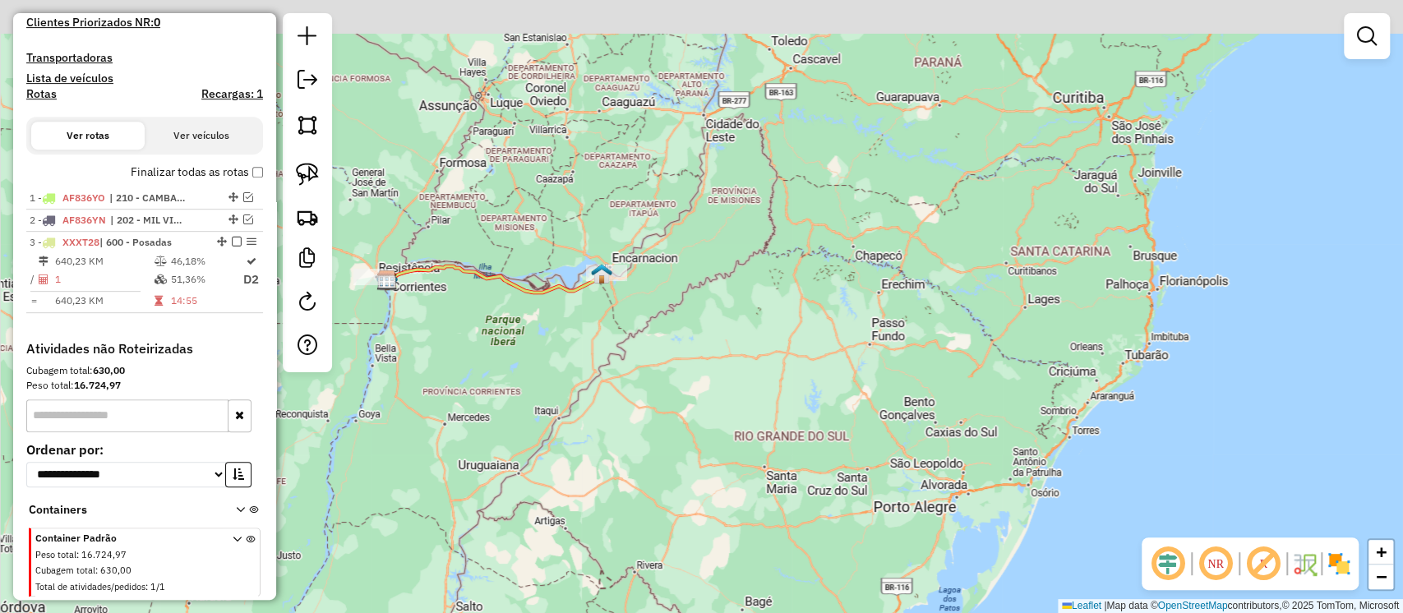
drag, startPoint x: 837, startPoint y: 279, endPoint x: 650, endPoint y: 314, distance: 190.6
click at [650, 314] on div "Janela de atendimento Grade de atendimento Capacidade Transportadoras Veículos …" at bounding box center [701, 306] width 1403 height 613
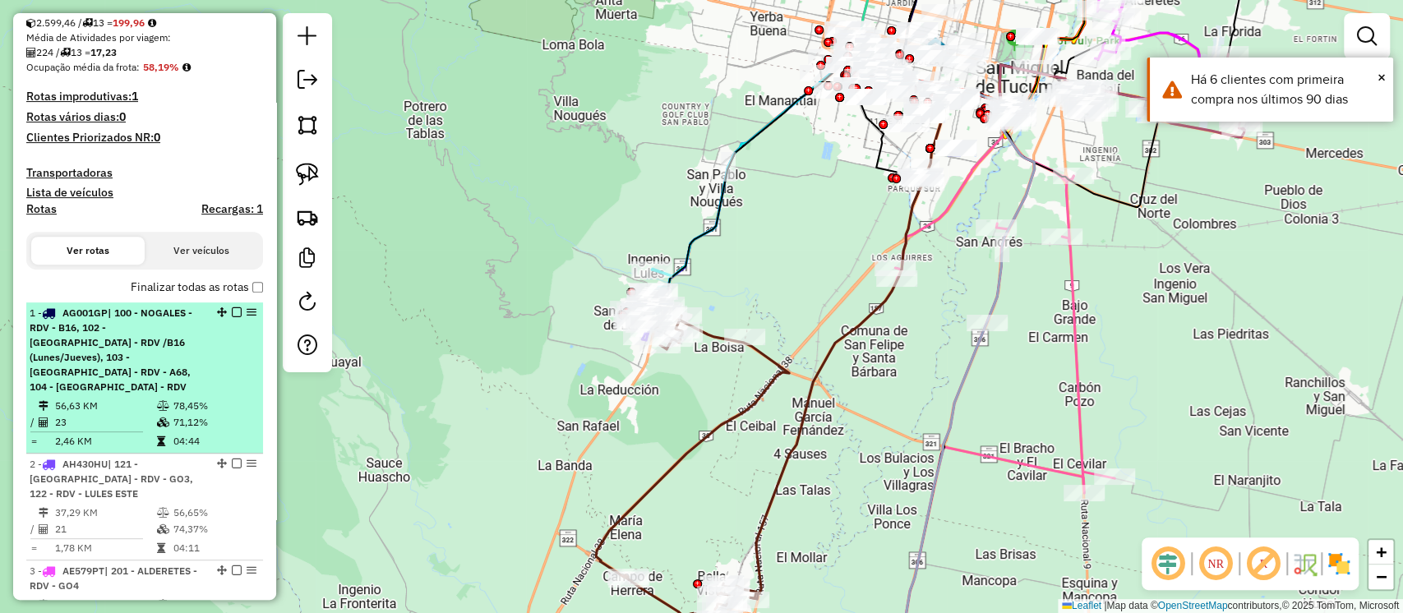
scroll to position [547, 0]
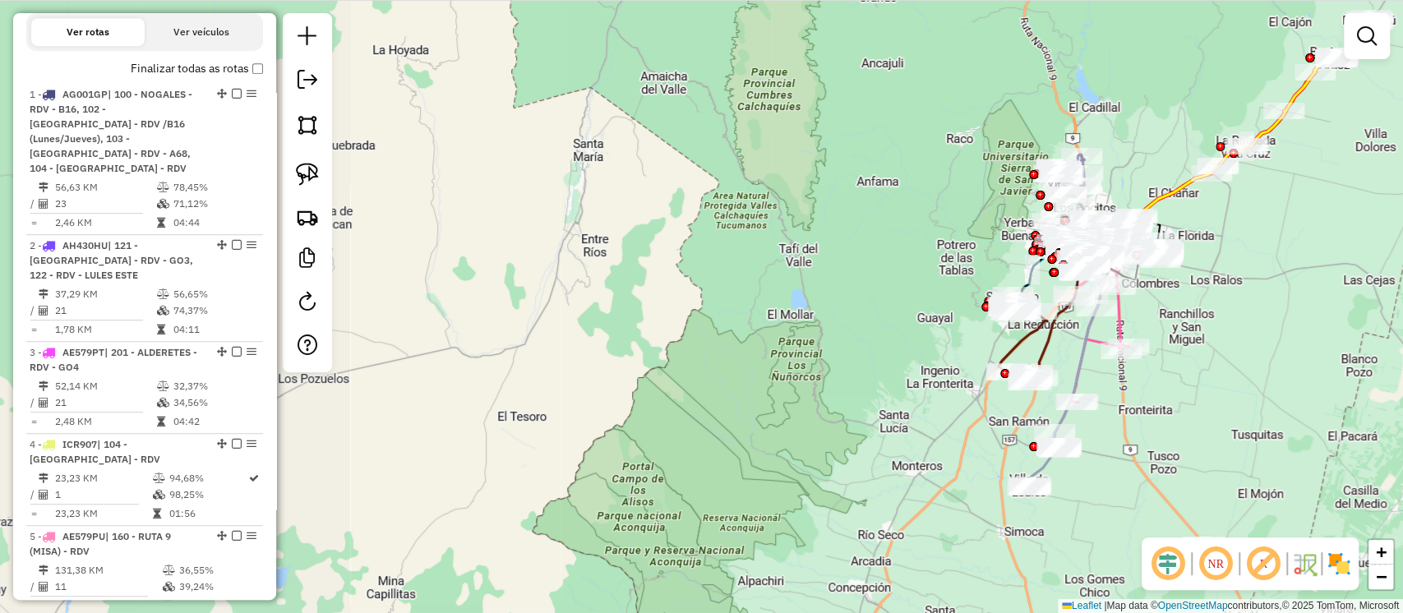
drag, startPoint x: 995, startPoint y: 399, endPoint x: 1277, endPoint y: 219, distance: 334.8
click at [1321, 259] on div "Janela de atendimento Grade de atendimento Capacidade Transportadoras Veículos …" at bounding box center [701, 306] width 1403 height 613
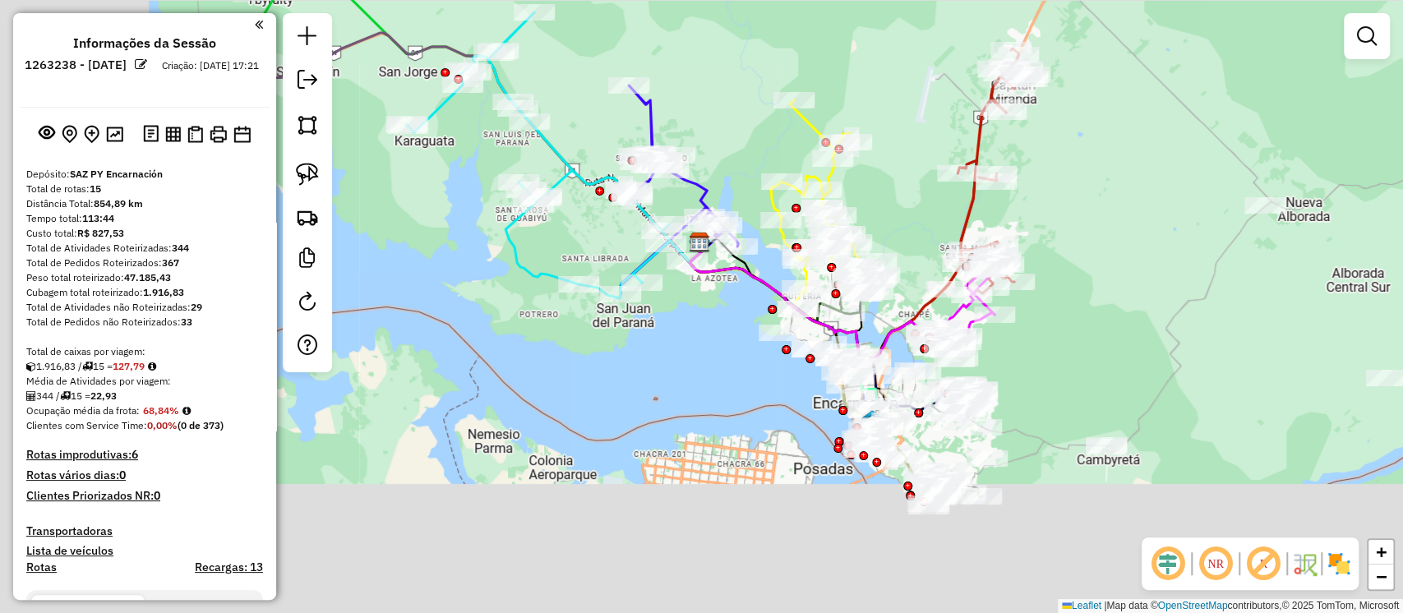
drag, startPoint x: 1152, startPoint y: 214, endPoint x: 144, endPoint y: 317, distance: 1013.5
click at [1150, 212] on div "Janela de atendimento Grade de atendimento Capacidade Transportadoras Veículos …" at bounding box center [701, 306] width 1403 height 613
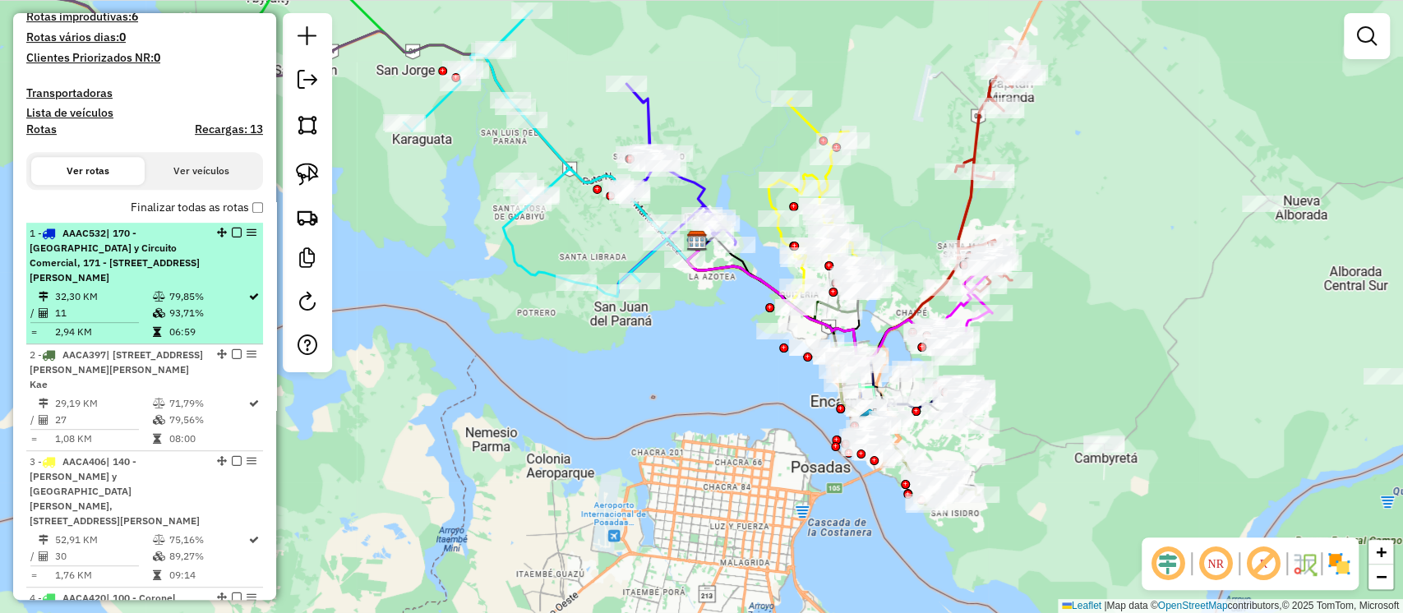
scroll to position [657, 0]
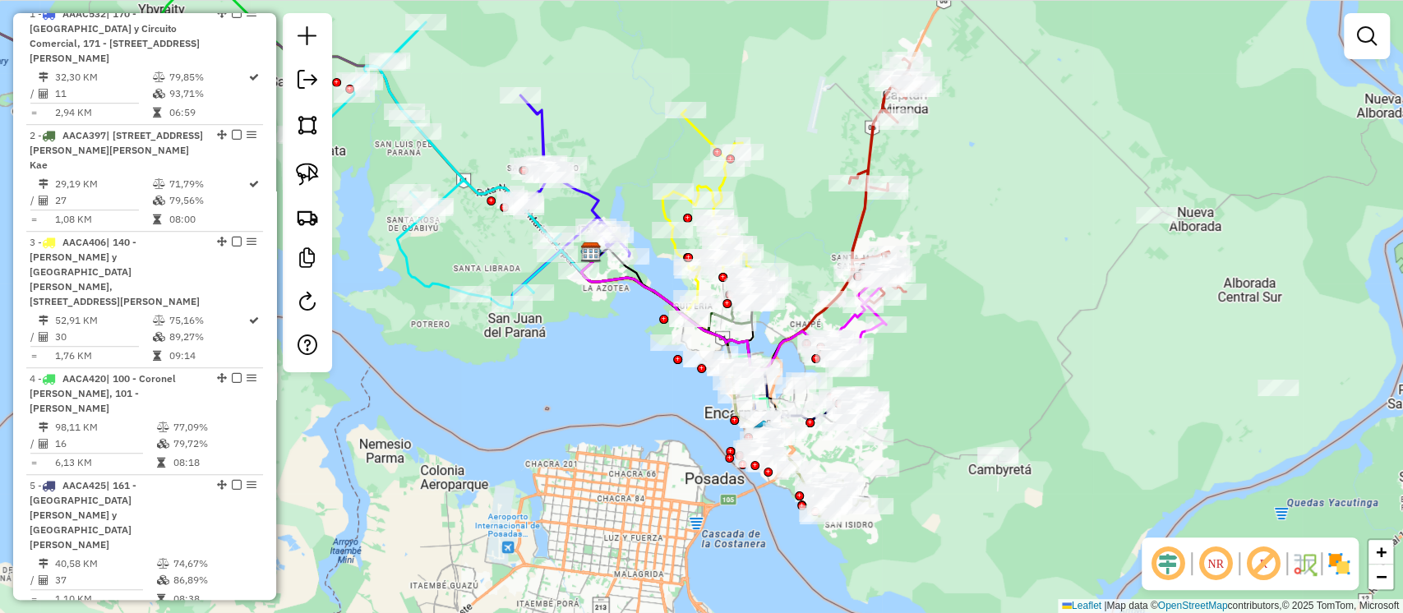
drag, startPoint x: 766, startPoint y: 419, endPoint x: 658, endPoint y: 430, distance: 108.2
click at [659, 431] on div "Janela de atendimento Grade de atendimento Capacidade Transportadoras Veículos …" at bounding box center [701, 306] width 1403 height 613
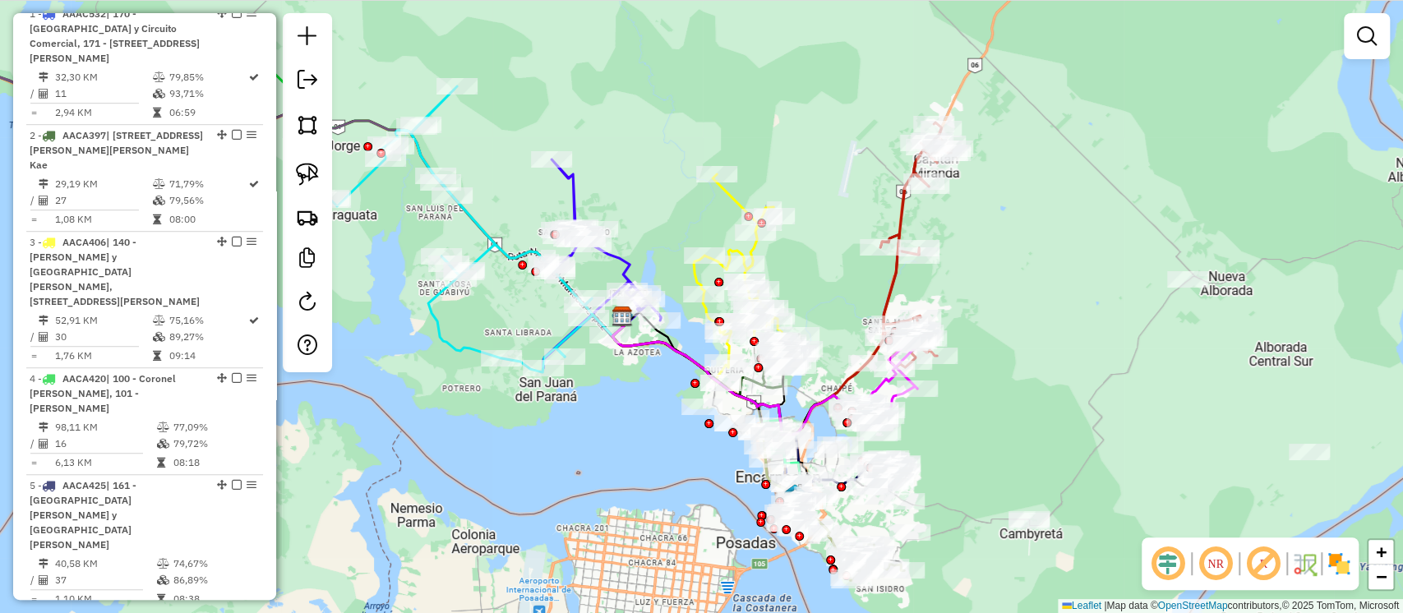
drag, startPoint x: 904, startPoint y: 354, endPoint x: 1187, endPoint y: 385, distance: 285.1
click at [1187, 385] on div "Janela de atendimento Grade de atendimento Capacidade Transportadoras Veículos …" at bounding box center [701, 306] width 1403 height 613
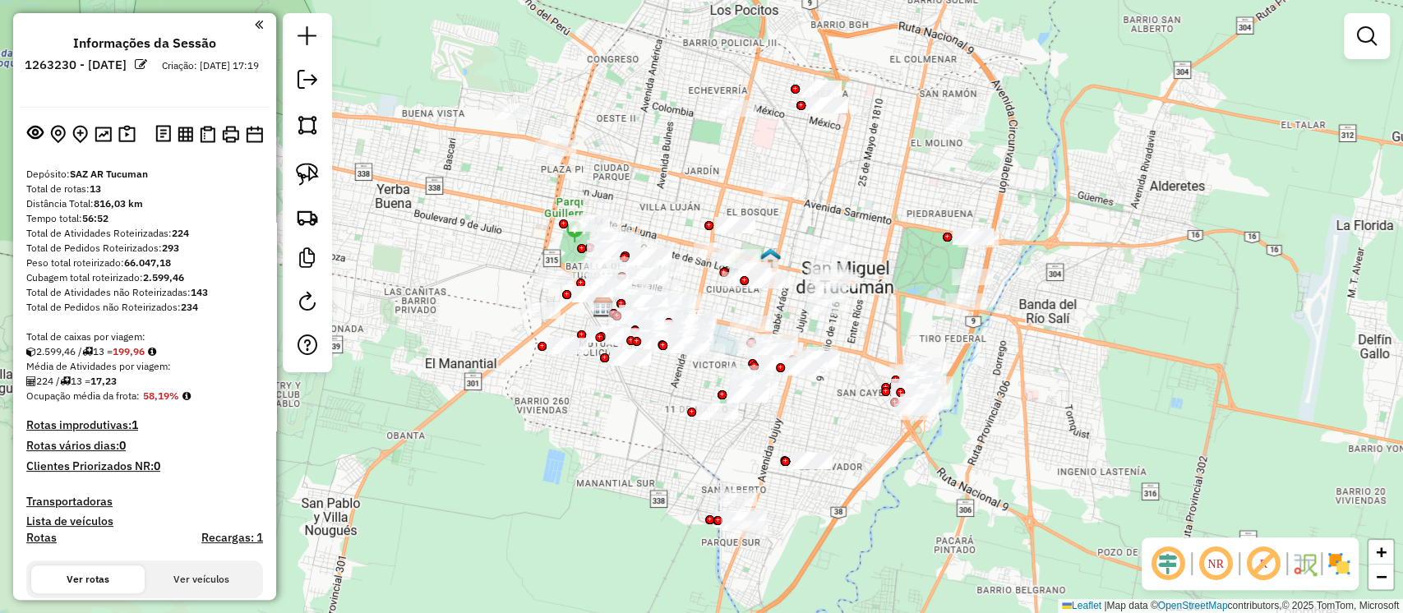
drag, startPoint x: 562, startPoint y: 290, endPoint x: 710, endPoint y: 164, distance: 194.7
click at [710, 164] on div "Janela de atendimento Grade de atendimento Capacidade Transportadoras Veículos …" at bounding box center [701, 306] width 1403 height 613
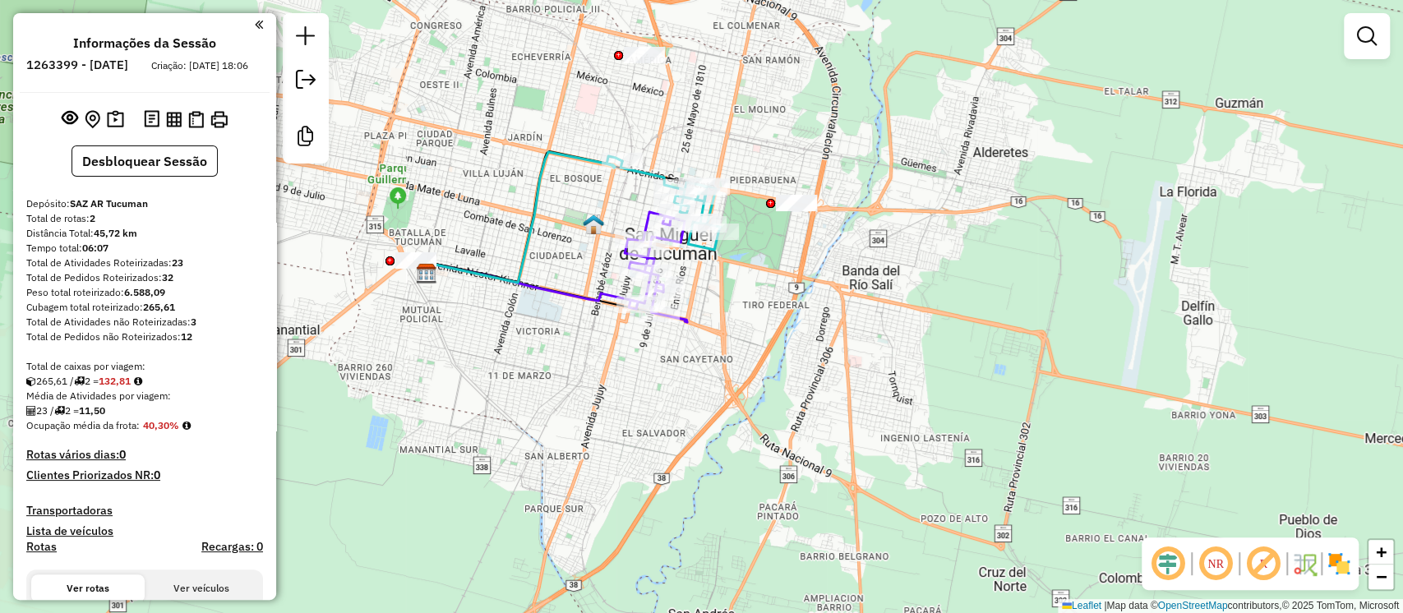
drag, startPoint x: 808, startPoint y: 150, endPoint x: 753, endPoint y: 114, distance: 65.9
click at [753, 114] on div "Janela de atendimento Grade de atendimento Capacidade Transportadoras Veículos …" at bounding box center [701, 306] width 1403 height 613
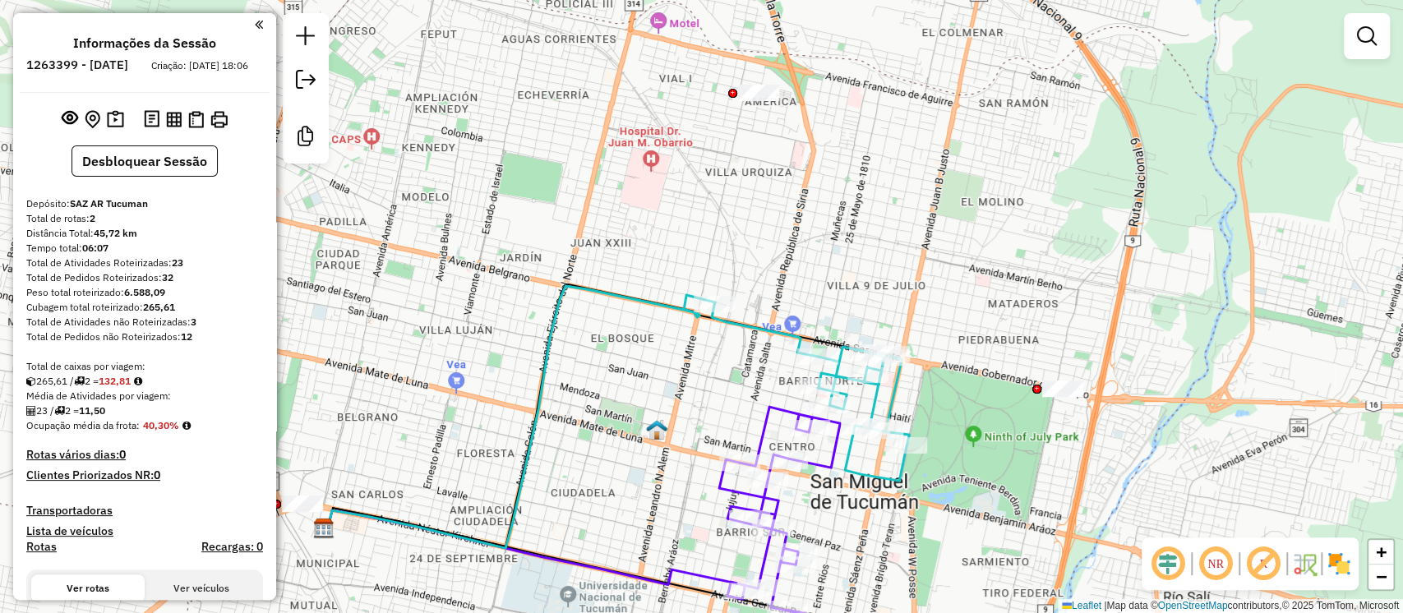
drag, startPoint x: 570, startPoint y: 159, endPoint x: 595, endPoint y: 211, distance: 58.1
click at [595, 211] on div "Janela de atendimento Grade de atendimento Capacidade Transportadoras Veículos …" at bounding box center [701, 306] width 1403 height 613
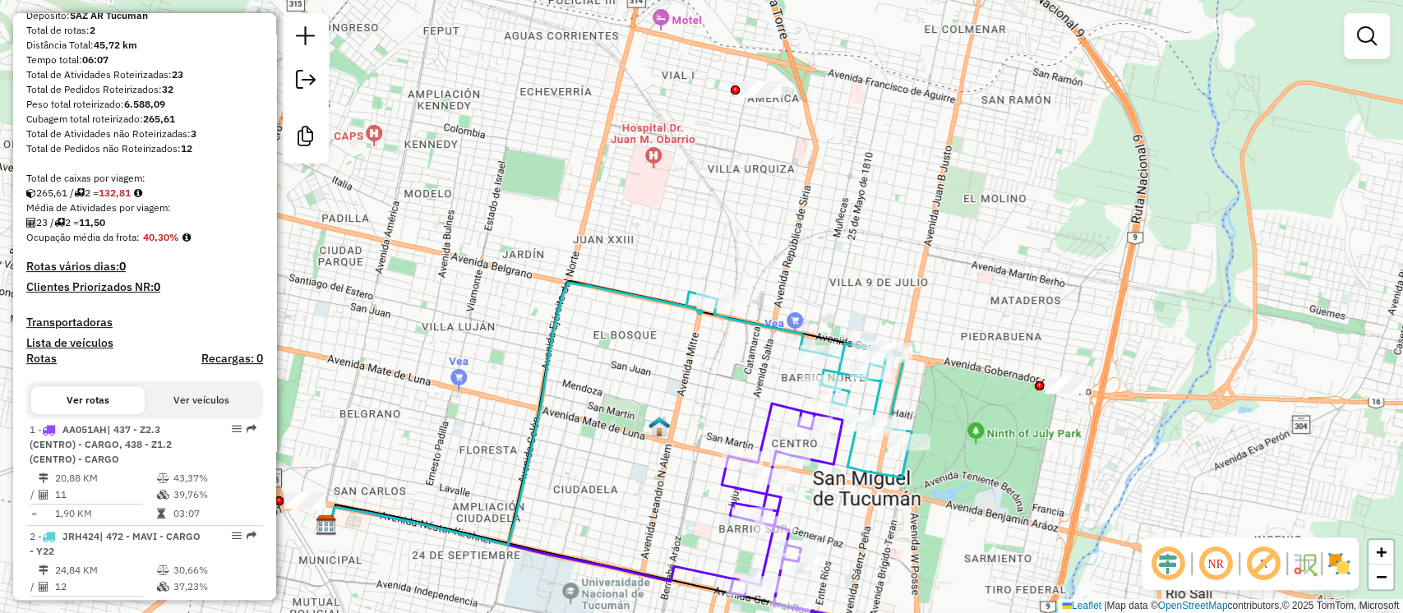
scroll to position [329, 0]
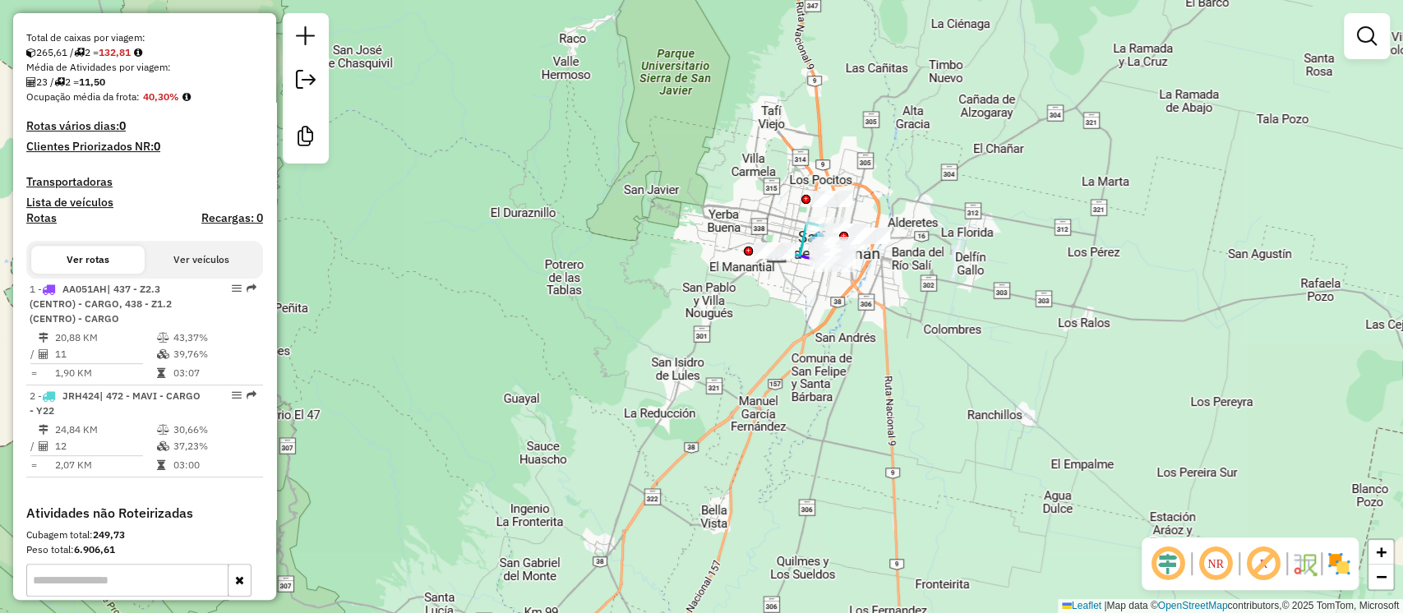
drag, startPoint x: 989, startPoint y: 378, endPoint x: 1020, endPoint y: 339, distance: 49.8
click at [1019, 351] on div "Janela de atendimento Grade de atendimento Capacidade Transportadoras Veículos …" at bounding box center [701, 306] width 1403 height 613
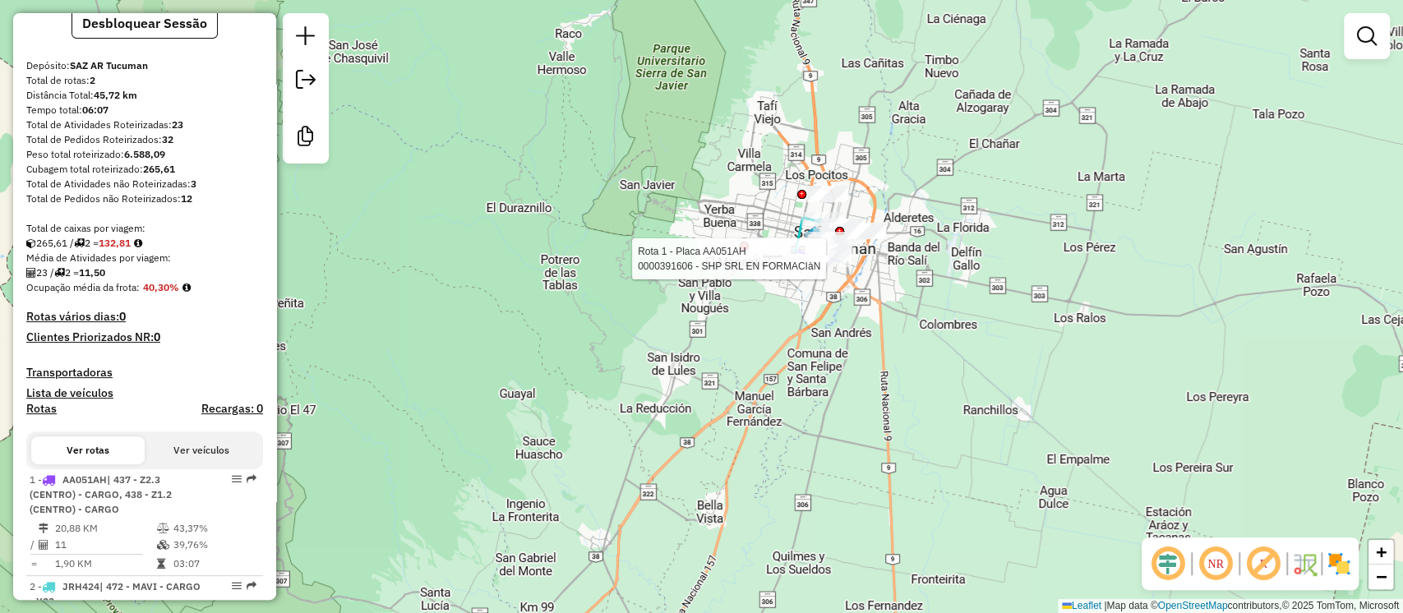
scroll to position [0, 0]
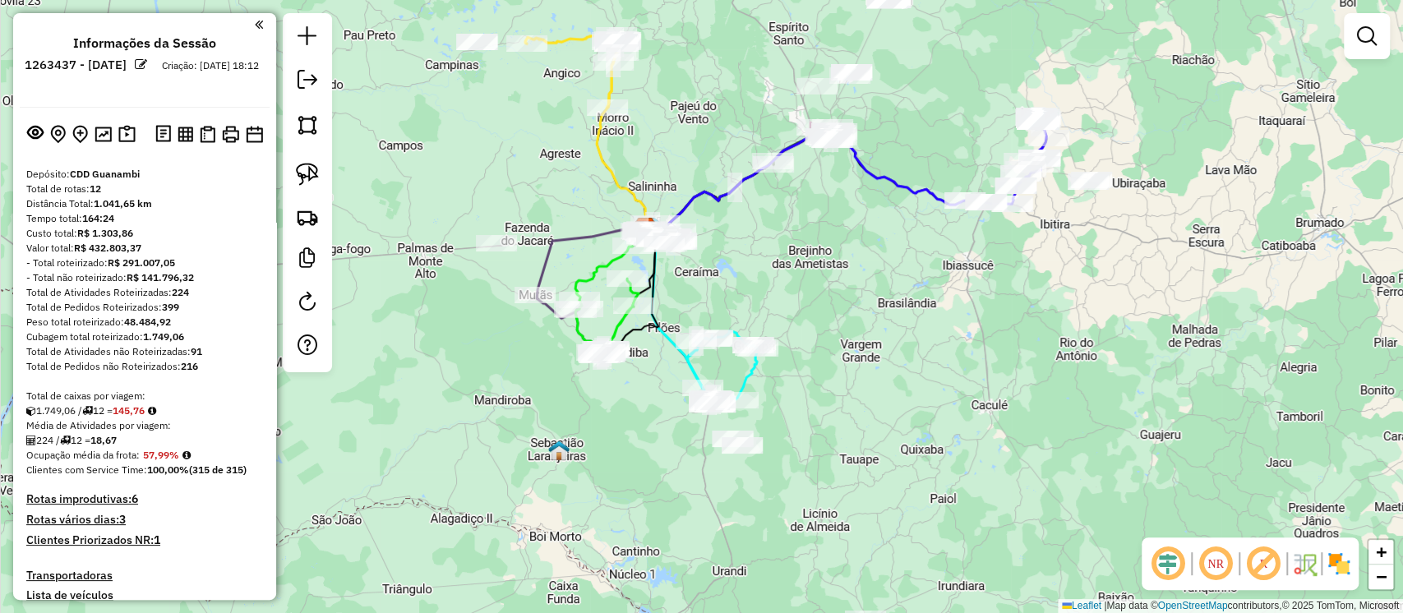
drag, startPoint x: 467, startPoint y: 196, endPoint x: 462, endPoint y: 187, distance: 9.6
click at [462, 187] on div "Janela de atendimento Grade de atendimento Capacidade Transportadoras Veículos …" at bounding box center [701, 306] width 1403 height 613
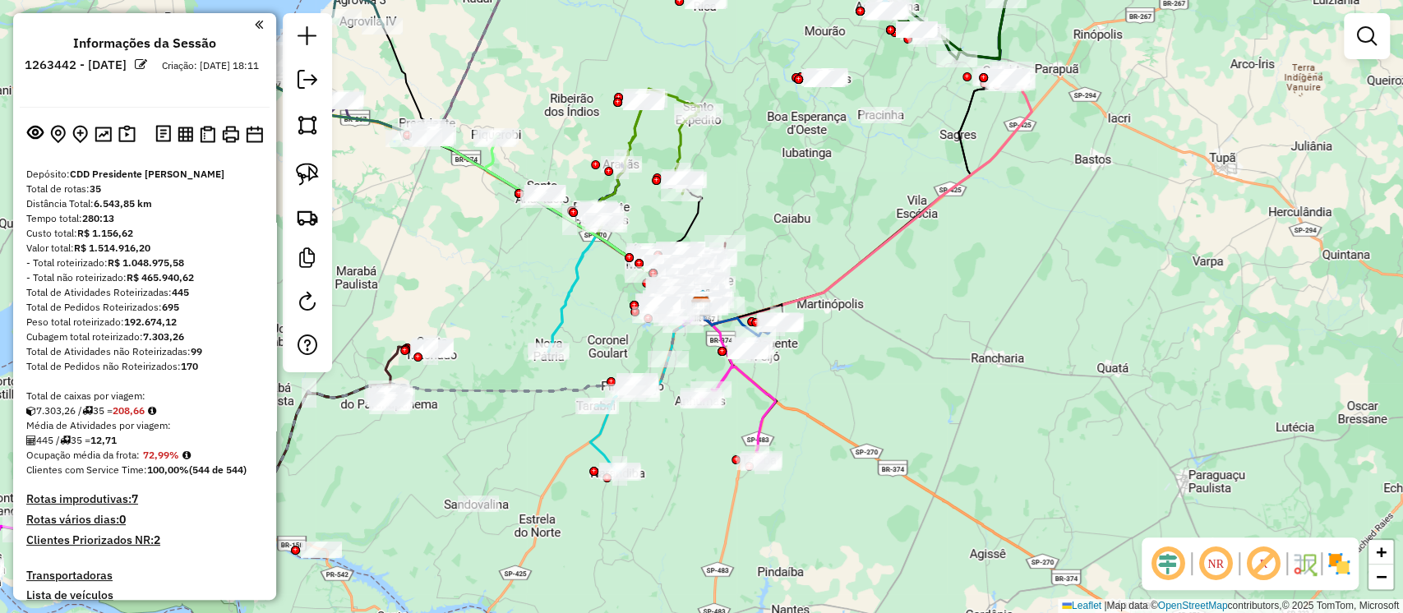
drag, startPoint x: 565, startPoint y: 308, endPoint x: 578, endPoint y: 317, distance: 16.6
click at [578, 318] on icon at bounding box center [617, 354] width 139 height 237
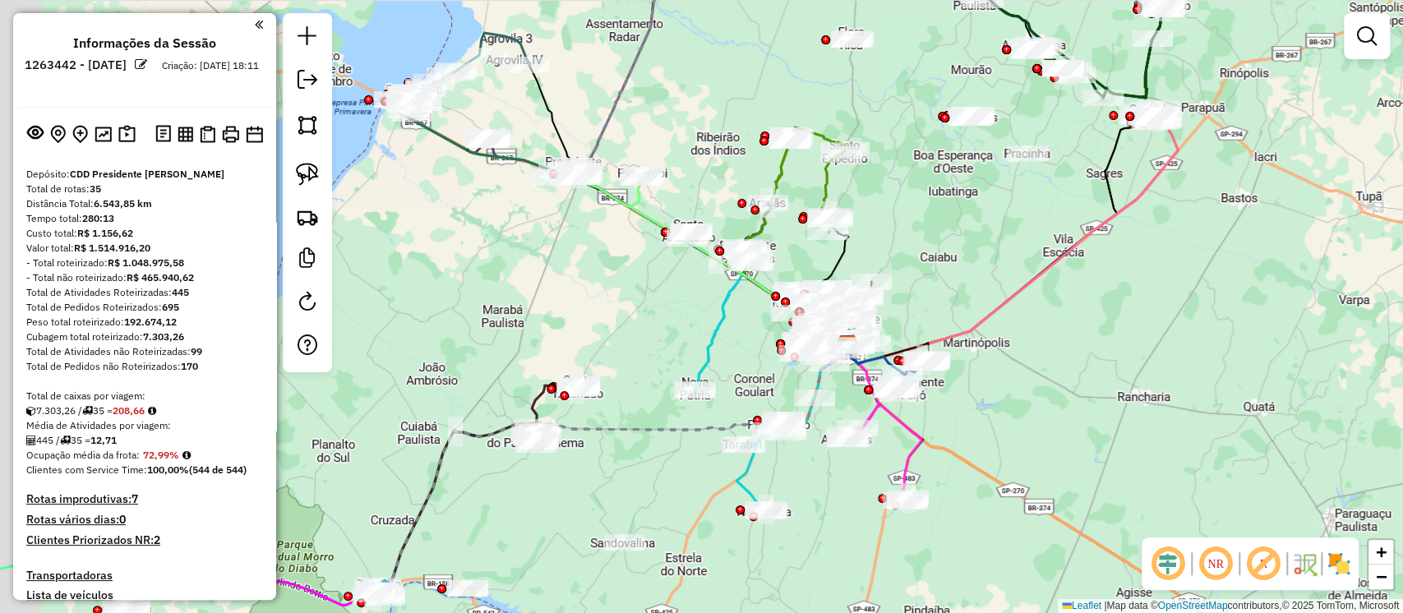
click at [619, 288] on div "Janela de atendimento Grade de atendimento Capacidade Transportadoras Veículos …" at bounding box center [701, 306] width 1403 height 613
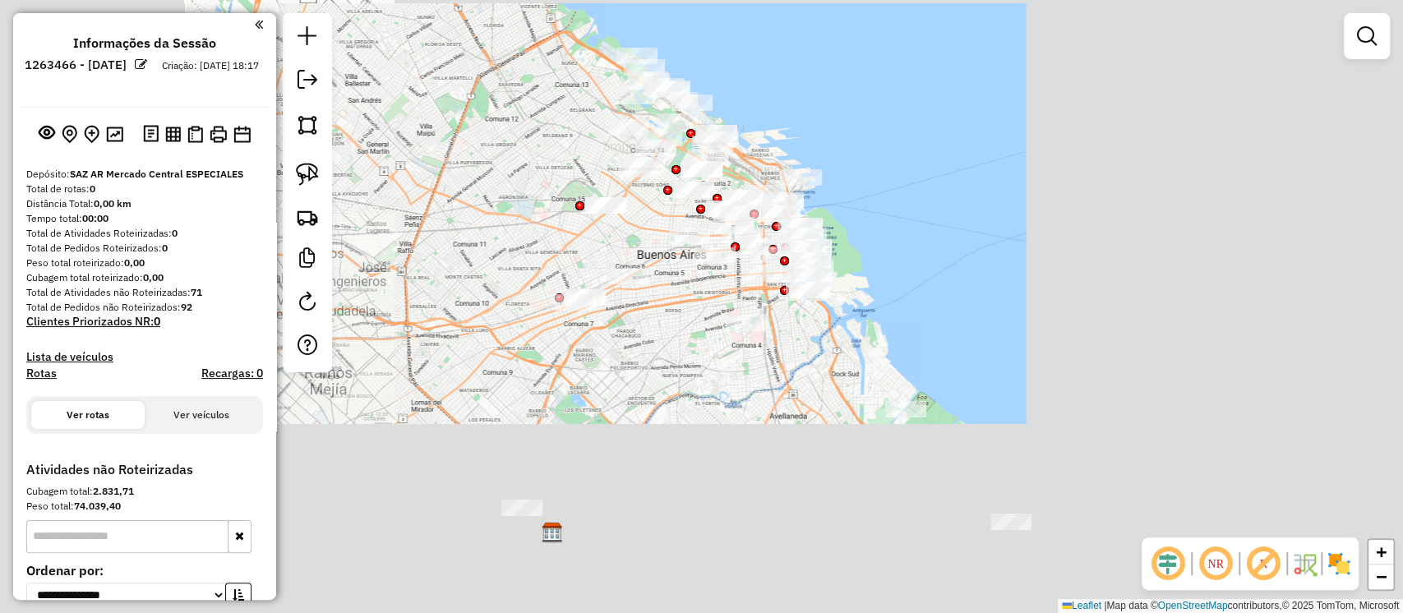
drag, startPoint x: 1015, startPoint y: 407, endPoint x: 868, endPoint y: 302, distance: 180.3
click at [868, 302] on div "Janela de atendimento Grade de atendimento Capacidade Transportadoras Veículos …" at bounding box center [701, 306] width 1403 height 613
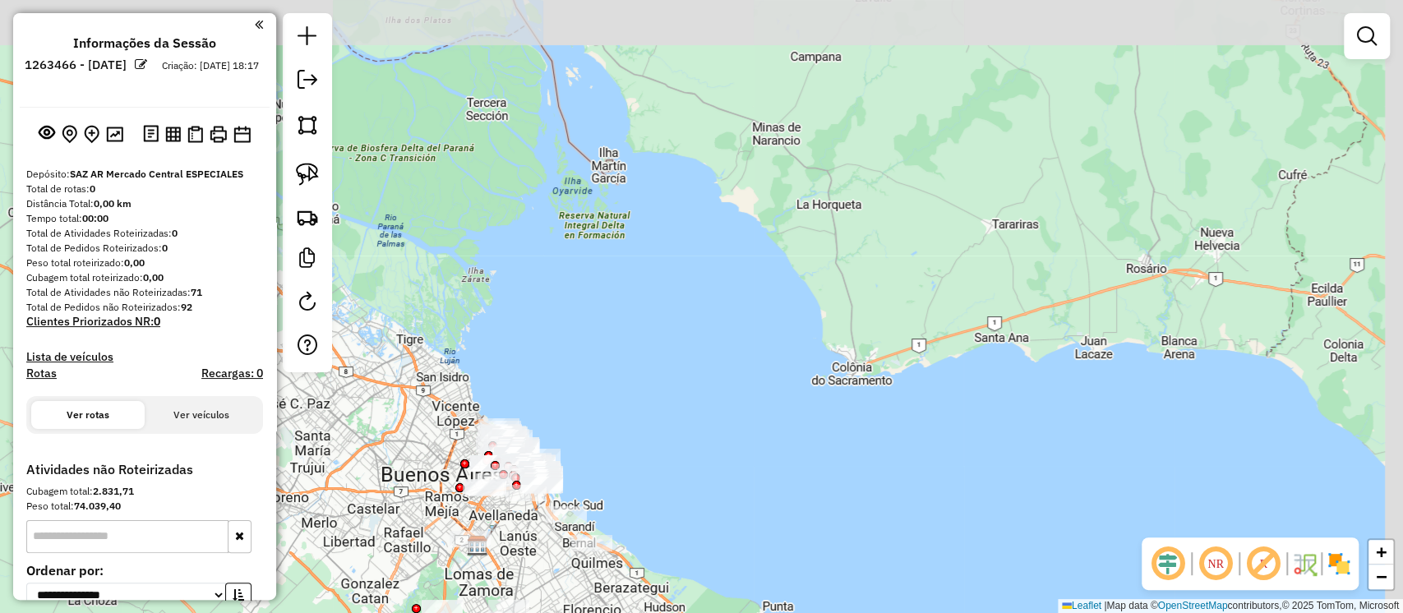
drag, startPoint x: 413, startPoint y: 293, endPoint x: 296, endPoint y: 470, distance: 212.9
click at [296, 470] on div "Janela de atendimento Grade de atendimento Capacidade Transportadoras Veículos …" at bounding box center [701, 306] width 1403 height 613
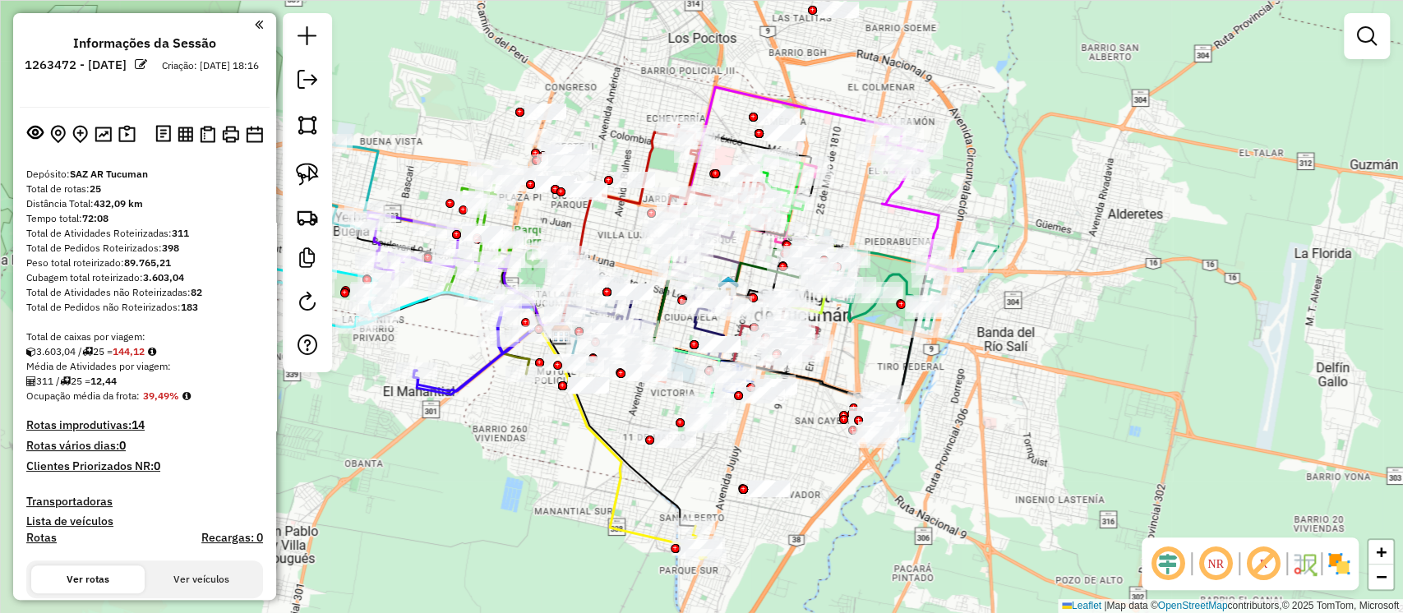
drag, startPoint x: 1082, startPoint y: 516, endPoint x: 803, endPoint y: 436, distance: 290.5
click at [803, 436] on div "Janela de atendimento Grade de atendimento Capacidade Transportadoras Veículos …" at bounding box center [701, 306] width 1403 height 613
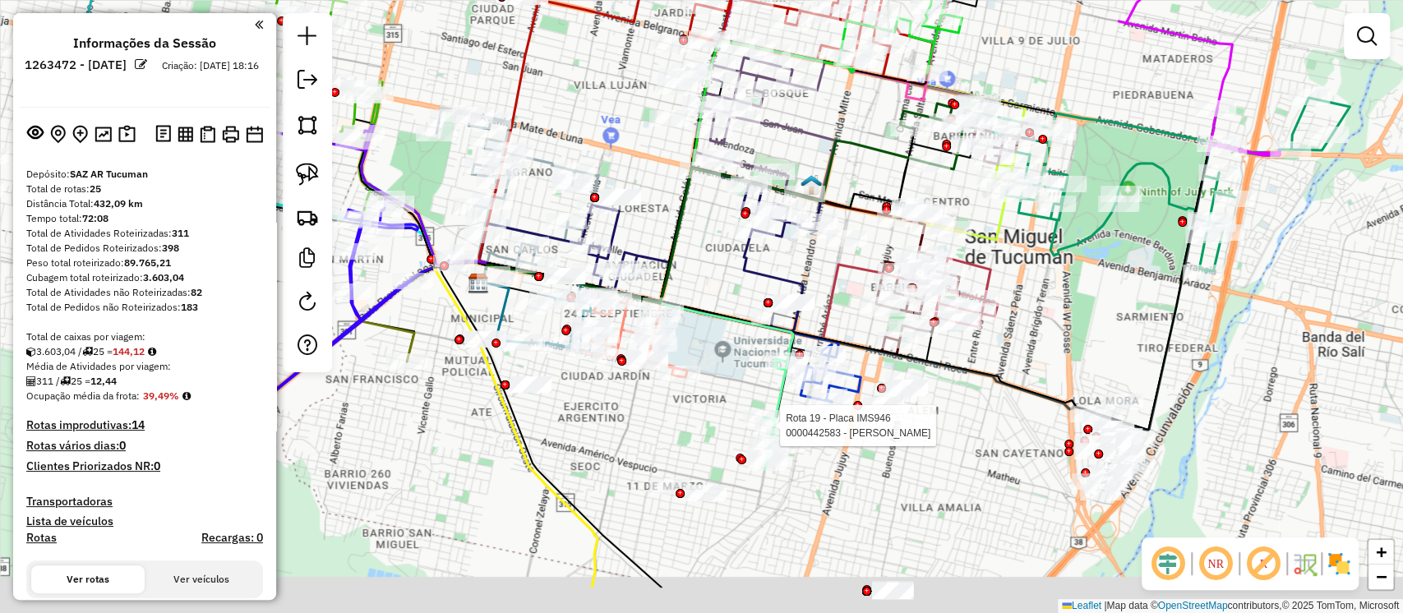
drag, startPoint x: 561, startPoint y: 358, endPoint x: 716, endPoint y: 272, distance: 176.9
click at [716, 272] on div "Rota 19 - Placa IMS946 0000442583 - FERNANDEZ VICTOR HUGO Janela de atendimento…" at bounding box center [701, 306] width 1403 height 613
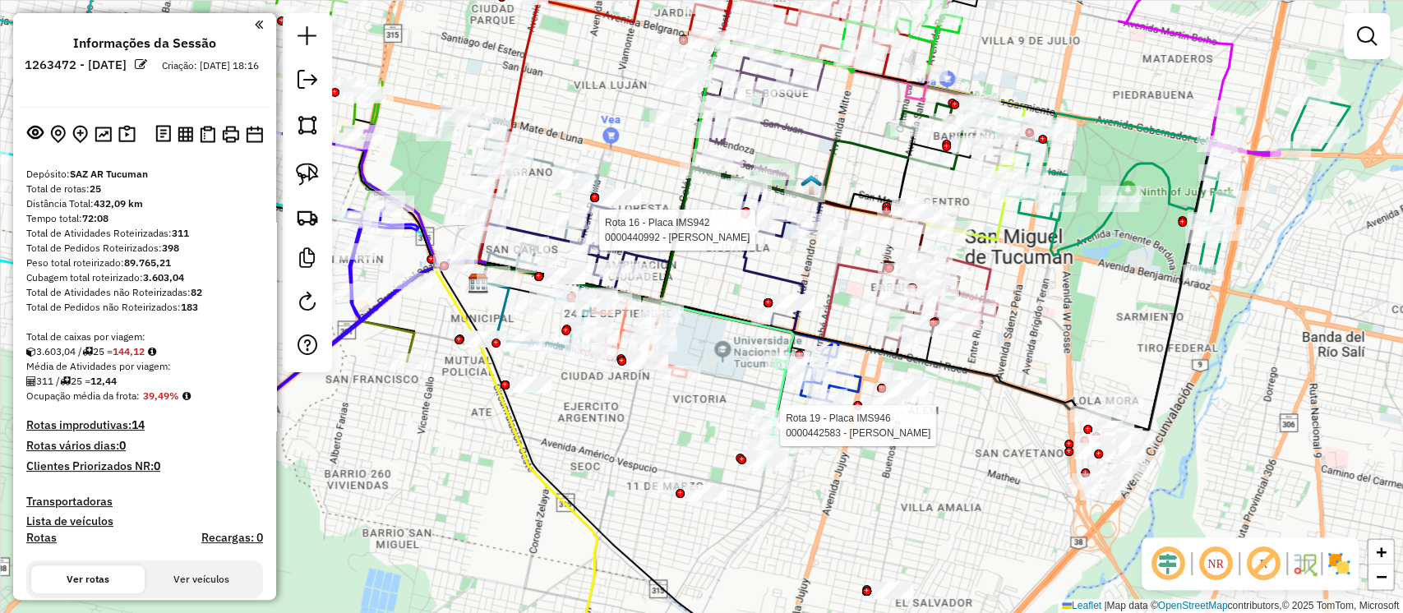
click at [1334, 565] on img at bounding box center [1338, 564] width 26 height 26
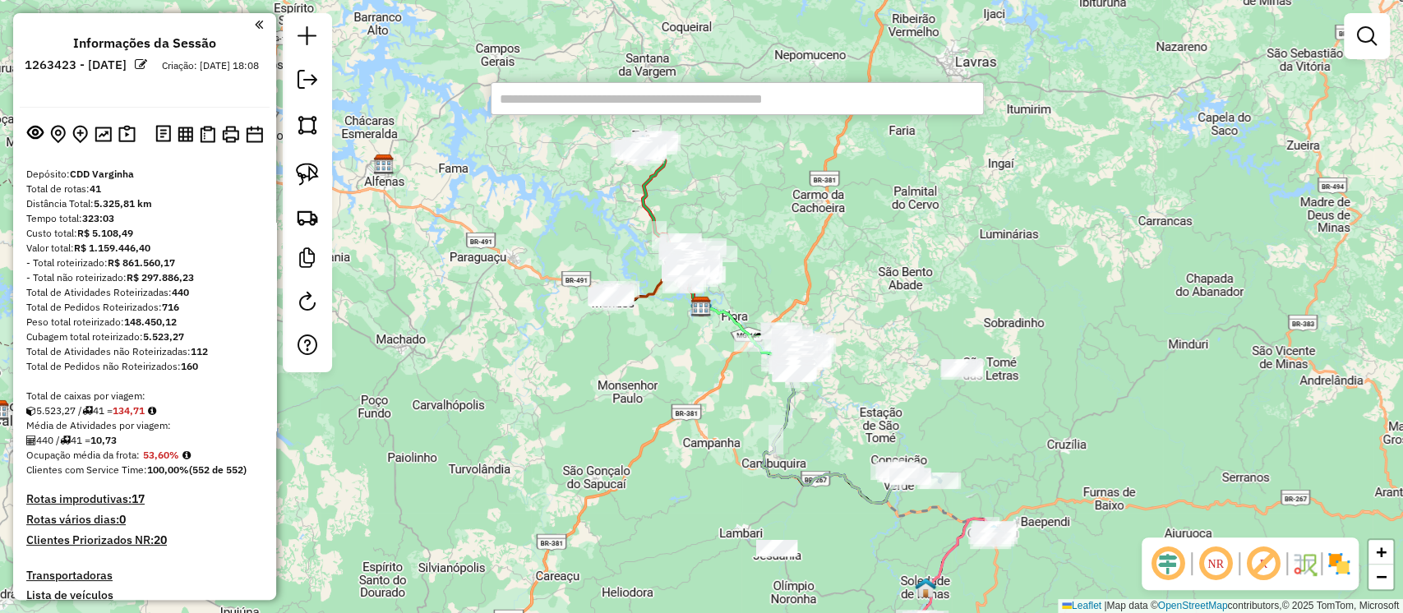
click at [681, 89] on input "text" at bounding box center [737, 98] width 493 height 33
click at [537, 104] on input "text" at bounding box center [737, 98] width 493 height 33
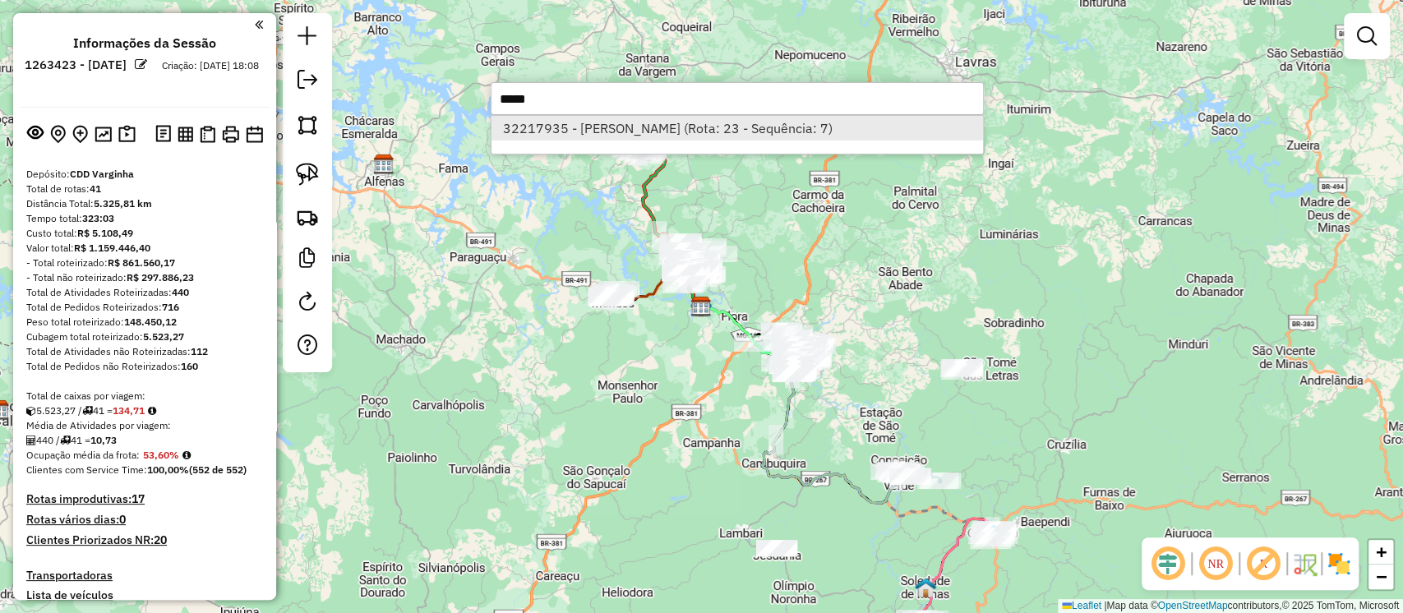
type input "*****"
click at [645, 130] on li "32217935 - MARIA DE LOURDES SIL (Rota: 23 - Sequência: 7)" at bounding box center [736, 128] width 491 height 25
select select "**********"
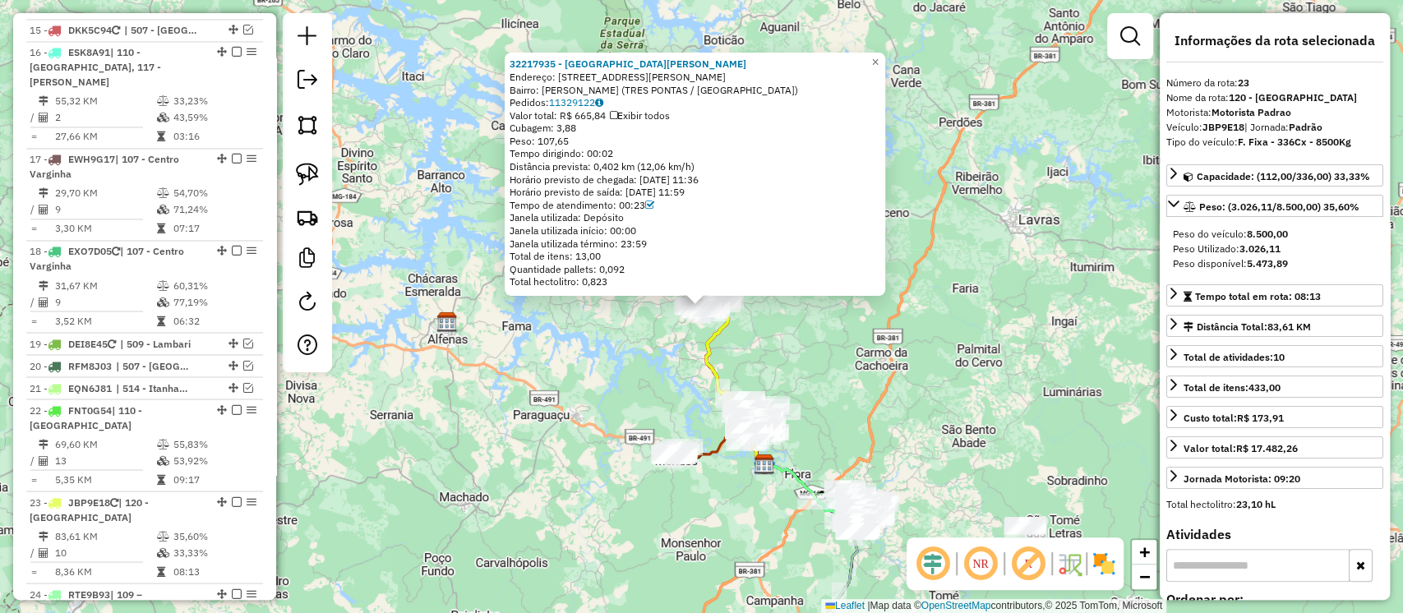
scroll to position [2294, 0]
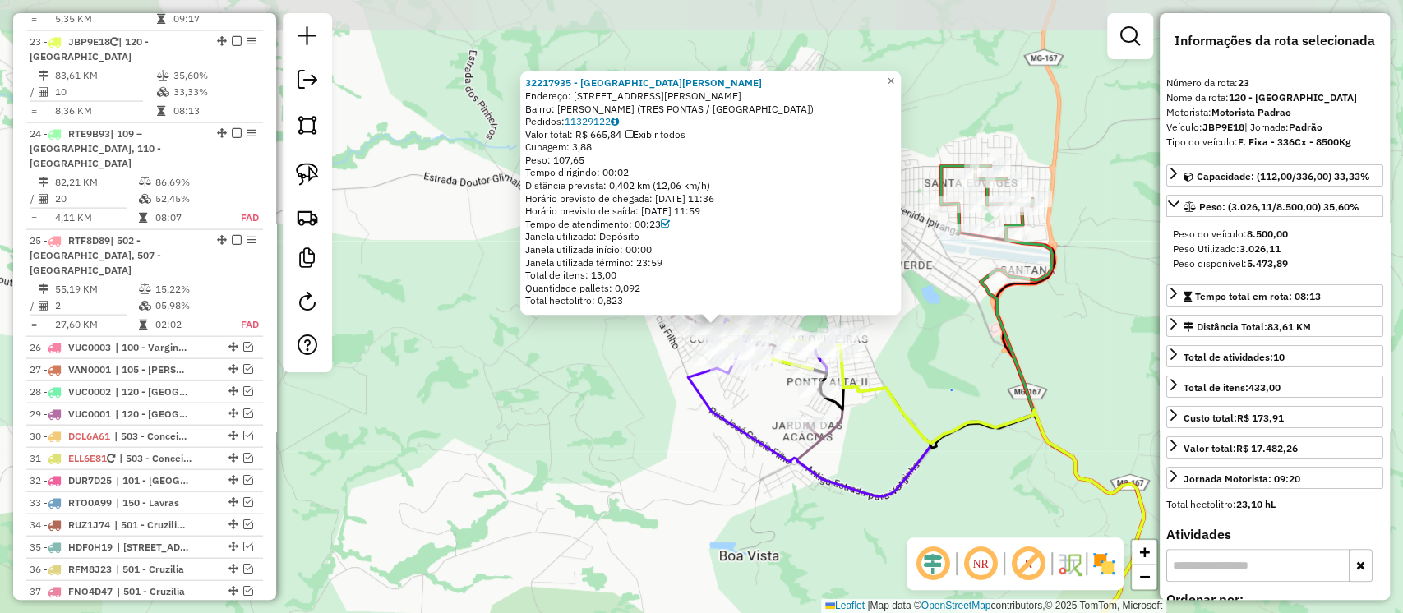
drag, startPoint x: 731, startPoint y: 247, endPoint x: 760, endPoint y: 413, distance: 168.5
click at [760, 413] on div "32217935 - MARIA DE LOURDES SIL Endereço: R ADOLFO DE PAULA PEREIRA 869 Bairro:…" at bounding box center [701, 306] width 1403 height 613
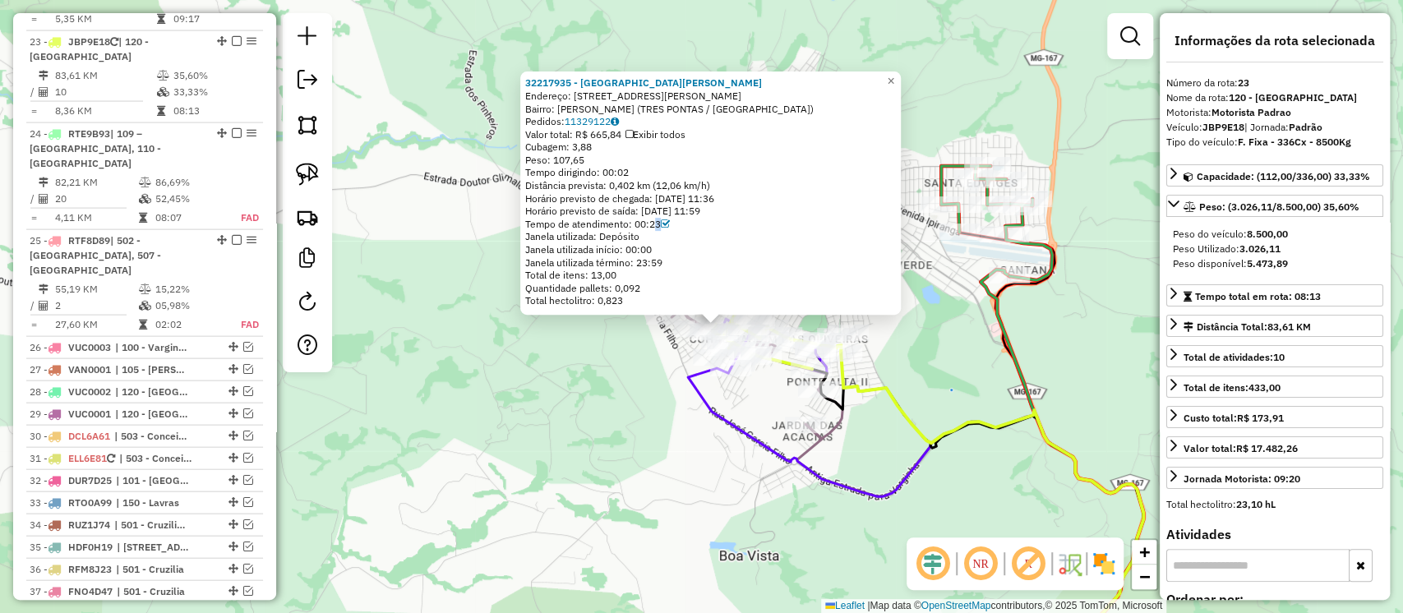
drag, startPoint x: 654, startPoint y: 224, endPoint x: 667, endPoint y: 224, distance: 13.1
click at [667, 224] on div "Tempo de atendimento: 00:23" at bounding box center [710, 224] width 371 height 13
click at [894, 77] on span "×" at bounding box center [890, 81] width 7 height 14
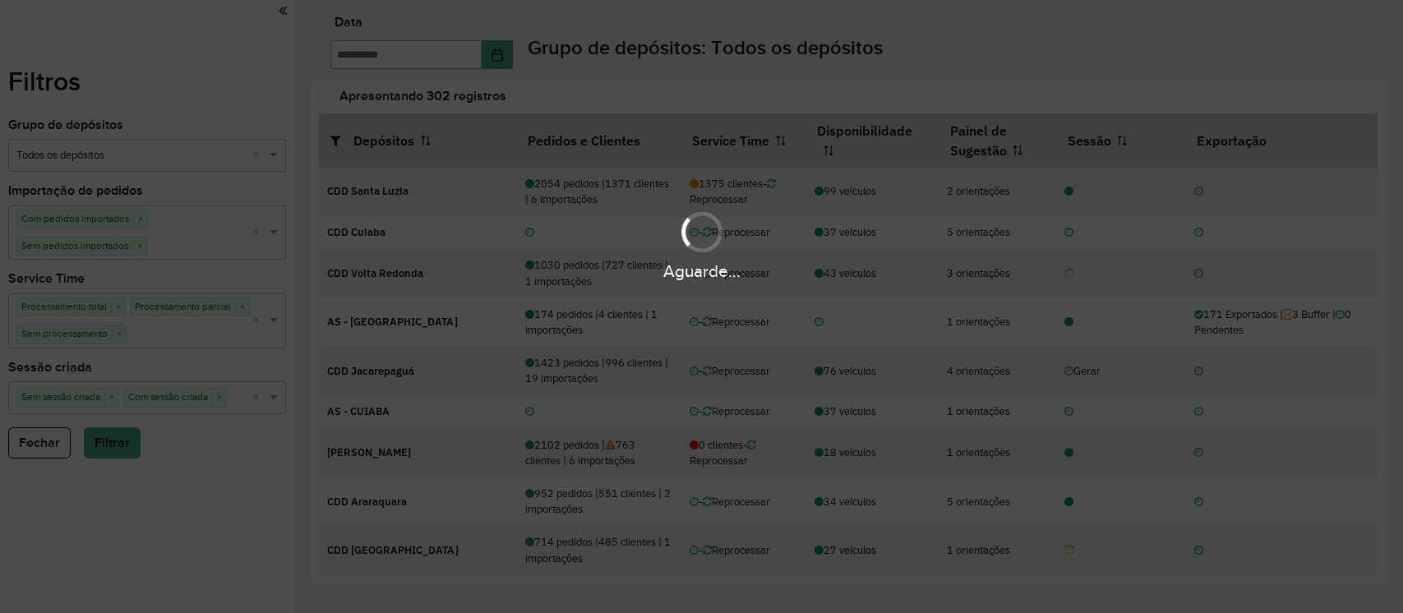
type input "**********"
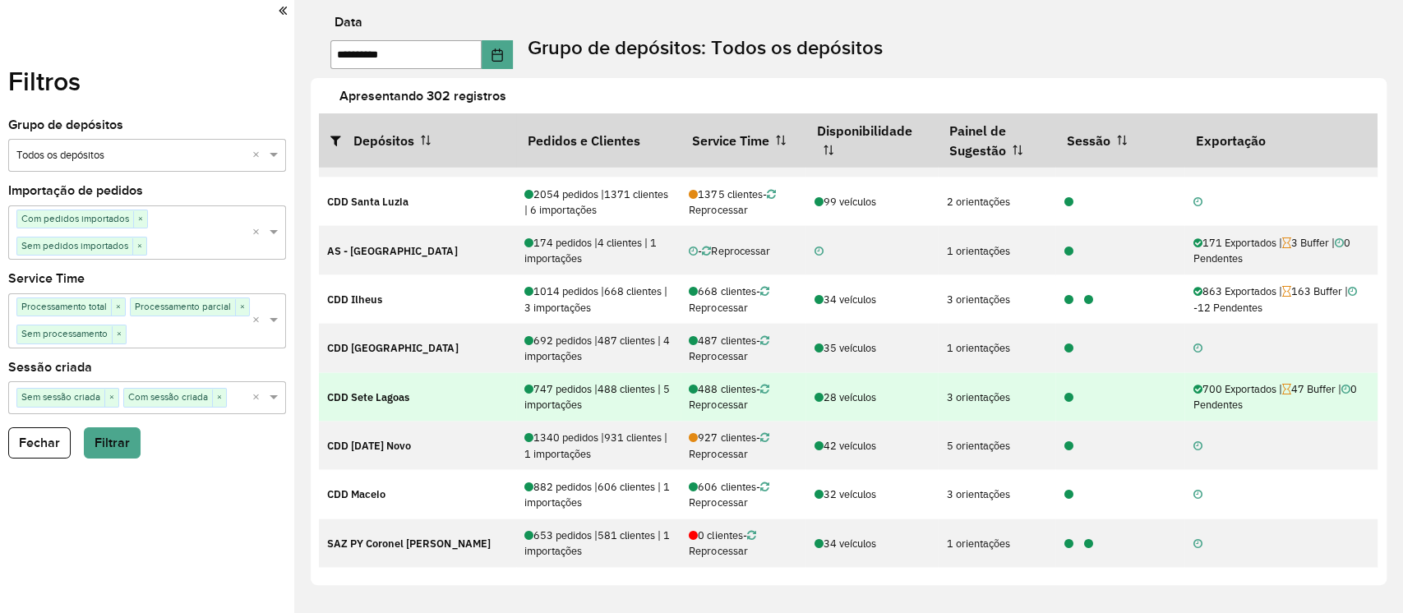
scroll to position [2301, 0]
